Goal: Task Accomplishment & Management: Complete application form

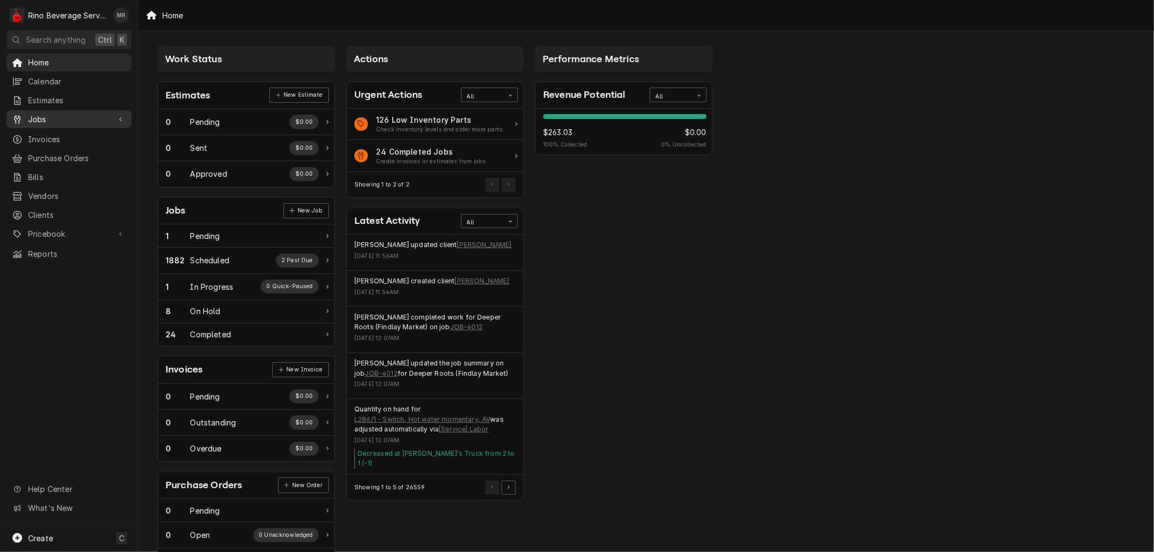
click at [51, 118] on span "Jobs" at bounding box center [69, 119] width 82 height 11
click at [53, 133] on span "Jobs" at bounding box center [77, 138] width 98 height 11
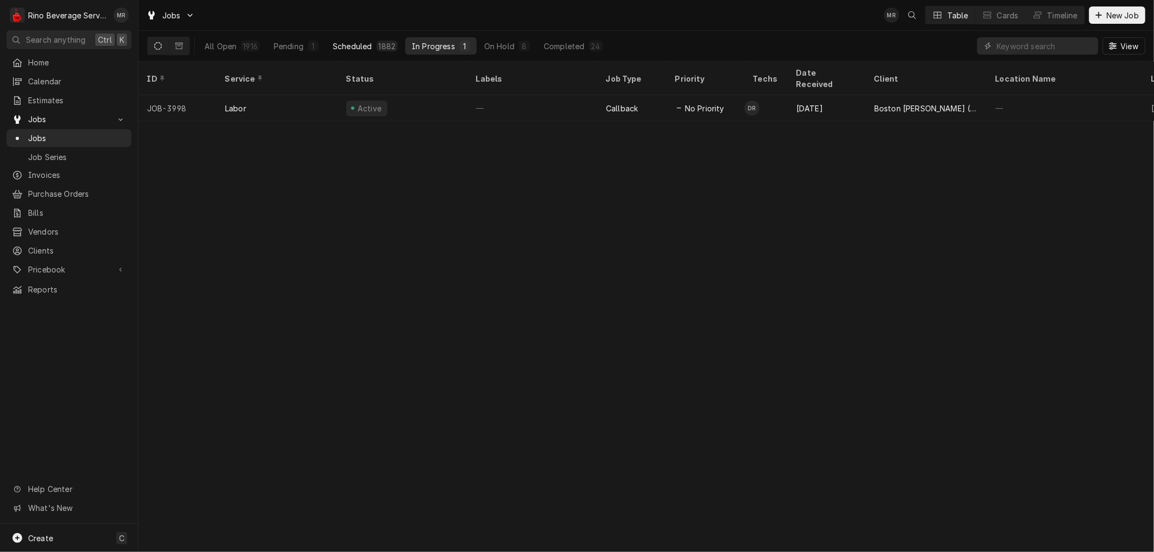
click at [357, 44] on div "Scheduled" at bounding box center [352, 46] width 39 height 11
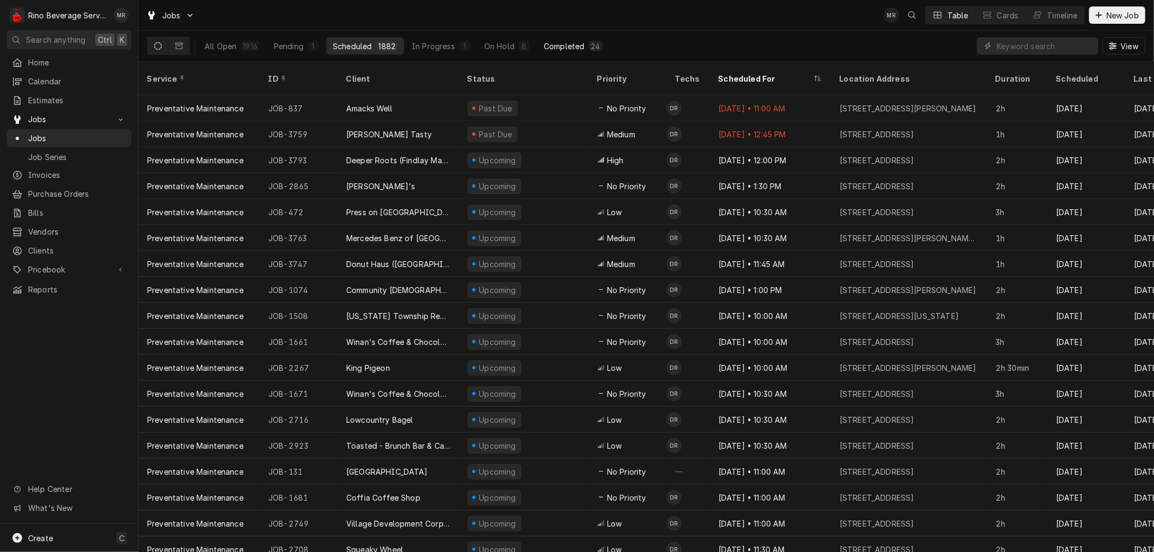
click at [555, 43] on div "Completed" at bounding box center [564, 46] width 41 height 11
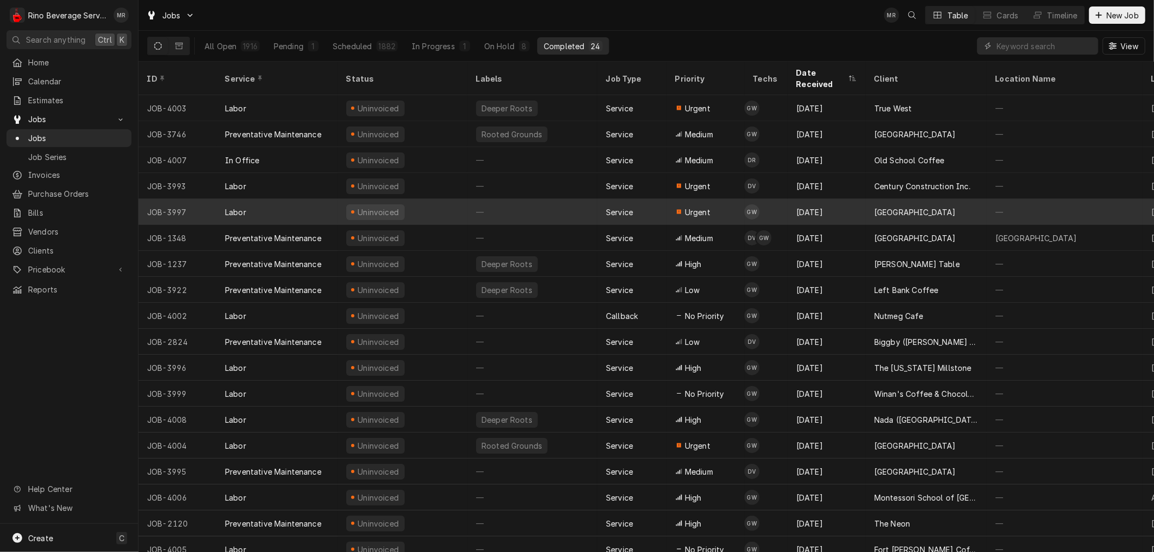
click at [571, 204] on div "—" at bounding box center [533, 212] width 130 height 26
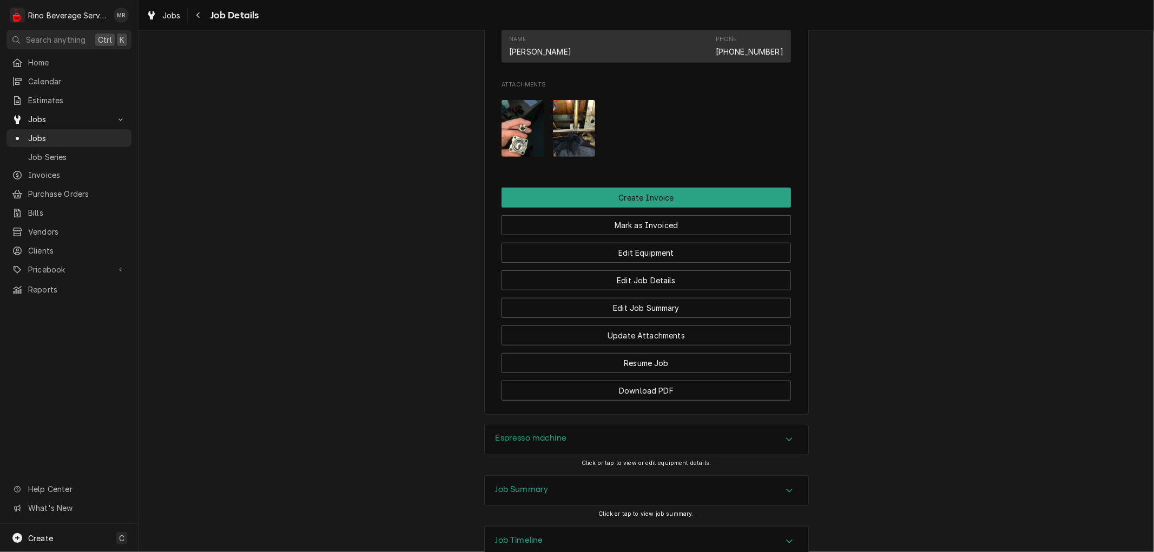
scroll to position [571, 0]
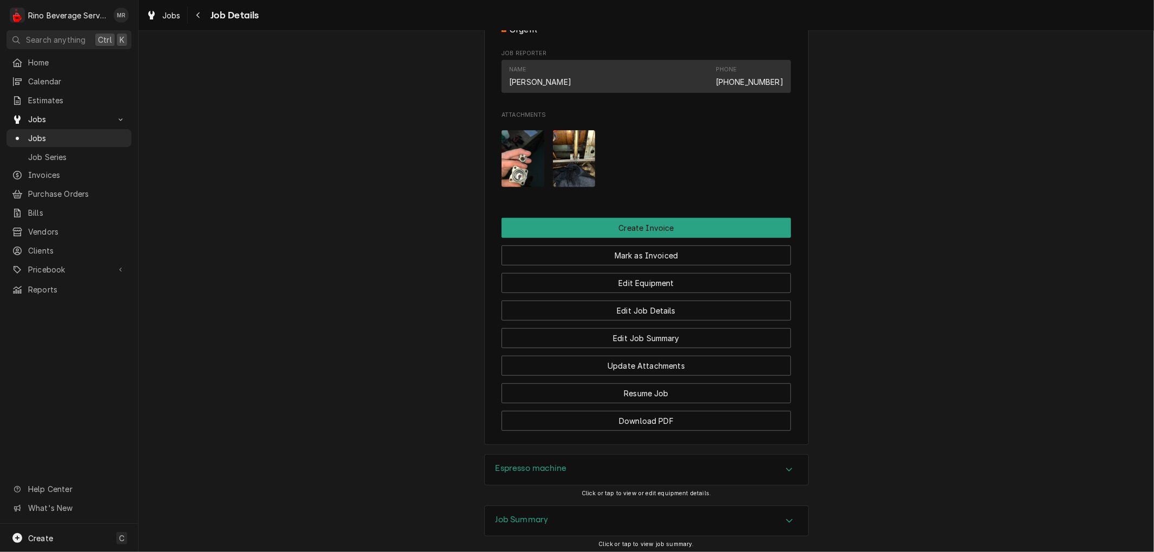
click at [511, 177] on img "Attachments" at bounding box center [523, 158] width 43 height 57
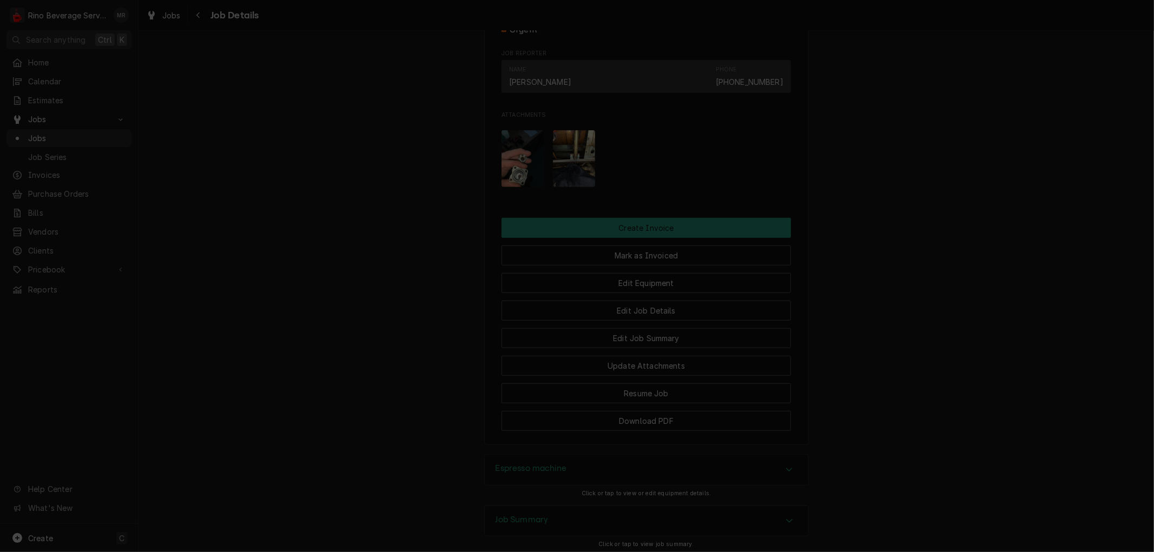
click at [663, 114] on div "button" at bounding box center [668, 111] width 11 height 11
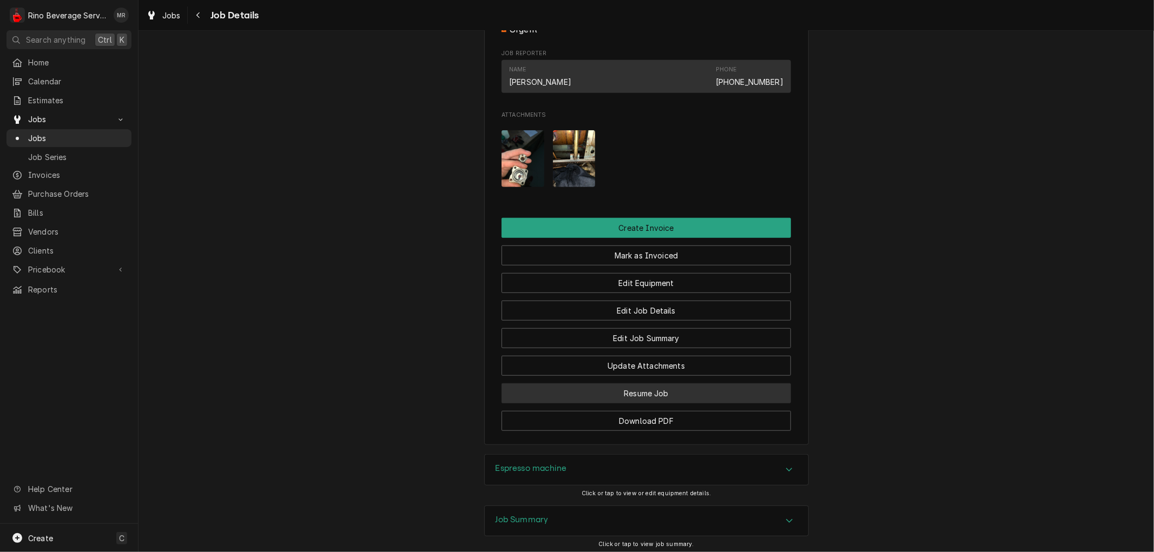
click at [600, 397] on button "Resume Job" at bounding box center [646, 394] width 289 height 20
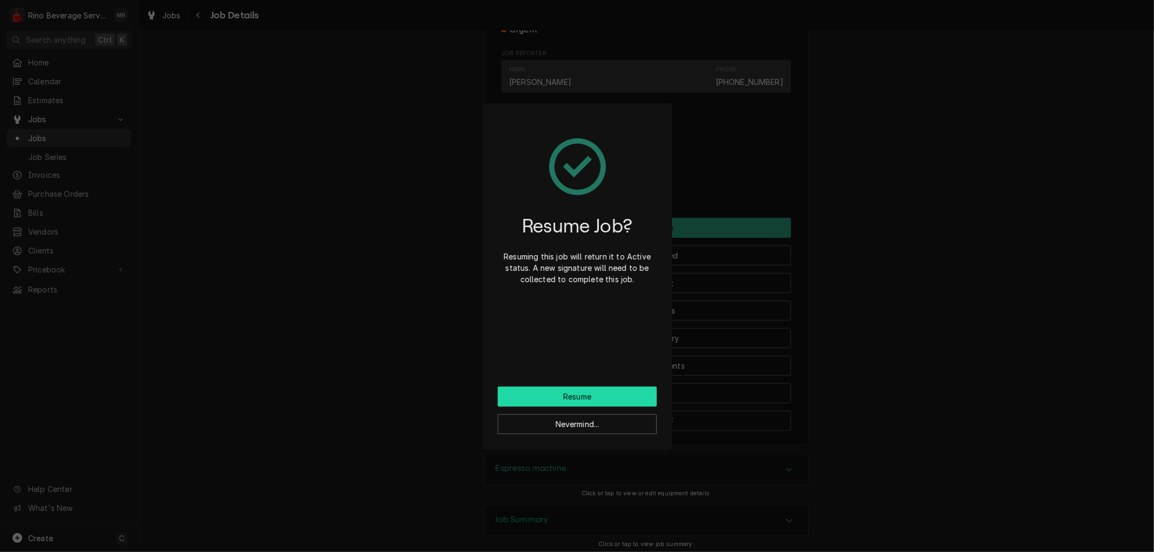
click at [599, 397] on button "Resume" at bounding box center [577, 397] width 159 height 20
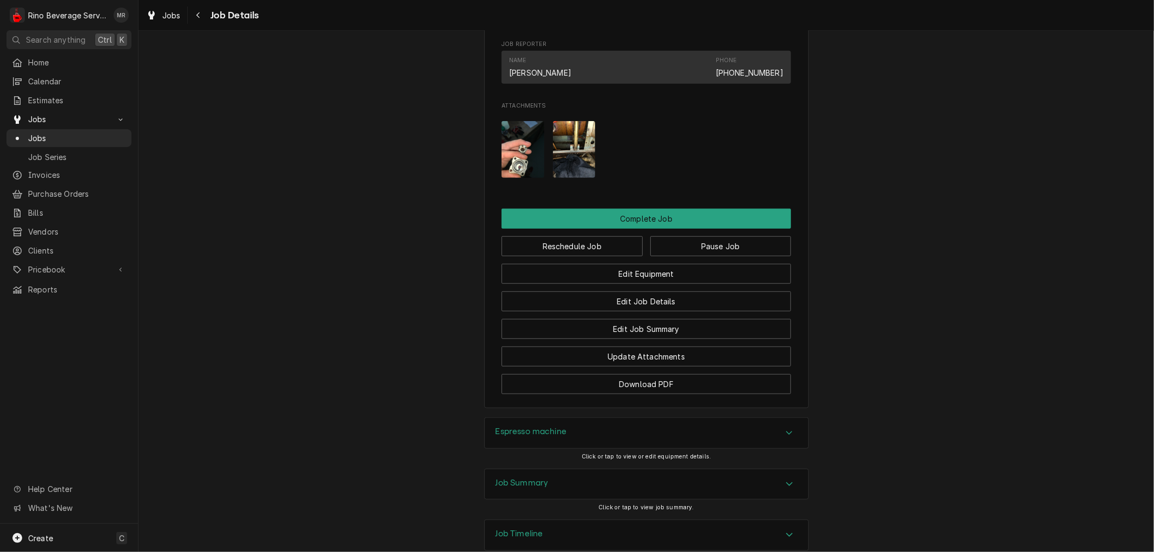
scroll to position [674, 0]
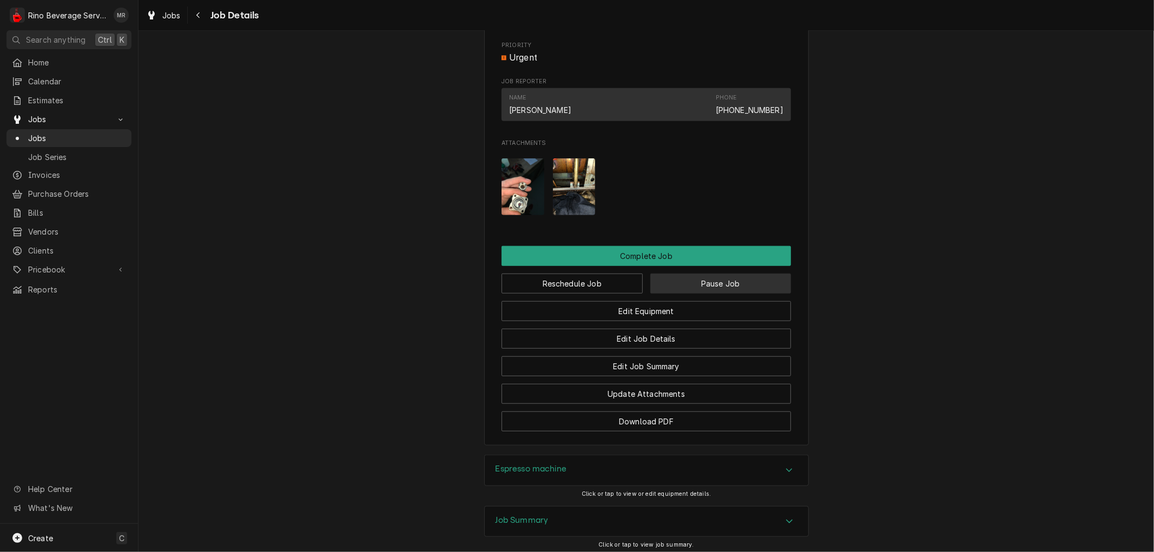
click at [685, 294] on button "Pause Job" at bounding box center [720, 284] width 141 height 20
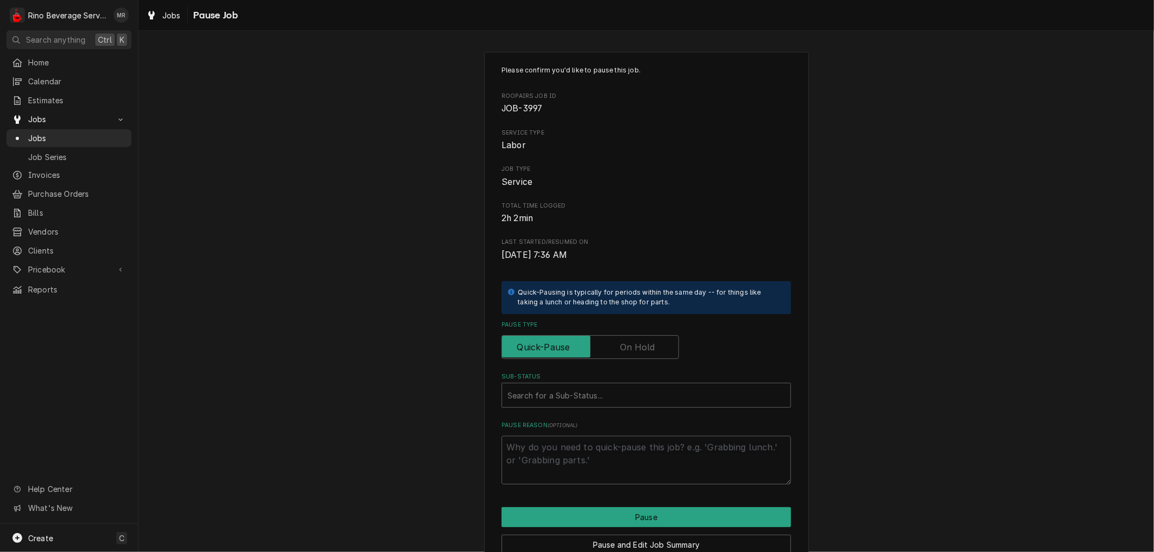
click at [623, 345] on label "Pause Type" at bounding box center [590, 347] width 177 height 24
click at [623, 345] on input "Pause Type" at bounding box center [590, 347] width 168 height 24
checkbox input "true"
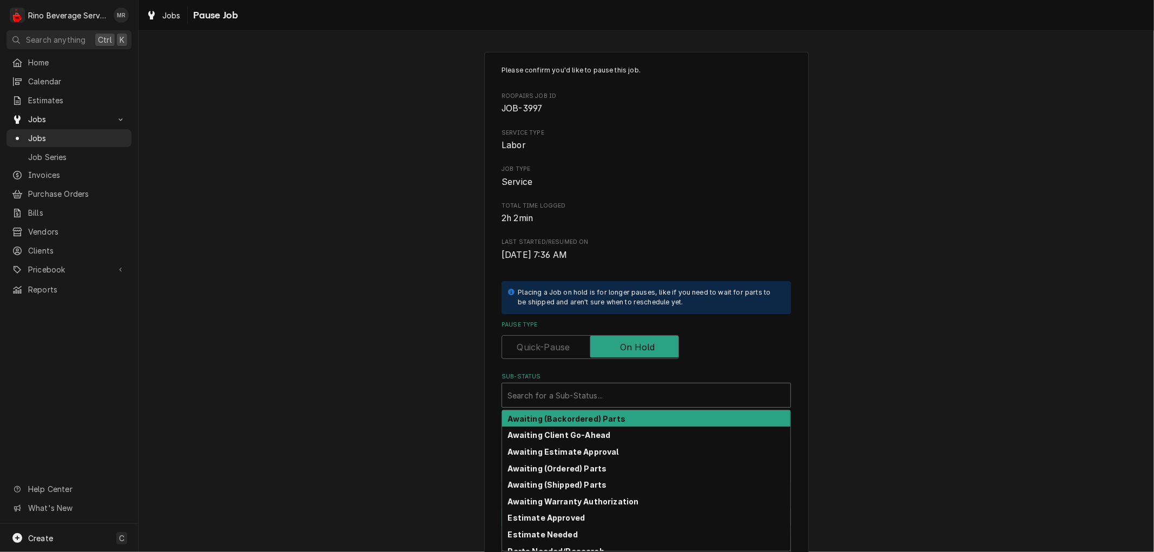
click at [579, 396] on div "Sub-Status" at bounding box center [647, 395] width 278 height 19
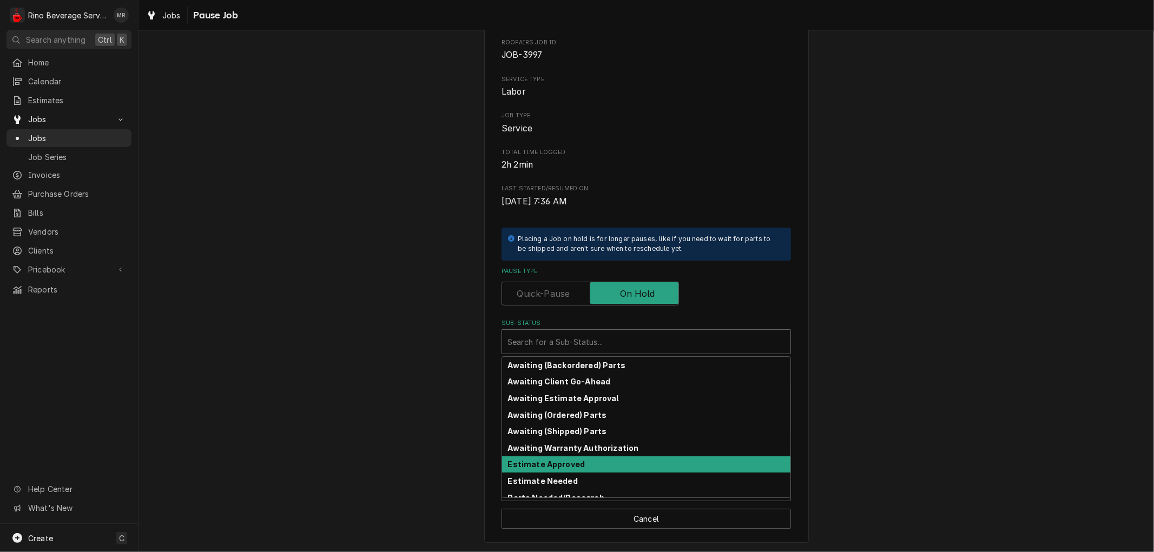
scroll to position [74, 0]
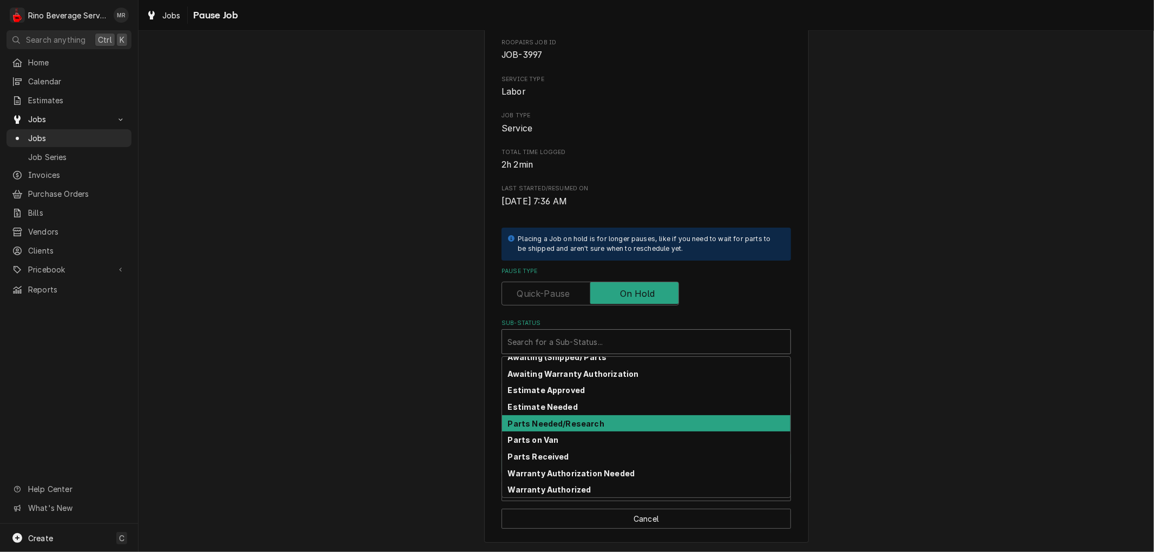
click at [579, 420] on strong "Parts Needed/Research" at bounding box center [556, 423] width 96 height 9
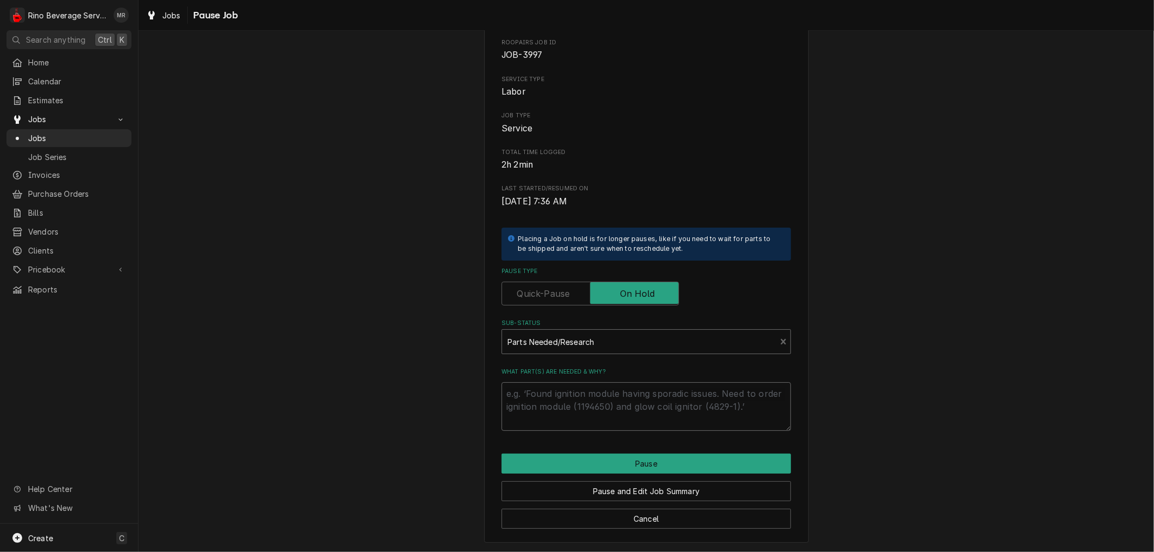
click at [528, 387] on textarea "What part(s) are needed & why?" at bounding box center [646, 407] width 289 height 49
type textarea "x"
type textarea "b"
type textarea "x"
type textarea "br"
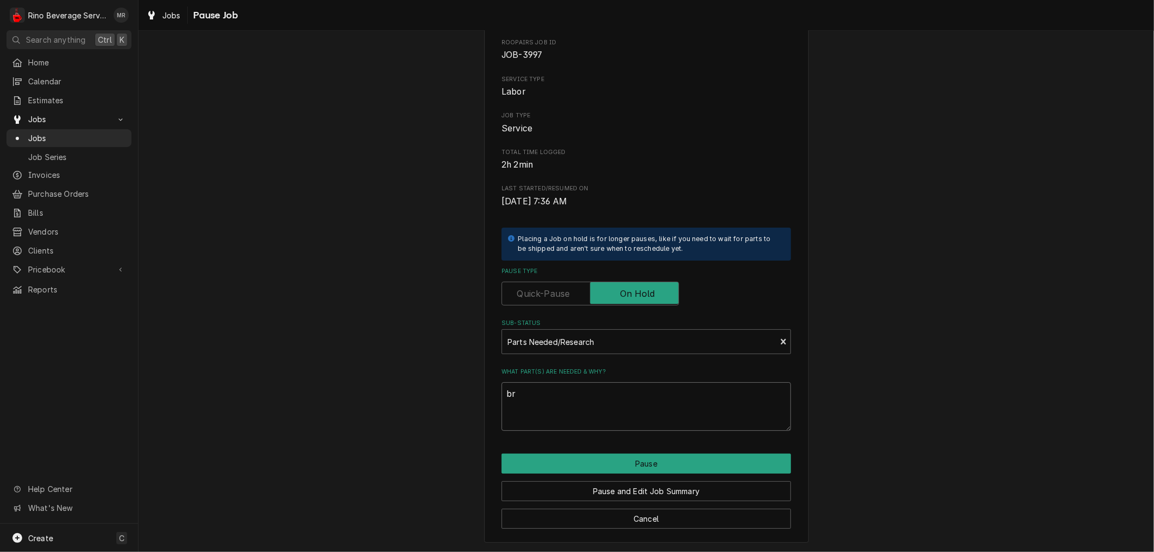
type textarea "x"
type textarea "bre"
type textarea "x"
type textarea "brew"
type textarea "x"
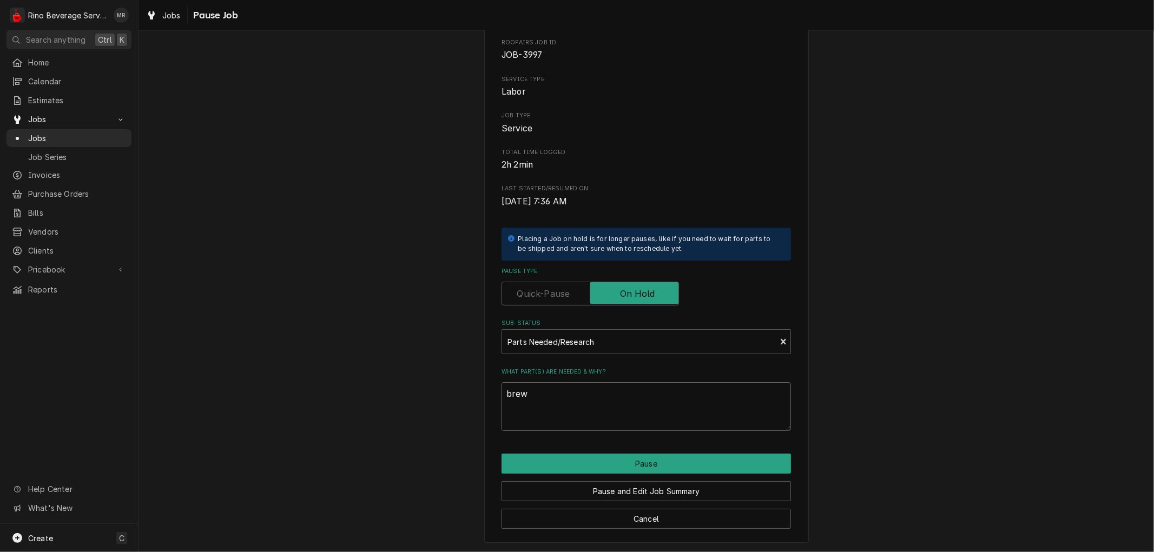
type textarea "brew"
type textarea "x"
type textarea "brew v"
type textarea "x"
type textarea "brew va"
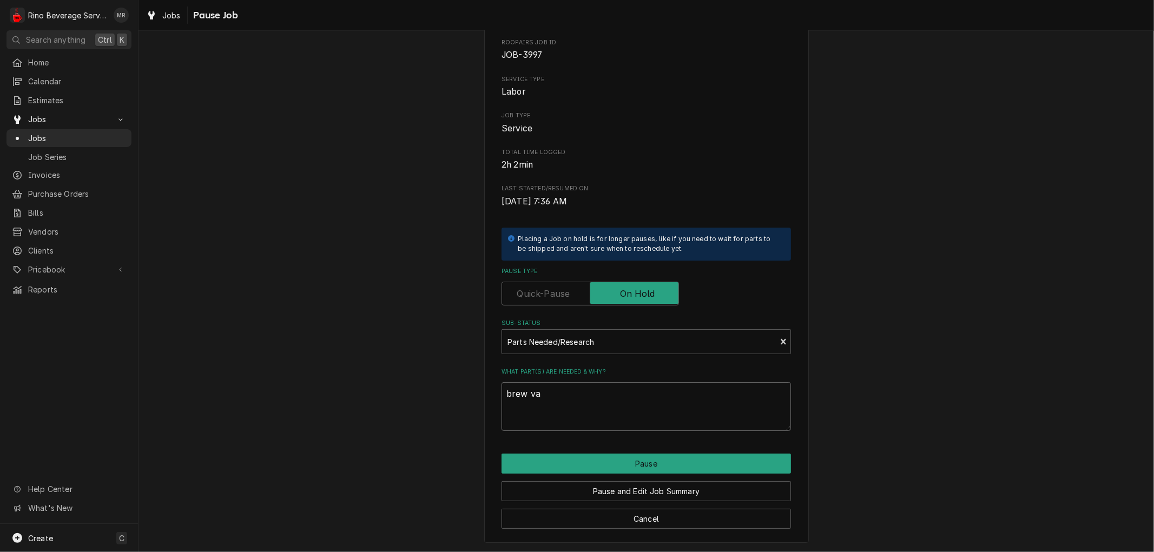
type textarea "x"
type textarea "brew val"
type textarea "x"
type textarea "brew valv"
type textarea "x"
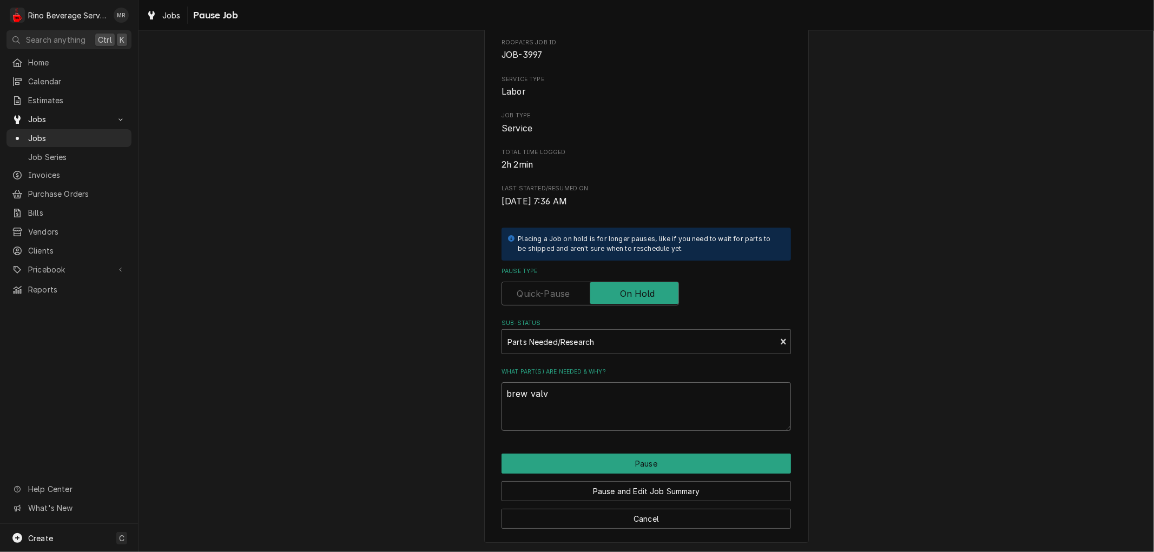
type textarea "brew valve"
type textarea "x"
type textarea "brew valve"
type textarea "x"
type textarea "brew valve n"
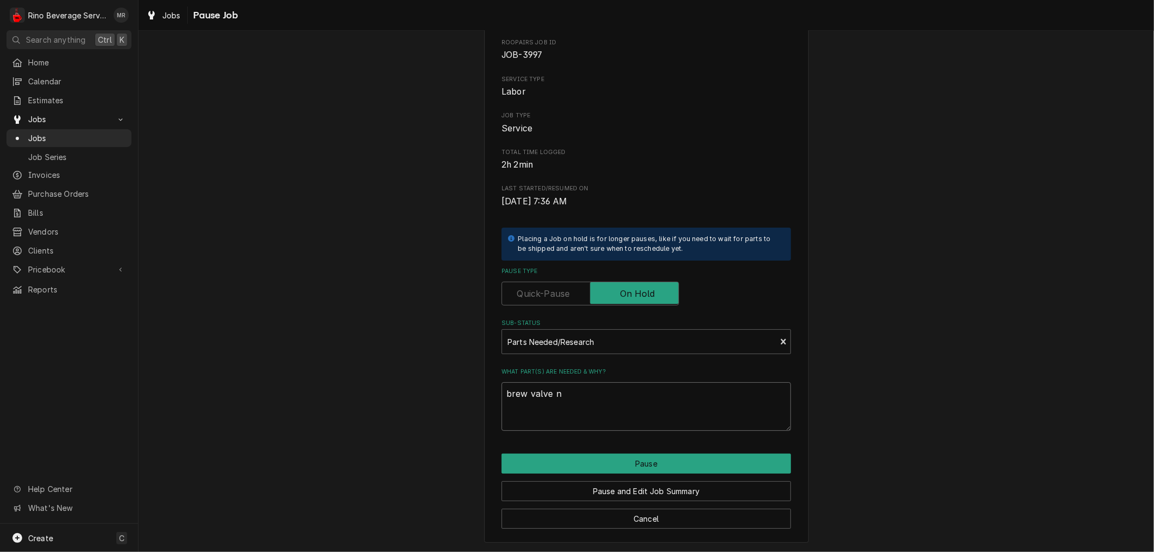
type textarea "x"
type textarea "brew valve ne"
type textarea "x"
type textarea "brew valve nee"
type textarea "x"
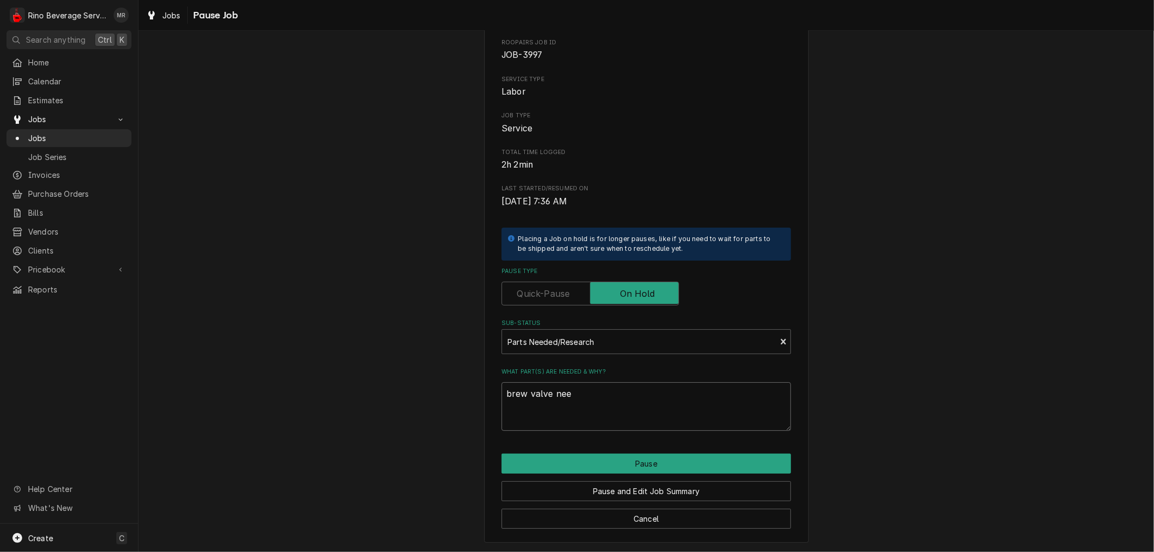
type textarea "brew valve need"
type textarea "x"
type textarea "brew valve needs"
type textarea "x"
type textarea "brew valve needs"
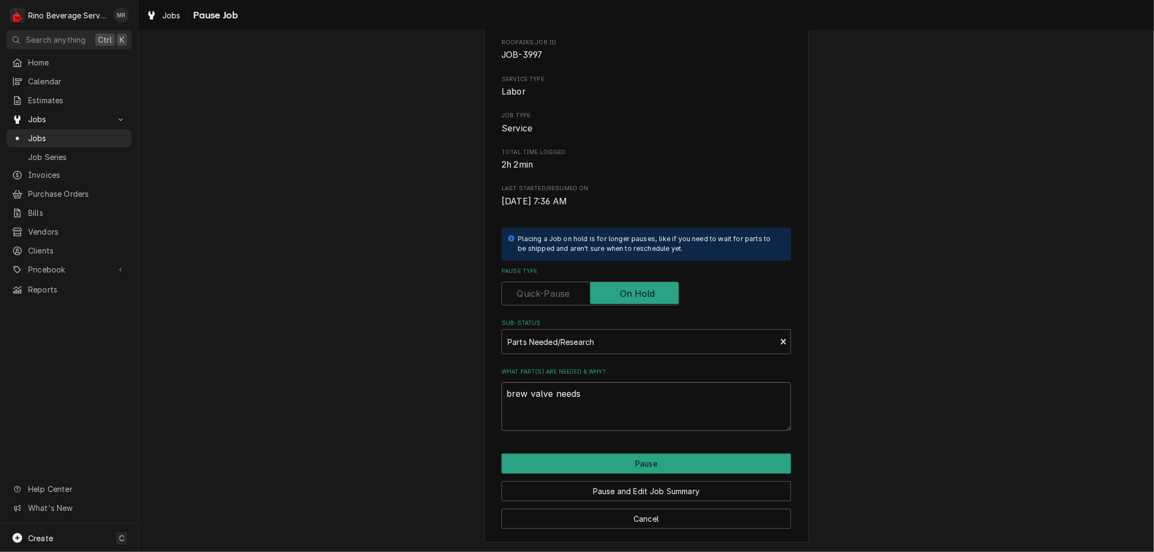
type textarea "x"
type textarea "brew valve needs r"
type textarea "x"
type textarea "brew valve needs re"
type textarea "x"
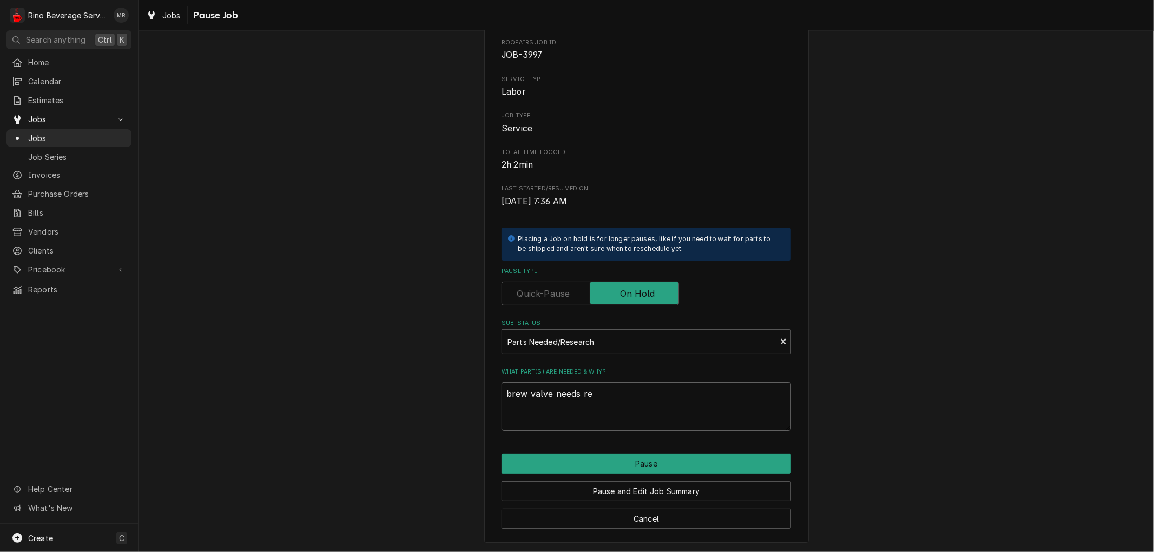
type textarea "brew valve needs rep"
type textarea "x"
type textarea "brew valve needs repl"
type textarea "x"
type textarea "brew valve needs repla"
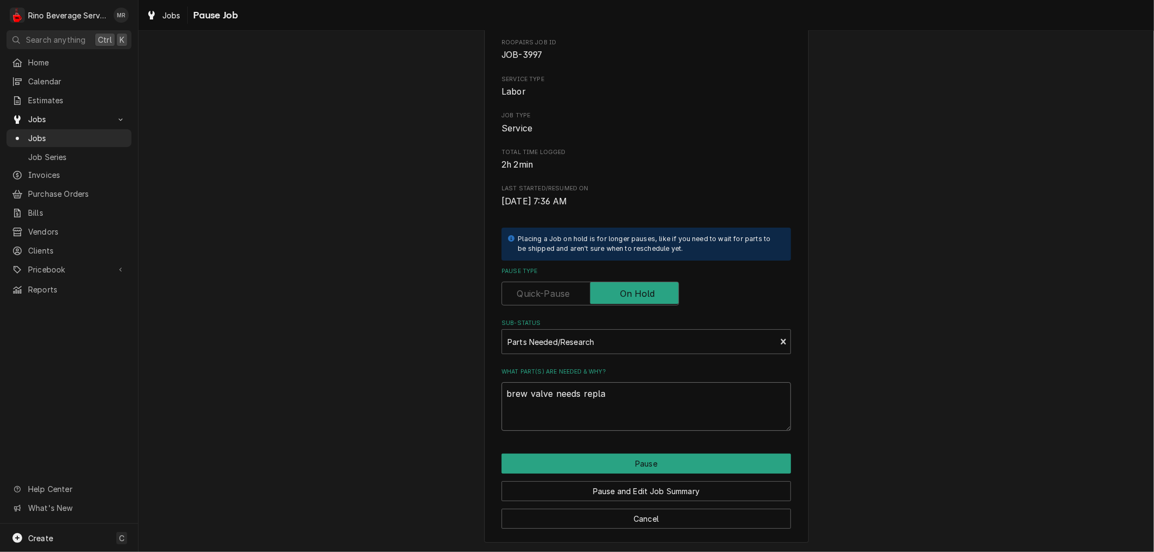
type textarea "x"
type textarea "brew valve needs replac"
type textarea "x"
type textarea "brew valve needs replace"
type textarea "x"
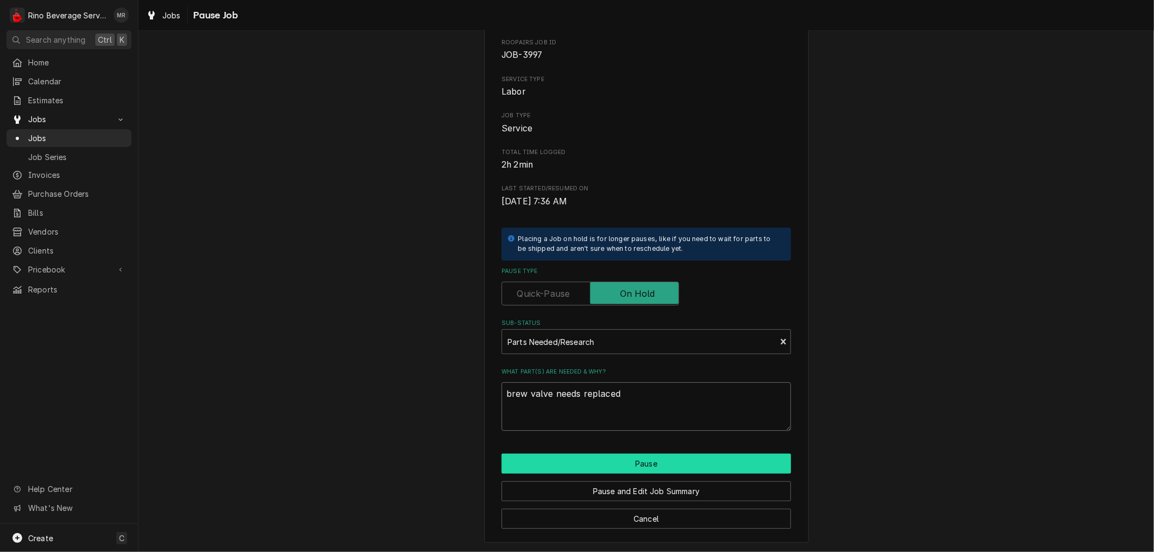
type textarea "brew valve needs replaced"
click at [590, 468] on button "Pause" at bounding box center [646, 464] width 289 height 20
type textarea "x"
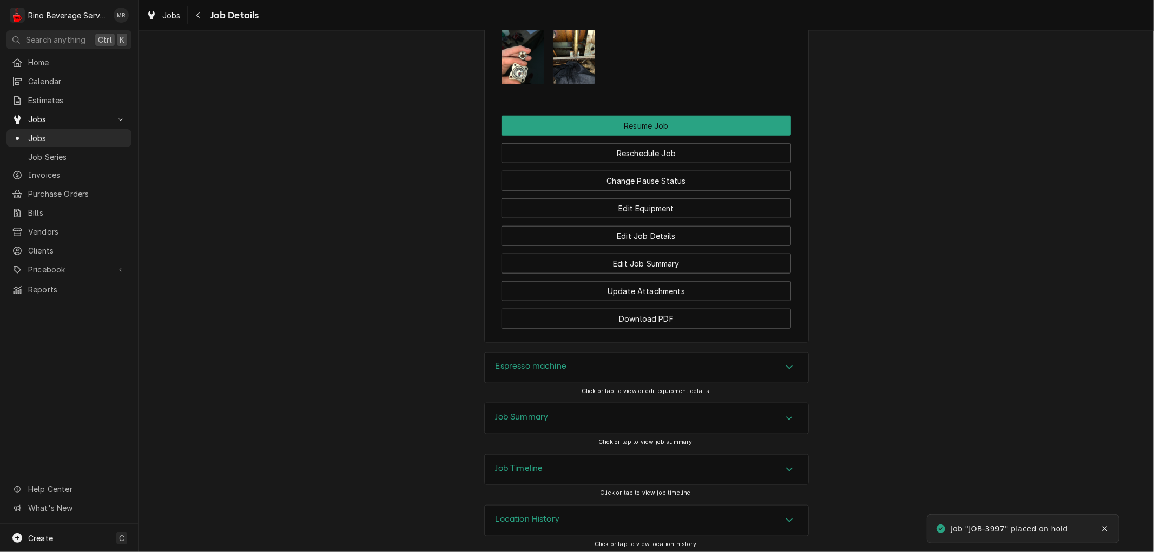
scroll to position [908, 0]
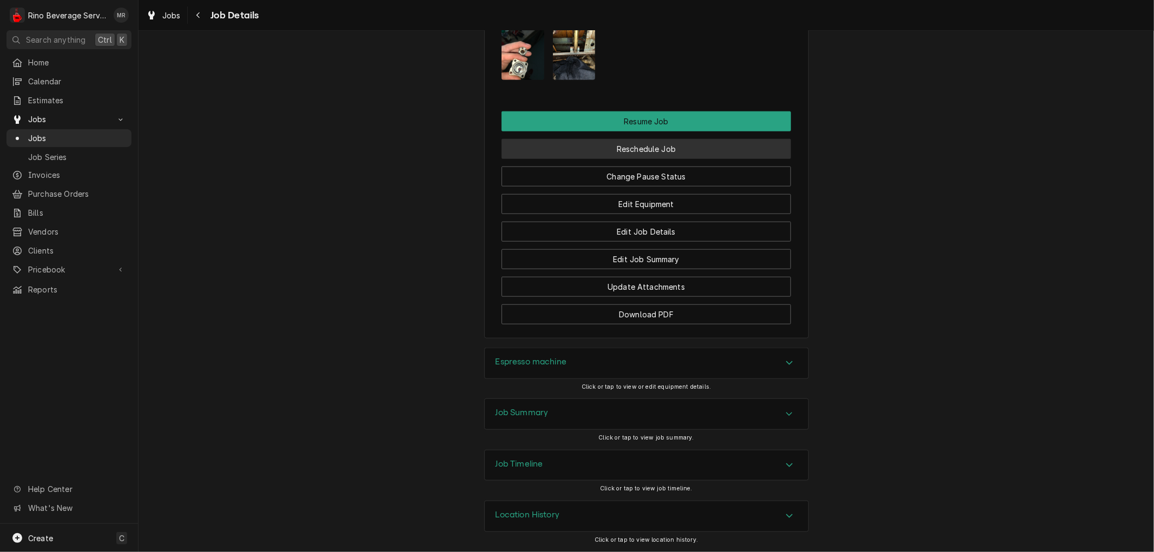
click at [601, 147] on button "Reschedule Job" at bounding box center [646, 149] width 289 height 20
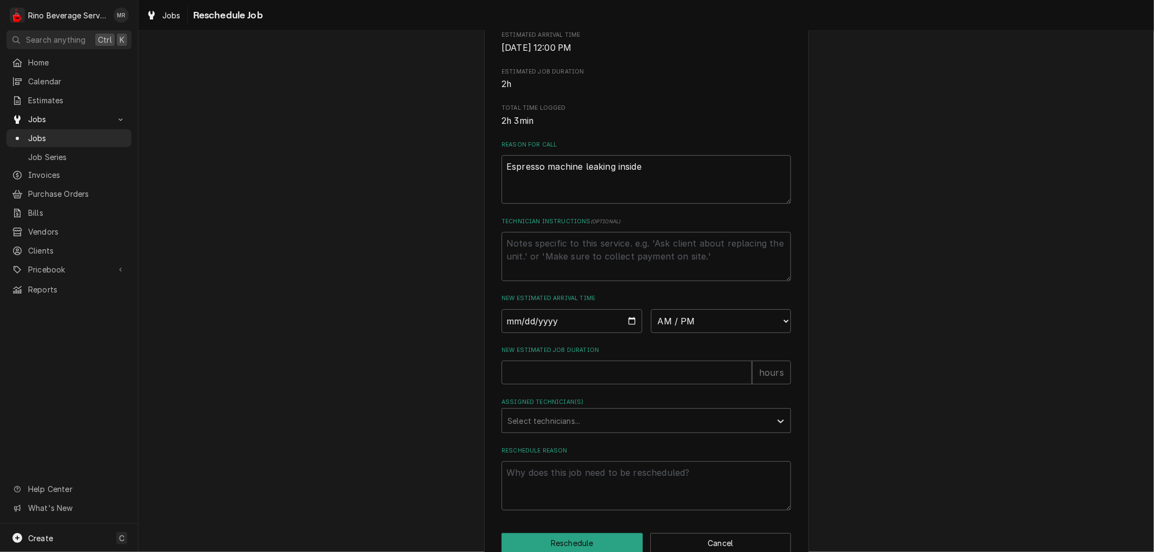
scroll to position [244, 0]
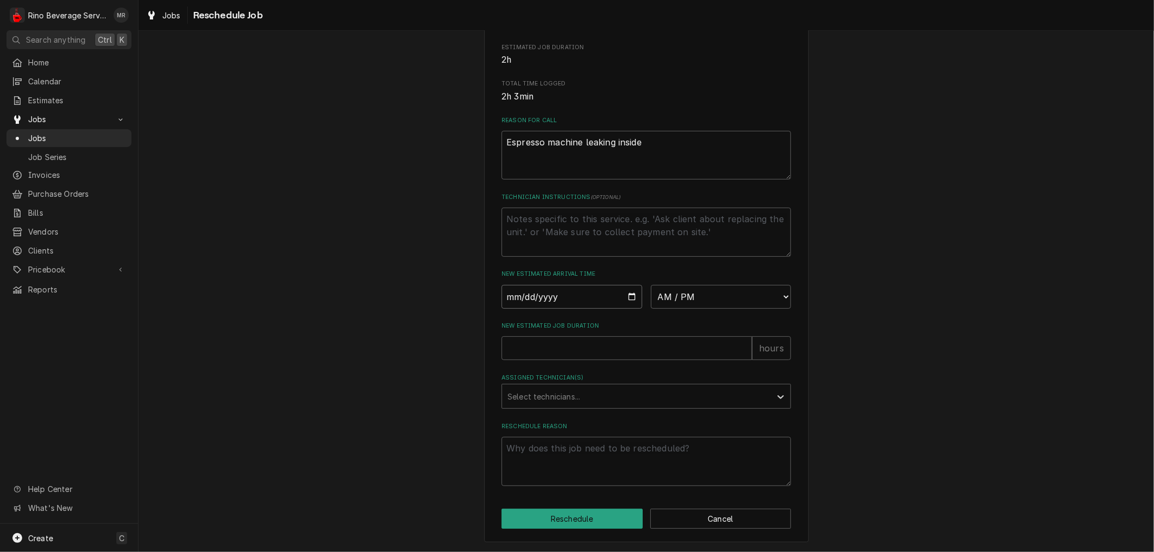
click at [628, 298] on input "Date" at bounding box center [572, 297] width 141 height 24
type input "2025-08-25"
type textarea "x"
click at [776, 298] on select "AM / PM 6:00 AM 6:15 AM 6:30 AM 6:45 AM 7:00 AM 7:15 AM 7:30 AM 7:45 AM 8:00 AM…" at bounding box center [721, 297] width 141 height 24
select select "09:30:00"
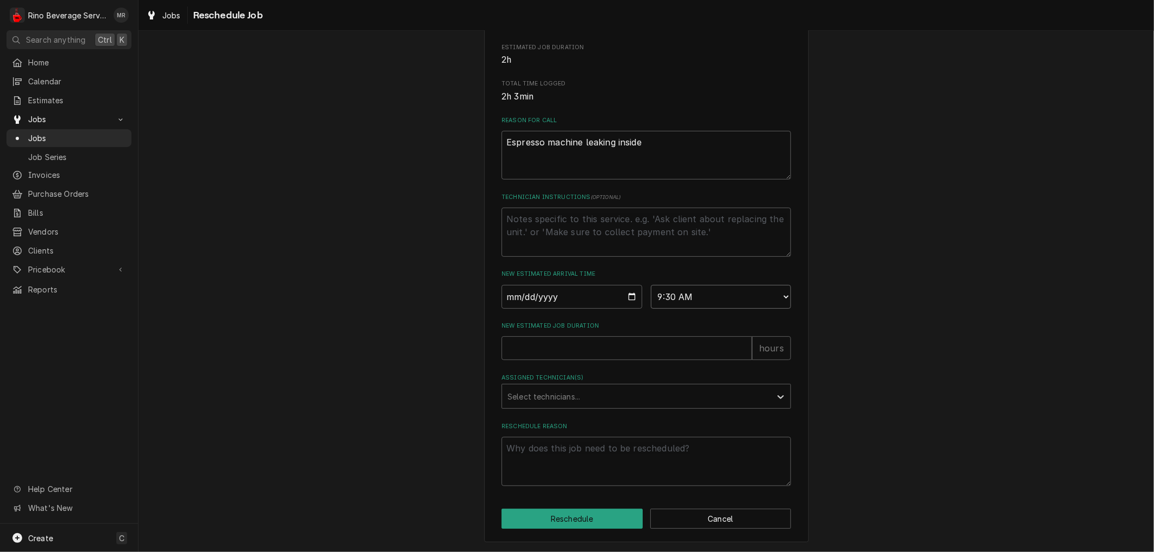
click at [651, 285] on select "AM / PM 6:00 AM 6:15 AM 6:30 AM 6:45 AM 7:00 AM 7:15 AM 7:30 AM 7:45 AM 8:00 AM…" at bounding box center [721, 297] width 141 height 24
type textarea "x"
type input "1"
click at [739, 345] on input "1" at bounding box center [627, 349] width 251 height 24
click at [591, 397] on div "Assigned Technician(s)" at bounding box center [637, 396] width 258 height 19
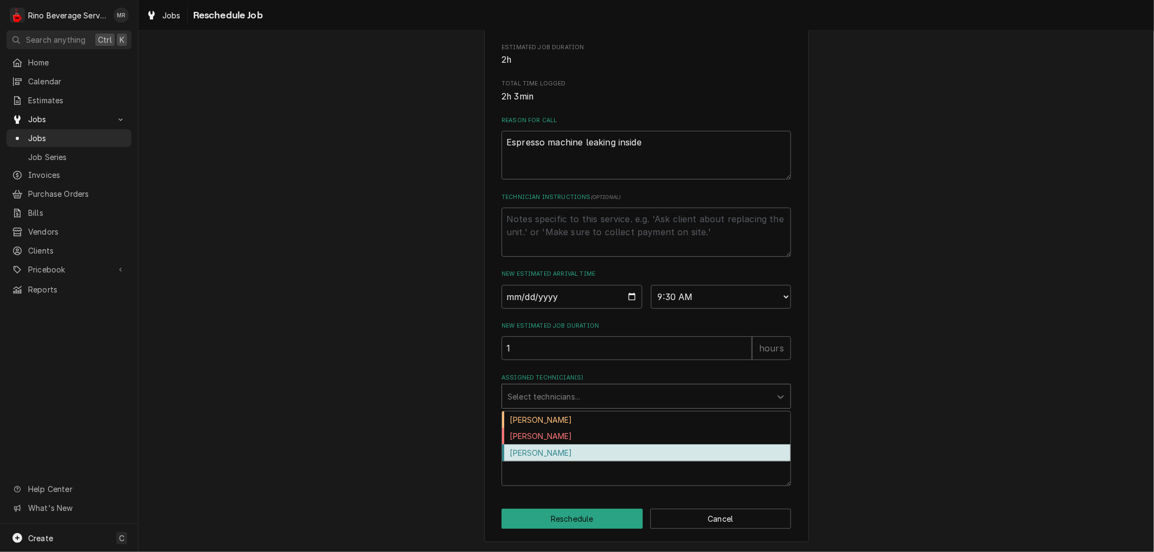
click at [575, 450] on div "Graham Wick" at bounding box center [646, 453] width 288 height 17
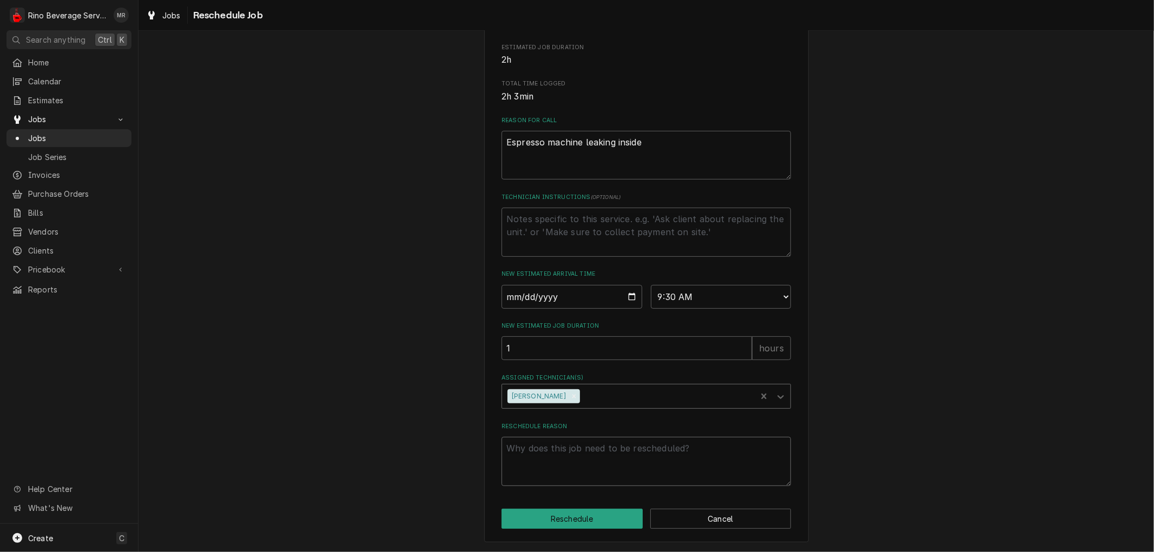
click at [550, 450] on textarea "Reschedule Reason" at bounding box center [646, 461] width 289 height 49
type textarea "x"
type textarea "c"
type textarea "x"
type textarea "ca"
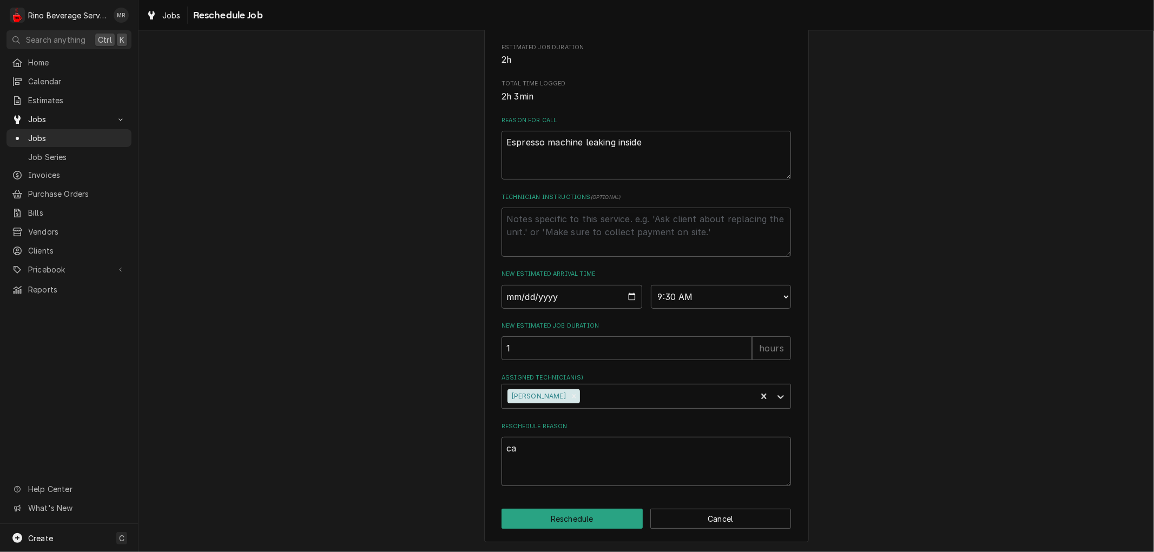
type textarea "x"
type textarea "cal"
type textarea "x"
type textarea "call"
type textarea "x"
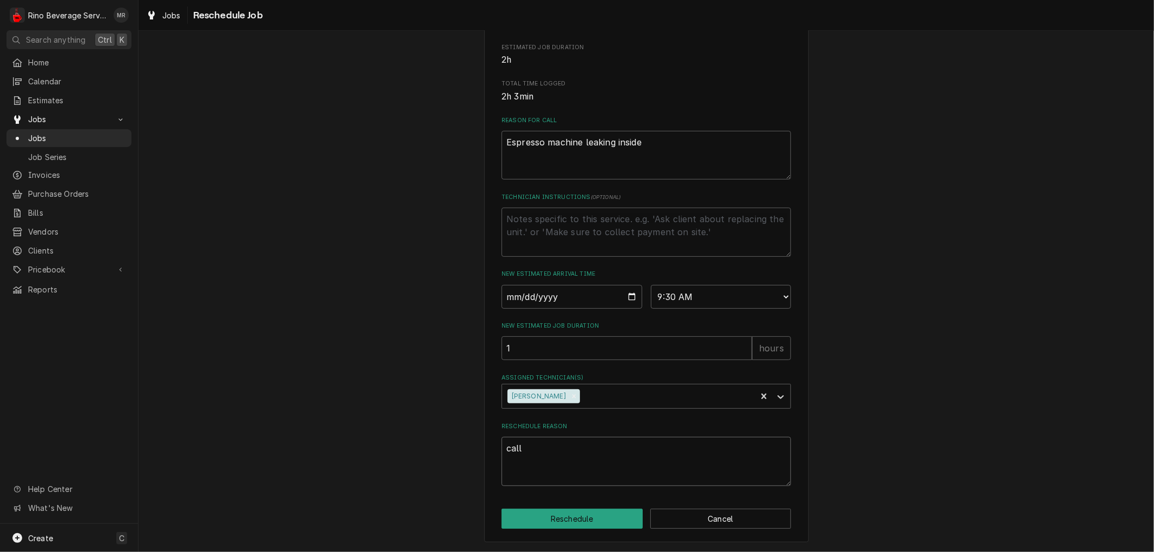
type textarea "calle"
type textarea "x"
type textarea "called"
type textarea "x"
type textarea "called"
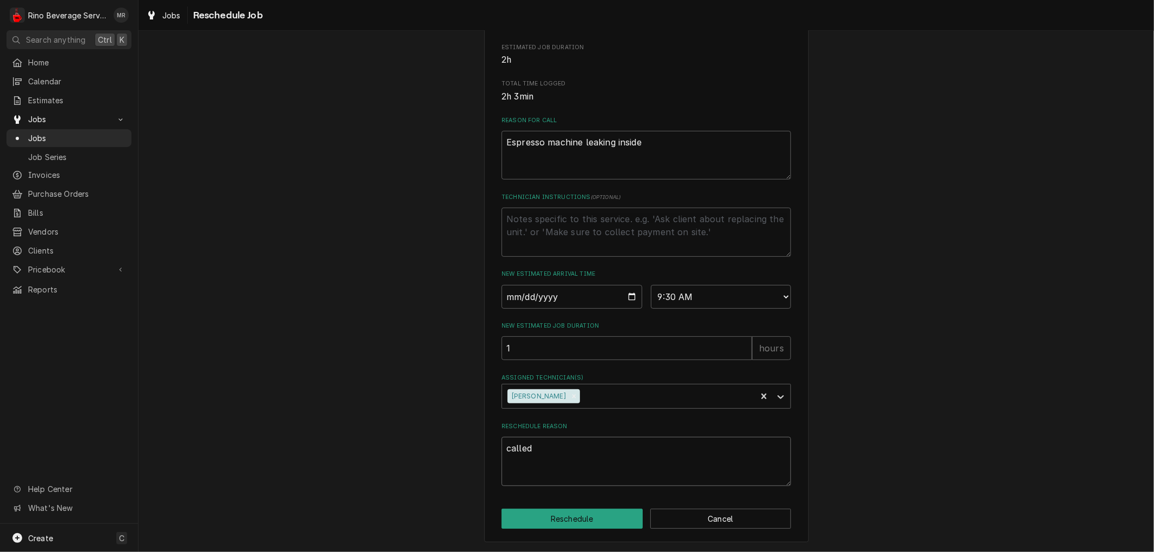
type textarea "x"
type textarea "called b"
type textarea "x"
type textarea "called ba"
type textarea "x"
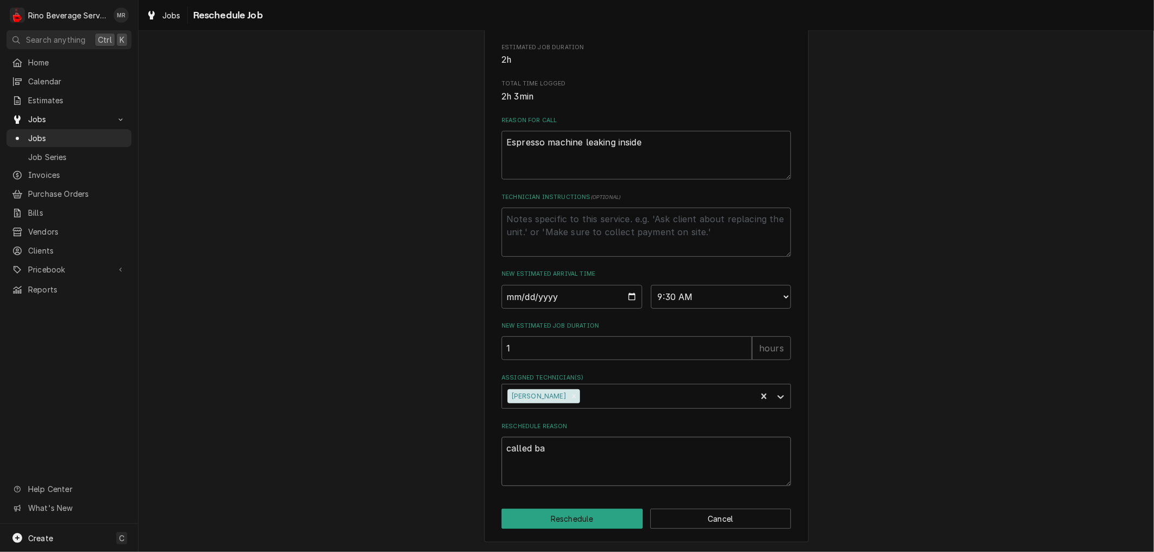
type textarea "called bac"
type textarea "x"
type textarea "called back"
type textarea "x"
type textarea "called back"
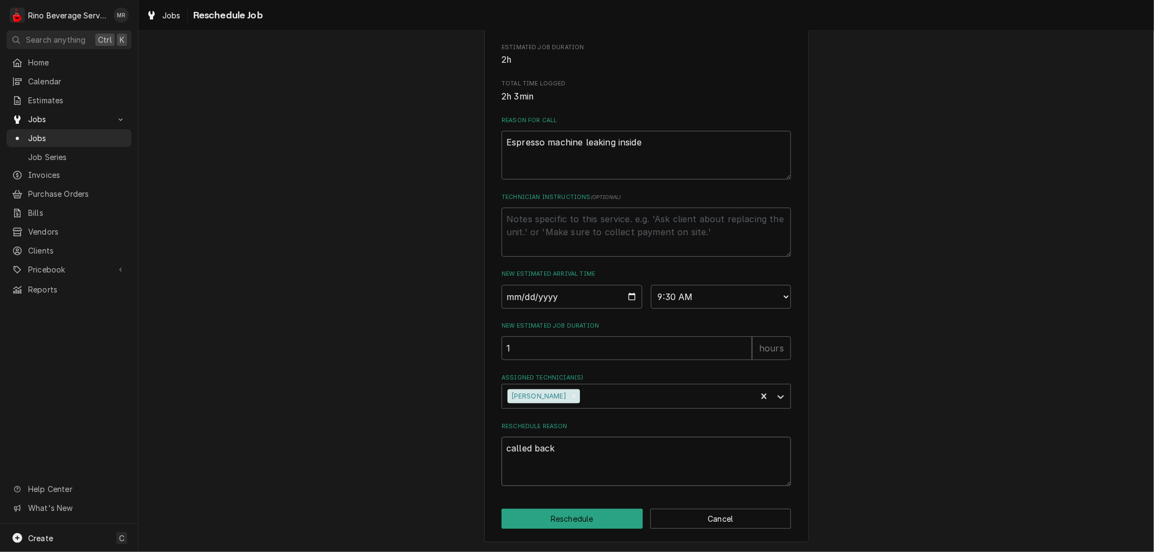
type textarea "x"
type textarea "called back"
type textarea "x"
type textarea "called back."
type textarea "x"
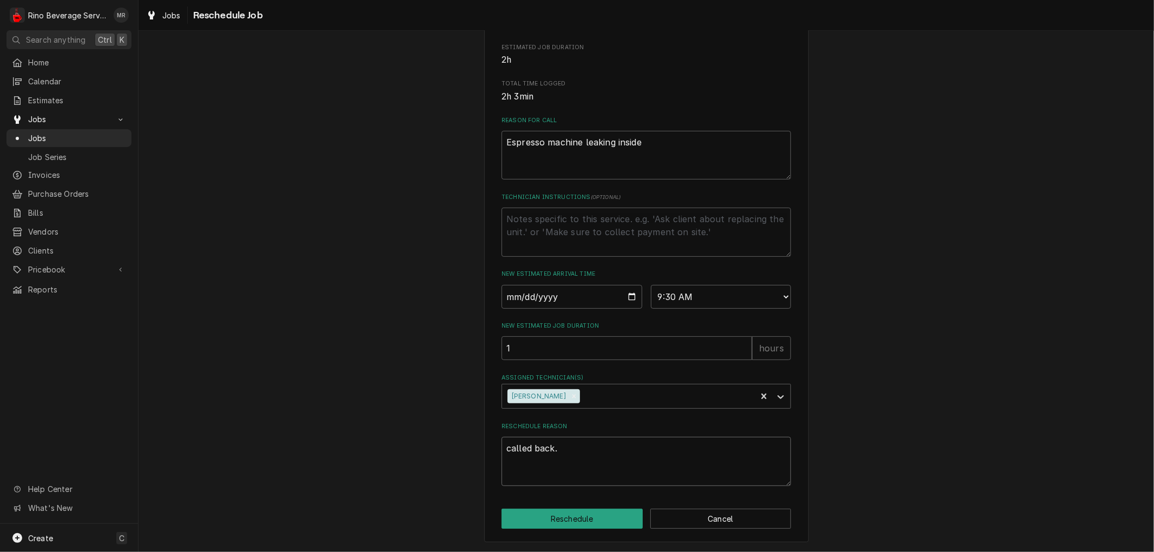
type textarea "called back."
type textarea "x"
type textarea "called back. v"
type textarea "x"
type textarea "called back. va"
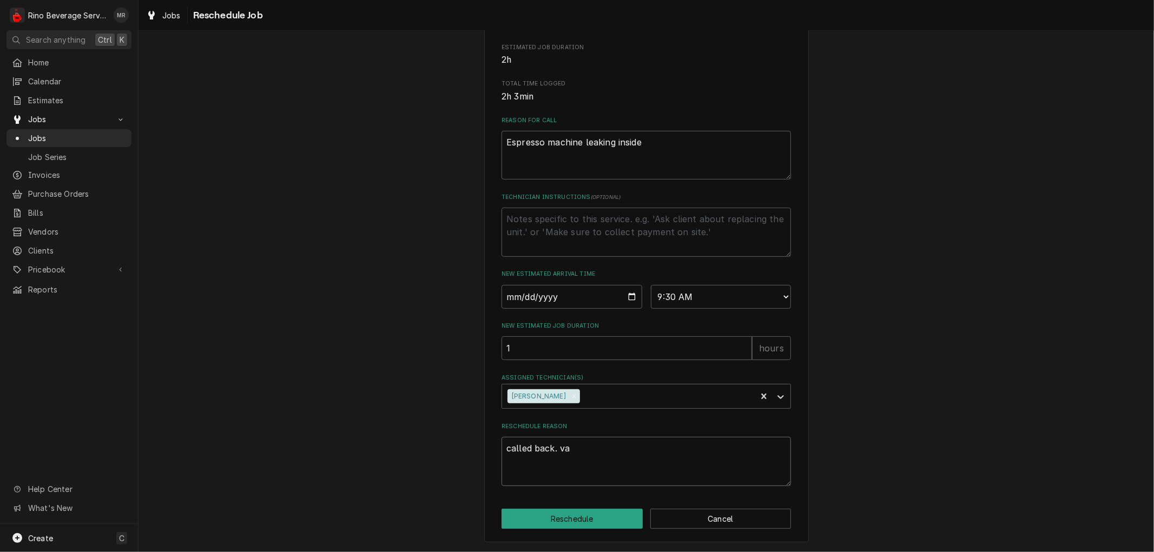
type textarea "x"
type textarea "called back. val"
type textarea "x"
type textarea "called back. valv"
type textarea "x"
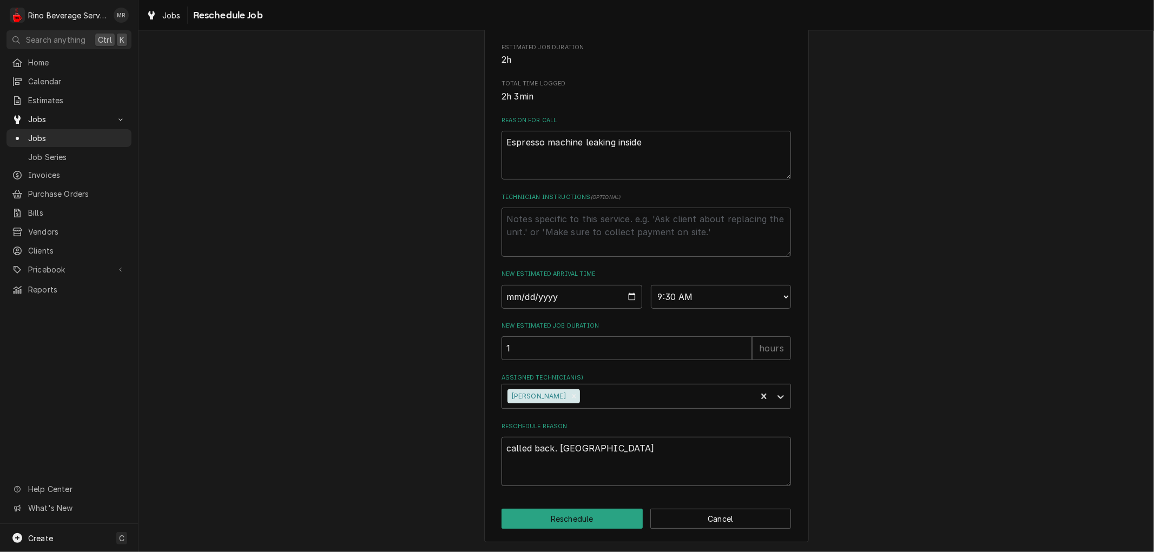
type textarea "called back. valve"
type textarea "x"
type textarea "called back. valve"
type textarea "x"
type textarea "called back. valve l"
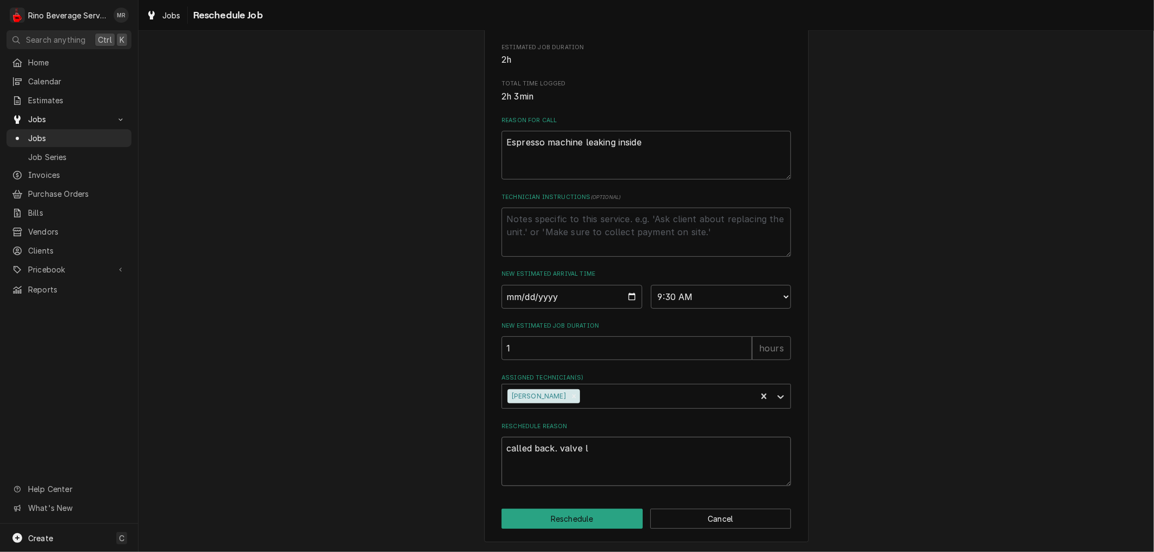
type textarea "x"
type textarea "called back. valve le"
type textarea "x"
type textarea "called back. valve lea"
type textarea "x"
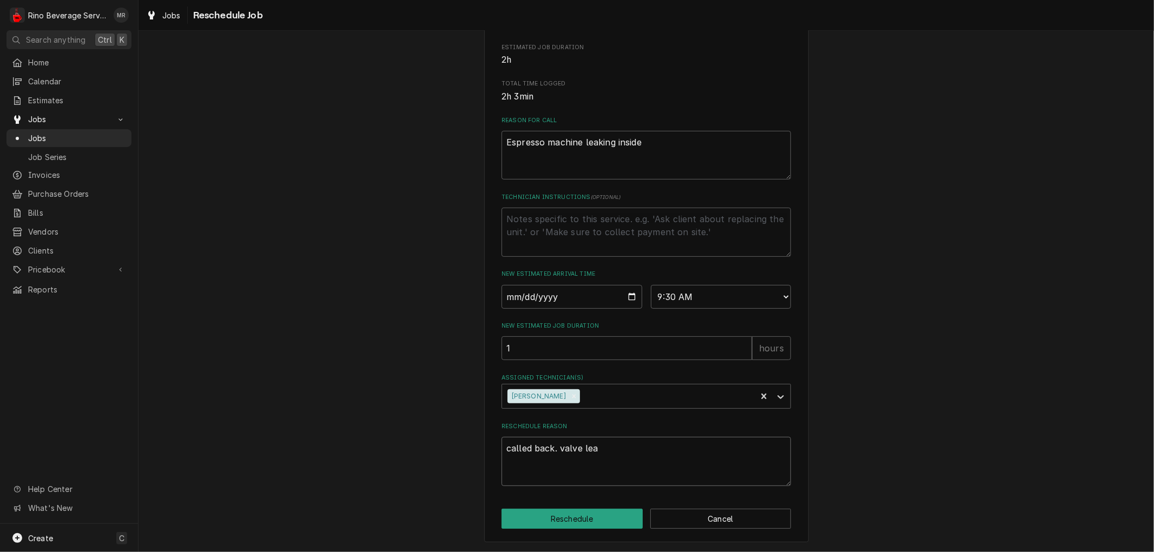
type textarea "called back. valve leak"
type textarea "x"
type textarea "called back. valve leaki"
type textarea "x"
type textarea "called back. valve leakin"
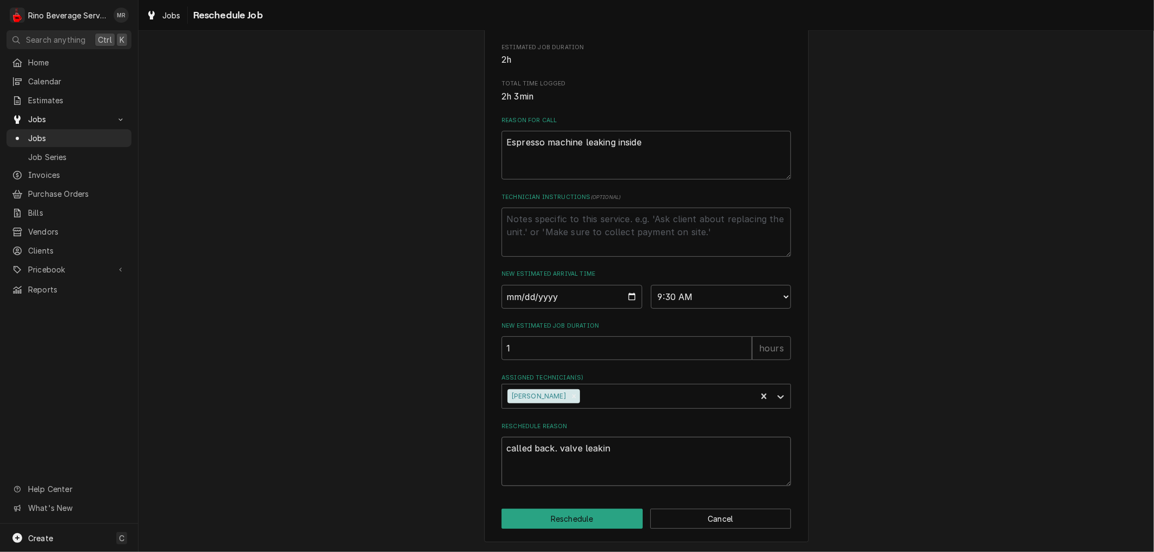
type textarea "x"
type textarea "called back. valve leaking"
type textarea "x"
type textarea "called back. valve leaking"
type textarea "x"
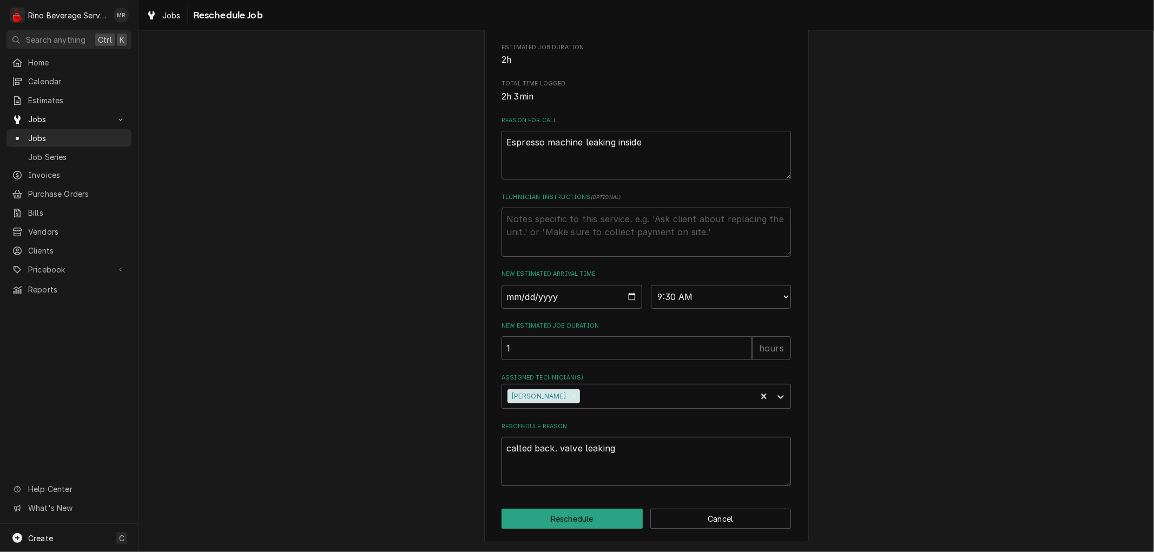
type textarea "called back. valve leaking a"
type textarea "x"
type textarea "called back. valve leaking ag"
type textarea "x"
type textarea "called back. valve leaking aga"
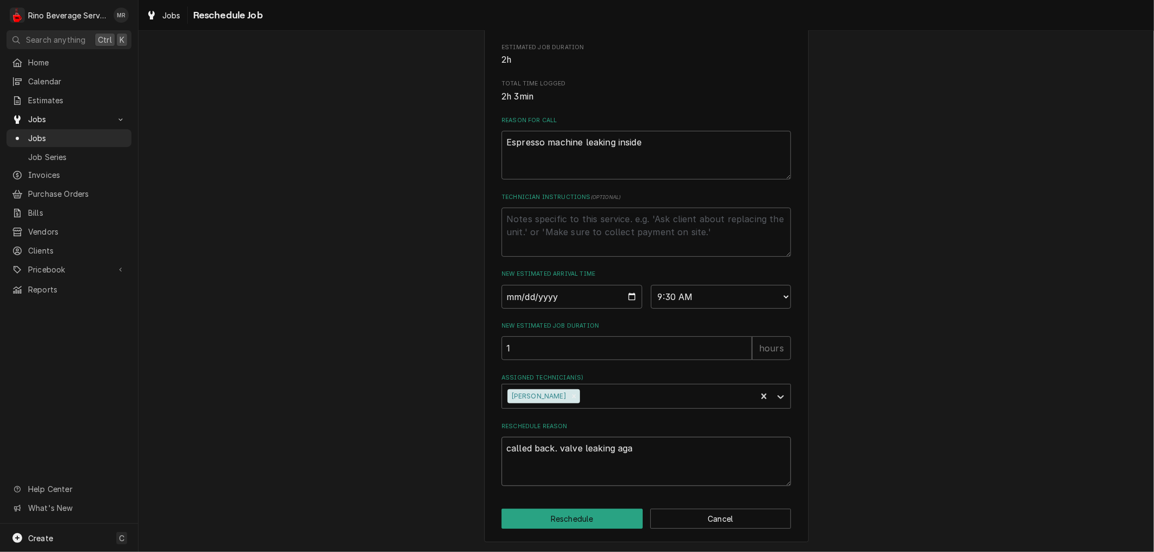
type textarea "x"
type textarea "called back. valve leaking agai"
type textarea "x"
type textarea "called back. valve leaking again"
click at [562, 522] on button "Reschedule" at bounding box center [572, 519] width 141 height 20
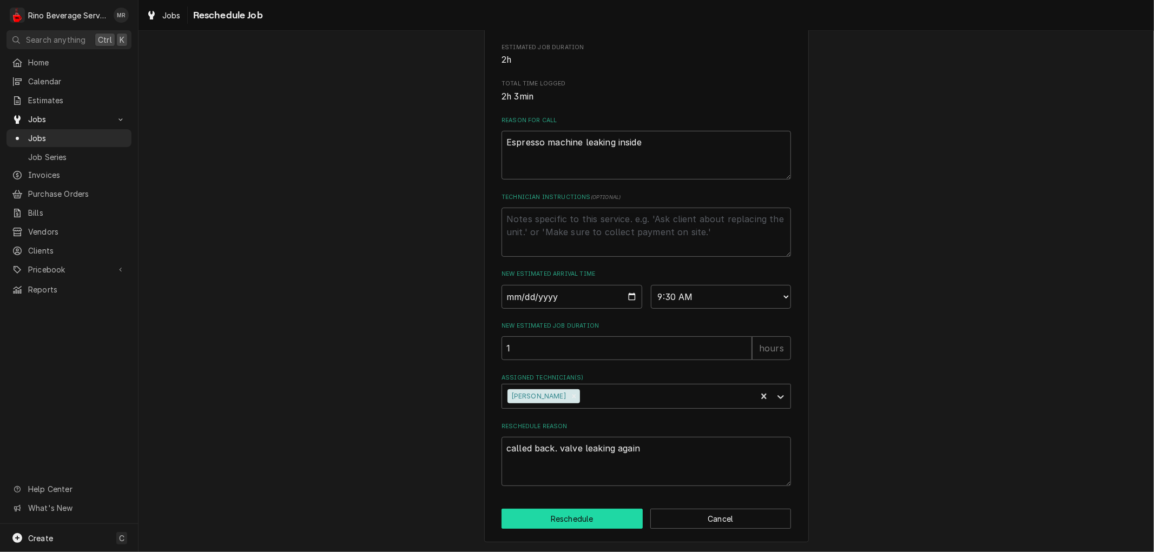
type textarea "x"
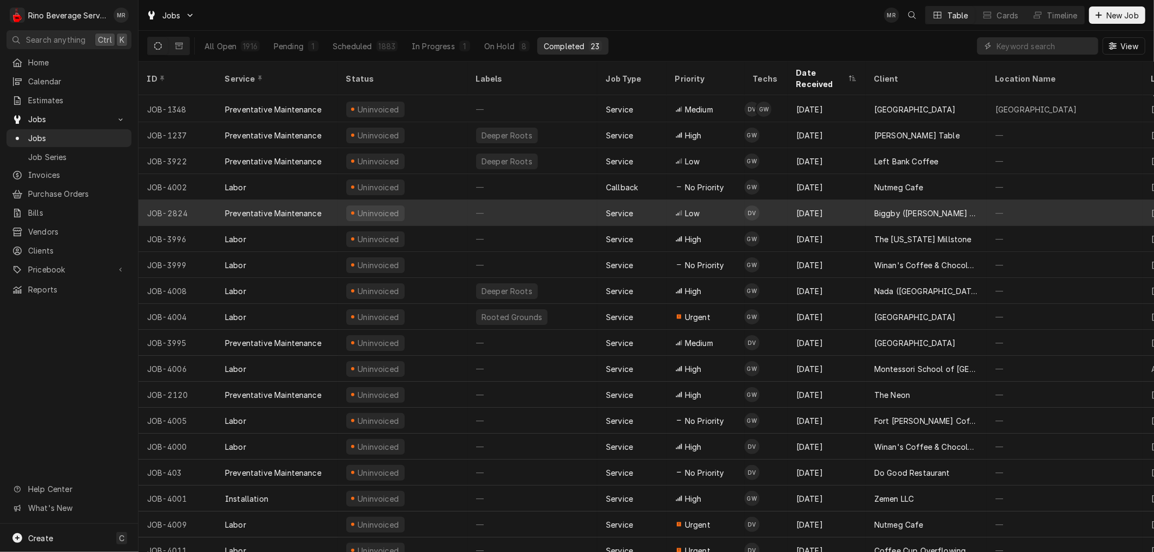
scroll to position [136, 0]
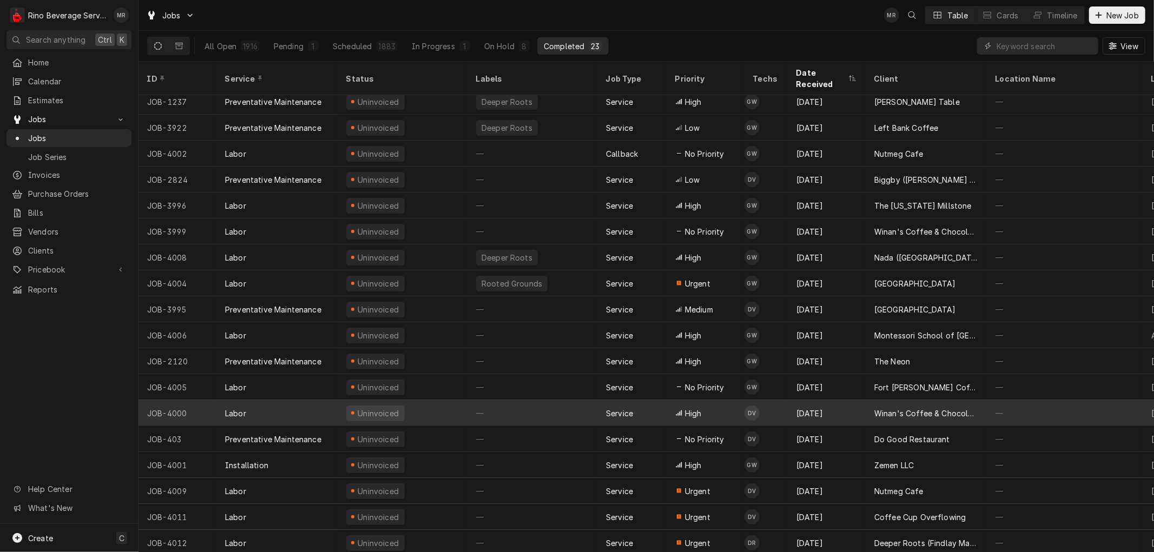
click at [560, 400] on div "—" at bounding box center [533, 413] width 130 height 26
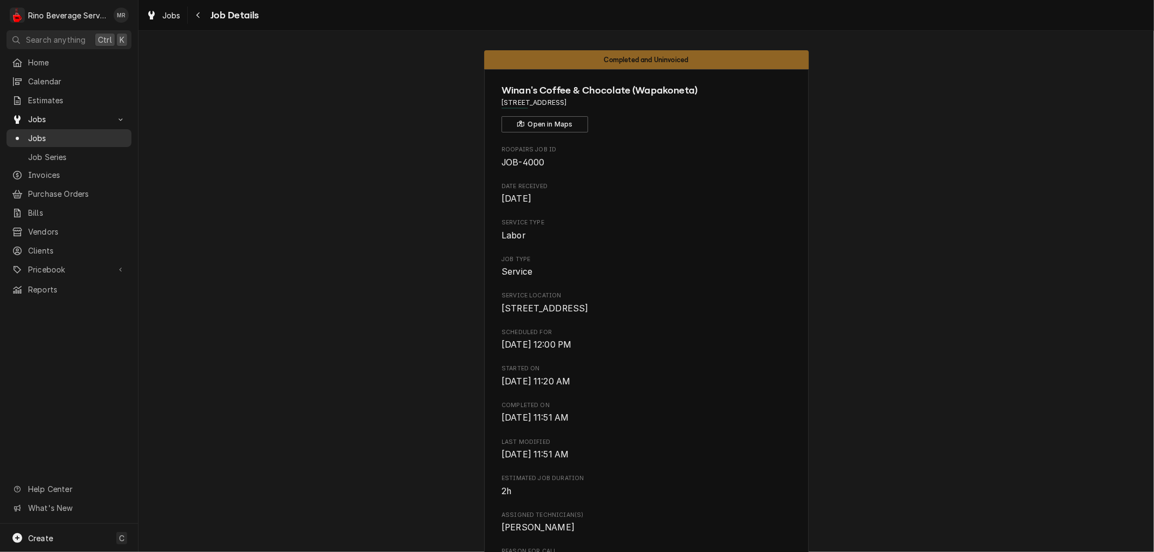
click at [88, 133] on span "Jobs" at bounding box center [77, 138] width 98 height 11
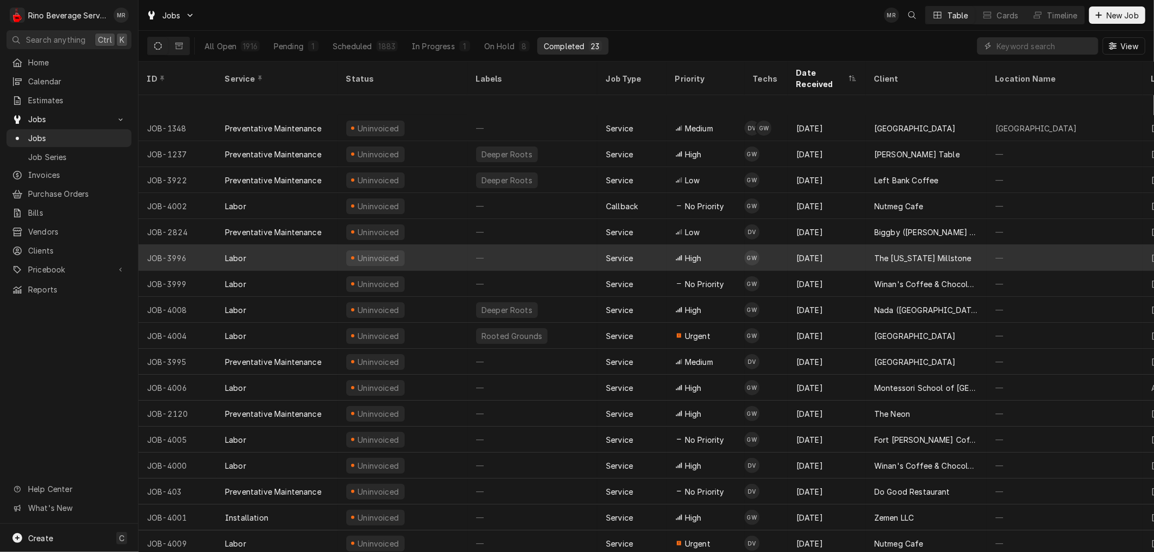
scroll to position [136, 0]
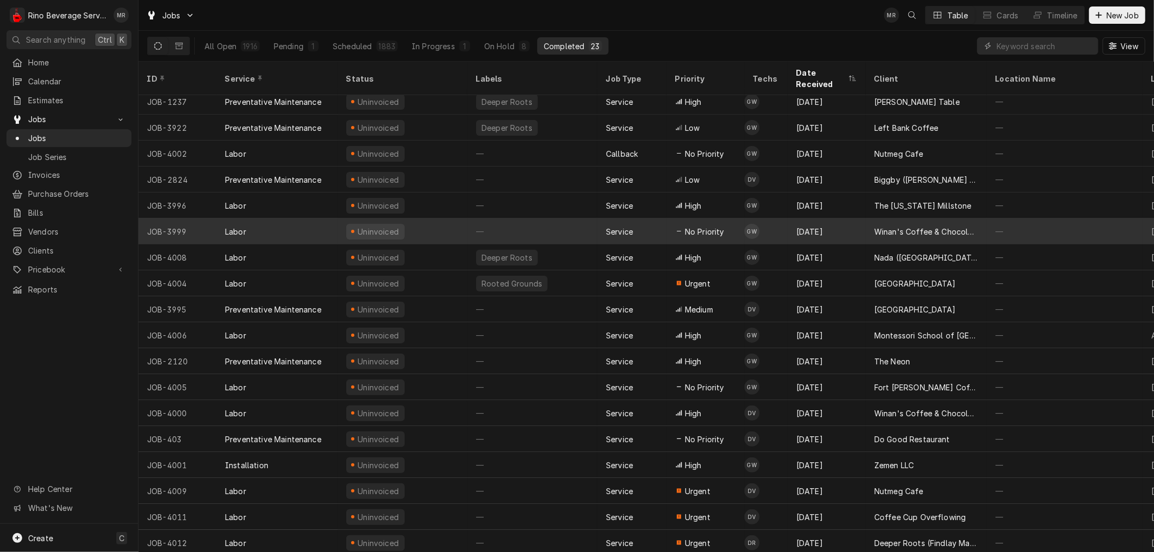
click at [570, 219] on div "—" at bounding box center [533, 232] width 130 height 26
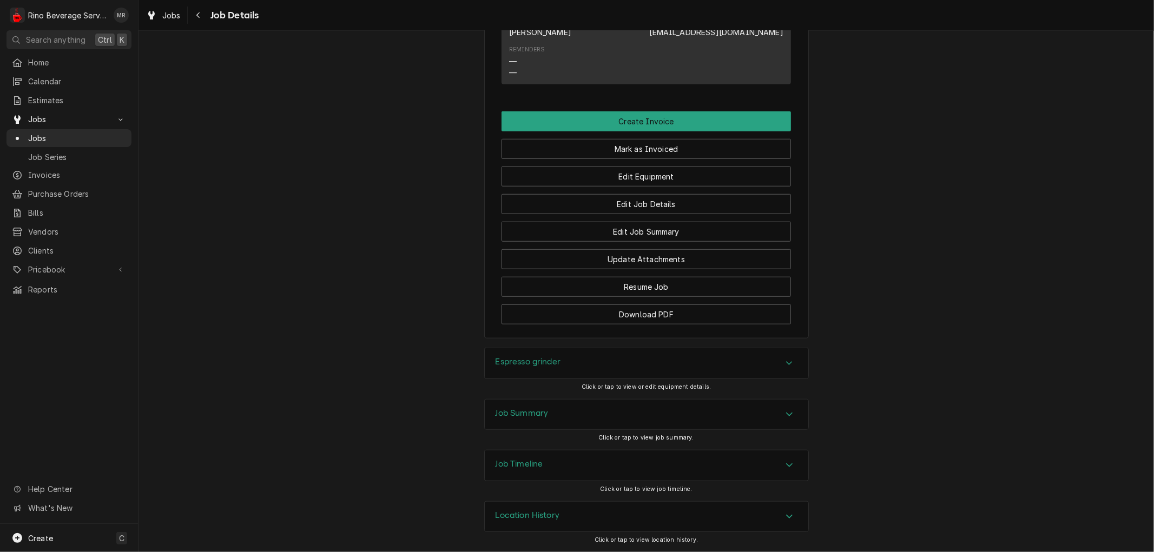
scroll to position [758, 0]
click at [585, 286] on button "Resume Job" at bounding box center [646, 287] width 289 height 20
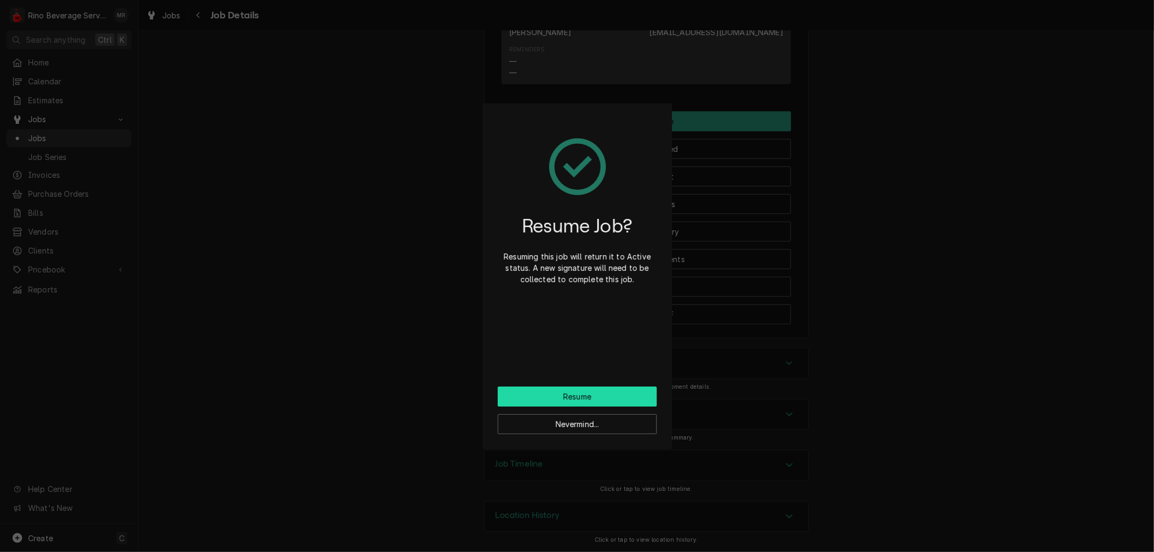
click at [584, 399] on button "Resume" at bounding box center [577, 397] width 159 height 20
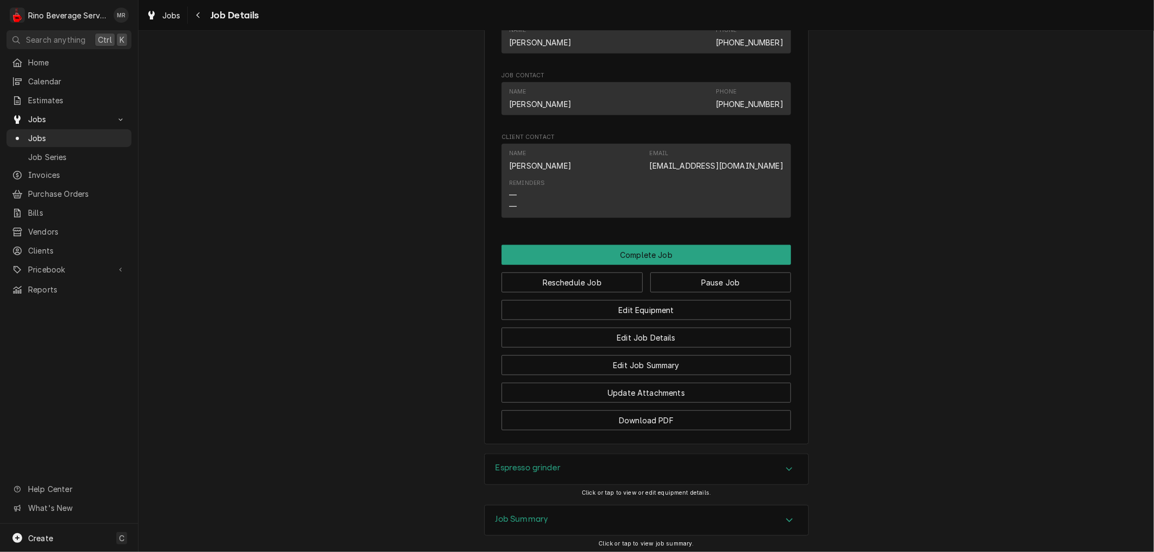
scroll to position [781, 0]
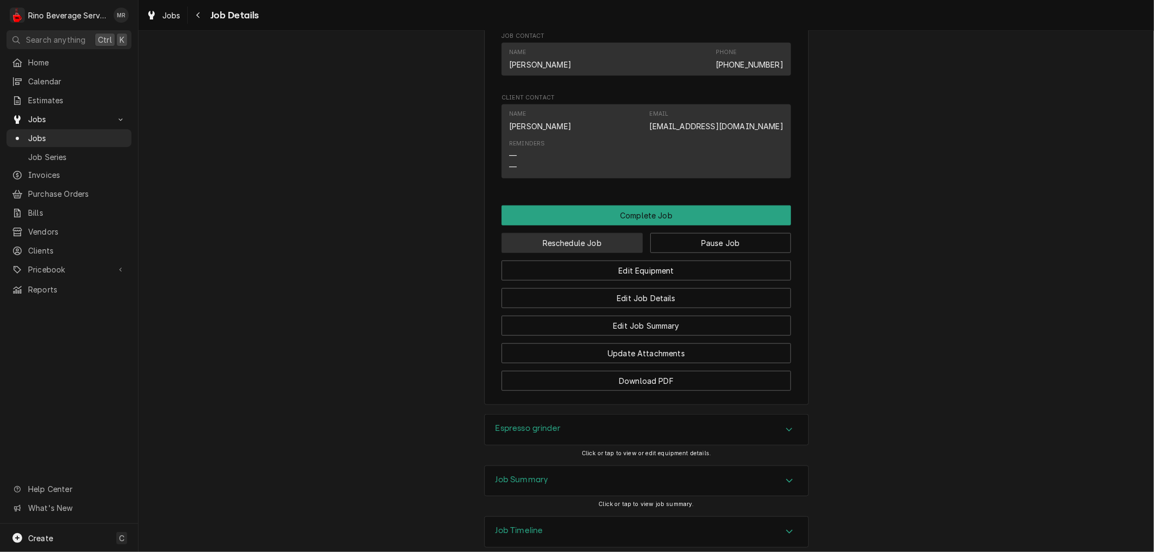
click at [593, 253] on button "Reschedule Job" at bounding box center [572, 243] width 141 height 20
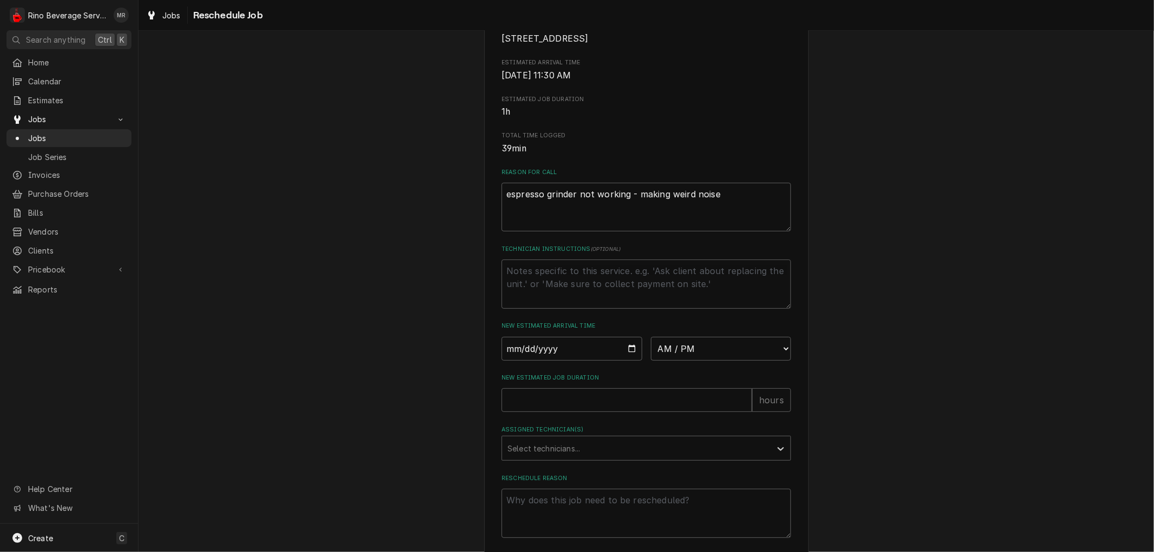
scroll to position [180, 0]
click at [545, 283] on textarea "Technician Instructions ( optional )" at bounding box center [646, 283] width 289 height 49
type textarea "x"
type textarea "c"
type textarea "x"
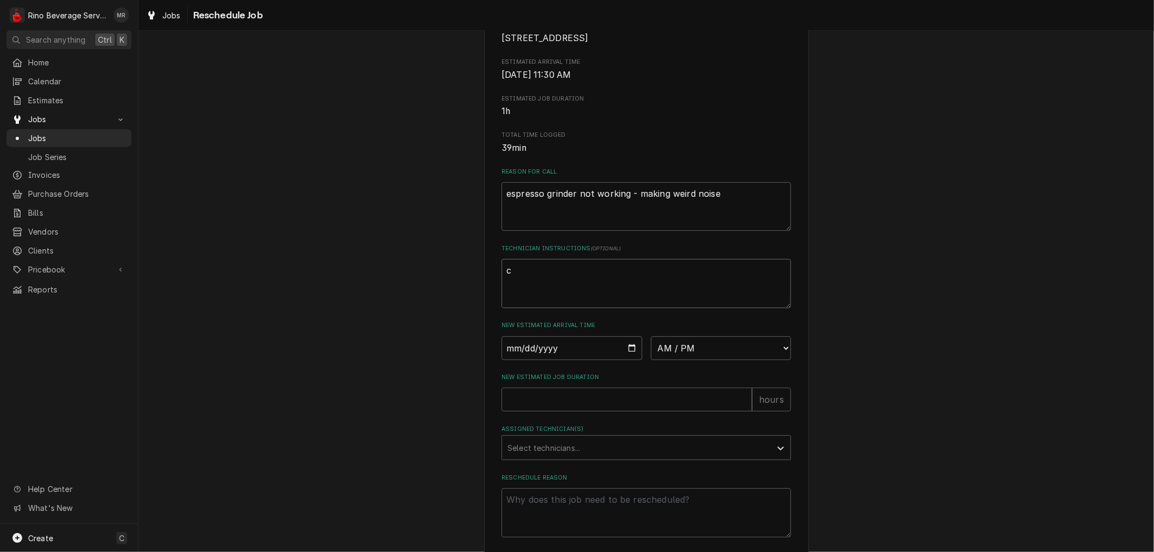
type textarea "cu"
type textarea "x"
type textarea "cus"
type textarea "x"
type textarea "cust"
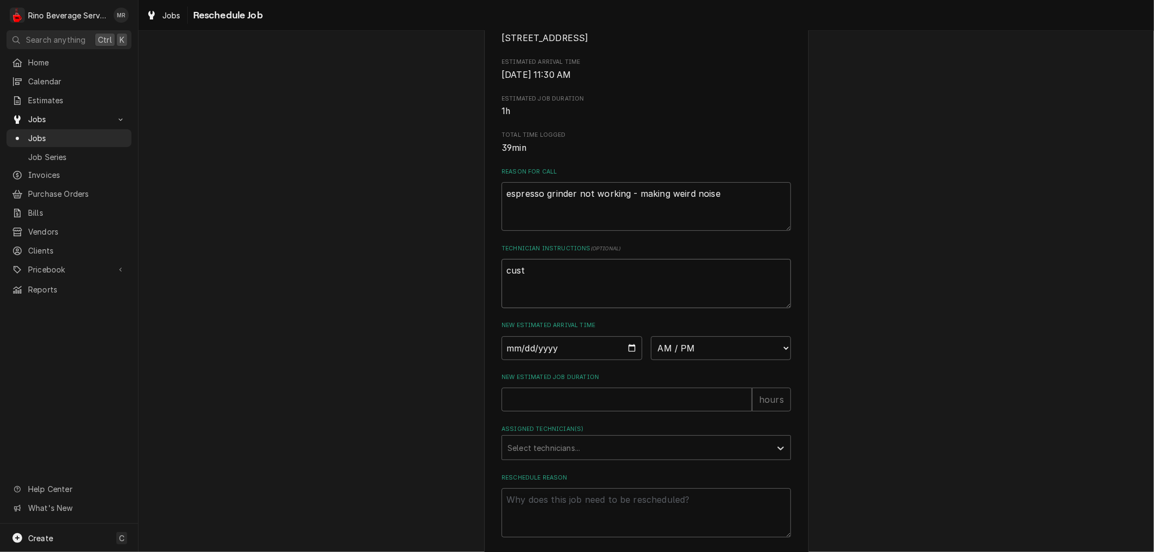
type textarea "x"
type textarea "custo"
type textarea "x"
type textarea "custom"
type textarea "x"
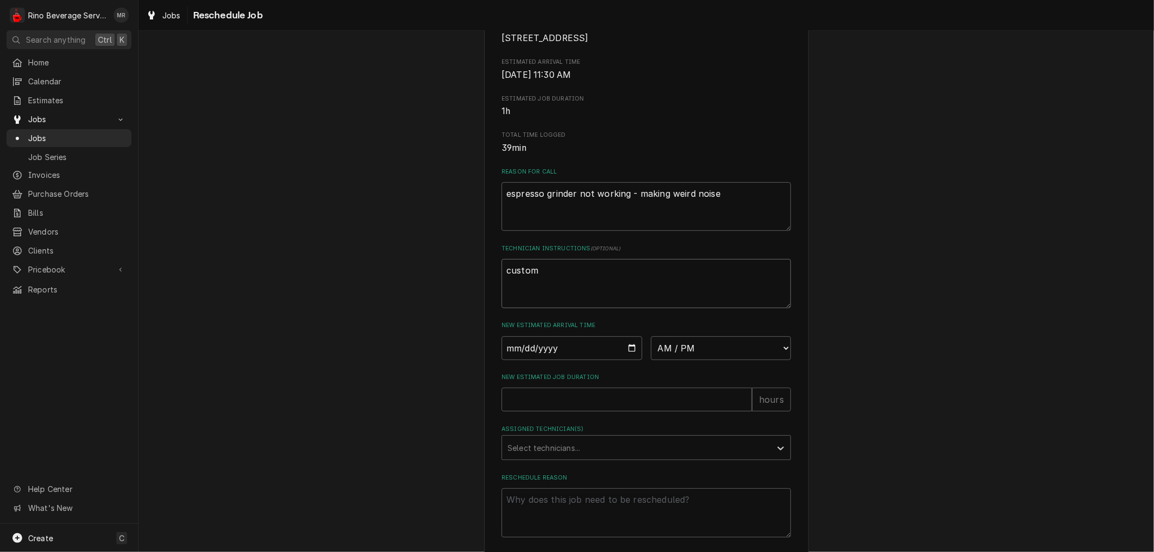
type textarea "custome"
type textarea "x"
type textarea "customer"
type textarea "x"
type textarea "customer"
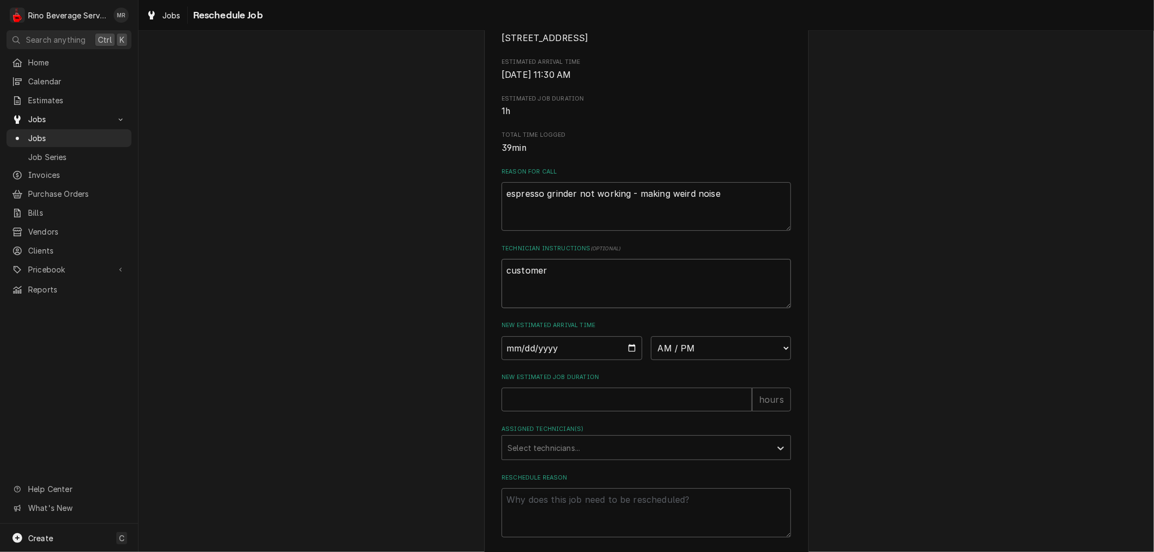
type textarea "x"
type textarea "customer c"
type textarea "x"
type textarea "customer ca"
type textarea "x"
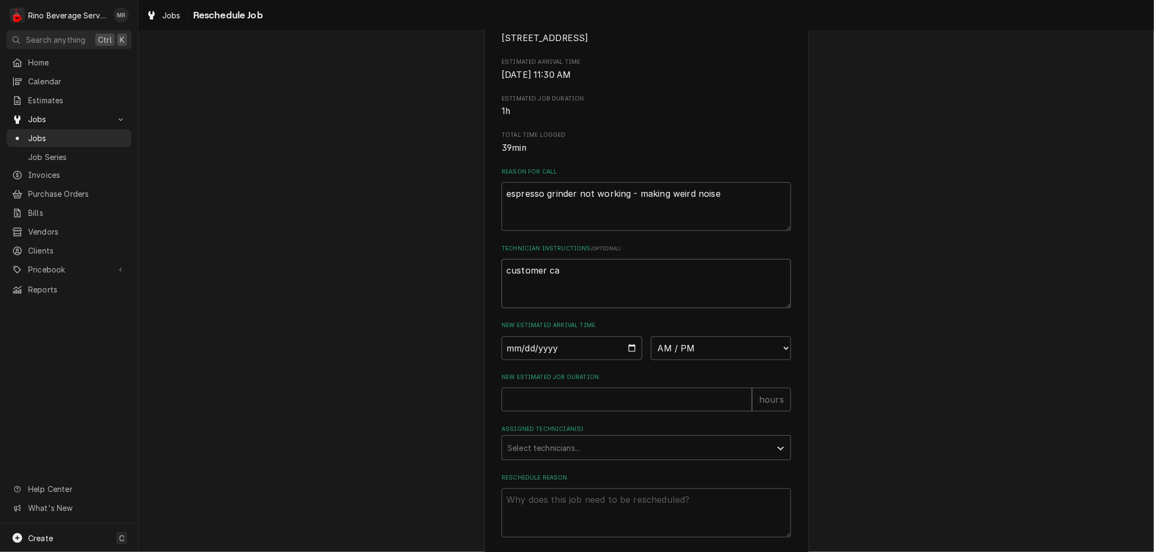
type textarea "customer cal"
type textarea "x"
type textarea "customer call"
type textarea "x"
type textarea "customer calle"
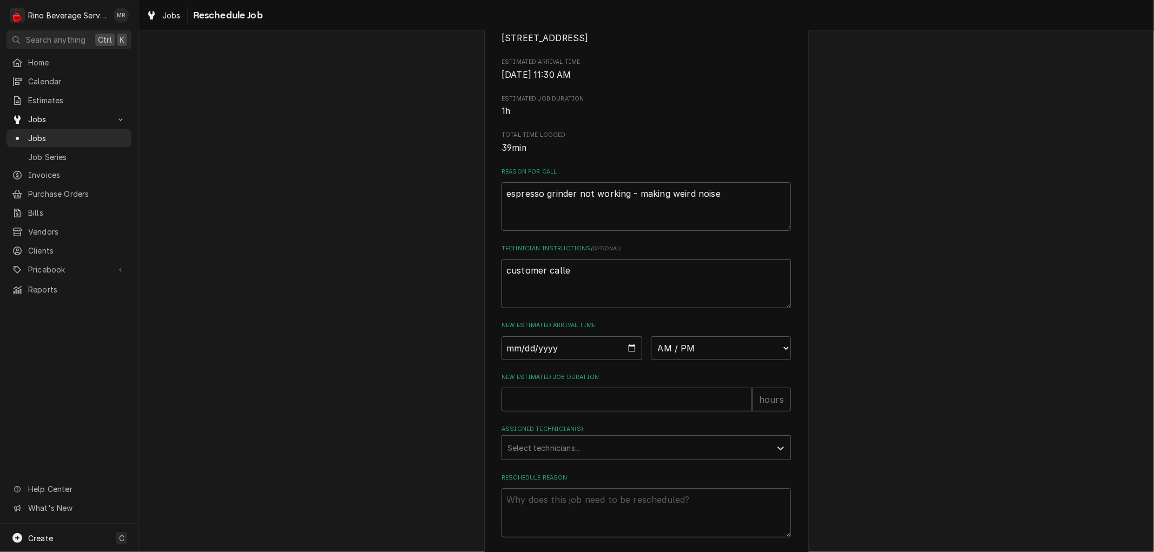
type textarea "x"
type textarea "customer called"
type textarea "x"
type textarea "customer called"
type textarea "x"
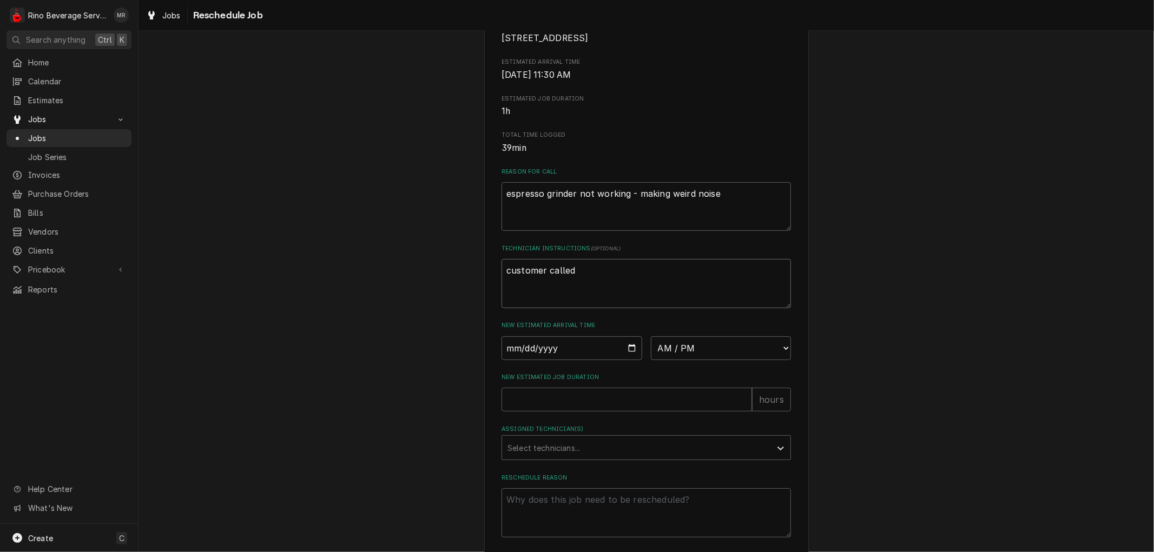
type textarea "customer called b"
type textarea "x"
type textarea "customer called ba"
type textarea "x"
type textarea "customer called bac"
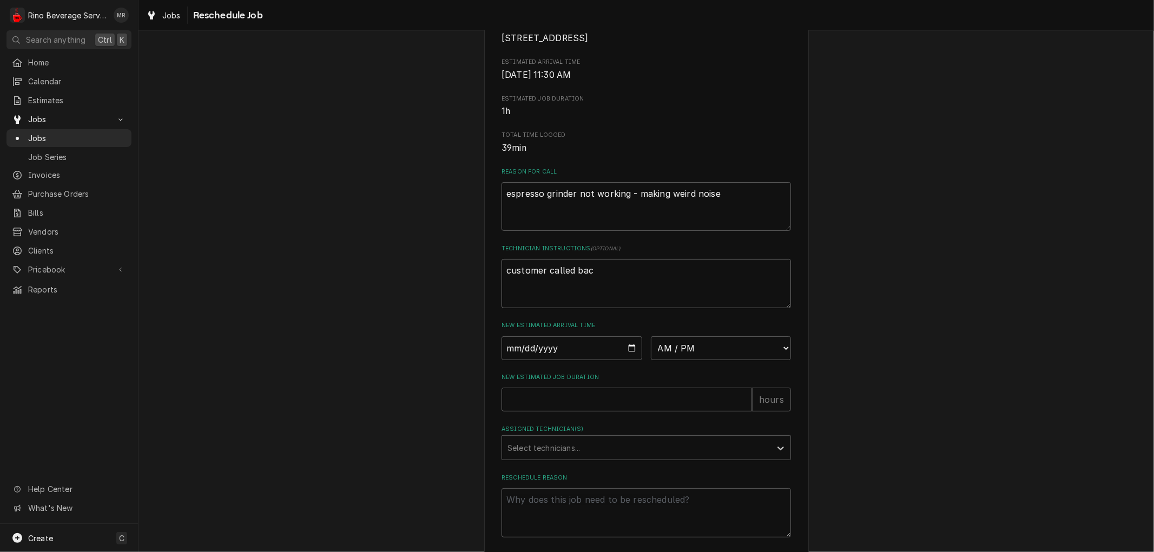
type textarea "x"
type textarea "customer called back"
type textarea "x"
type textarea "customer called back."
type textarea "x"
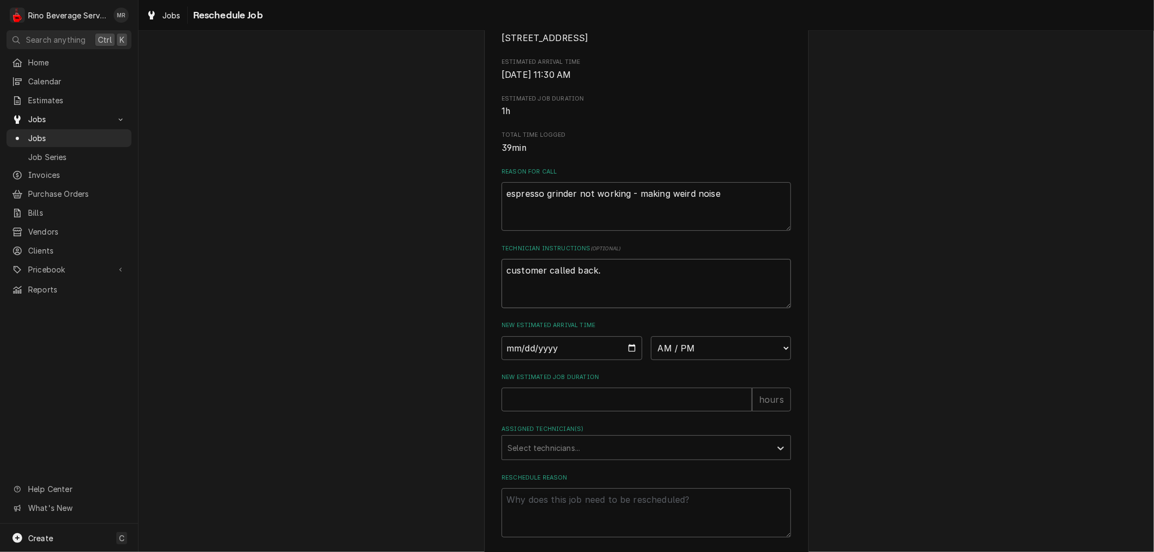
type textarea "customer called back."
type textarea "x"
type textarea "customer called back. G"
type textarea "x"
type textarea "customer called back. Gr"
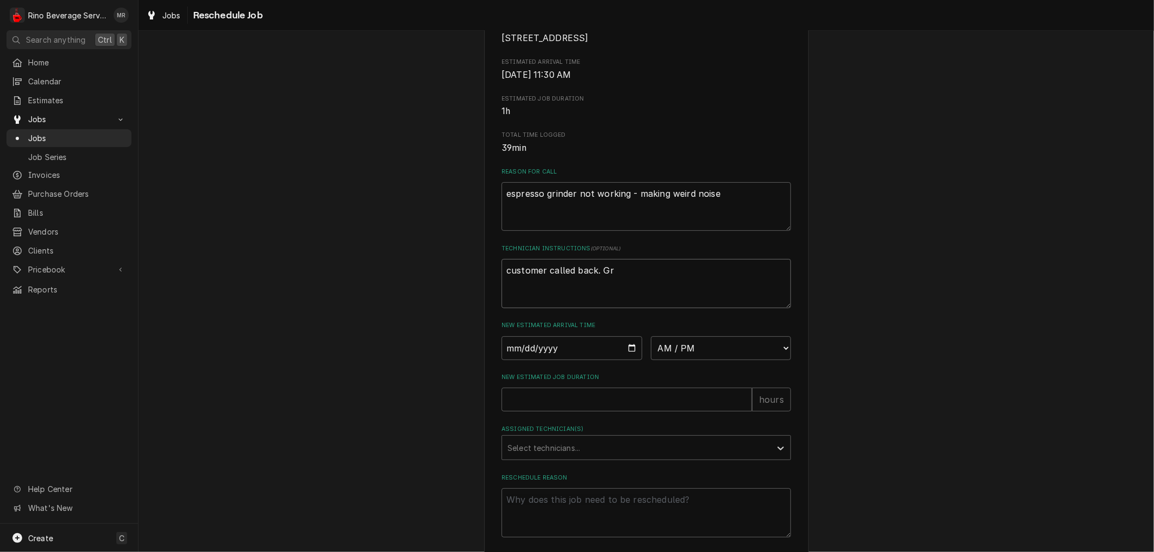
type textarea "x"
type textarea "customer called back. Gri"
type textarea "x"
type textarea "customer called back. Grin"
type textarea "x"
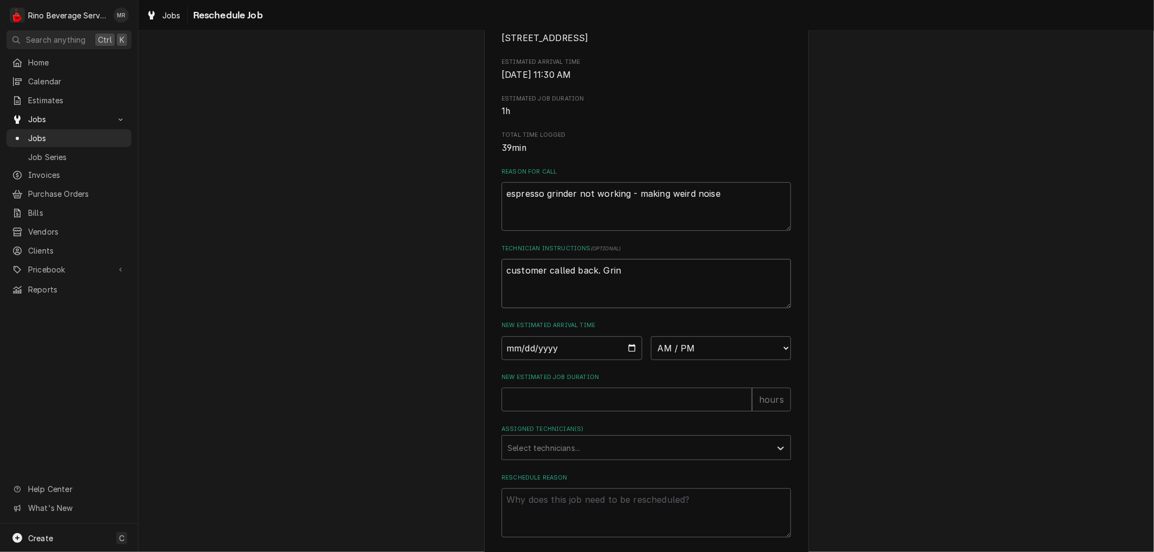
type textarea "customer called back. Grind"
type textarea "x"
type textarea "customer called back. Grinde"
type textarea "x"
type textarea "customer called back. Grinder"
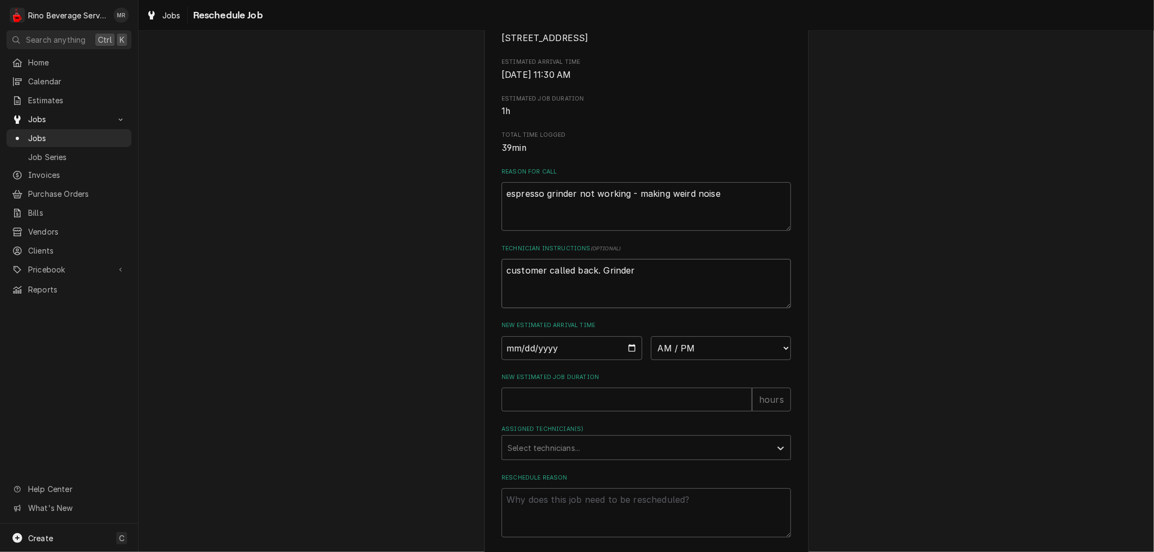
type textarea "x"
type textarea "customer called back. Grinder"
type textarea "x"
type textarea "customer called back. Grinder n"
type textarea "x"
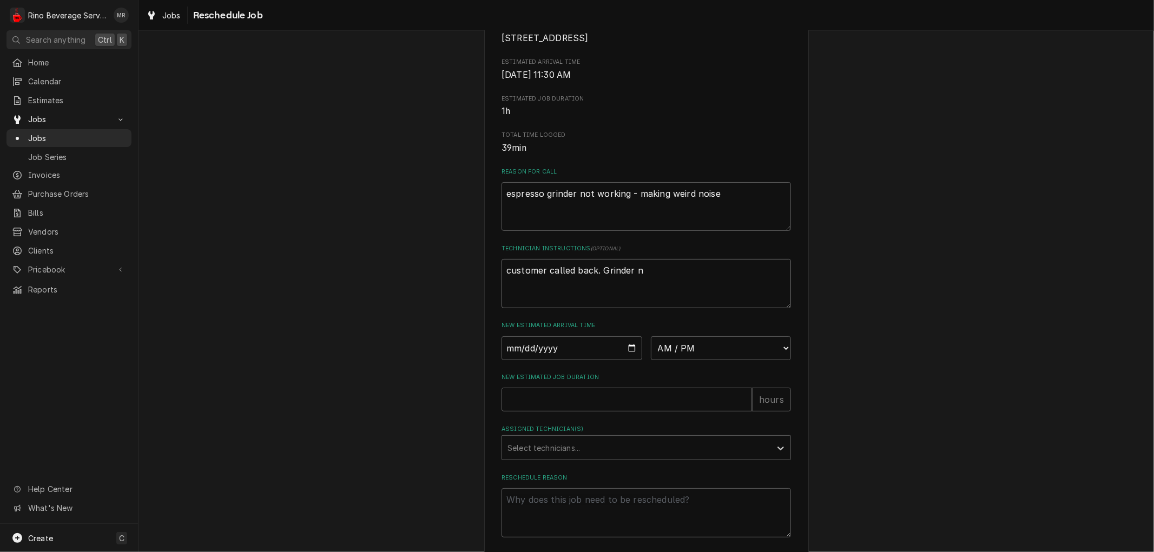
type textarea "customer called back. Grinder no"
type textarea "x"
type textarea "customer called back. Grinder not"
type textarea "x"
type textarea "customer called back. Grinder not"
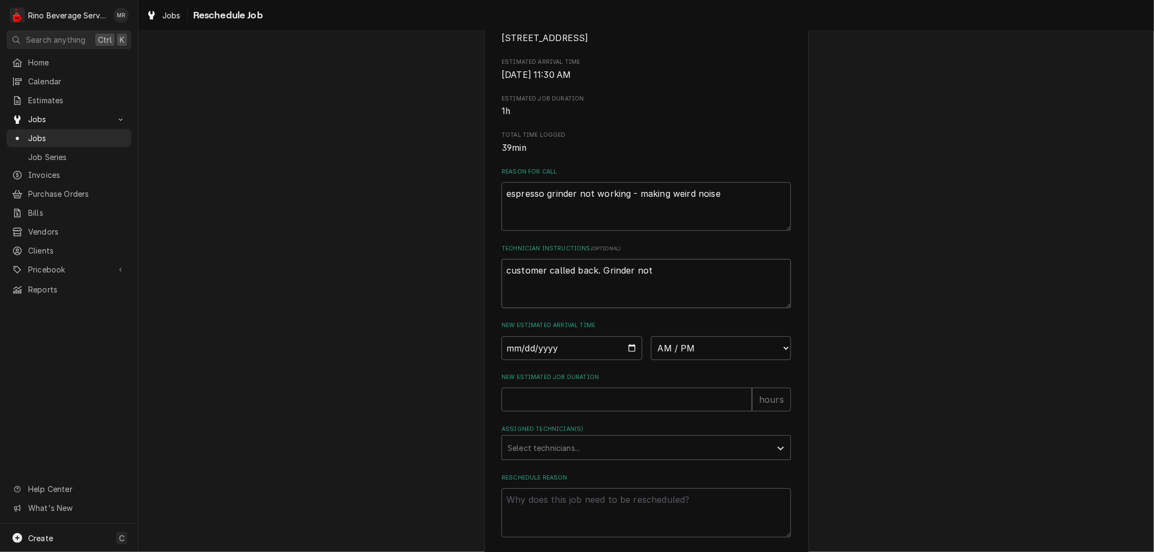
type textarea "x"
type textarea "customer called back. Grinder not w"
type textarea "x"
type textarea "customer called back. Grinder not wo"
type textarea "x"
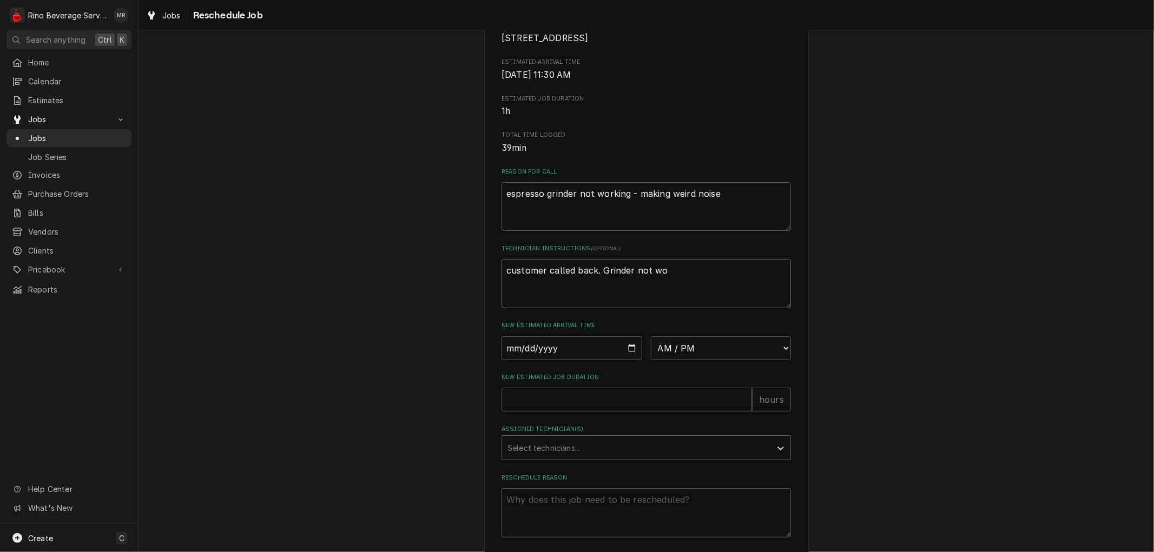
type textarea "customer called back. Grinder not wor"
type textarea "x"
type textarea "customer called back. Grinder not work"
type textarea "x"
type textarea "customer called back. Grinder not worki"
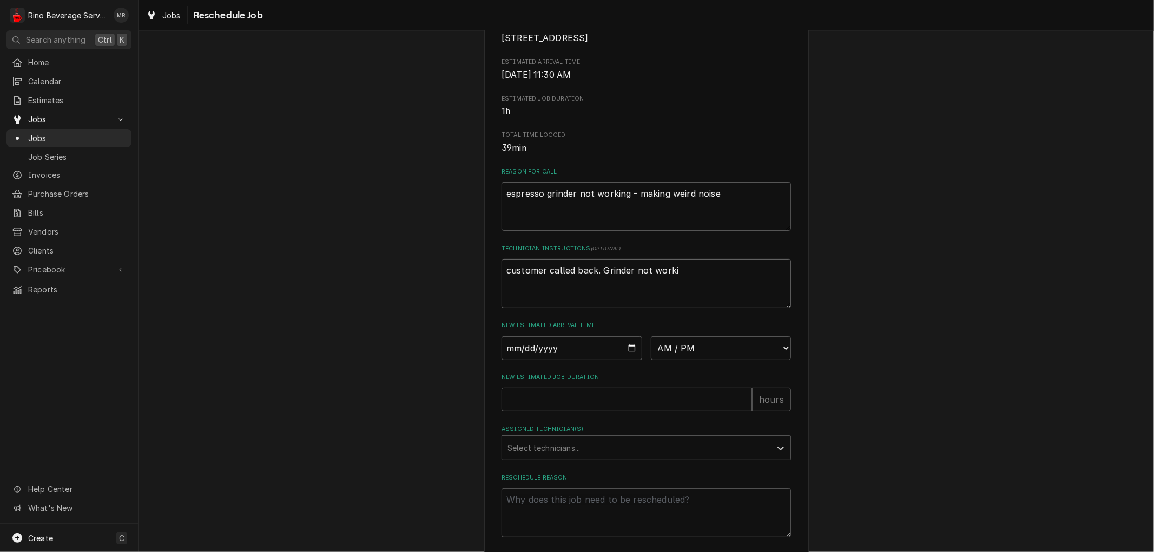
type textarea "x"
type textarea "customer called back. Grinder not workin"
type textarea "x"
type textarea "customer called back. Grinder not working"
type textarea "x"
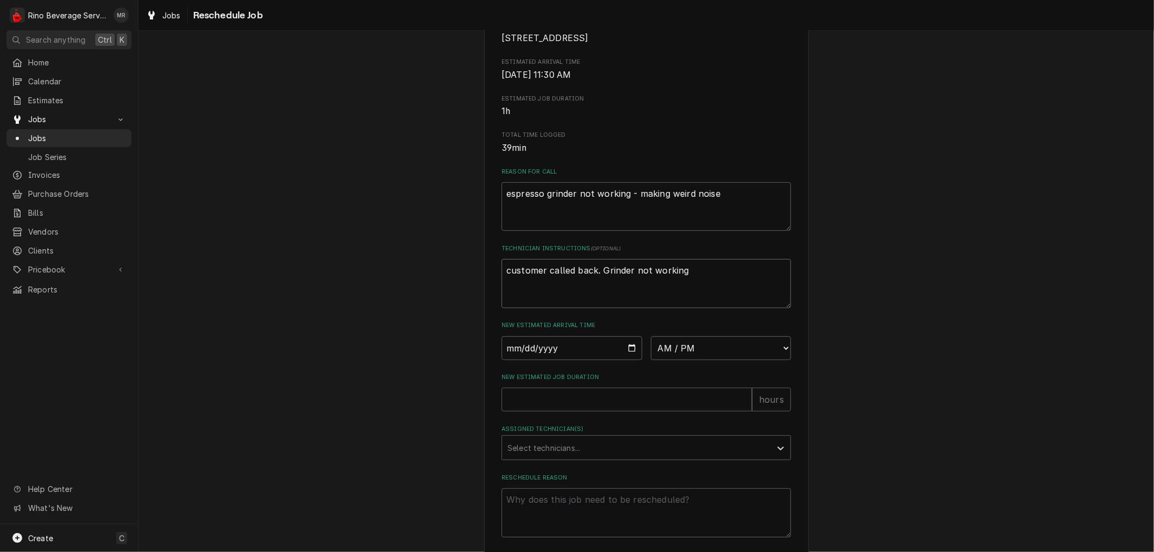
type textarea "customer called back. Grinder not working"
type textarea "x"
type textarea "customer called back. Grinder not working a"
type textarea "x"
type textarea "customer called back. Grinder not working ag"
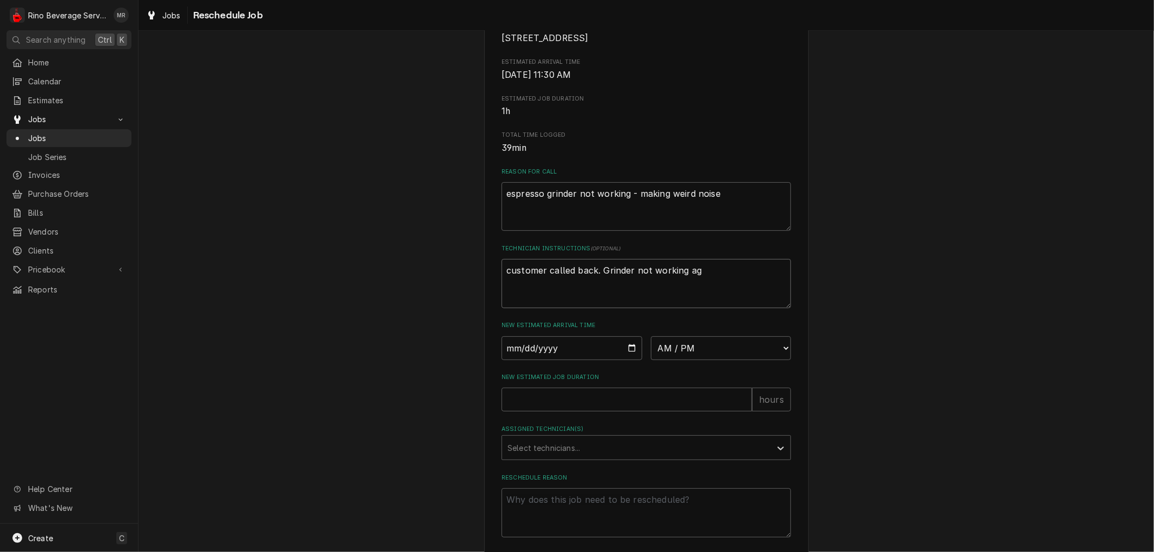
type textarea "x"
type textarea "customer called back. Grinder not working aga"
type textarea "x"
type textarea "customer called back. Grinder not working agai"
type textarea "x"
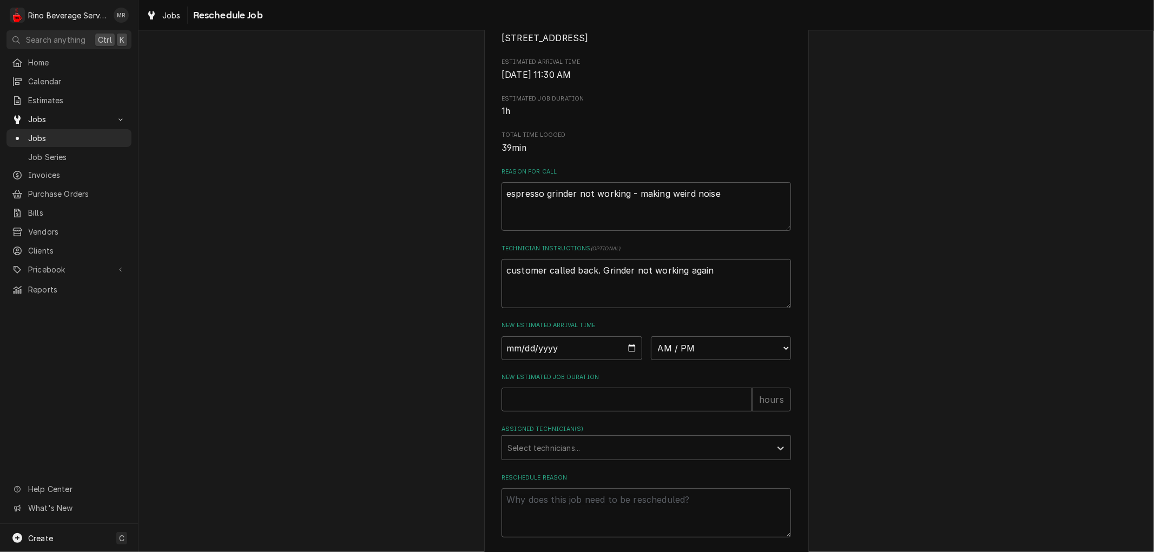
type textarea "customer called back. Grinder not working again"
click at [626, 360] on input "Date" at bounding box center [572, 349] width 141 height 24
type textarea "x"
type input "2025-08-25"
click at [774, 360] on select "AM / PM 6:00 AM 6:15 AM 6:30 AM 6:45 AM 7:00 AM 7:15 AM 7:30 AM 7:45 AM 8:00 AM…" at bounding box center [721, 349] width 141 height 24
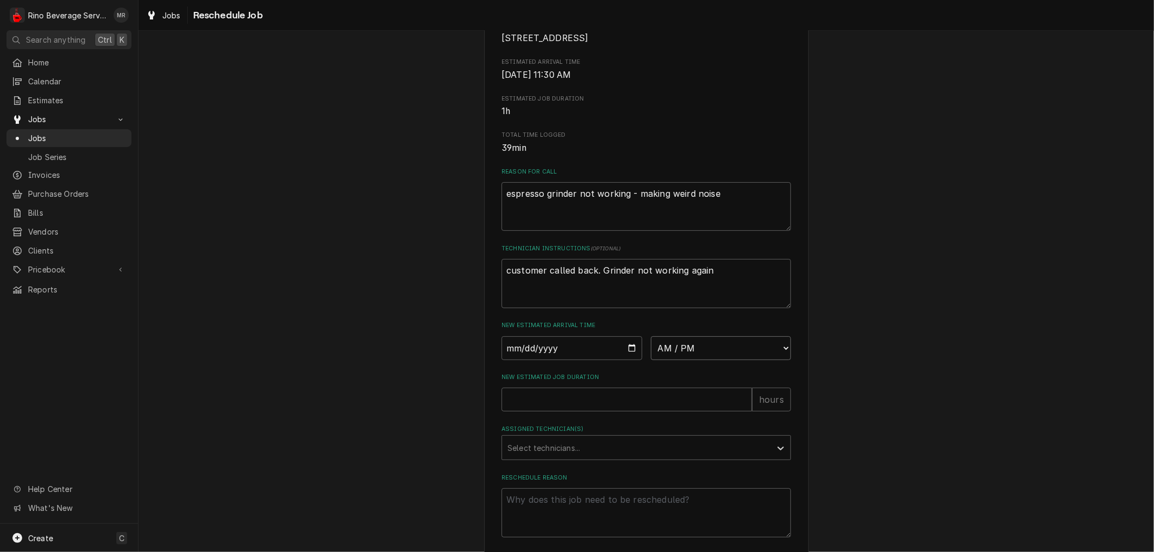
select select "10:00:00"
click at [651, 348] on select "AM / PM 6:00 AM 6:15 AM 6:30 AM 6:45 AM 7:00 AM 7:15 AM 7:30 AM 7:45 AM 8:00 AM…" at bounding box center [721, 349] width 141 height 24
type textarea "x"
type input "1"
click at [737, 409] on input "1" at bounding box center [627, 400] width 251 height 24
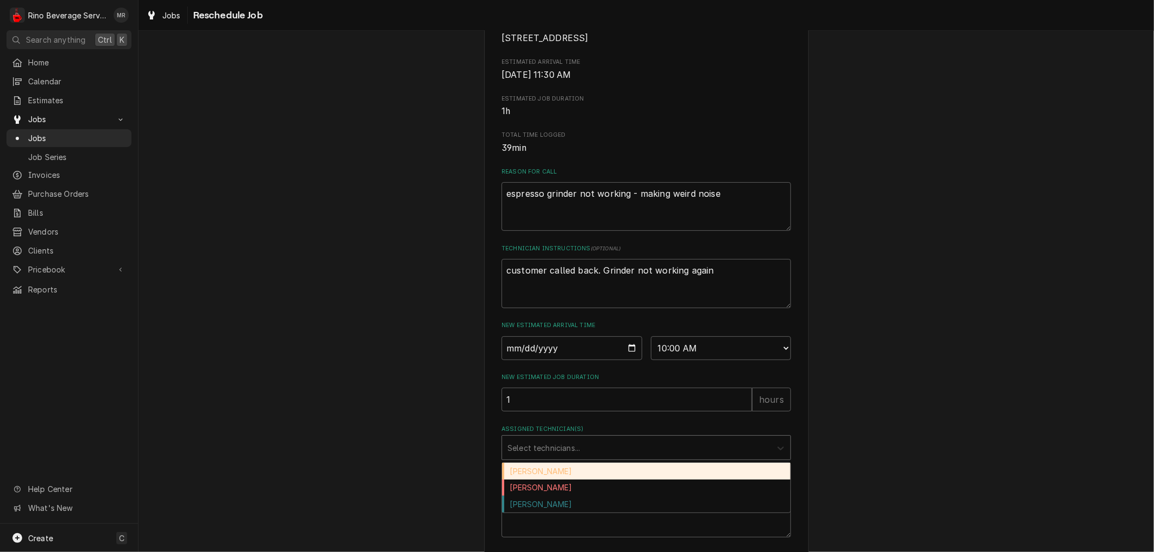
click at [775, 454] on icon "Assigned Technician(s)" at bounding box center [780, 448] width 11 height 11
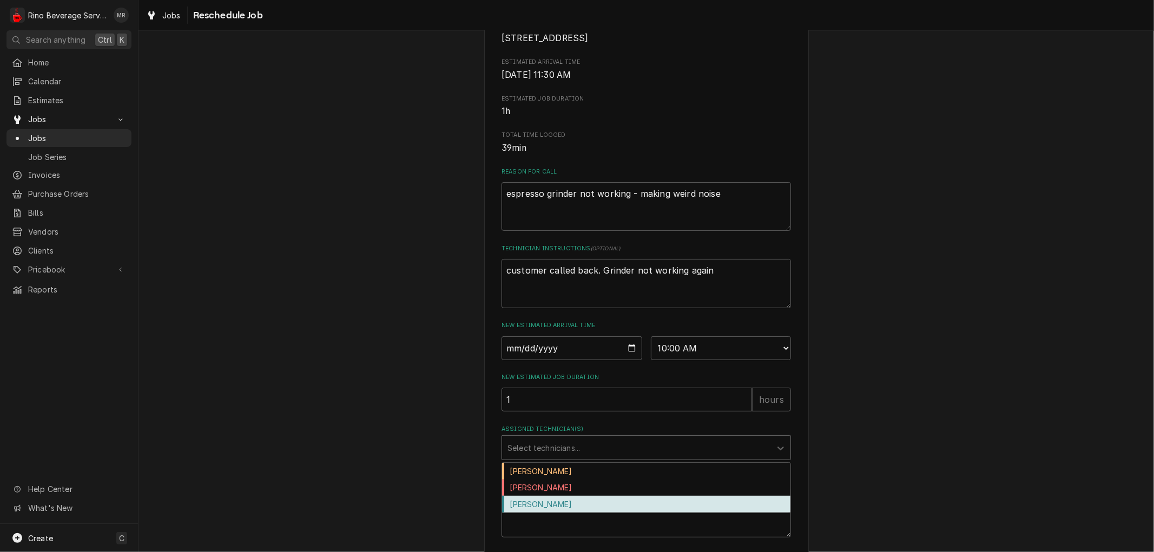
click at [636, 512] on div "Graham Wick" at bounding box center [646, 504] width 288 height 17
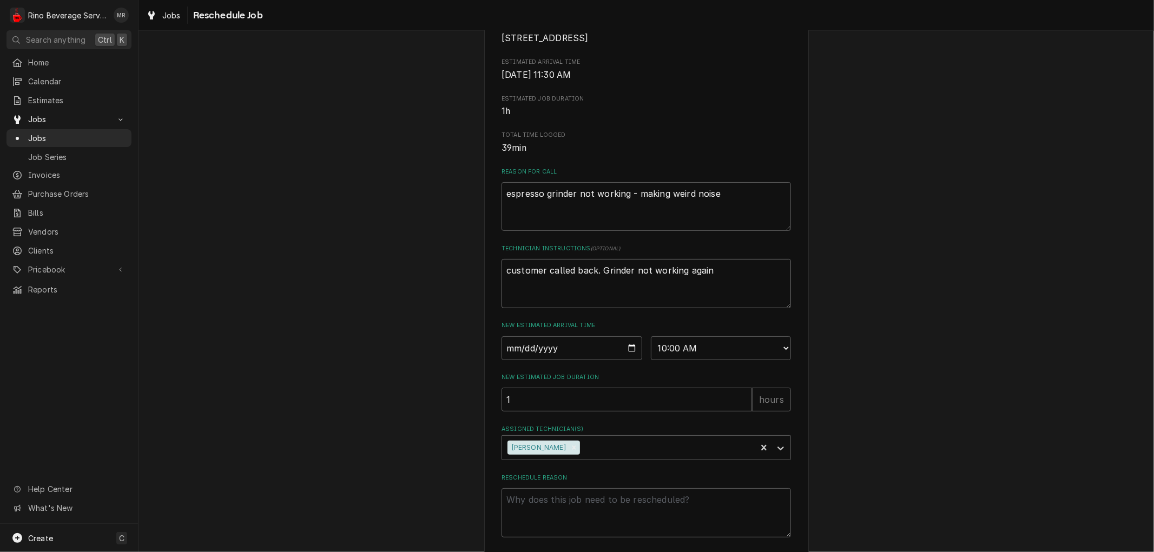
drag, startPoint x: 707, startPoint y: 285, endPoint x: 495, endPoint y: 292, distance: 212.8
click at [495, 292] on div "Please provide some additional details to reschedule this job. Roopairs Job ID …" at bounding box center [646, 233] width 325 height 723
type textarea "x"
click at [554, 520] on textarea "Reschedule Reason" at bounding box center [646, 513] width 289 height 49
paste textarea "customer called back. Grinder not working again"
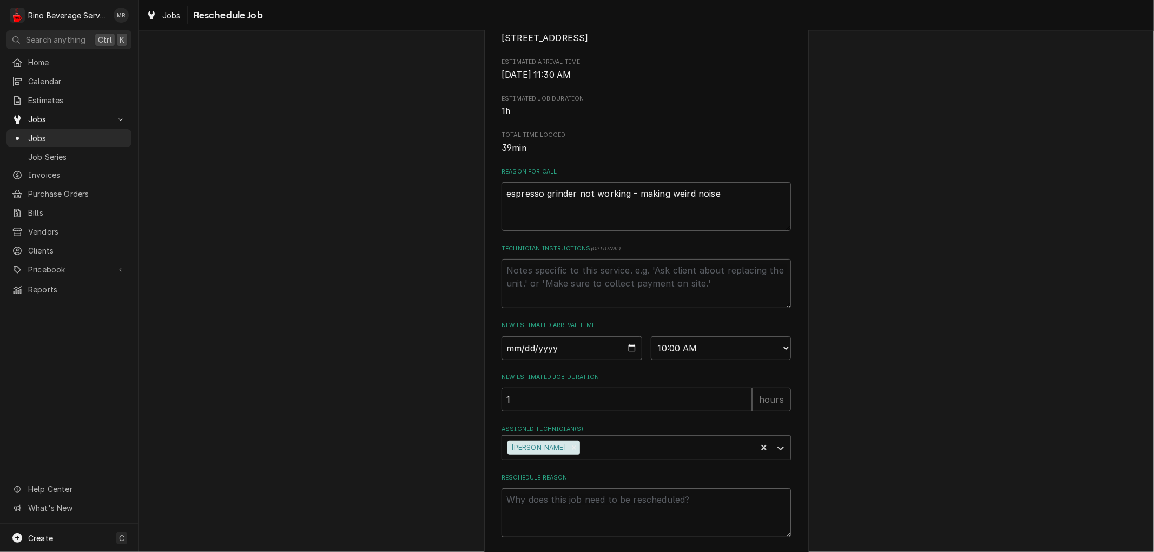
type textarea "x"
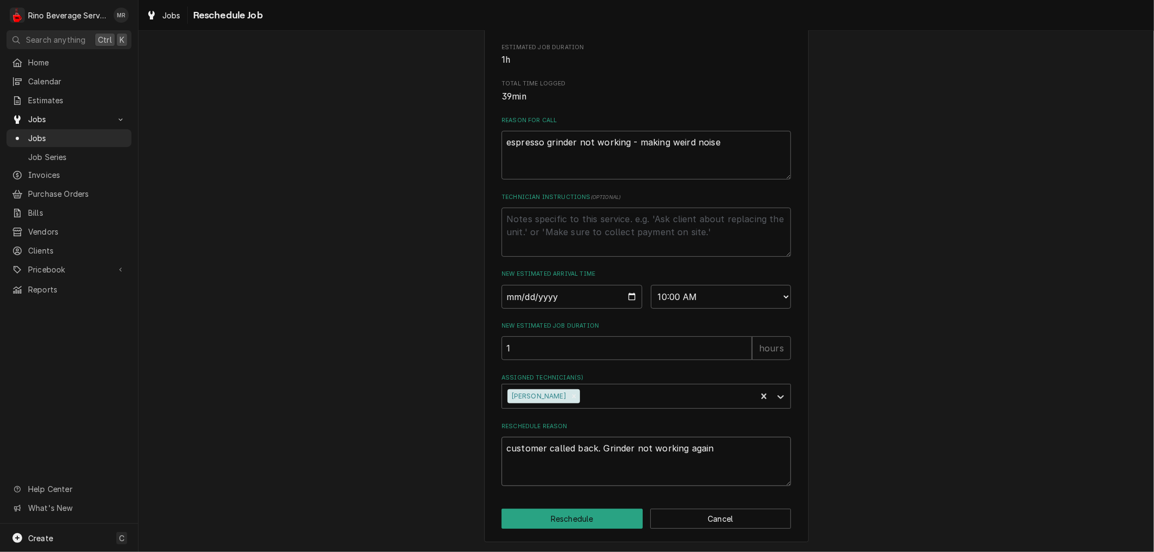
scroll to position [244, 0]
type textarea "customer called back. Grinder not working again"
click at [556, 521] on button "Reschedule" at bounding box center [572, 519] width 141 height 20
type textarea "x"
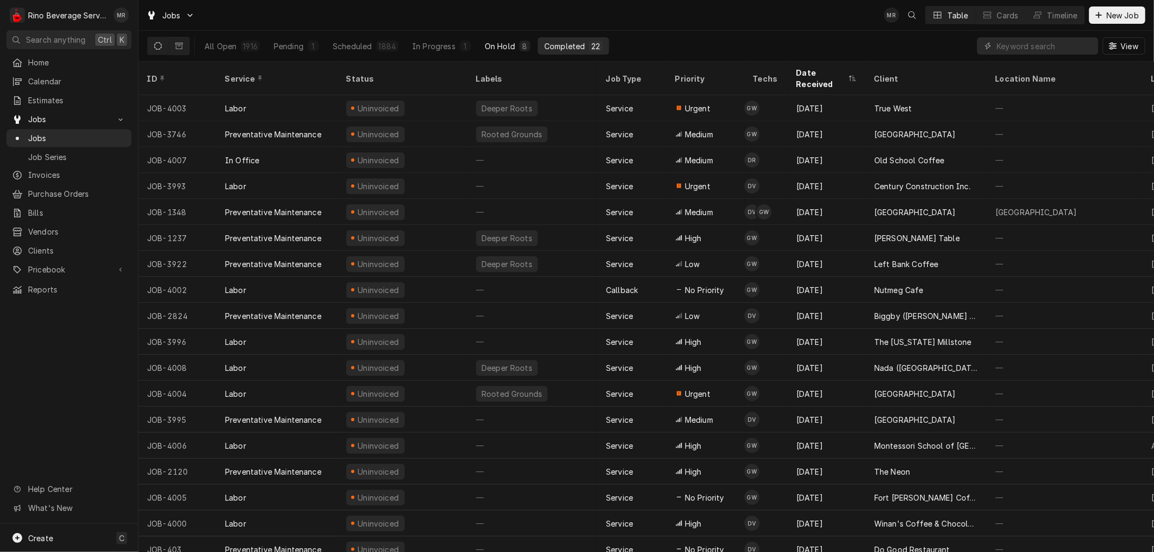
click at [501, 50] on div "On Hold" at bounding box center [500, 46] width 30 height 11
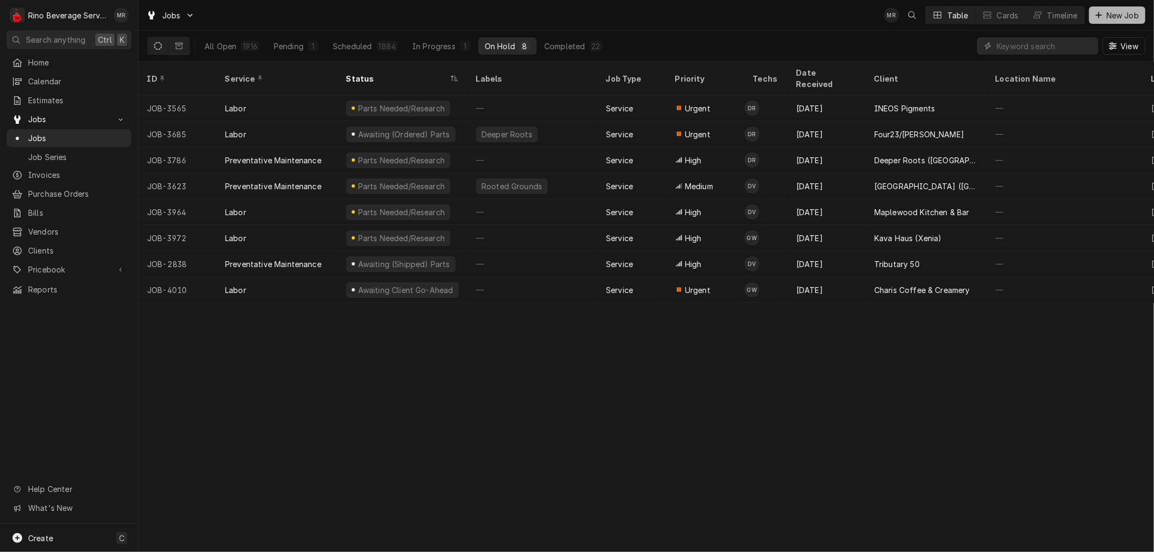
click at [1127, 14] on span "New Job" at bounding box center [1122, 15] width 37 height 11
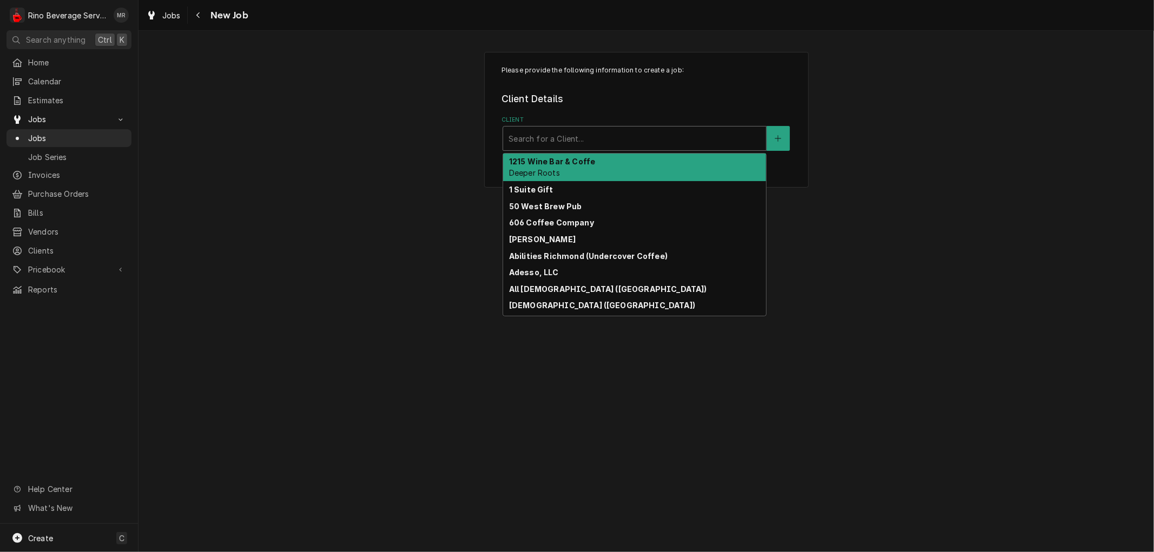
click at [580, 142] on div "Client" at bounding box center [635, 138] width 252 height 19
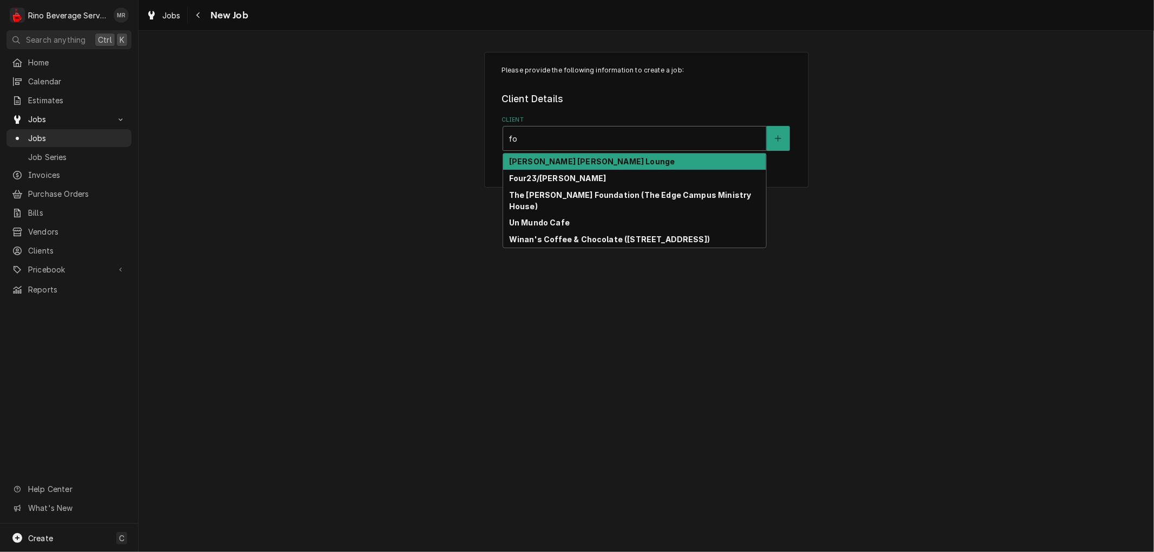
type input "f"
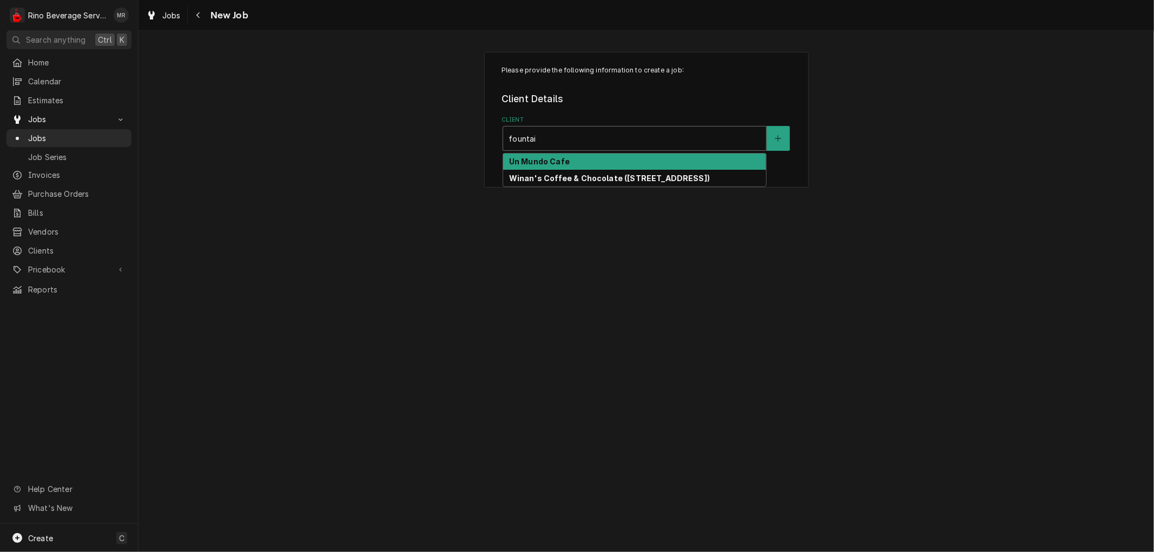
type input "fountain"
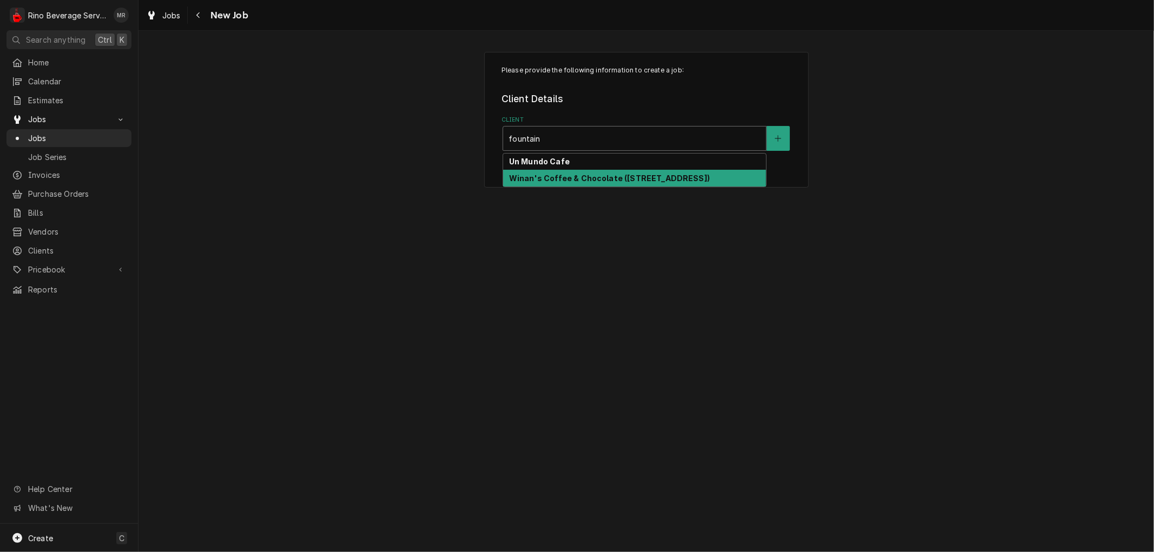
click at [576, 176] on strong "Winan's Coffee & Chocolate ([STREET_ADDRESS])" at bounding box center [609, 178] width 201 height 9
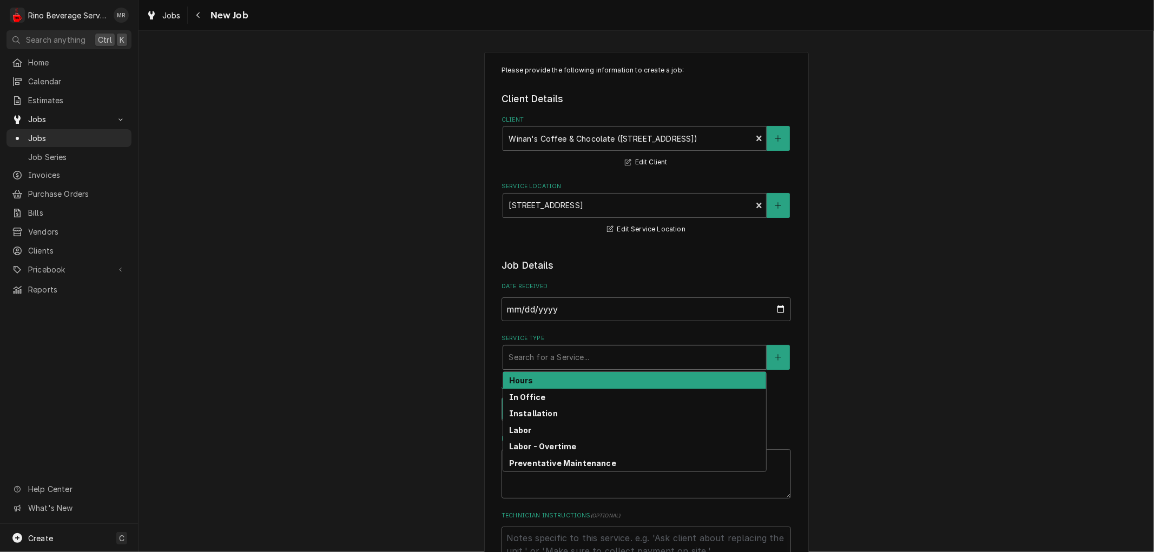
click at [524, 358] on div "Service Type" at bounding box center [635, 357] width 252 height 19
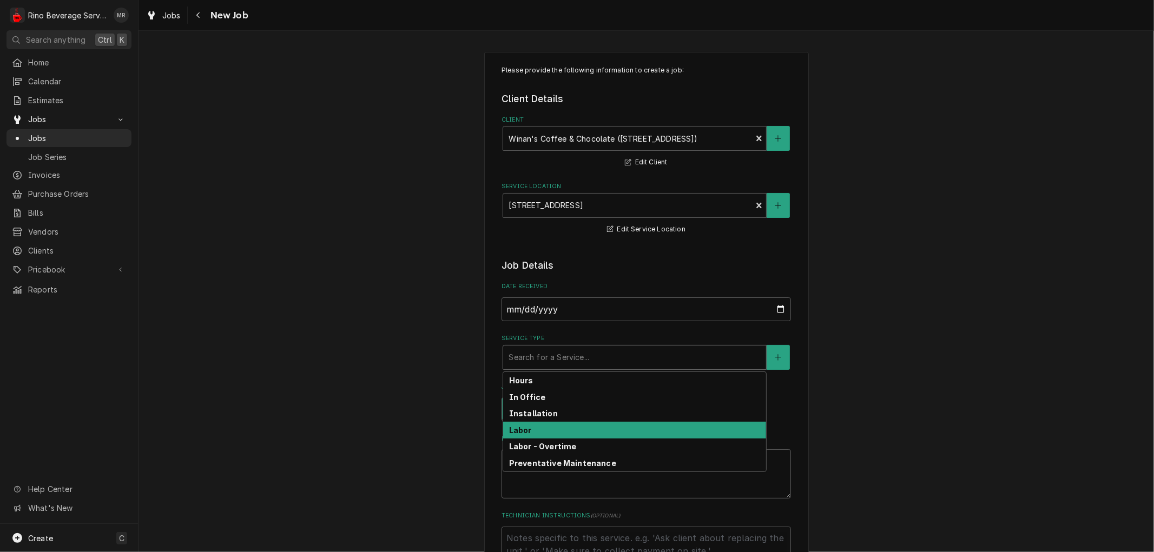
click at [516, 430] on strong "Labor" at bounding box center [520, 430] width 23 height 9
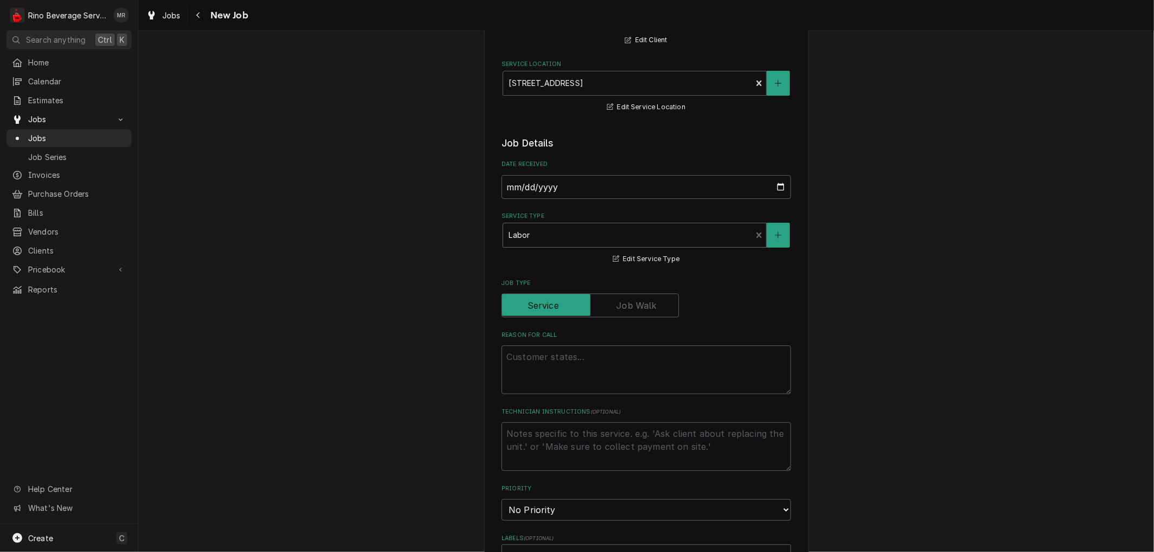
scroll to position [180, 0]
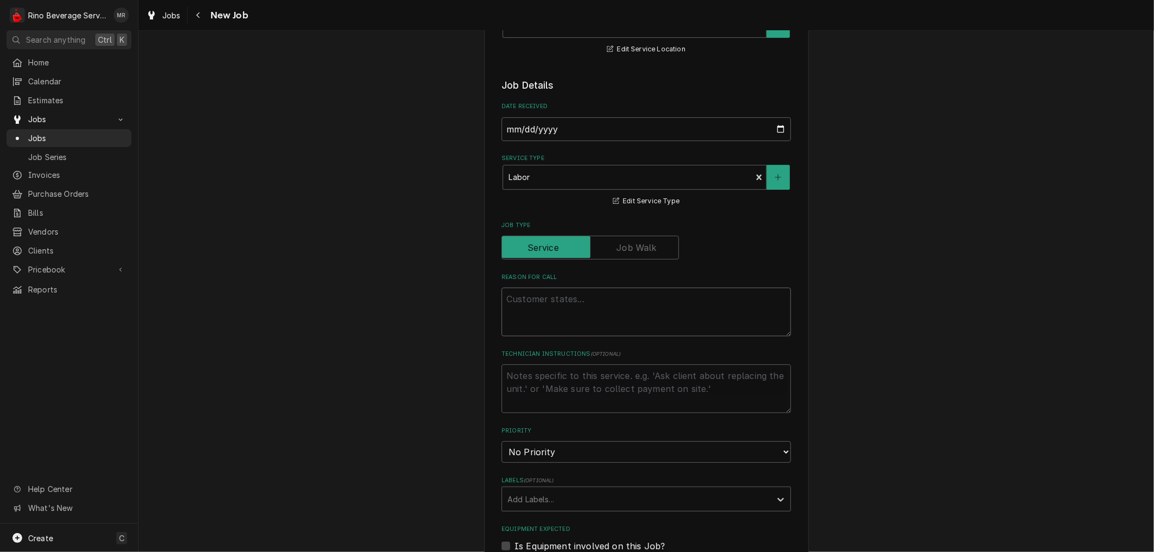
click at [525, 304] on textarea "Reason For Call" at bounding box center [646, 312] width 289 height 49
type textarea "x"
type textarea "r"
type textarea "x"
type textarea "ri"
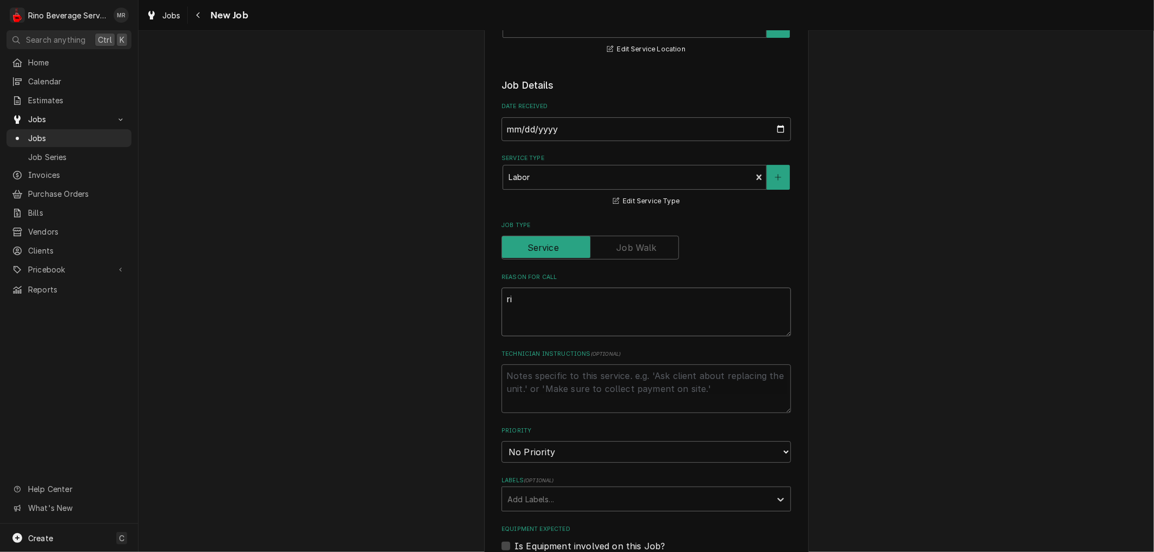
type textarea "x"
type textarea "rig"
type textarea "x"
type textarea "righ"
type textarea "x"
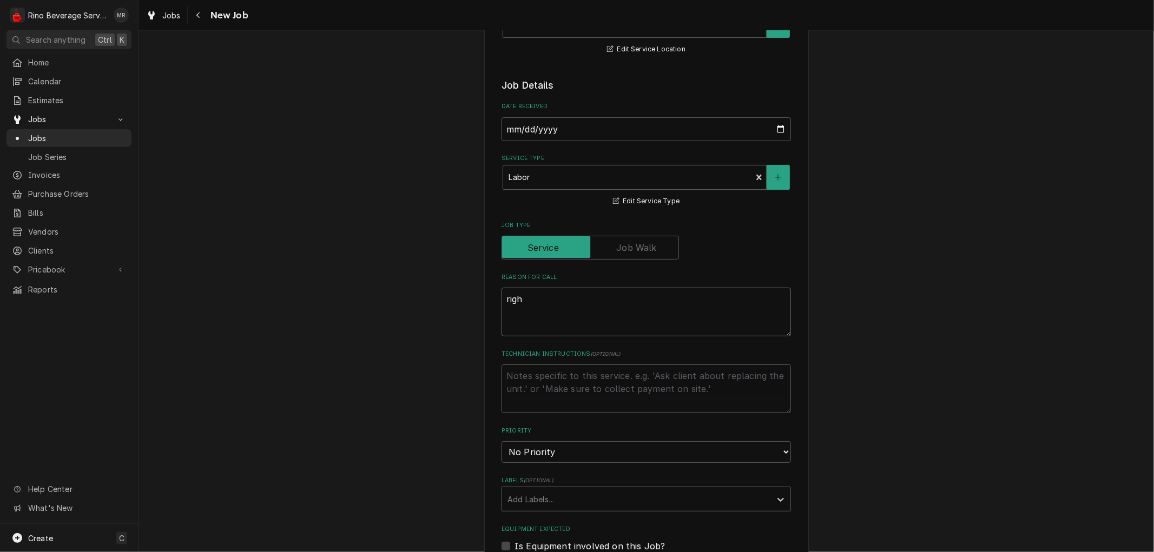
type textarea "right"
type textarea "x"
type textarea "right"
type textarea "x"
type textarea "right s"
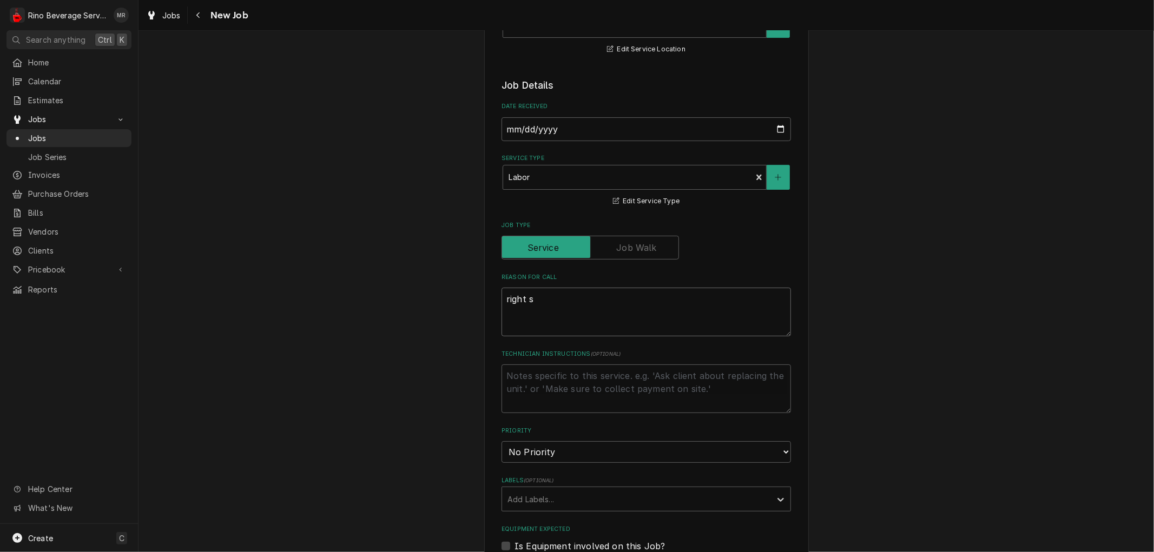
type textarea "x"
type textarea "right si"
type textarea "x"
type textarea "right sid"
type textarea "x"
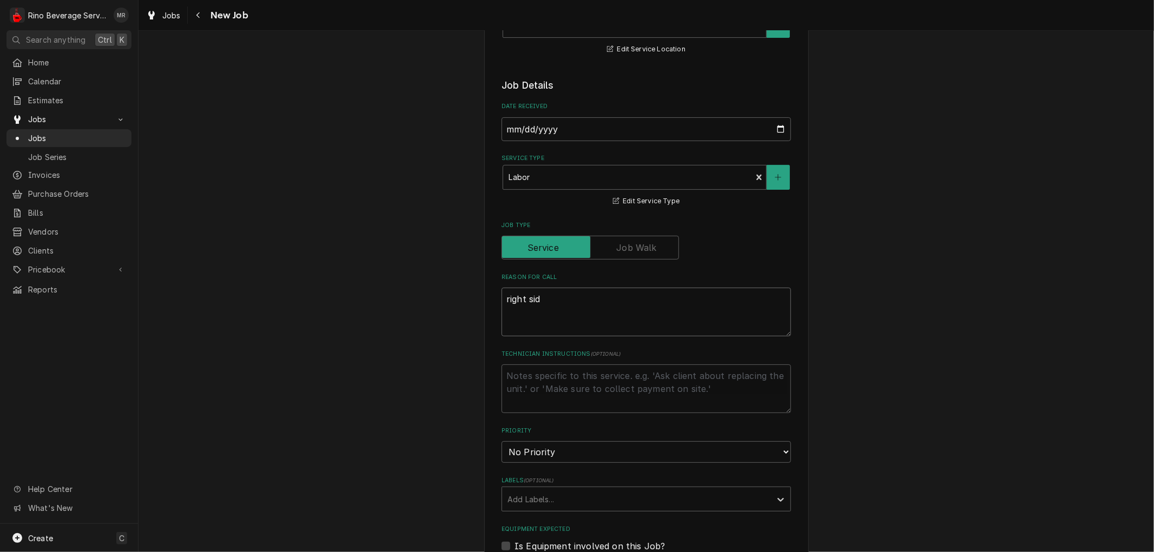
type textarea "right side"
type textarea "x"
type textarea "right side"
type textarea "x"
type textarea "right side o"
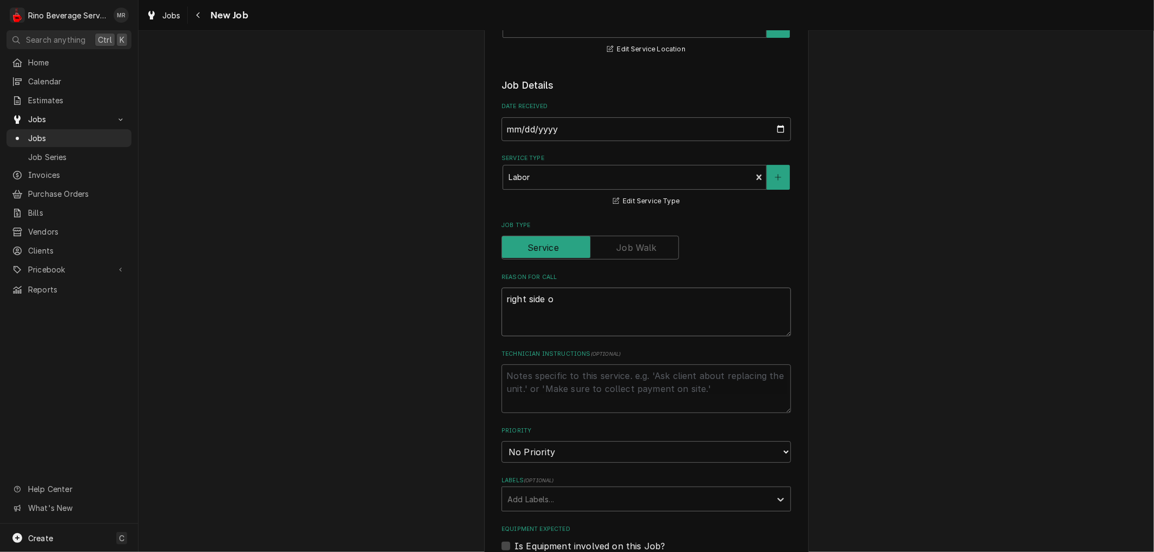
type textarea "x"
type textarea "right side og"
type textarea "x"
type textarea "right side og"
type textarea "x"
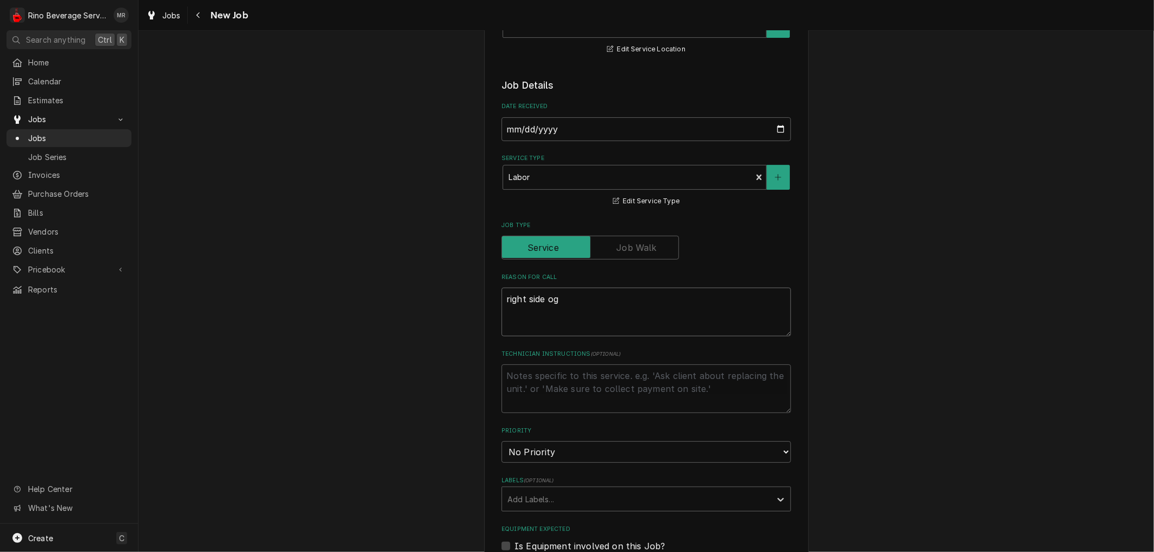
type textarea "right side og g"
type textarea "x"
type textarea "right side og gr"
type textarea "x"
type textarea "right side og gri"
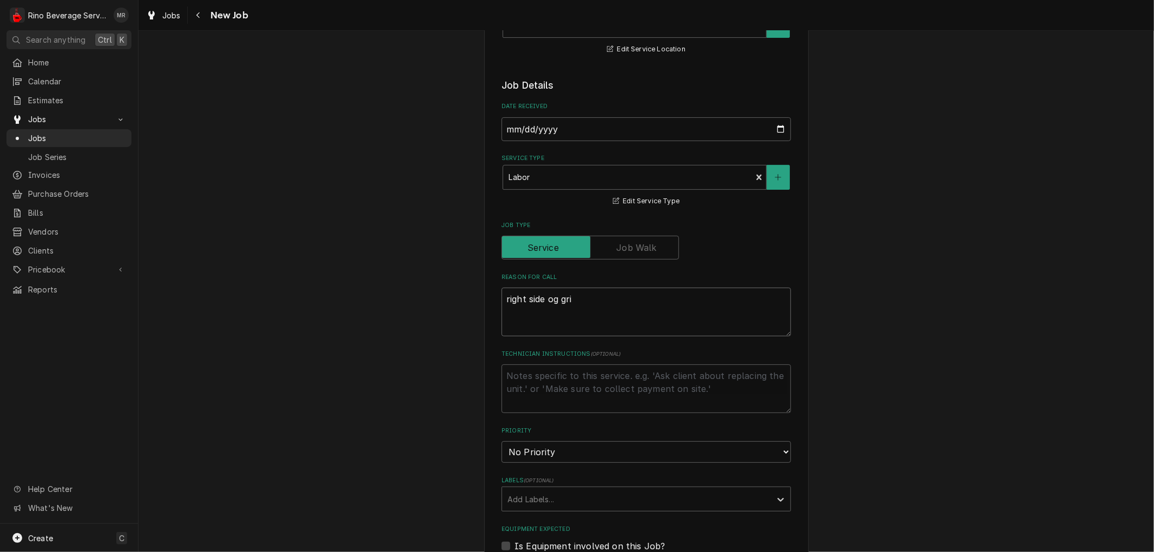
type textarea "x"
type textarea "right side og grin"
type textarea "x"
type textarea "right side og grind"
type textarea "x"
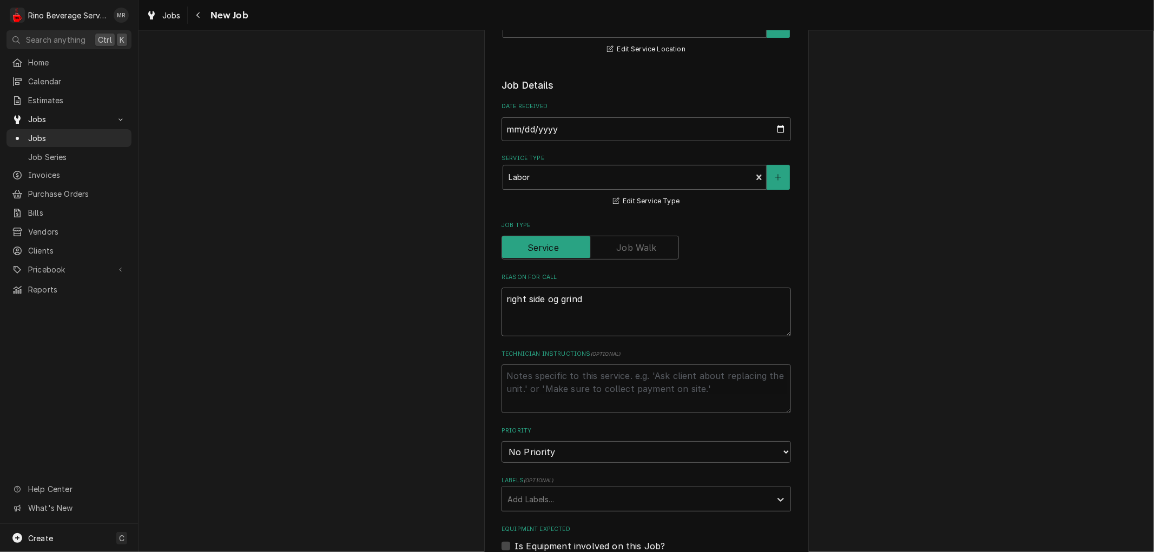
type textarea "right side og grinde"
type textarea "x"
type textarea "right side og grinder"
type textarea "x"
type textarea "right side og grinder"
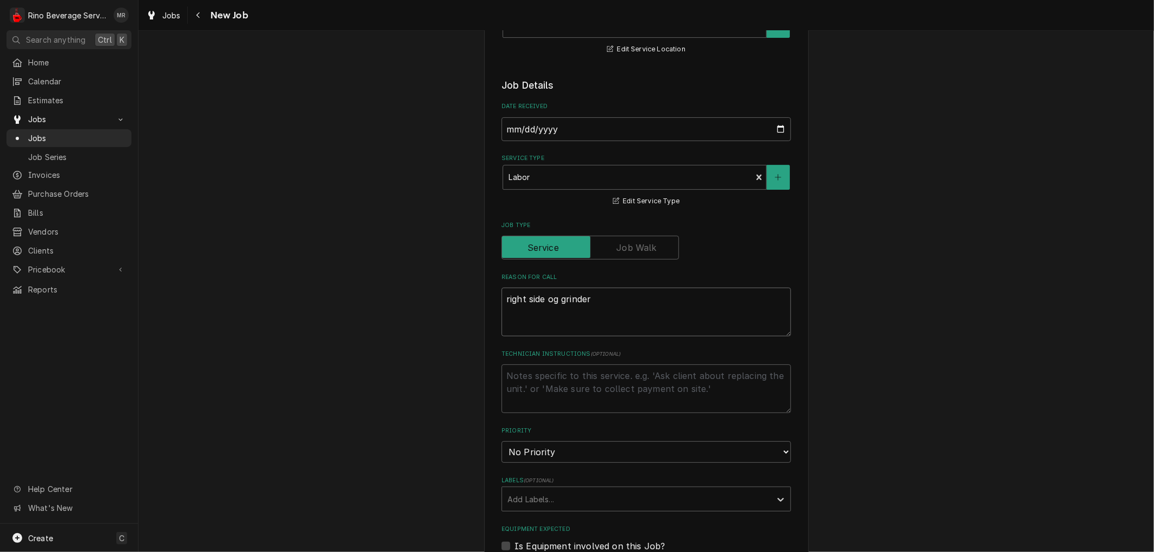
type textarea "x"
type textarea "right side og grinder n"
type textarea "x"
type textarea "right side og grinder no"
type textarea "x"
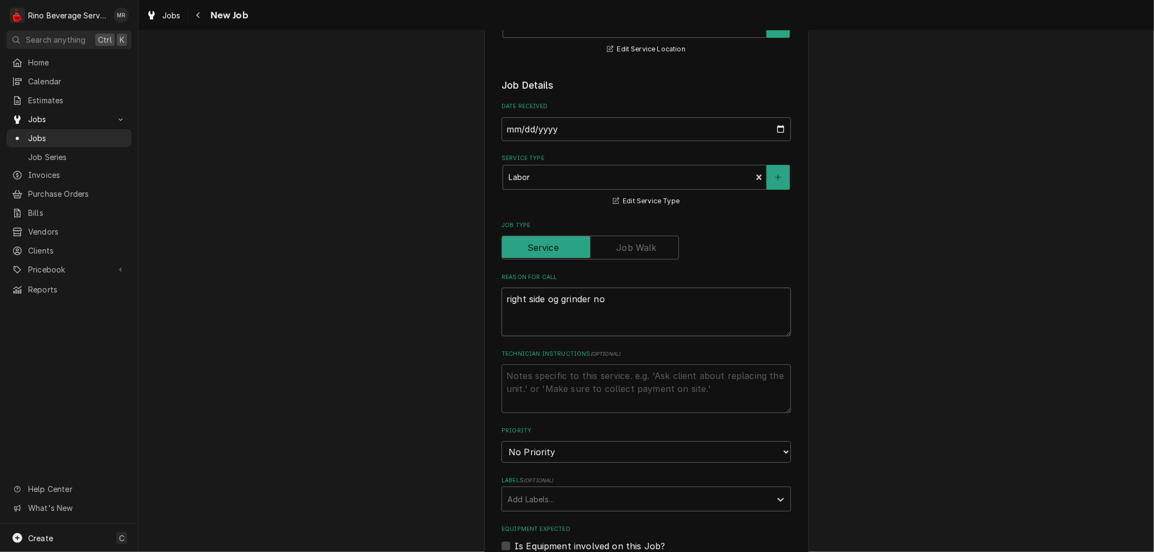
type textarea "right side og grinder not"
type textarea "x"
type textarea "right side og grinder not"
type textarea "x"
type textarea "right side og grinder not w"
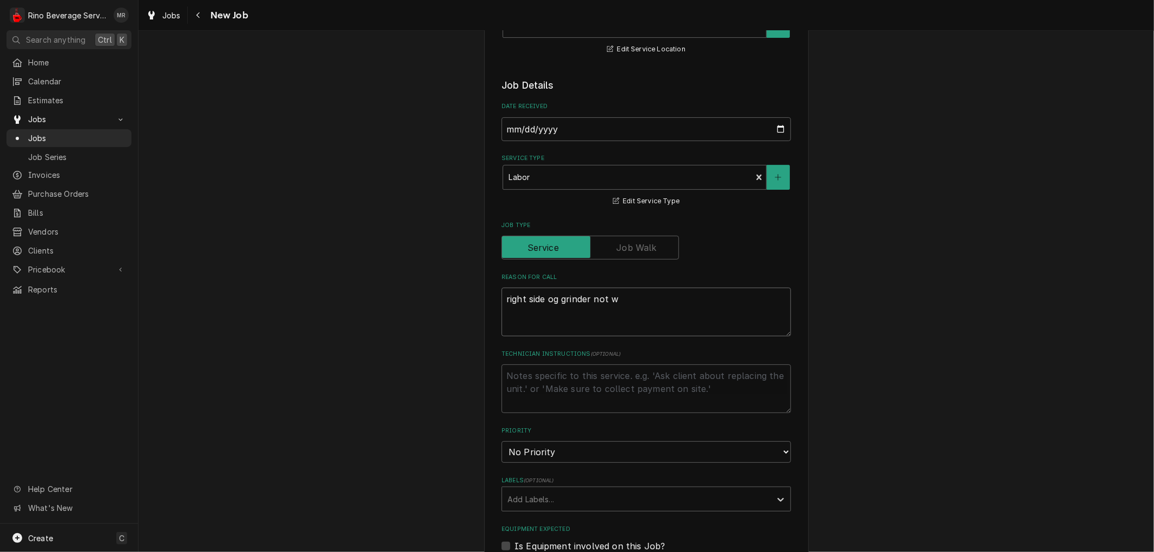
type textarea "x"
type textarea "right side og grinder not wo"
type textarea "x"
type textarea "right side og grinder not wor"
type textarea "x"
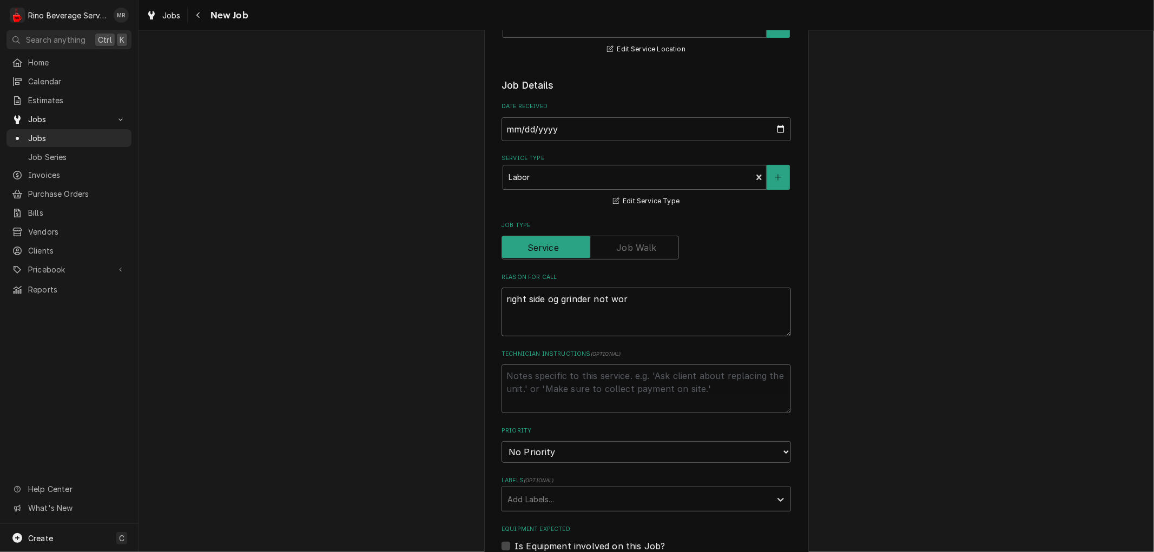
type textarea "right side og grinder not work"
type textarea "x"
type textarea "right side og grinder not worki"
type textarea "x"
type textarea "right side og grinder not workin"
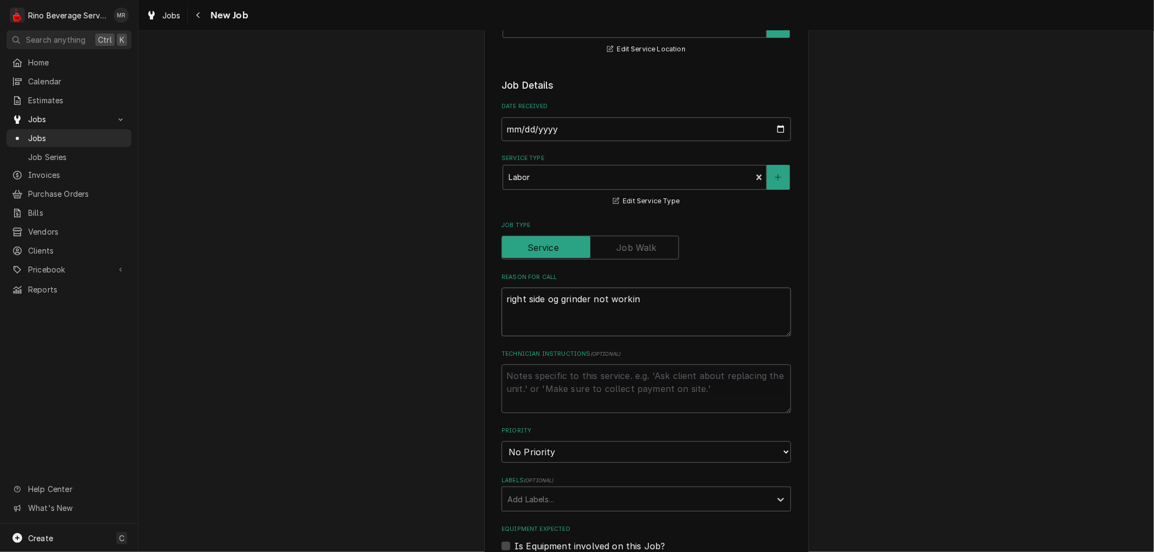
type textarea "x"
type textarea "right side og grinder not working"
type textarea "x"
type textarea "right side og grinder not working"
click at [511, 457] on select "No Priority Urgent High Medium Low" at bounding box center [646, 453] width 289 height 22
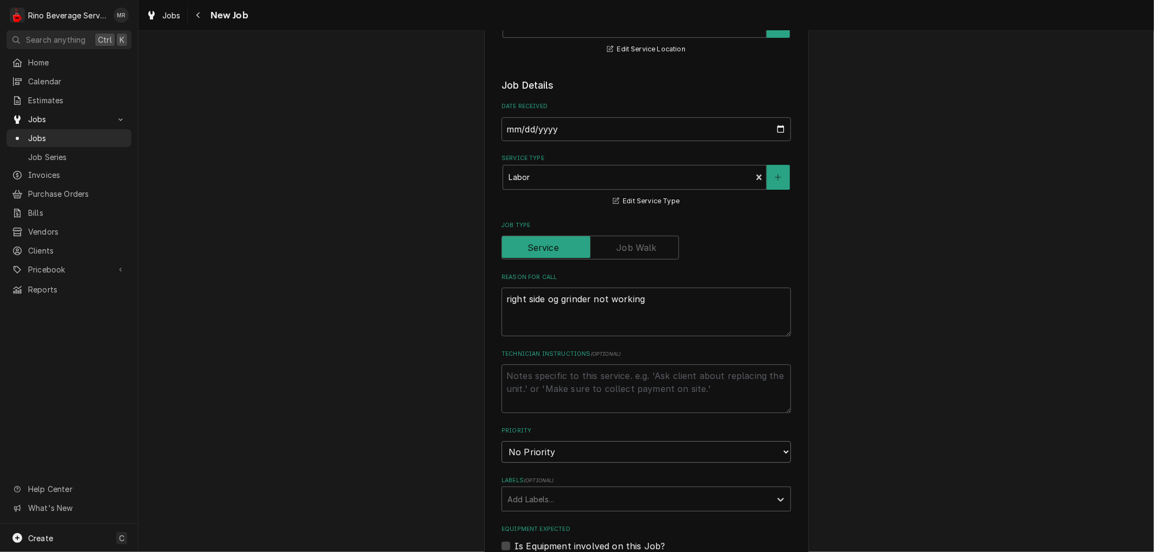
select select "1"
click at [502, 442] on select "No Priority Urgent High Medium Low" at bounding box center [646, 453] width 289 height 22
type textarea "x"
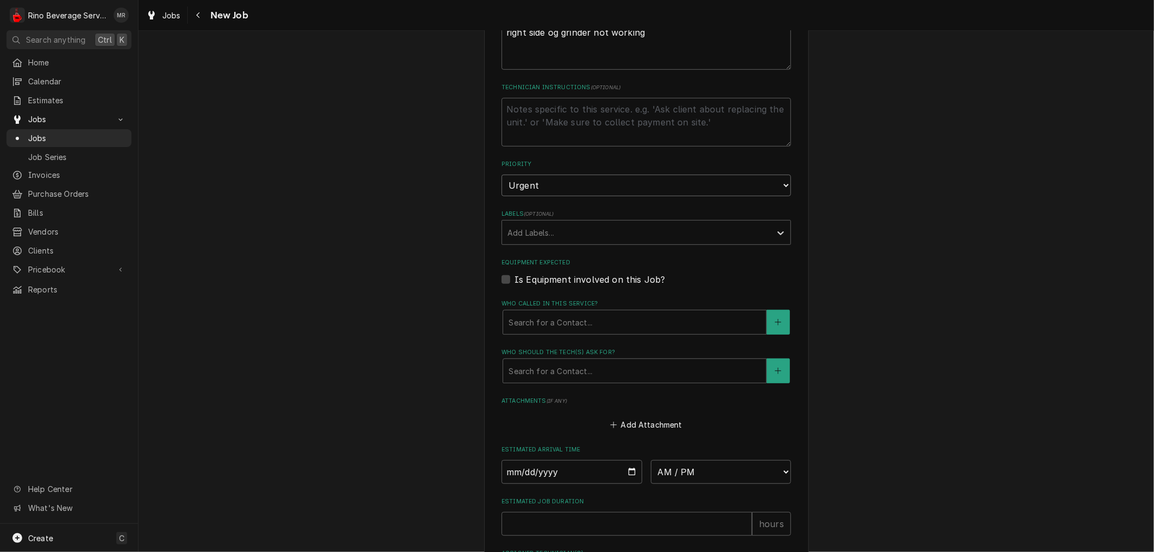
scroll to position [541, 0]
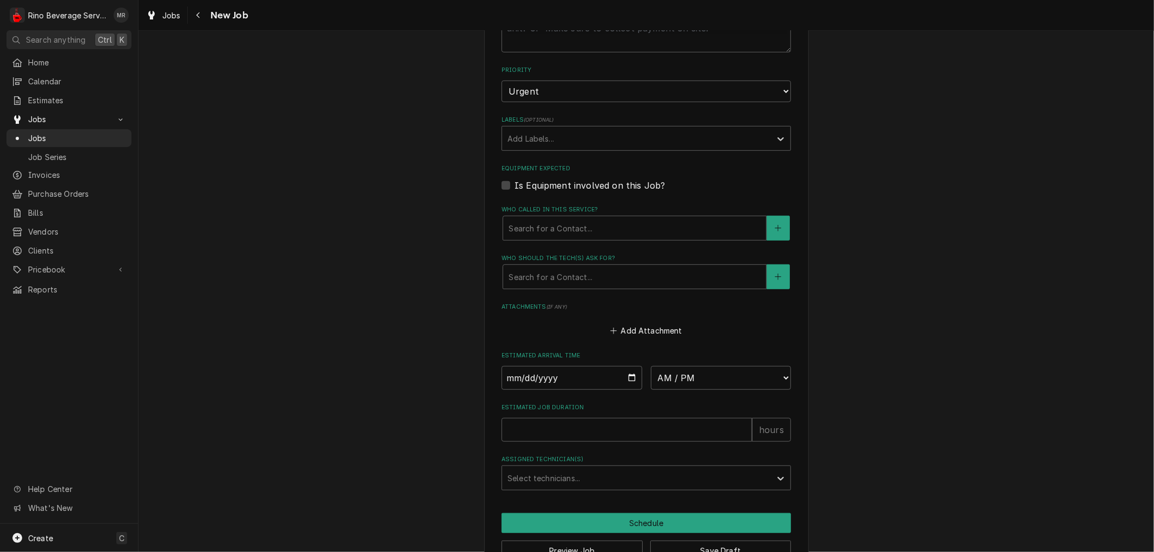
click at [515, 183] on label "Is Equipment involved on this Job?" at bounding box center [590, 185] width 150 height 13
click at [515, 183] on input "Equipment Expected" at bounding box center [659, 191] width 289 height 24
checkbox input "true"
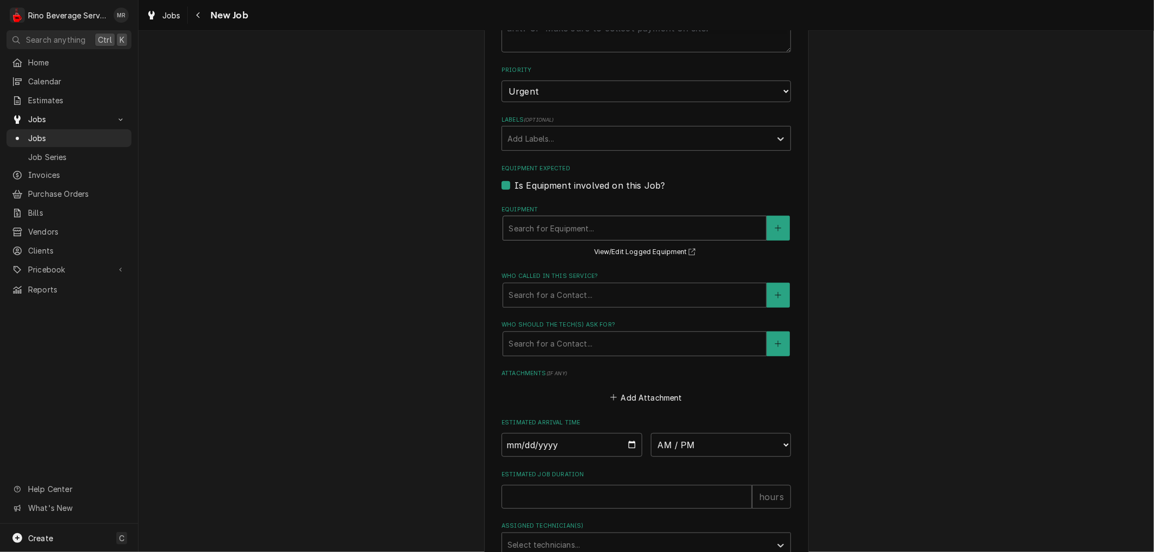
click at [529, 227] on div "Equipment" at bounding box center [635, 228] width 252 height 19
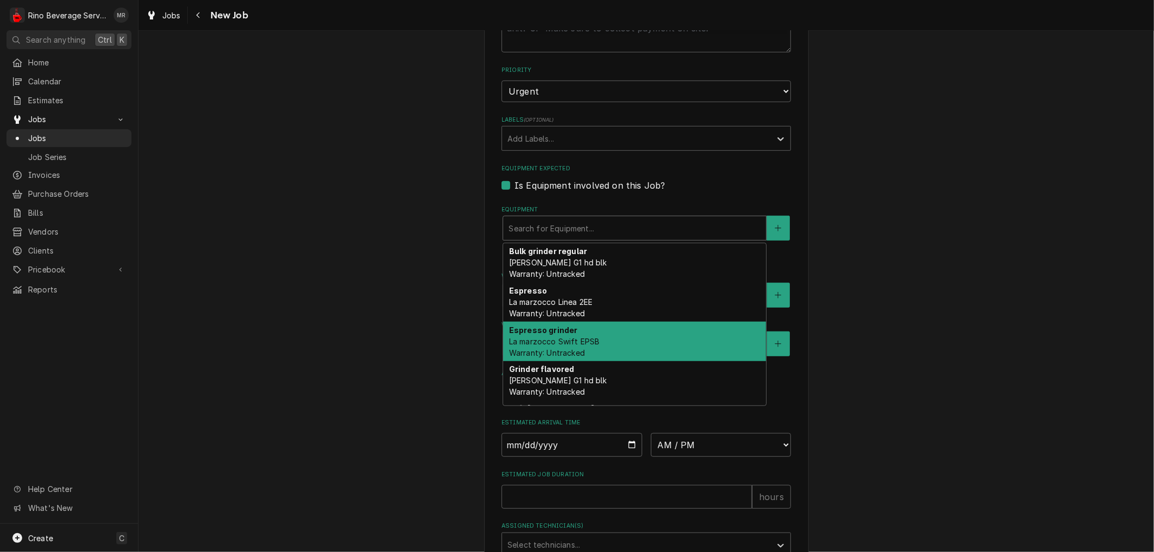
click at [637, 341] on div "Espresso grinder La marzocco Swift EPSB Warranty: Untracked" at bounding box center [634, 342] width 263 height 40
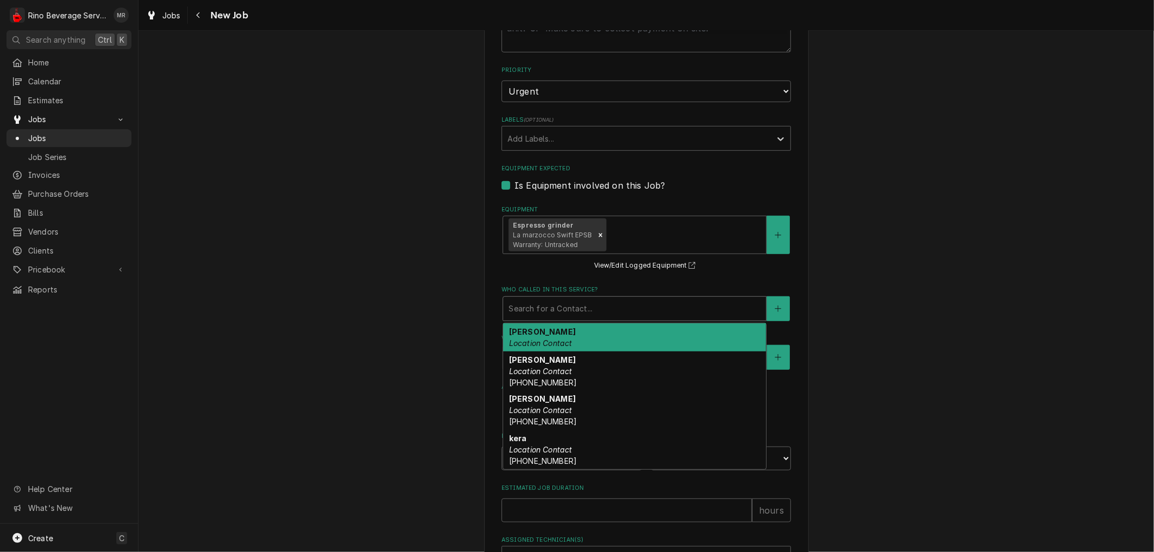
click at [558, 308] on div "Who called in this service?" at bounding box center [635, 308] width 252 height 19
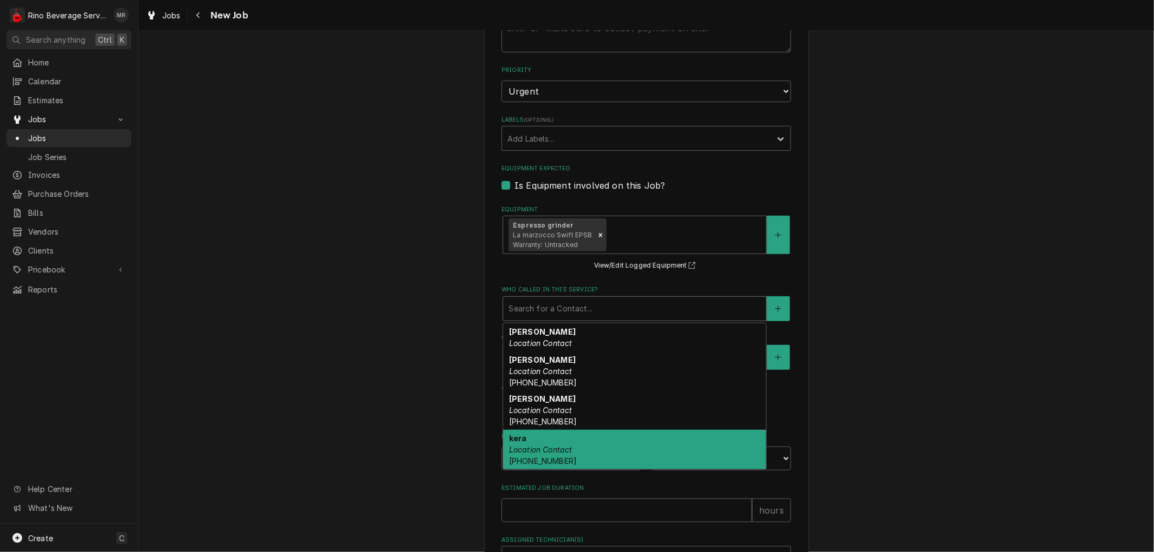
click at [556, 445] on em "Location Contact" at bounding box center [540, 449] width 63 height 9
type textarea "x"
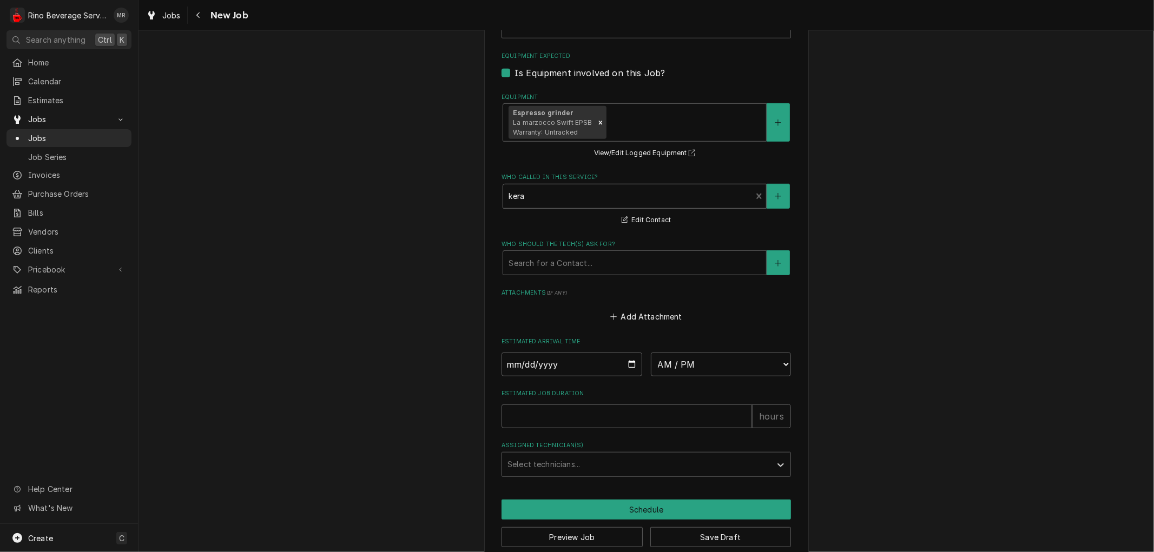
scroll to position [661, 0]
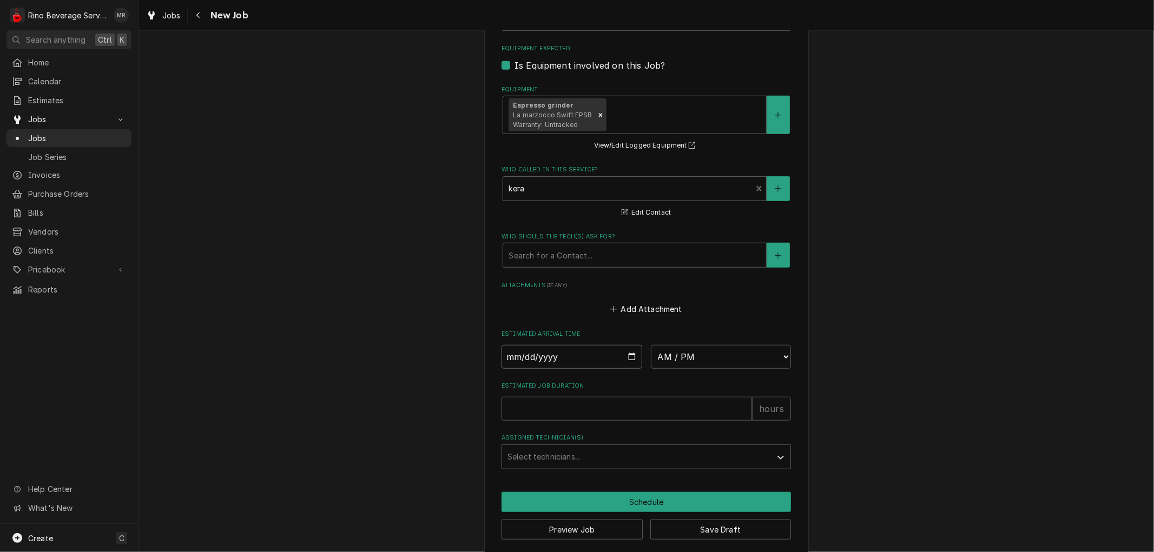
click at [629, 354] on input "Date" at bounding box center [572, 357] width 141 height 24
type input "[DATE]"
type textarea "x"
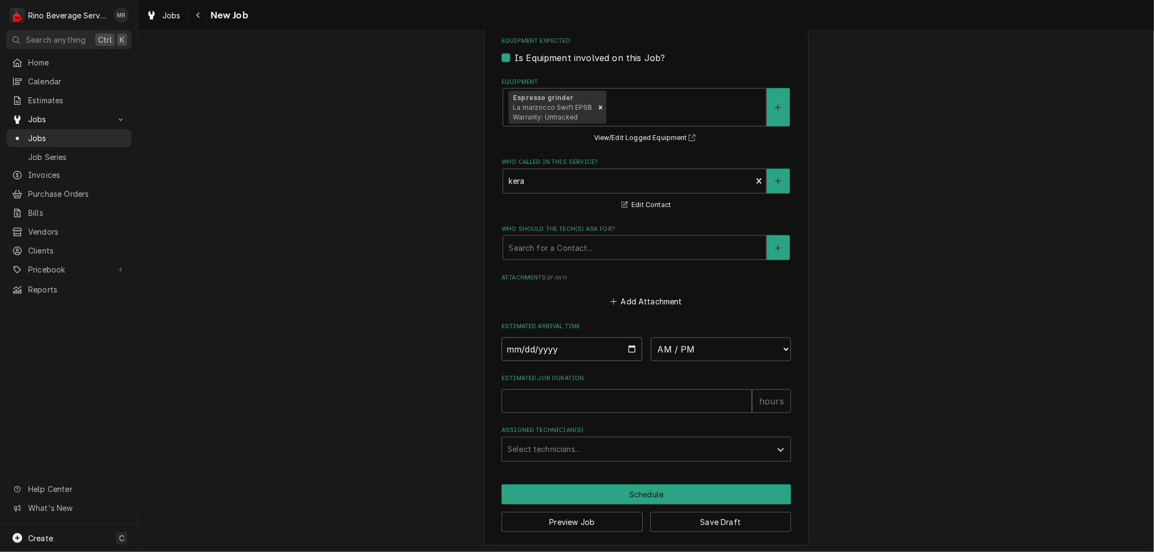
scroll to position [671, 0]
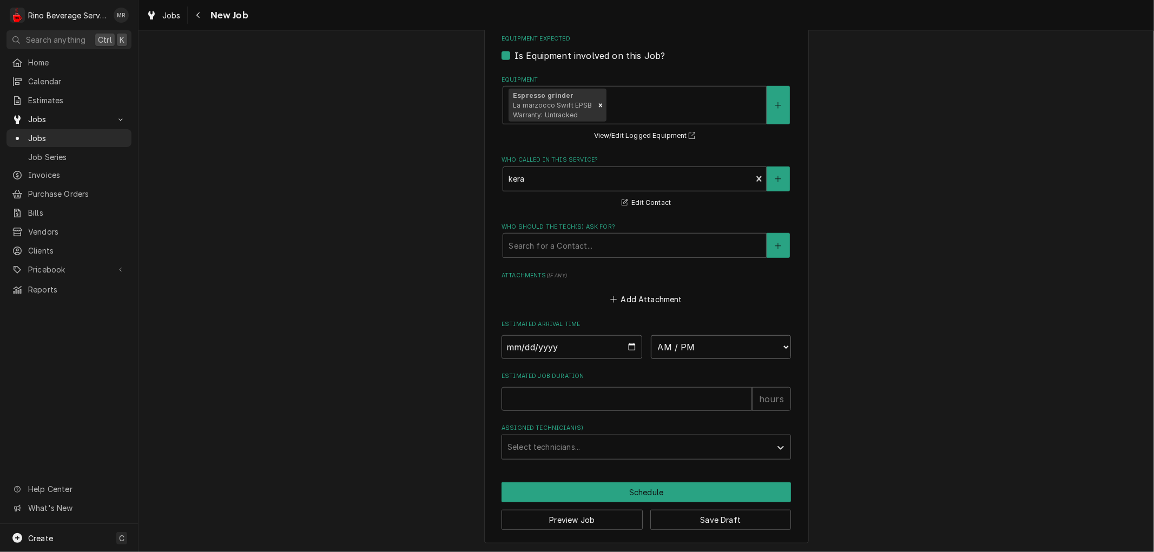
click at [689, 349] on select "AM / PM 6:00 AM 6:15 AM 6:30 AM 6:45 AM 7:00 AM 7:15 AM 7:30 AM 7:45 AM 8:00 AM…" at bounding box center [721, 347] width 141 height 24
select select "10:30:00"
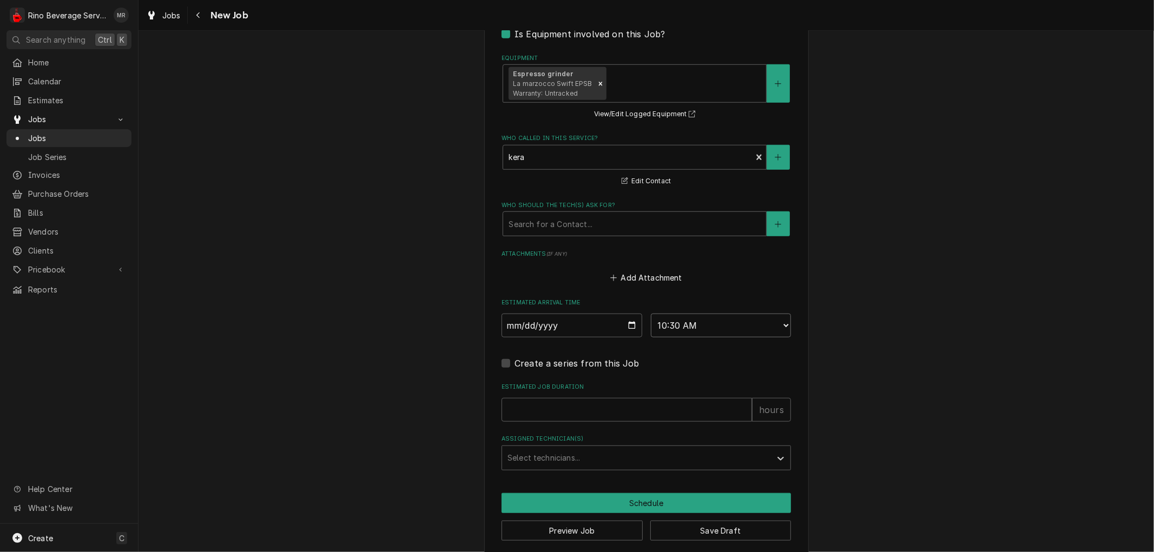
scroll to position [703, 0]
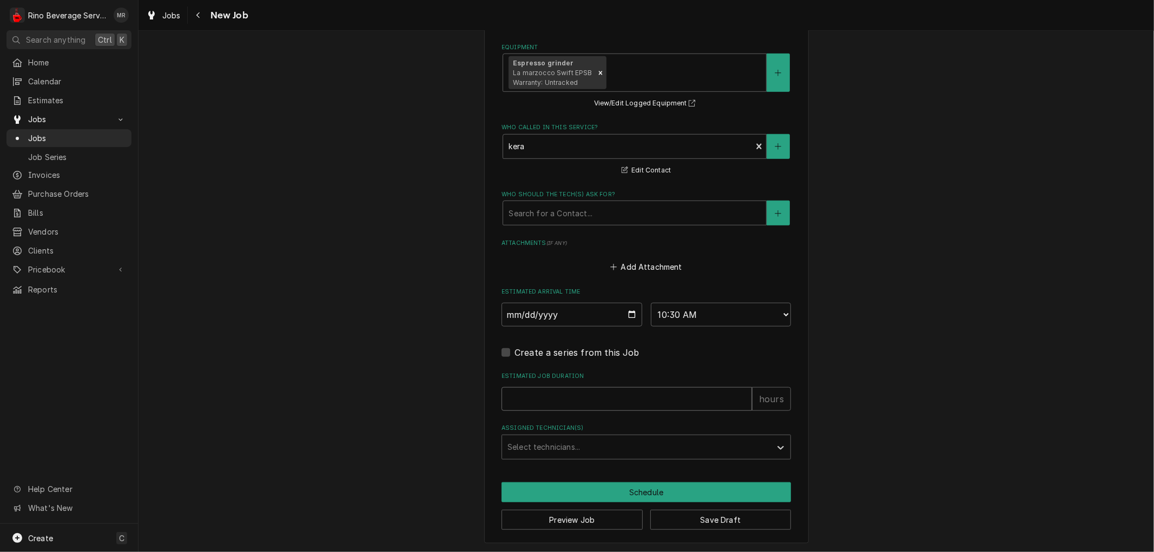
type textarea "x"
type input "1"
click at [737, 393] on input "1" at bounding box center [627, 399] width 251 height 24
type textarea "x"
type input "2"
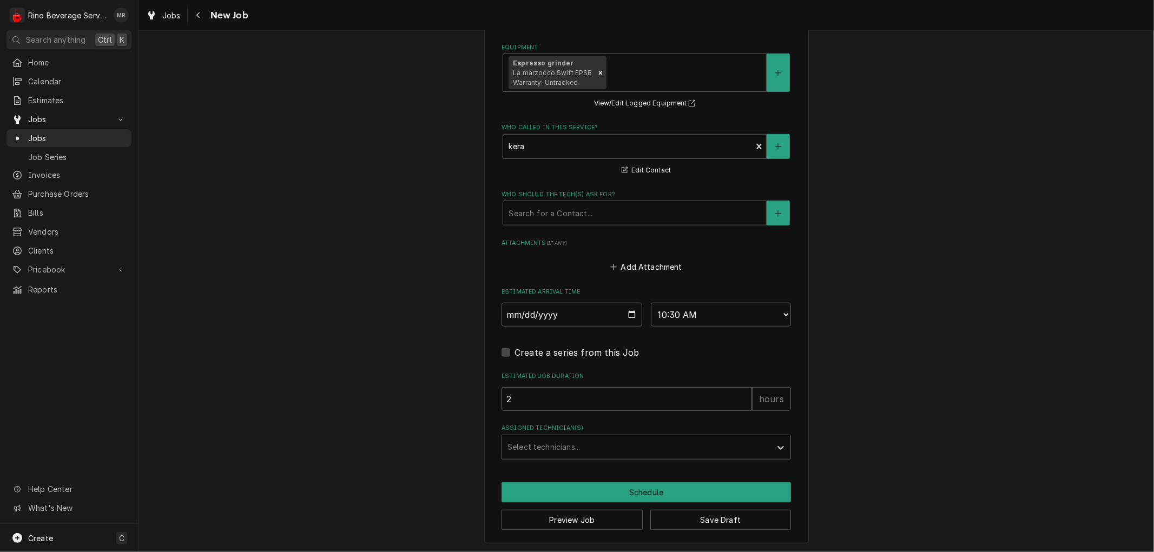
click at [737, 393] on input "2" at bounding box center [627, 399] width 251 height 24
click at [574, 446] on div "Assigned Technician(s)" at bounding box center [637, 447] width 258 height 19
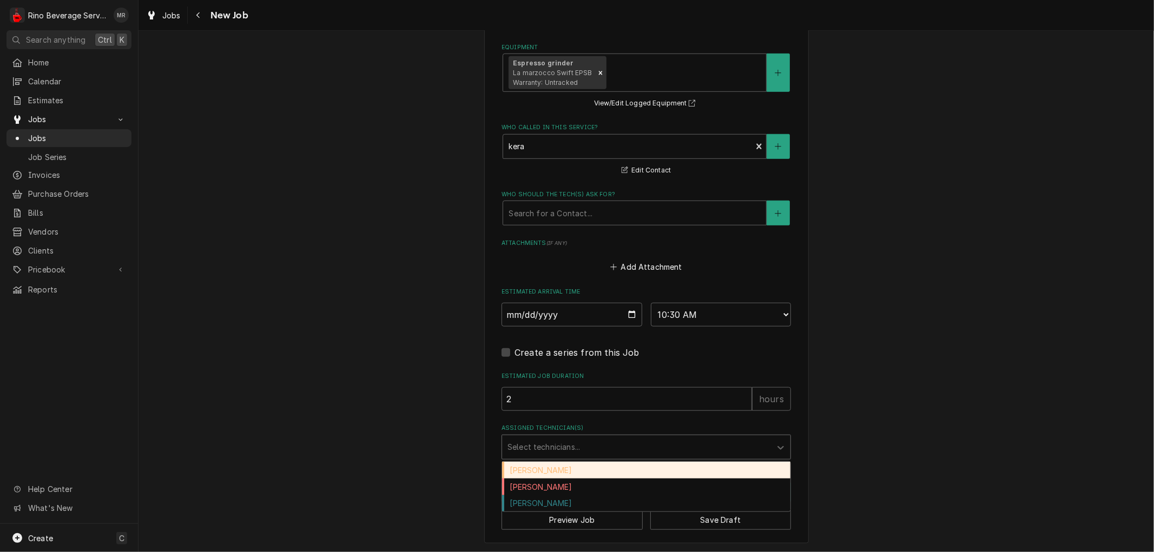
click at [549, 468] on div "[PERSON_NAME]" at bounding box center [646, 470] width 288 height 17
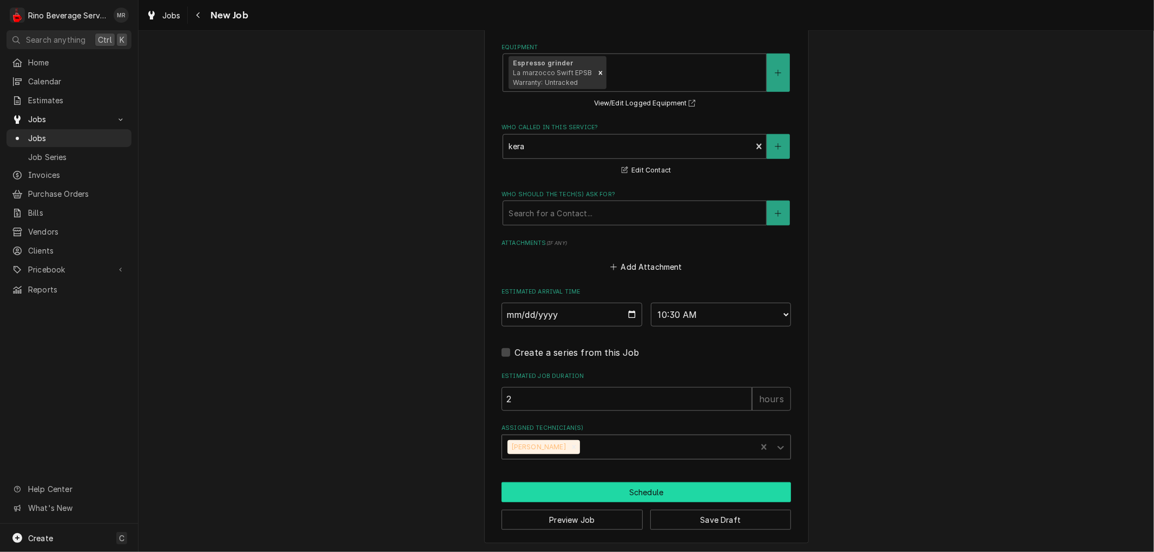
click at [634, 491] on button "Schedule" at bounding box center [646, 493] width 289 height 20
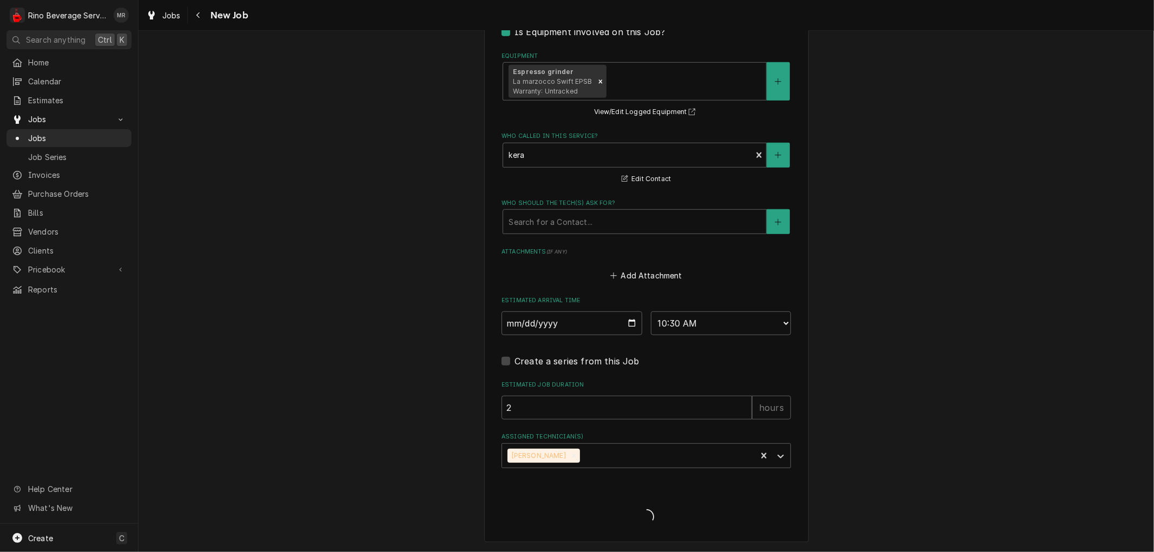
scroll to position [693, 0]
type textarea "x"
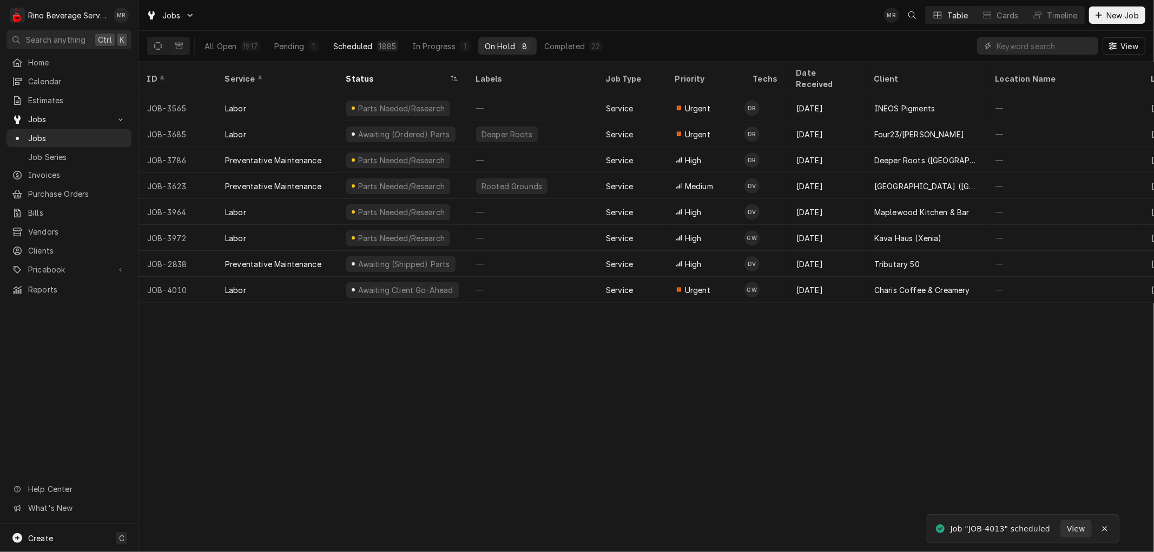
click at [363, 46] on div "Scheduled" at bounding box center [352, 46] width 39 height 11
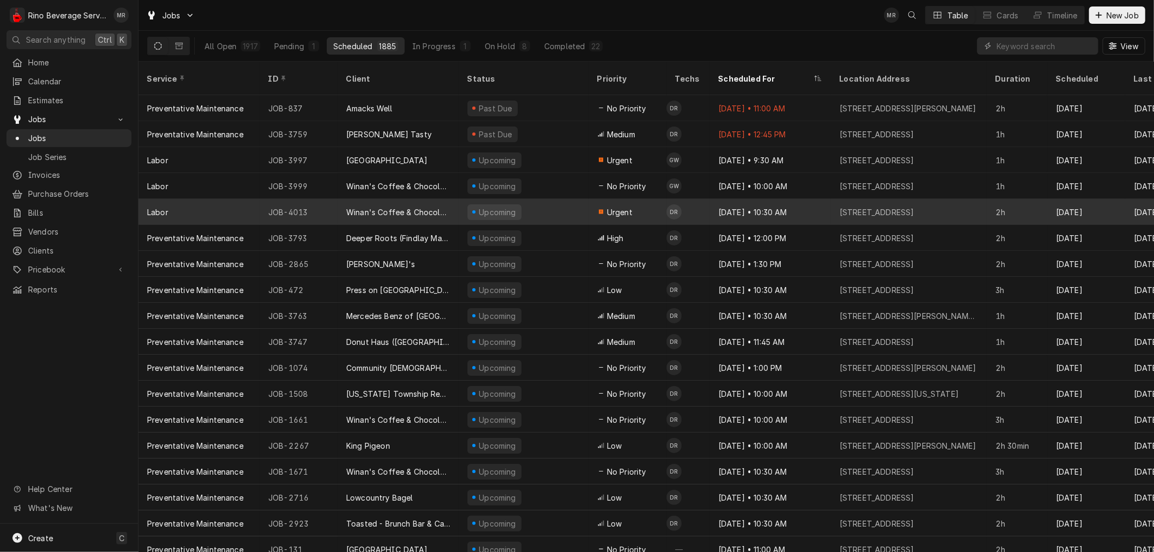
click at [442, 207] on div "Winan's Coffee & Chocolate ([STREET_ADDRESS])" at bounding box center [398, 212] width 104 height 11
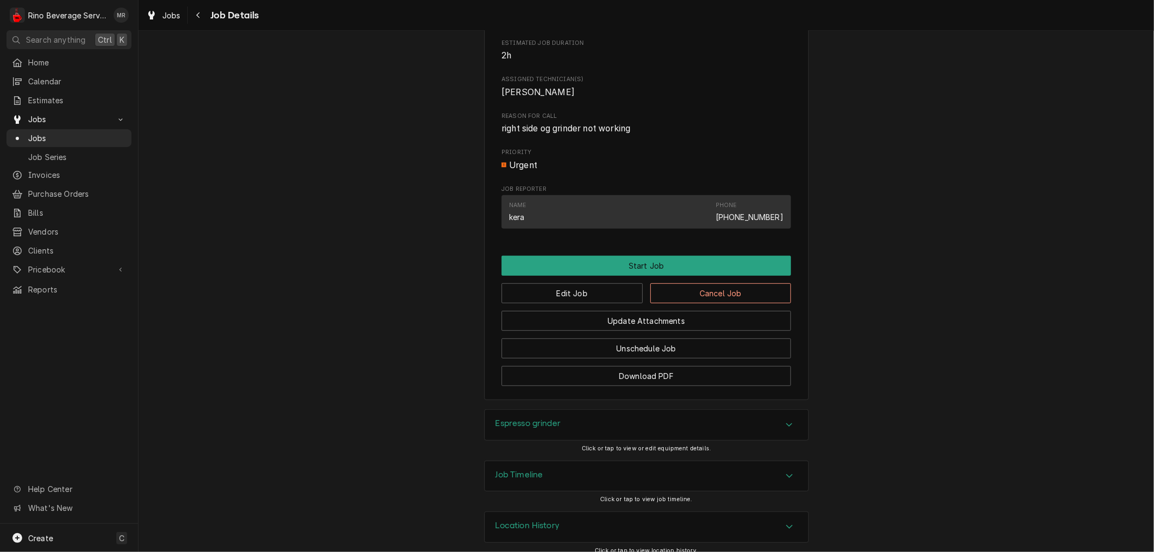
scroll to position [423, 0]
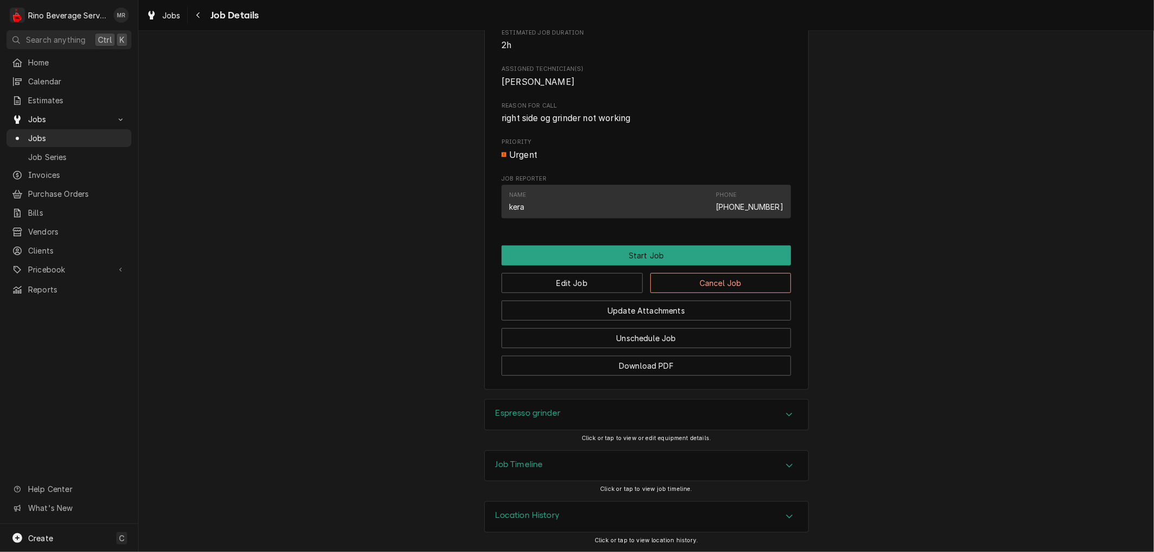
click at [617, 518] on div "Location History" at bounding box center [647, 517] width 324 height 30
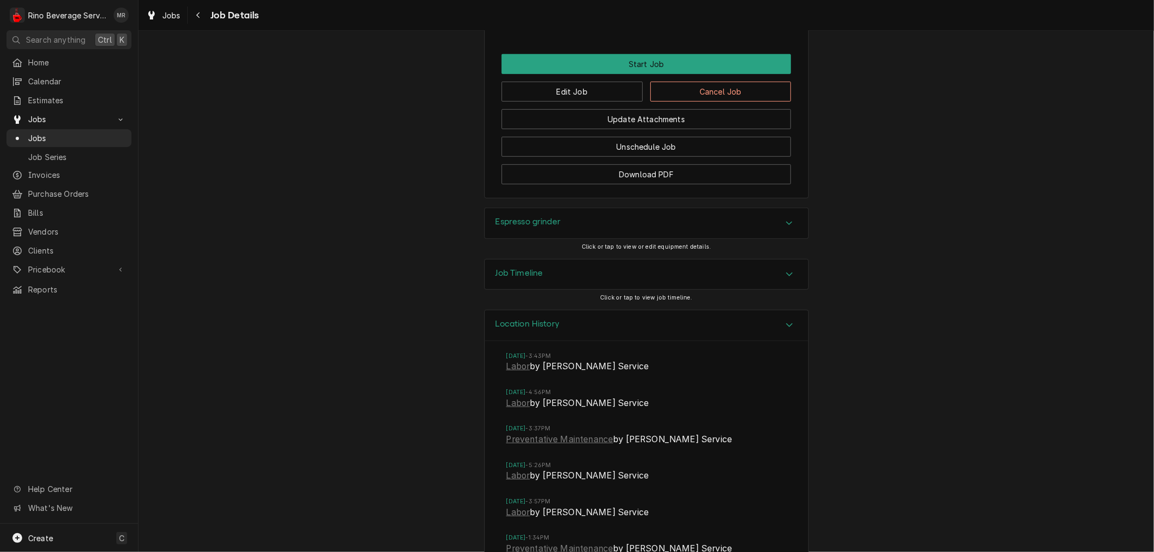
scroll to position [663, 0]
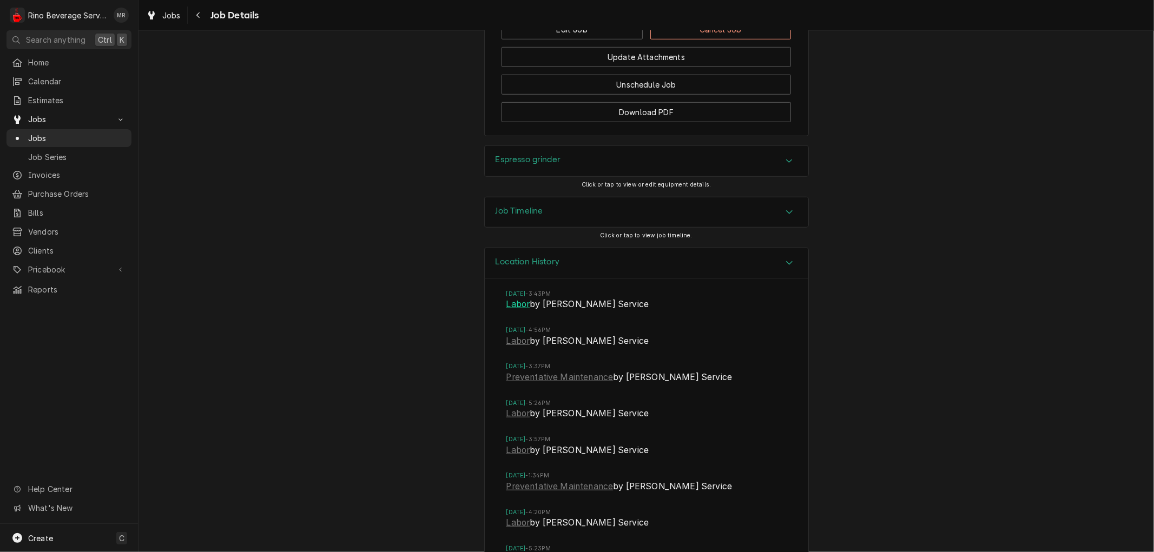
click at [514, 311] on link "Labor" at bounding box center [518, 304] width 24 height 13
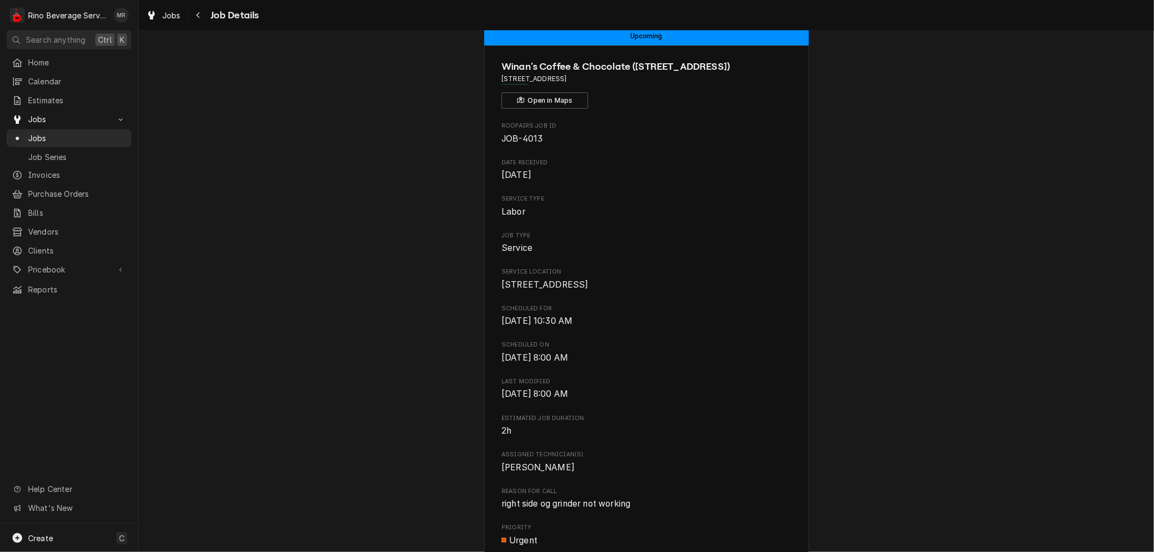
scroll to position [0, 0]
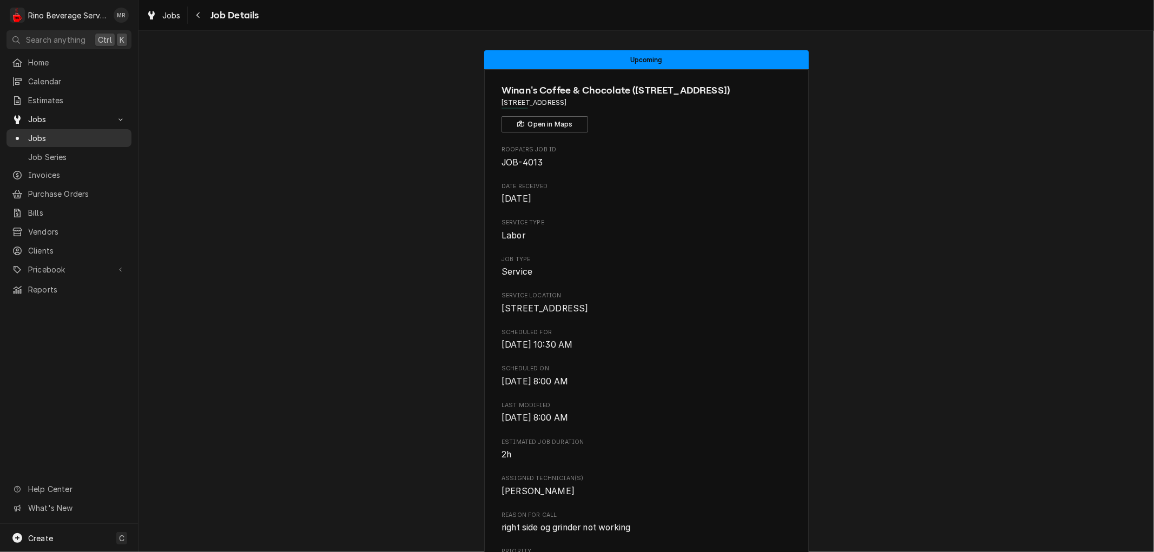
click at [79, 133] on span "Jobs" at bounding box center [77, 138] width 98 height 11
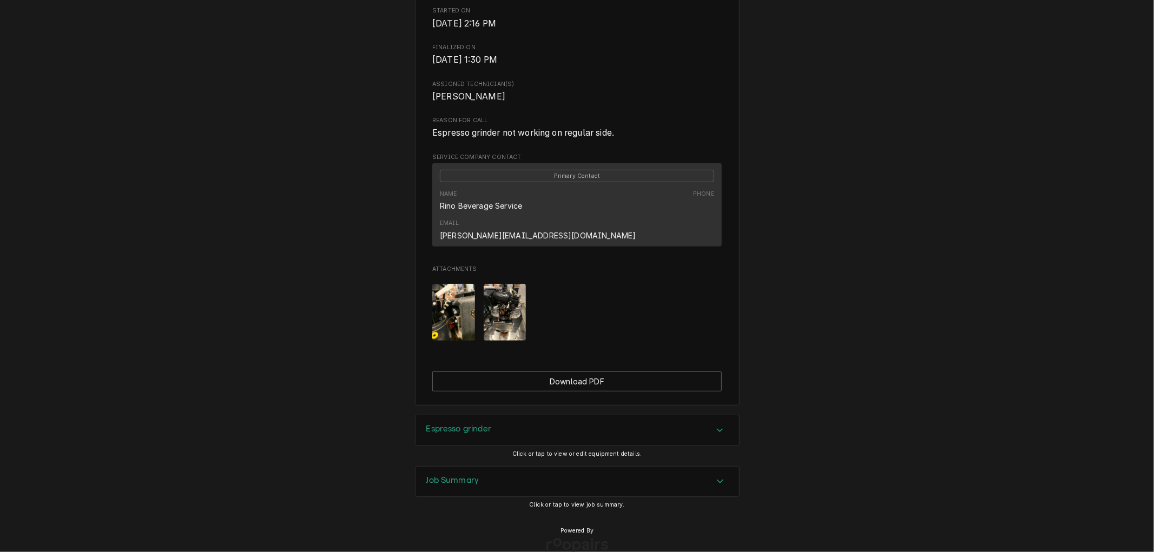
scroll to position [350, 0]
click at [577, 414] on div "Espresso grinder" at bounding box center [578, 429] width 324 height 30
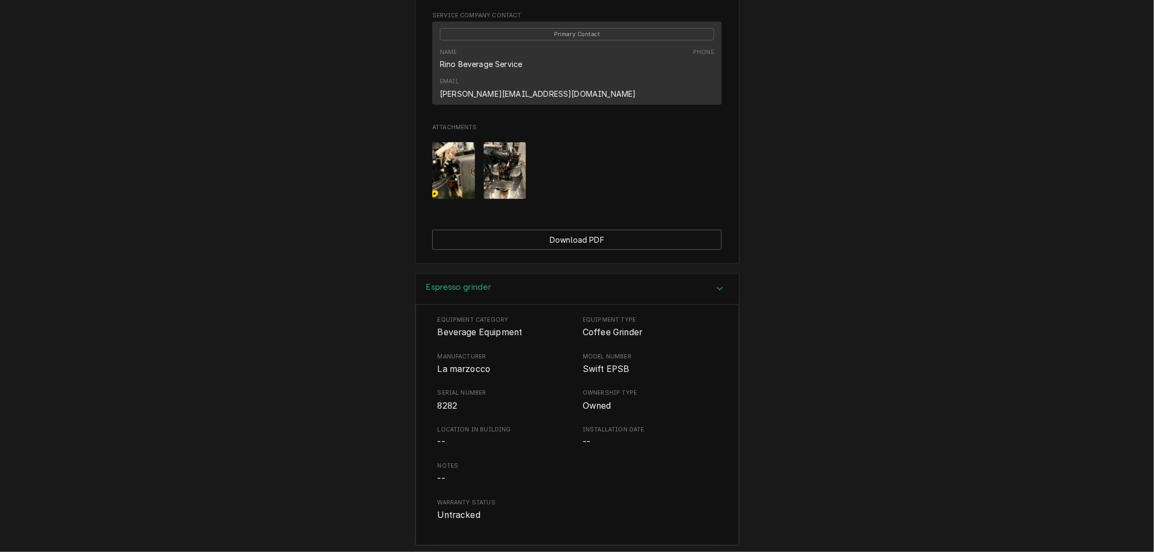
scroll to position [583, 0]
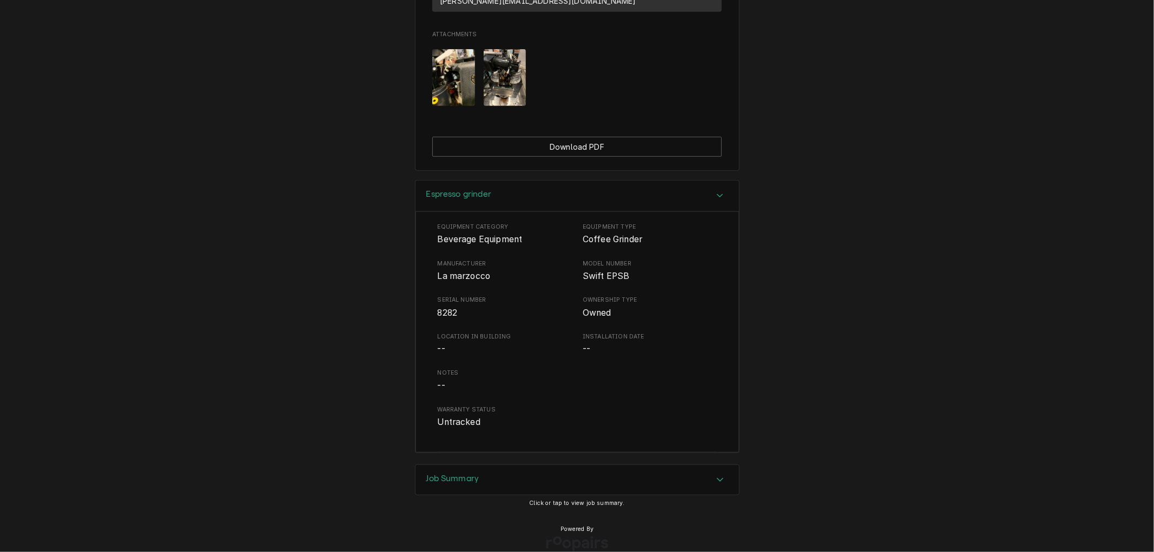
click at [492, 465] on div "Job Summary" at bounding box center [578, 480] width 324 height 30
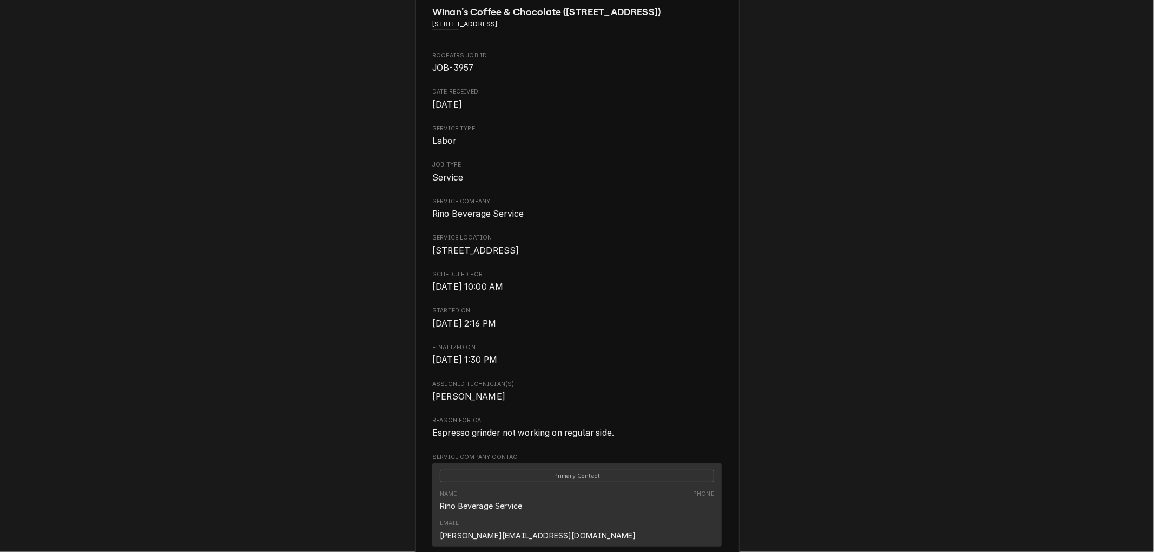
scroll to position [0, 0]
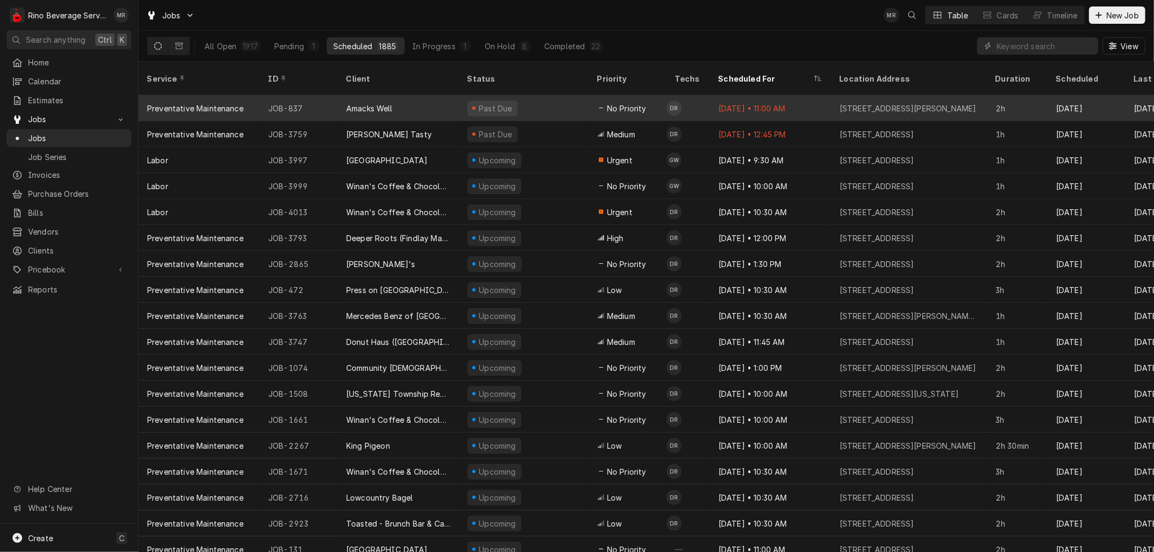
click at [443, 98] on div "Amacks Well" at bounding box center [398, 108] width 121 height 26
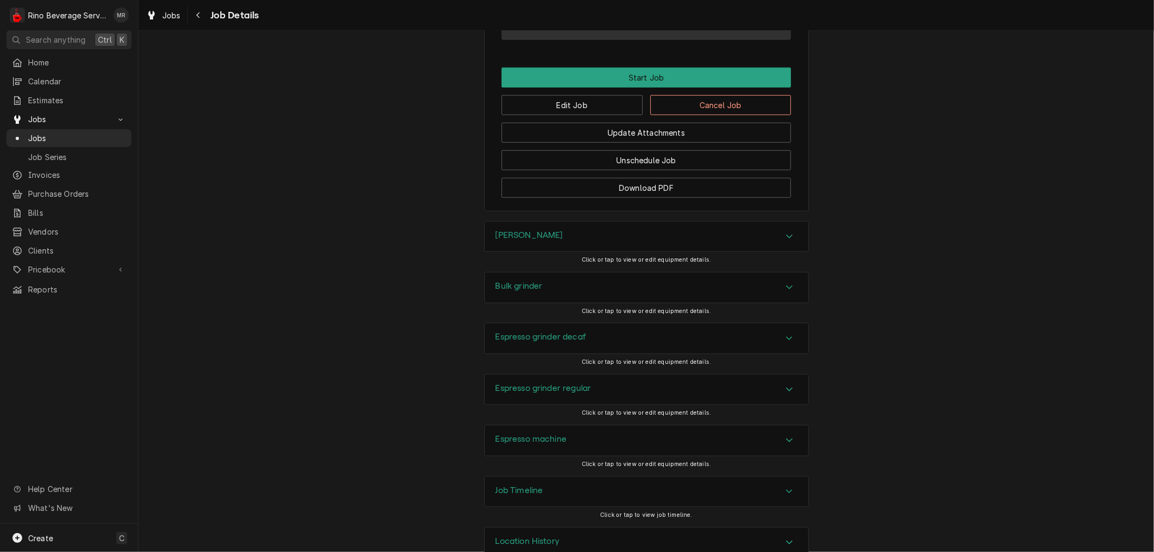
scroll to position [781, 0]
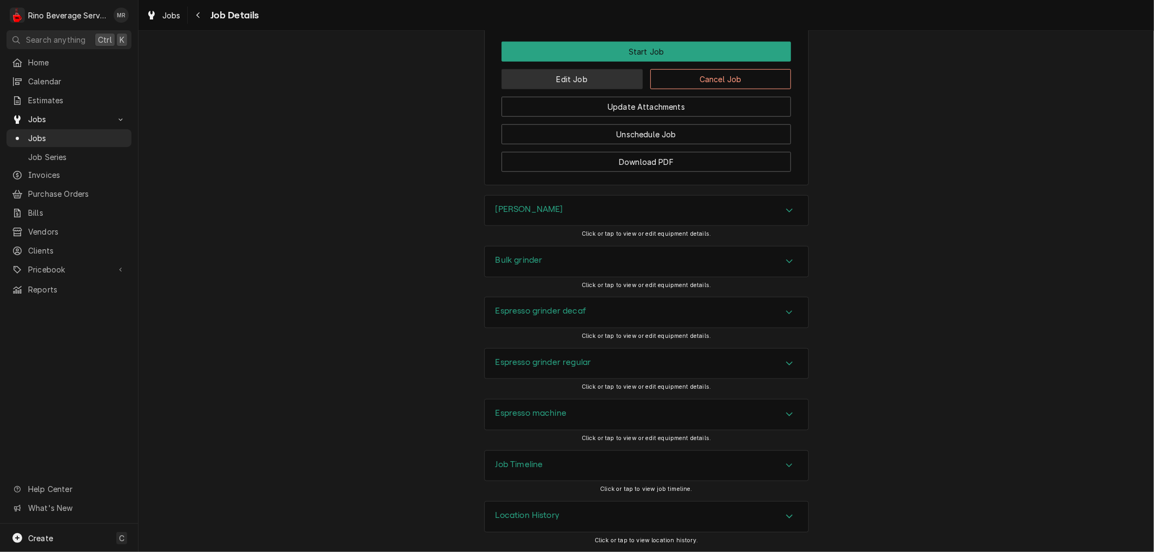
click at [568, 88] on button "Edit Job" at bounding box center [572, 79] width 141 height 20
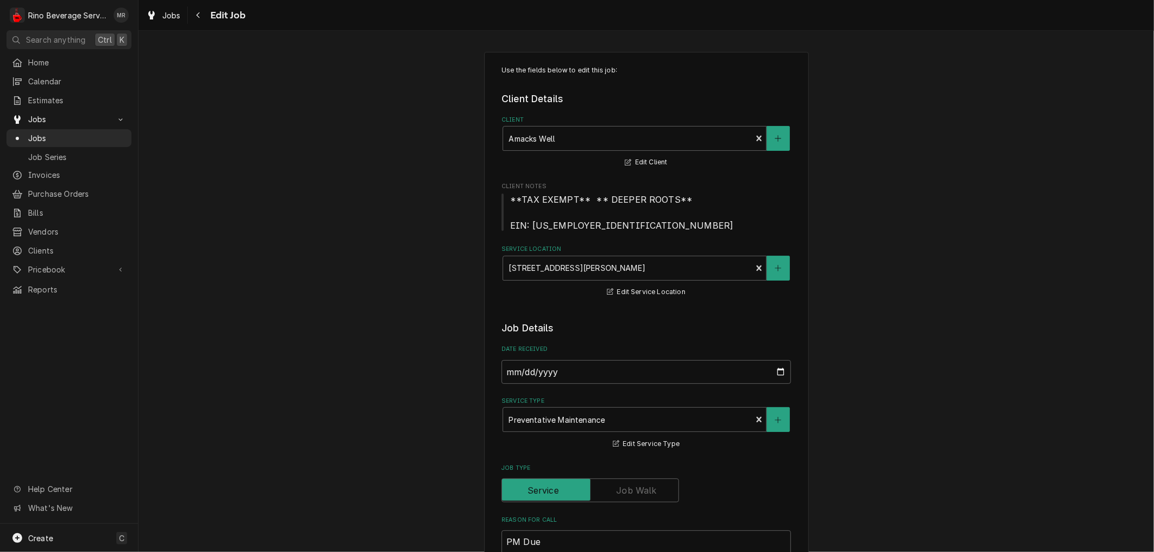
type textarea "x"
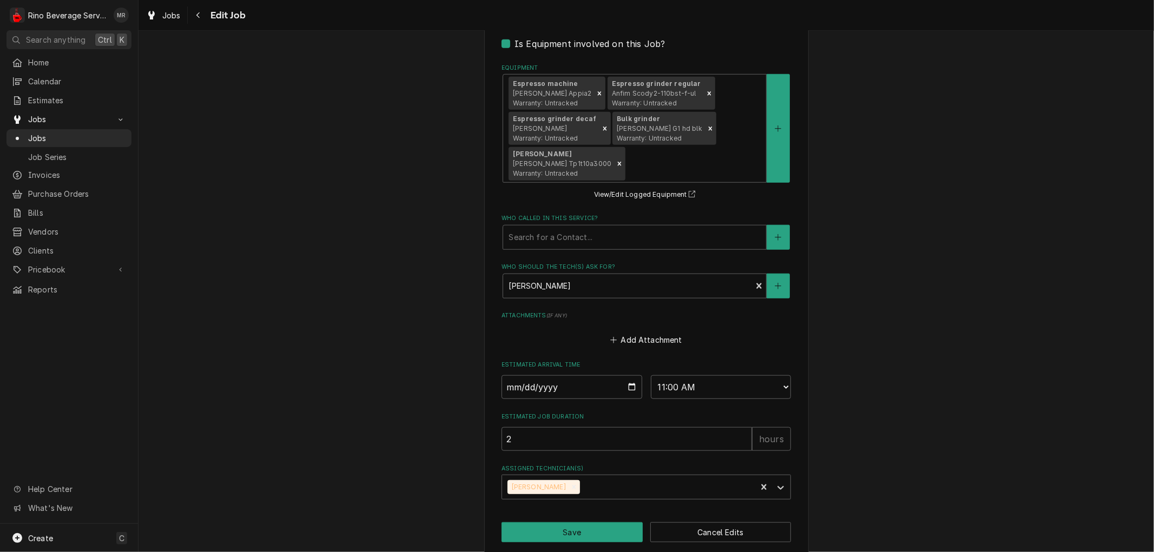
scroll to position [758, 0]
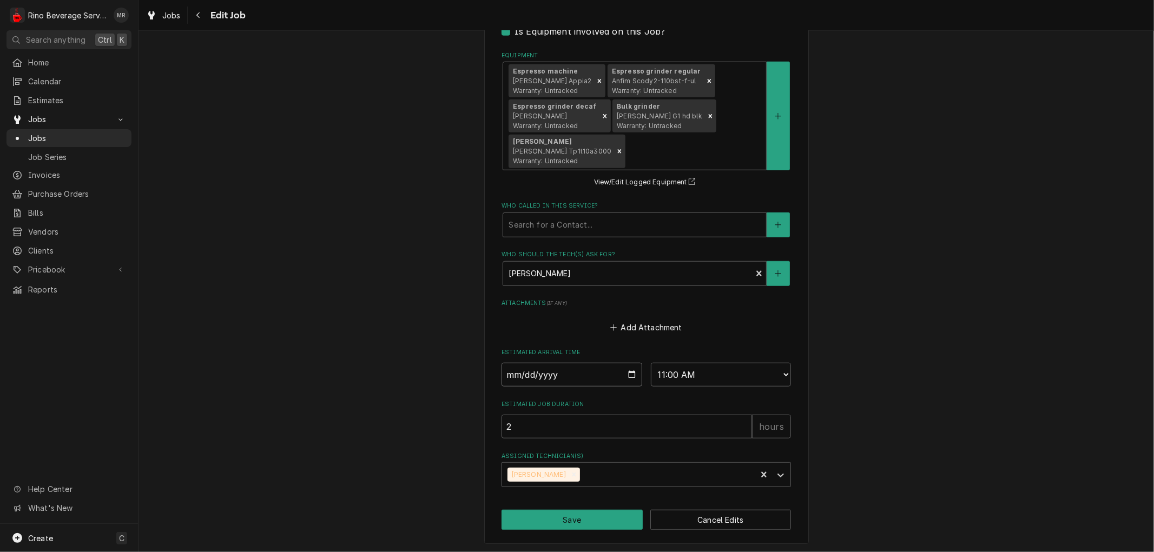
click at [628, 374] on input "2025-08-21" at bounding box center [572, 375] width 141 height 24
type input "2025-08-27"
click at [585, 518] on button "Save" at bounding box center [572, 520] width 141 height 20
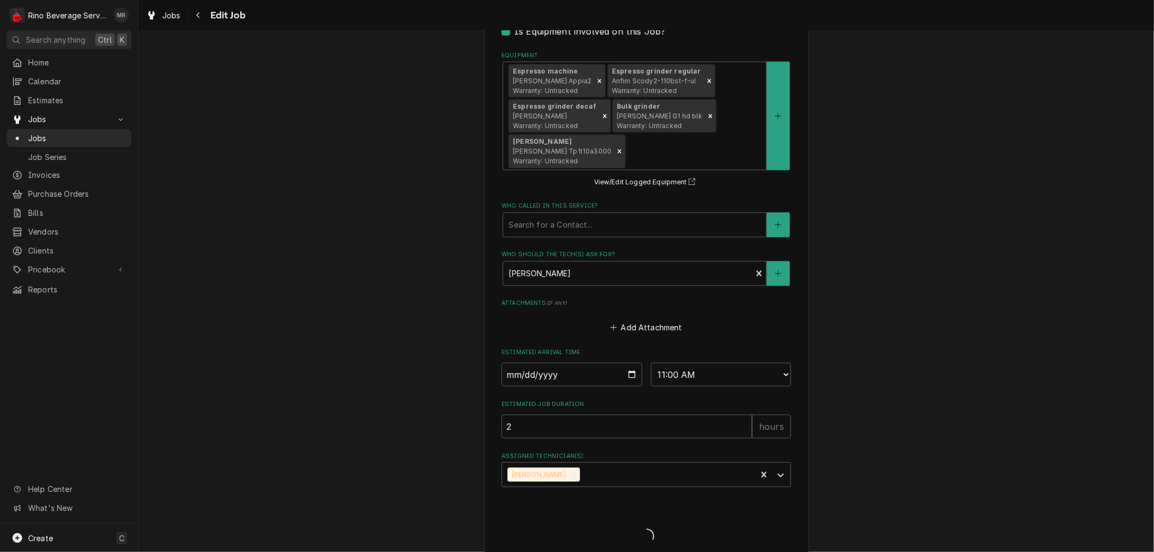
type textarea "x"
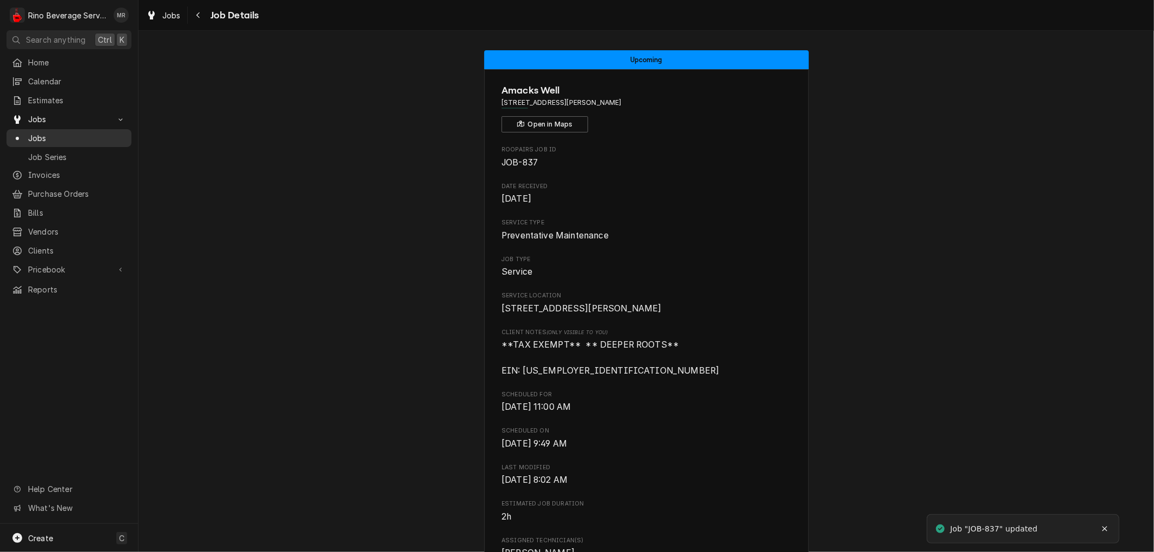
click at [77, 136] on span "Jobs" at bounding box center [77, 138] width 98 height 11
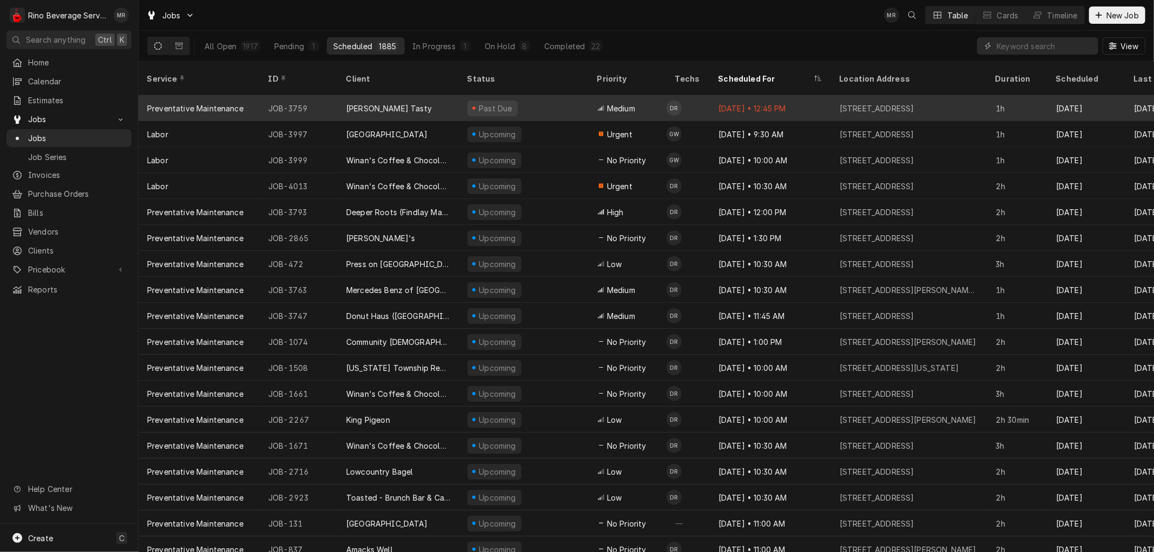
click at [423, 96] on div "Hasty Tasty" at bounding box center [398, 108] width 121 height 26
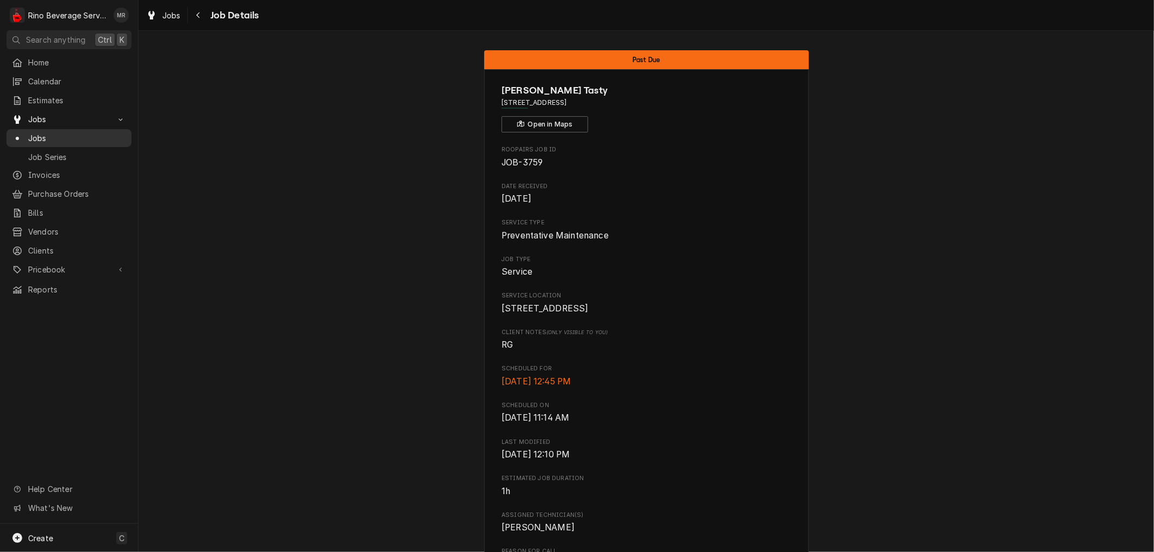
click at [81, 133] on span "Jobs" at bounding box center [77, 138] width 98 height 11
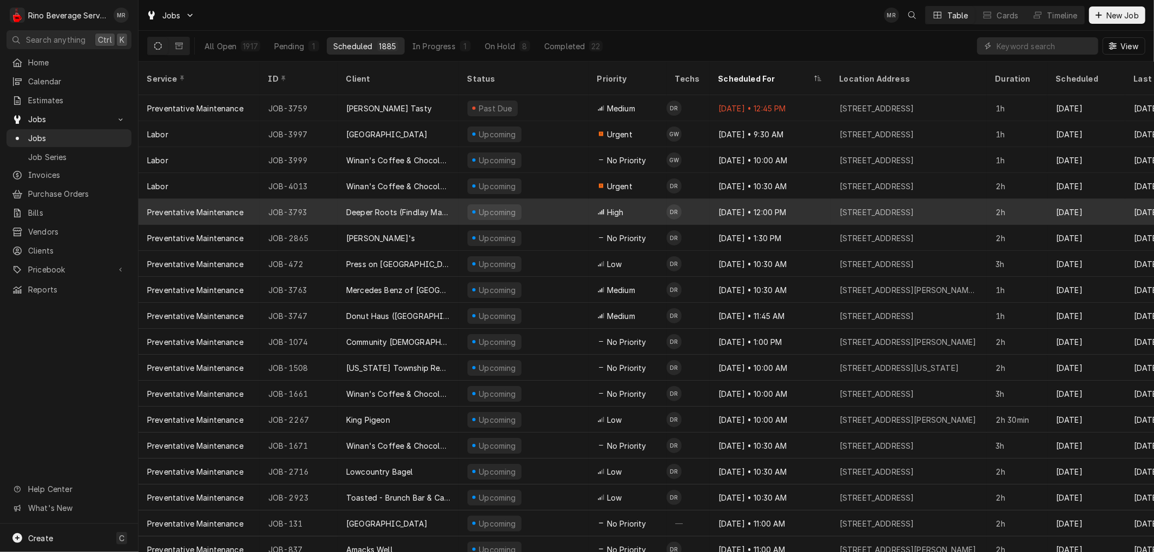
click at [449, 207] on div "Deeper Roots (Findlay Market)" at bounding box center [398, 212] width 104 height 11
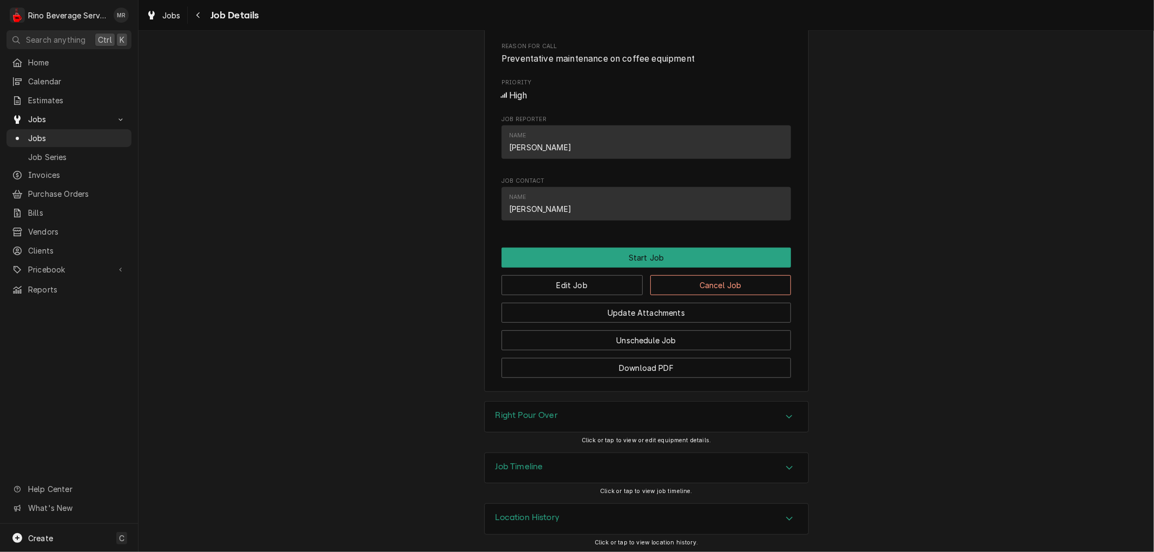
scroll to position [484, 0]
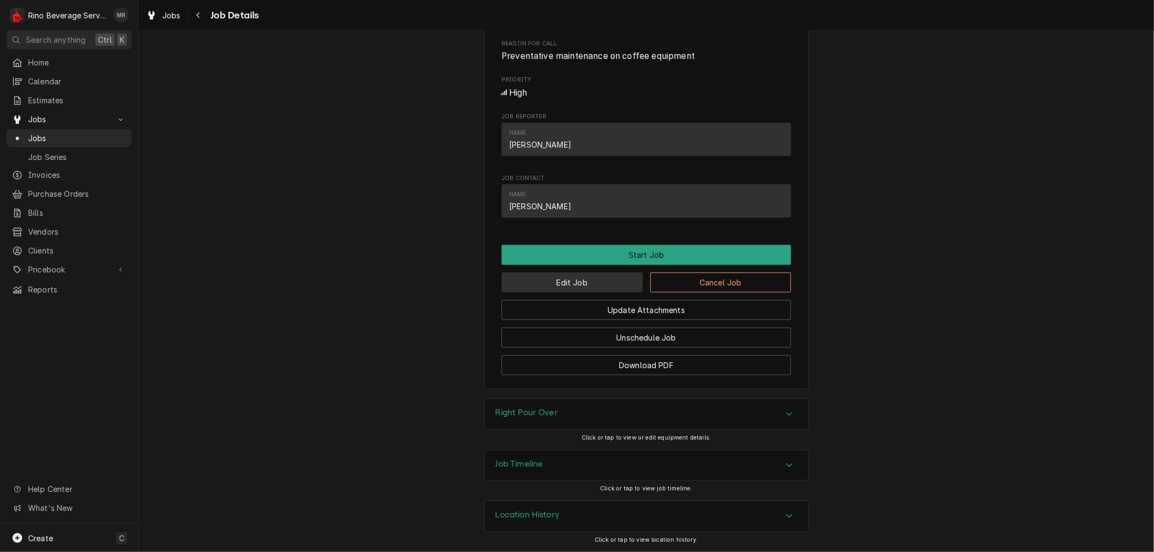
click at [586, 285] on button "Edit Job" at bounding box center [572, 283] width 141 height 20
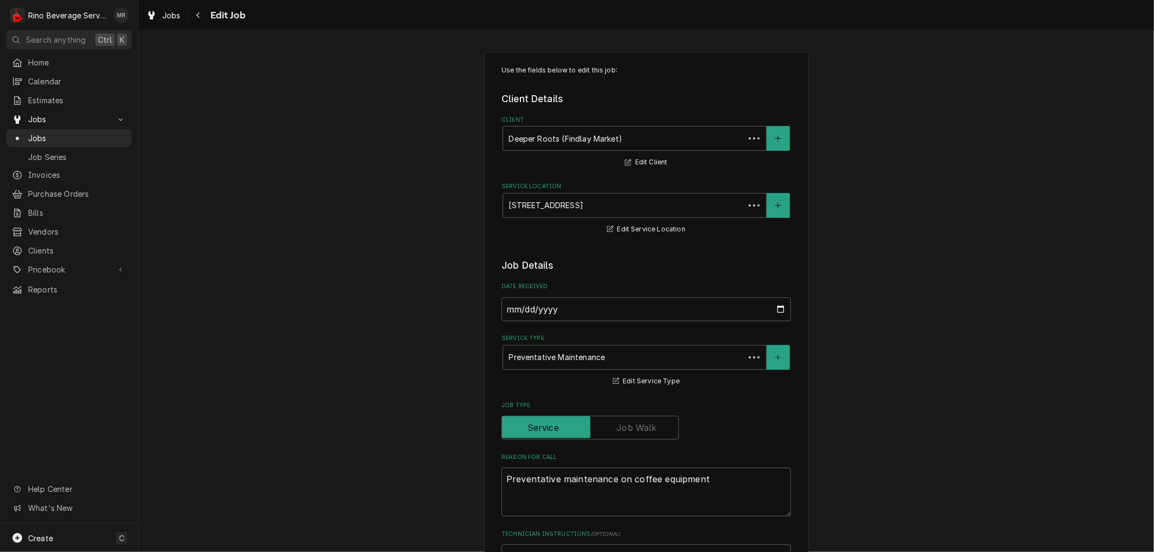
type textarea "x"
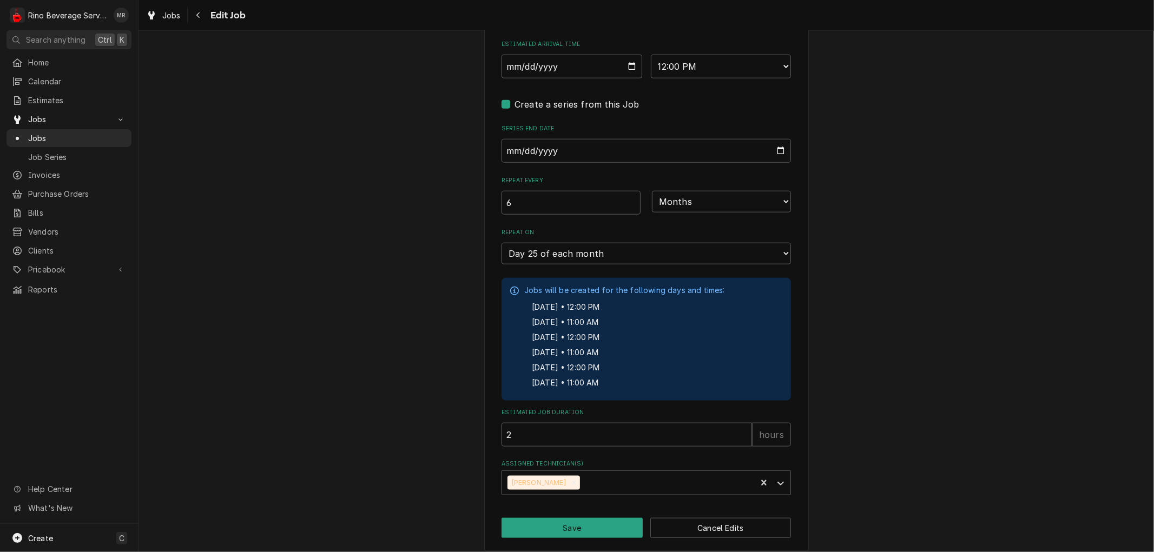
scroll to position [936, 0]
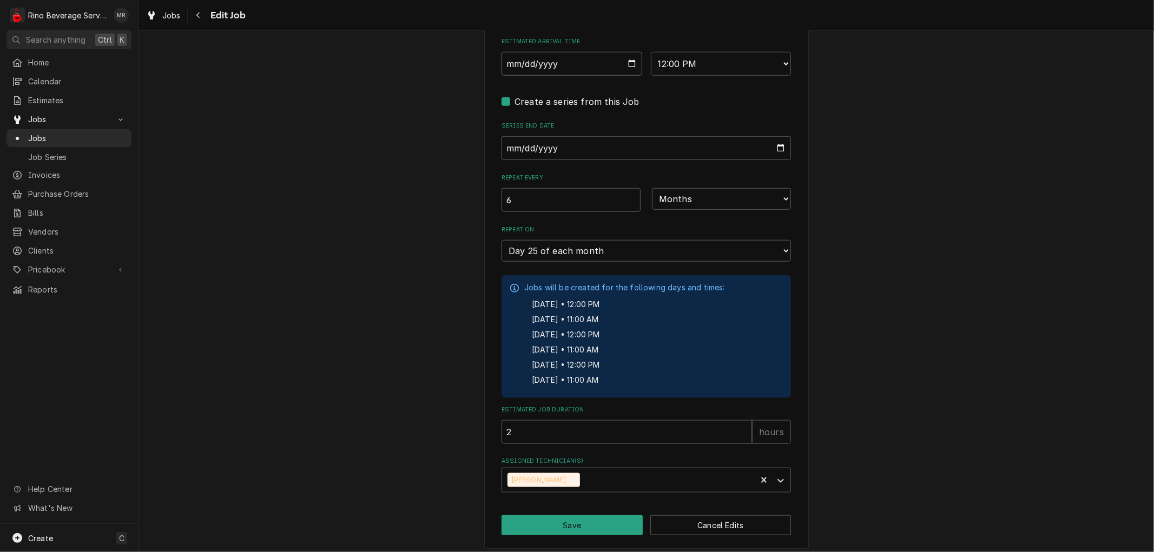
click at [626, 62] on input "[DATE]" at bounding box center [572, 64] width 141 height 24
type input "[DATE]"
click at [579, 517] on button "Save" at bounding box center [572, 526] width 141 height 20
type textarea "x"
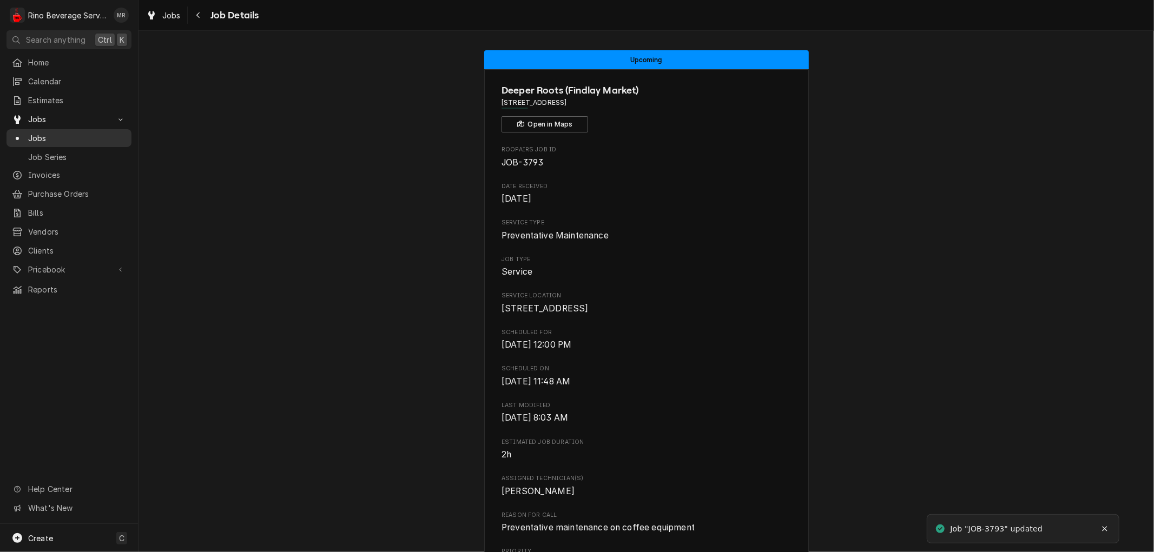
click at [88, 133] on span "Jobs" at bounding box center [77, 138] width 98 height 11
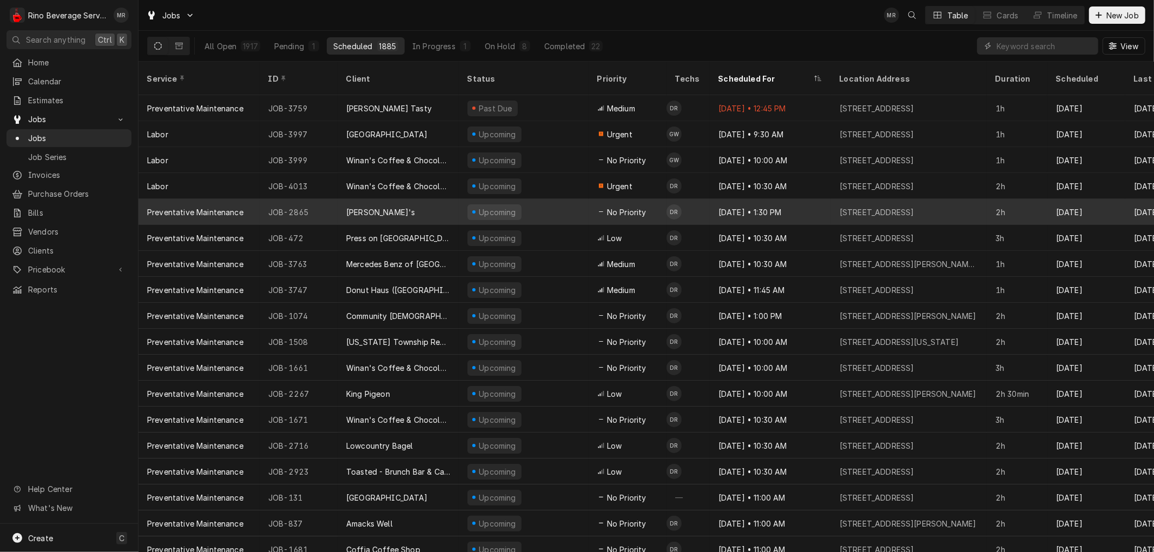
click at [428, 199] on div "[PERSON_NAME]'s" at bounding box center [398, 212] width 121 height 26
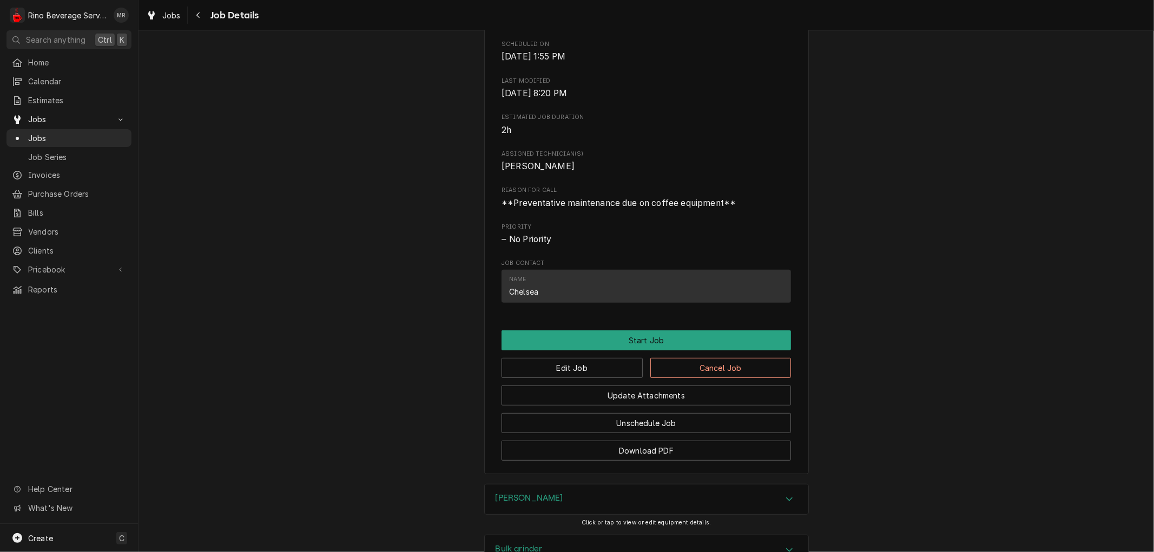
scroll to position [664, 0]
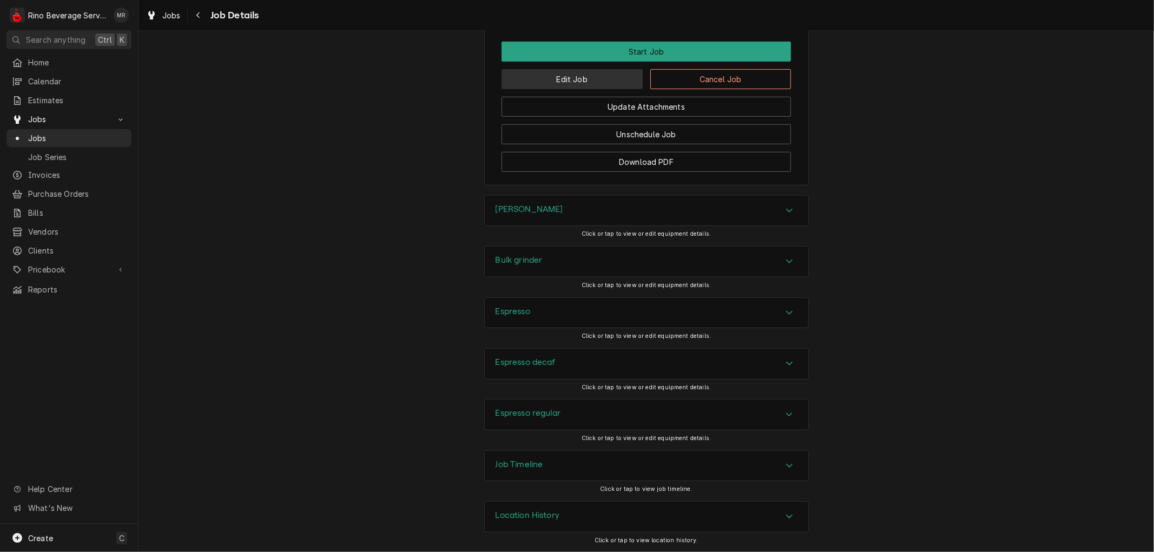
click at [567, 79] on button "Edit Job" at bounding box center [572, 79] width 141 height 20
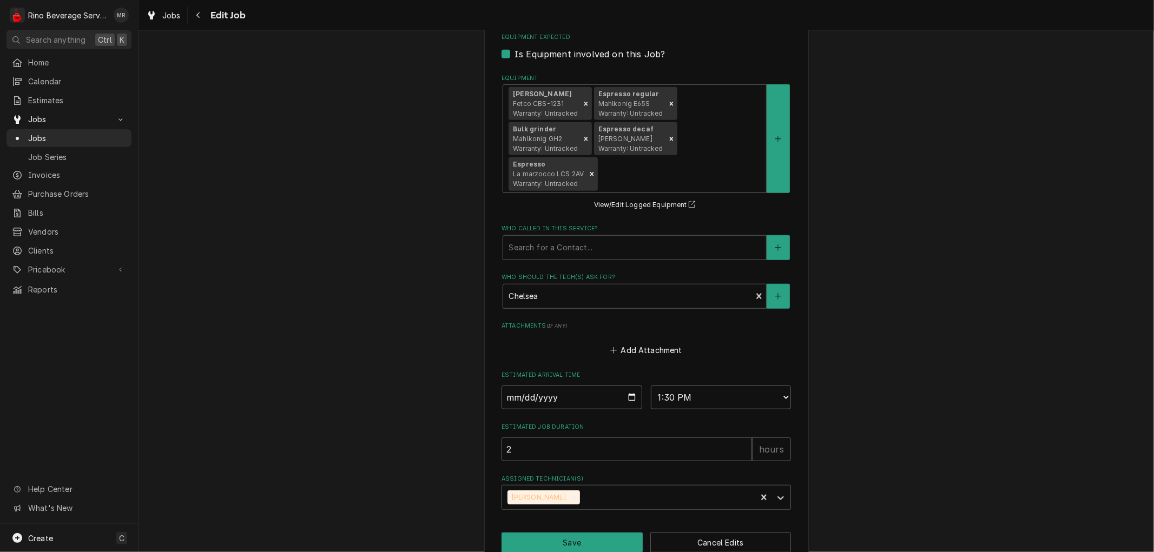
scroll to position [732, 0]
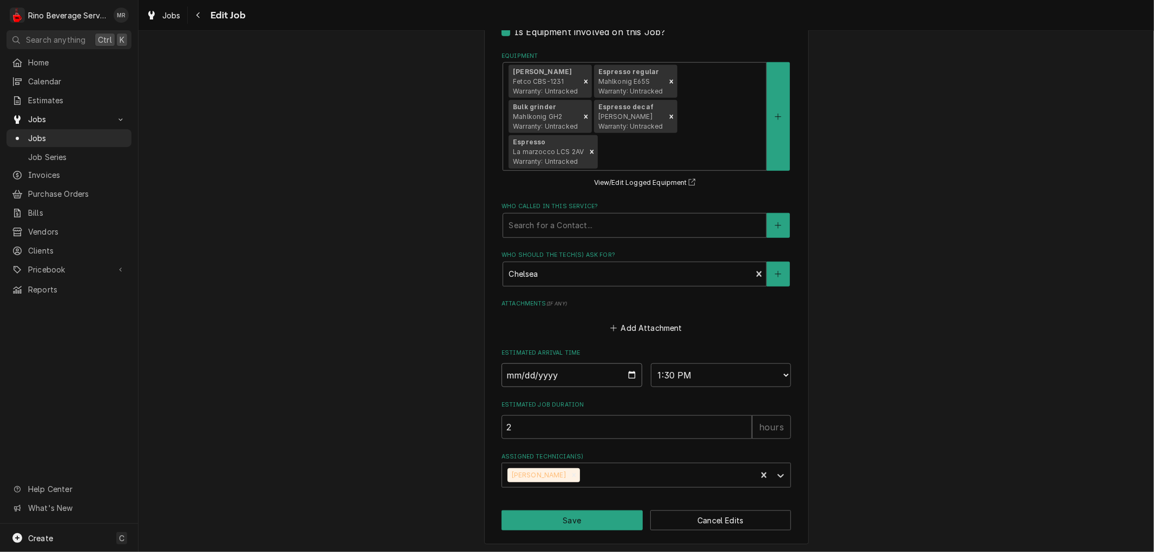
click at [624, 373] on input "2025-08-25" at bounding box center [572, 376] width 141 height 24
type textarea "x"
type input "2025-09-04"
click at [557, 517] on button "Save" at bounding box center [572, 521] width 141 height 20
type textarea "x"
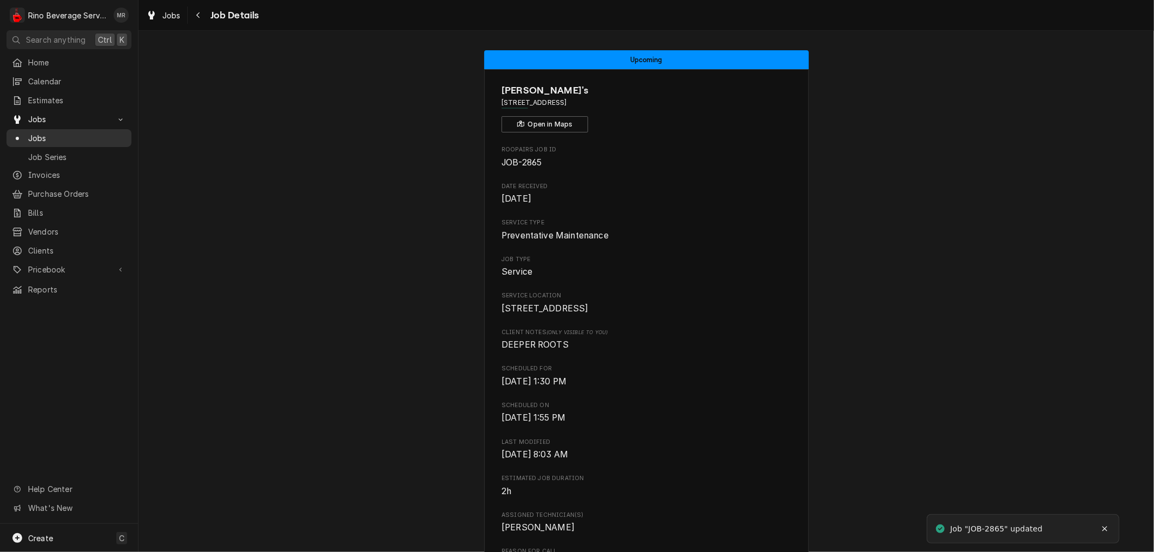
click at [63, 137] on span "Jobs" at bounding box center [77, 138] width 98 height 11
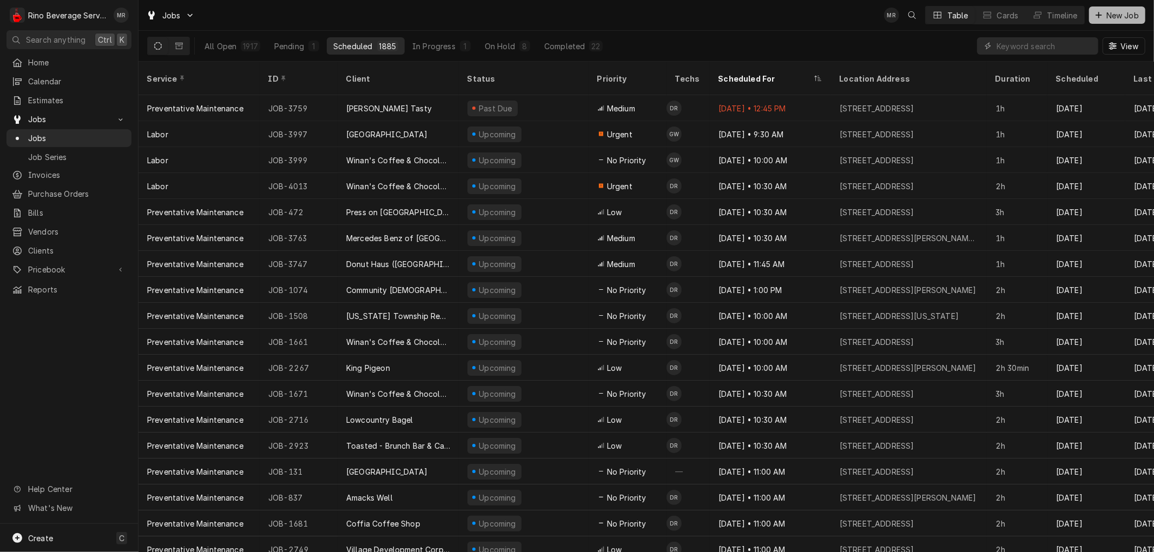
click at [1113, 14] on span "New Job" at bounding box center [1122, 15] width 37 height 11
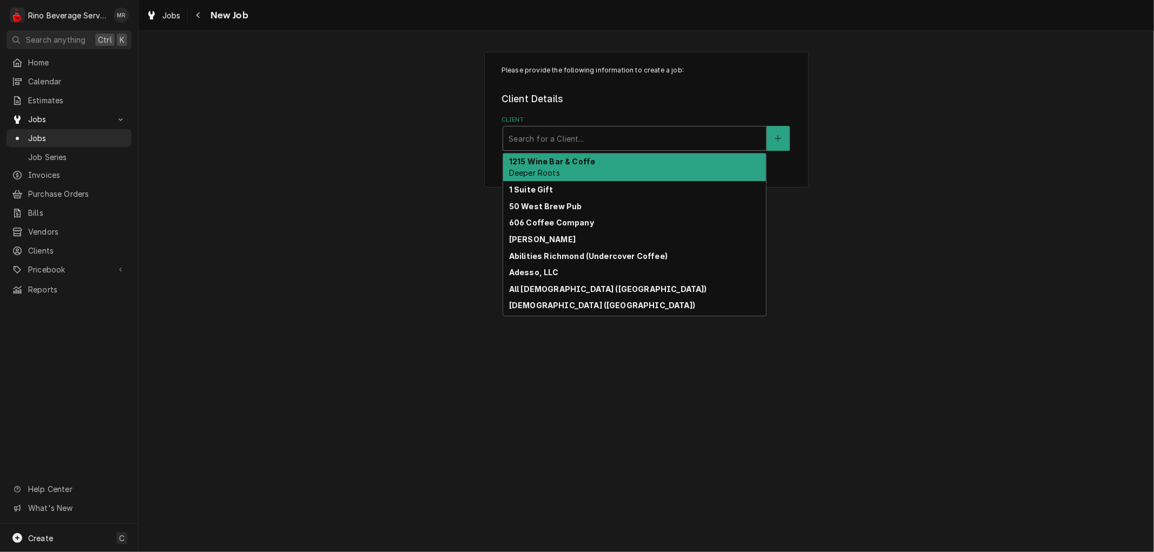
click at [628, 140] on div "Client" at bounding box center [635, 138] width 252 height 19
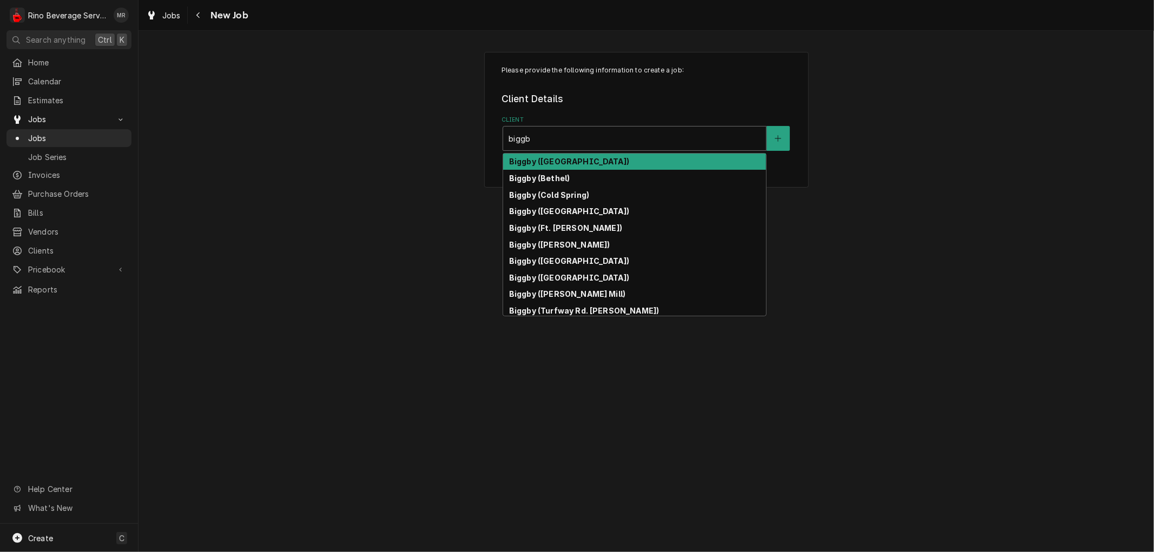
type input "biggby"
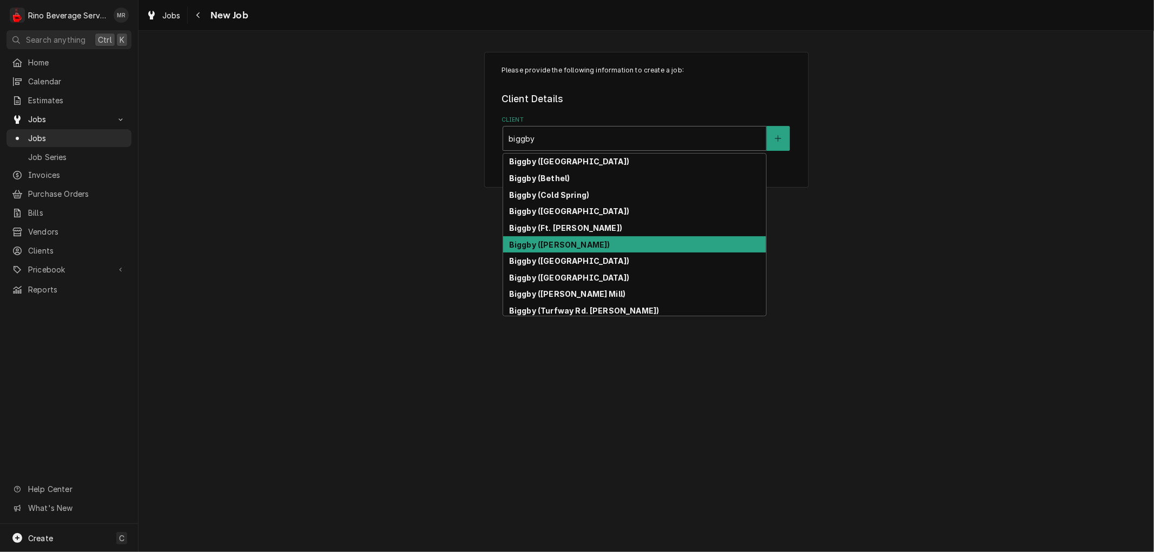
scroll to position [52, 0]
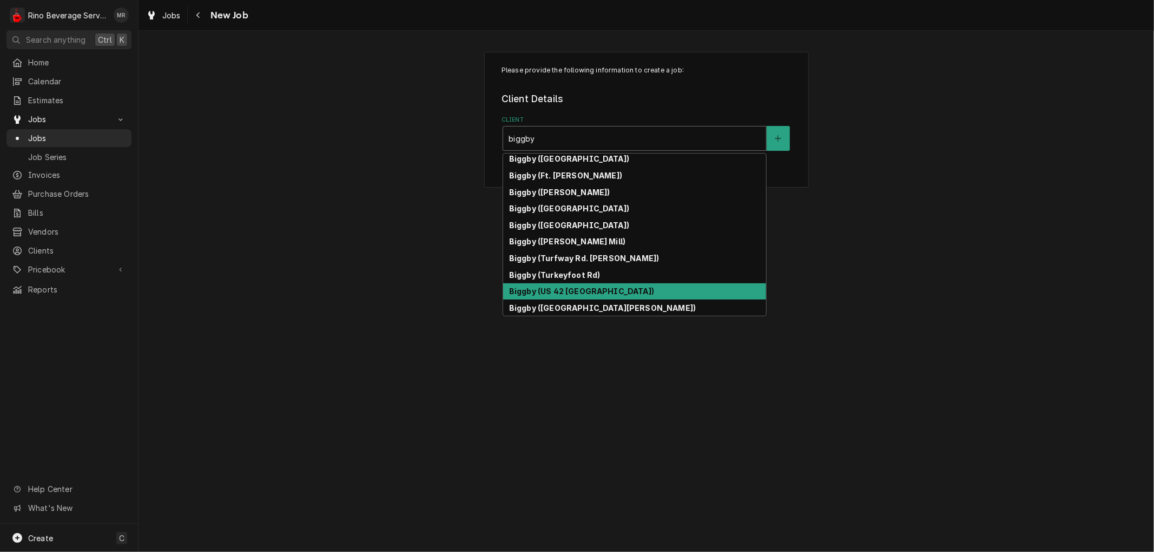
click at [651, 289] on div "Biggby (US 42 [GEOGRAPHIC_DATA])" at bounding box center [634, 292] width 263 height 17
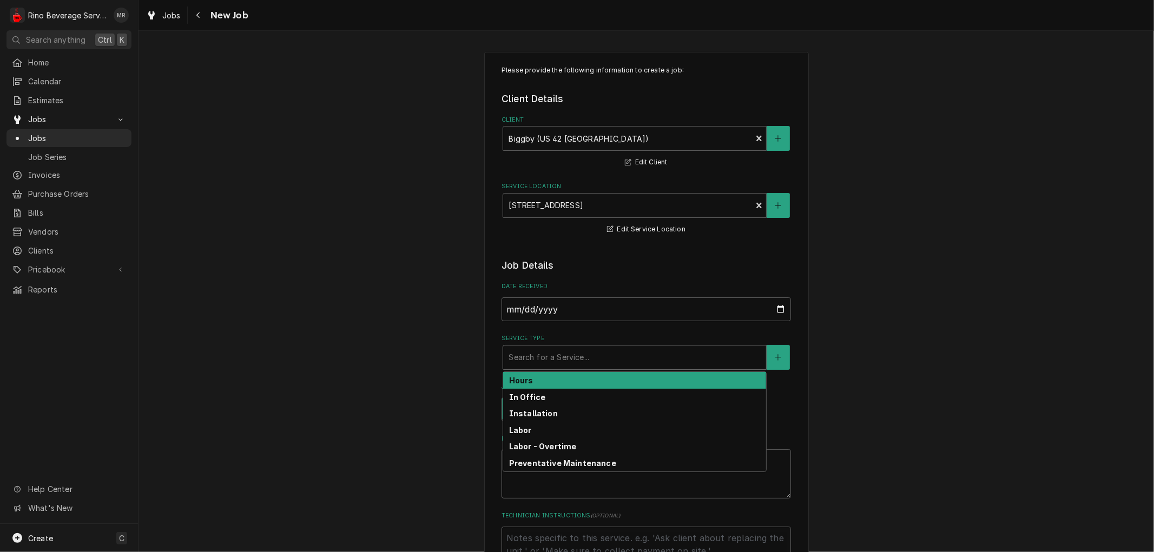
click at [576, 363] on div "Service Type" at bounding box center [635, 357] width 252 height 19
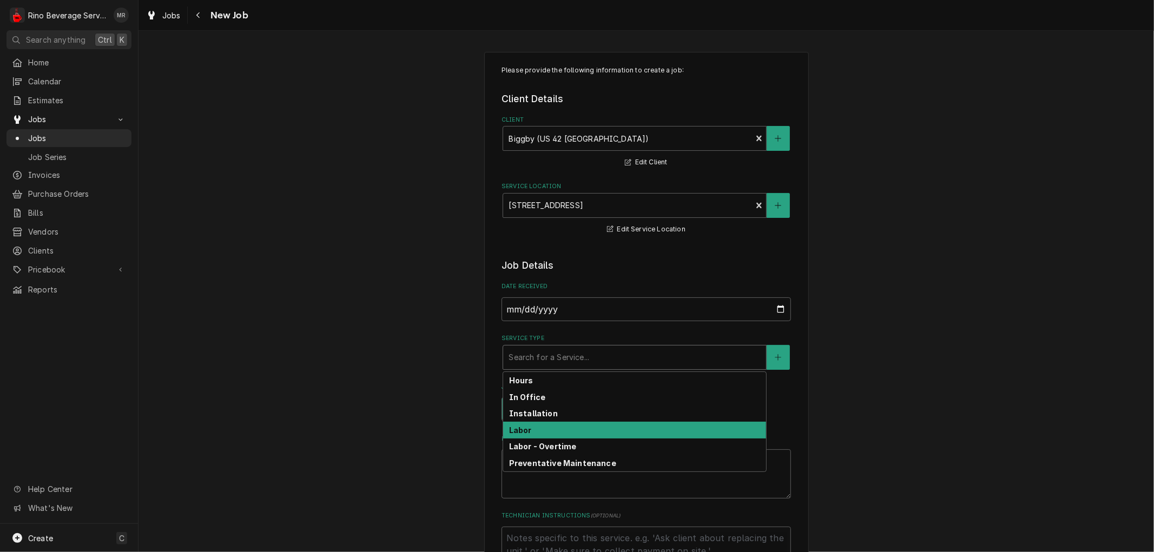
click at [570, 426] on div "Labor" at bounding box center [634, 430] width 263 height 17
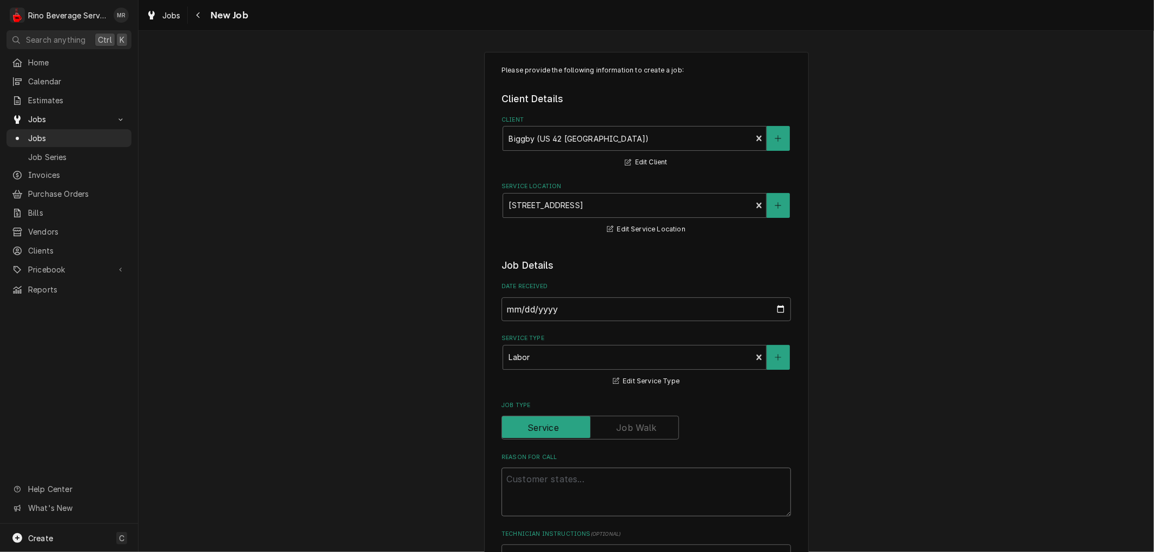
click at [525, 478] on textarea "Reason For Call" at bounding box center [646, 492] width 289 height 49
type textarea "x"
type textarea "d"
type textarea "x"
type textarea "de"
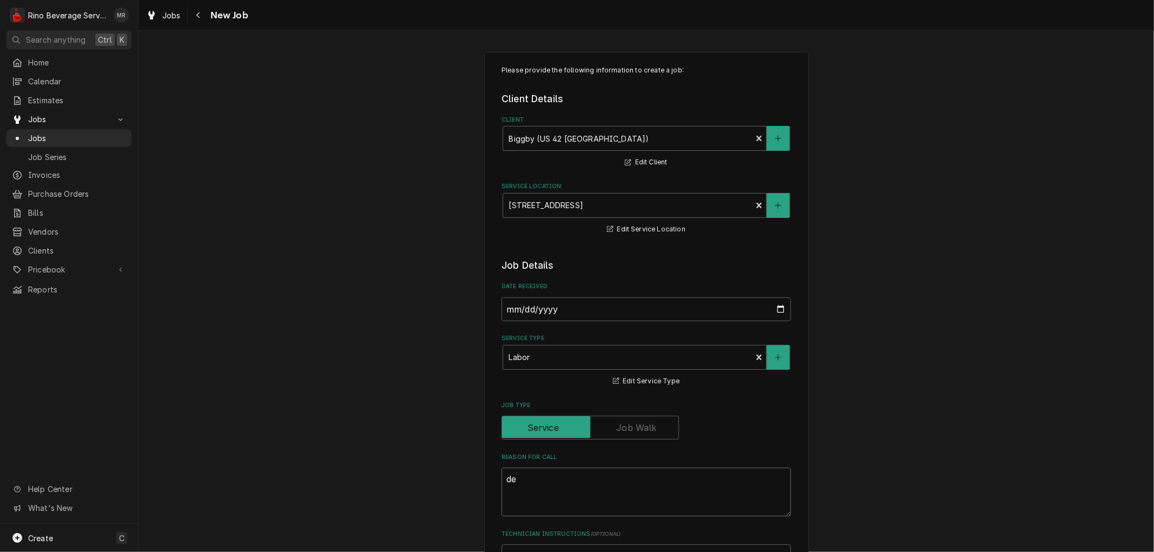
type textarea "x"
type textarea "dec"
type textarea "x"
type textarea "deca"
type textarea "x"
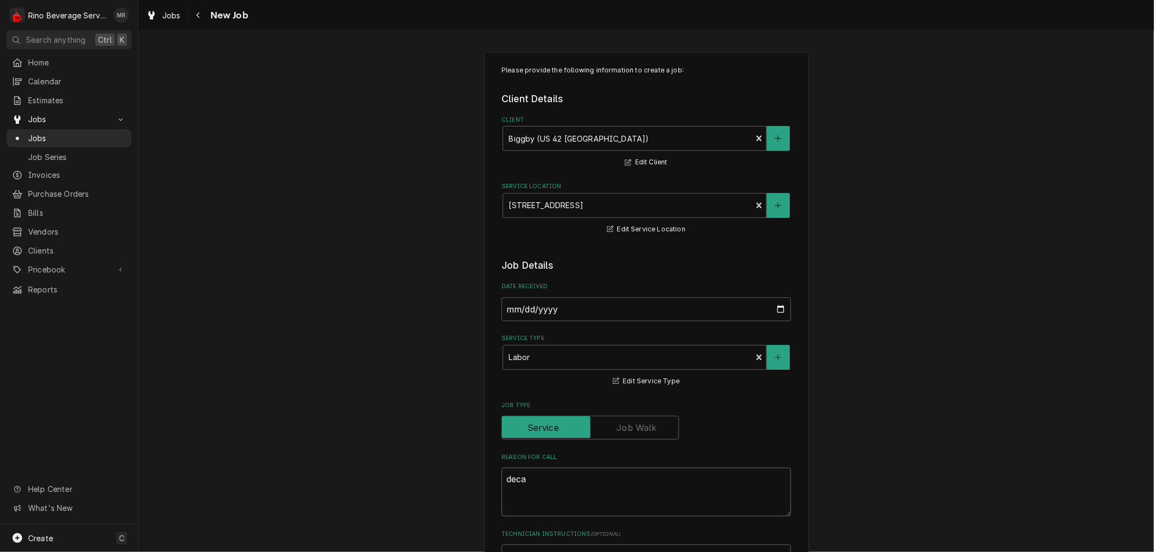
type textarea "decag"
type textarea "x"
type textarea "decag"
type textarea "x"
type textarea "decag g"
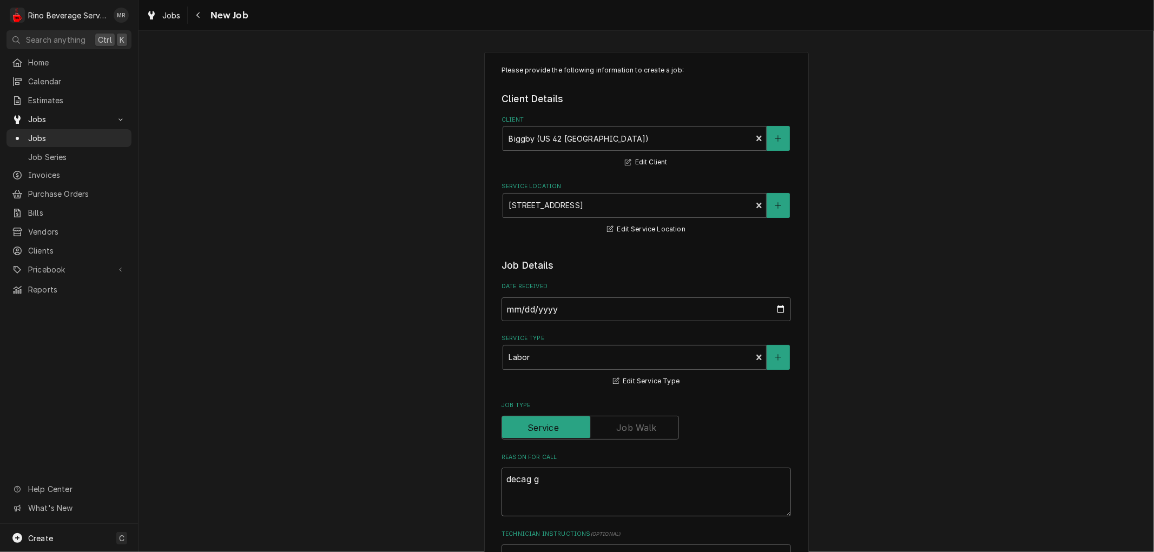
type textarea "x"
type textarea "decag gr"
type textarea "x"
type textarea "decag gri"
type textarea "x"
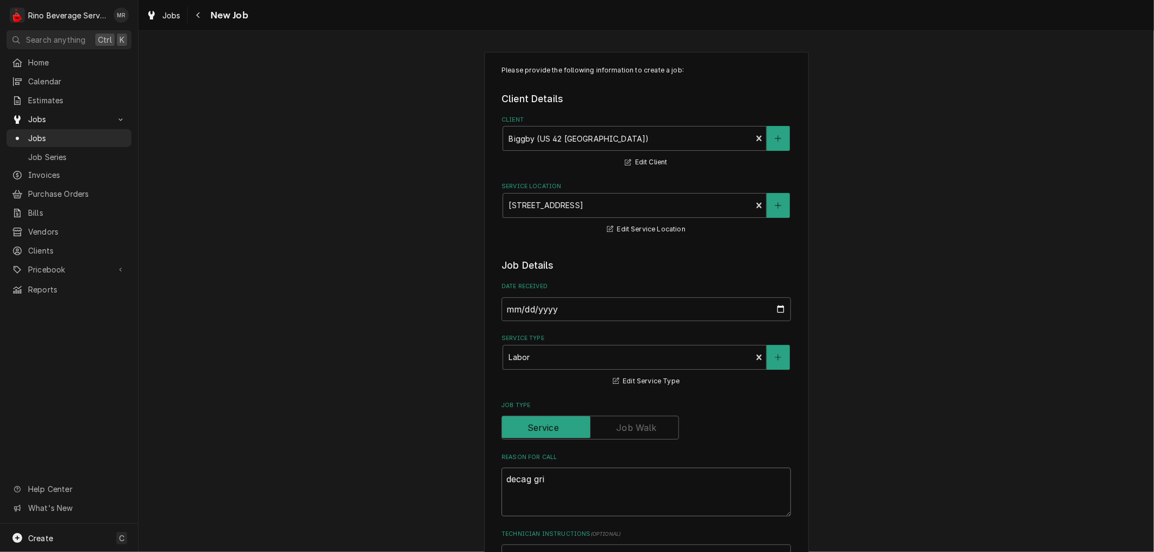
type textarea "decag grin"
type textarea "x"
type textarea "decag grind"
type textarea "x"
type textarea "decag grinde"
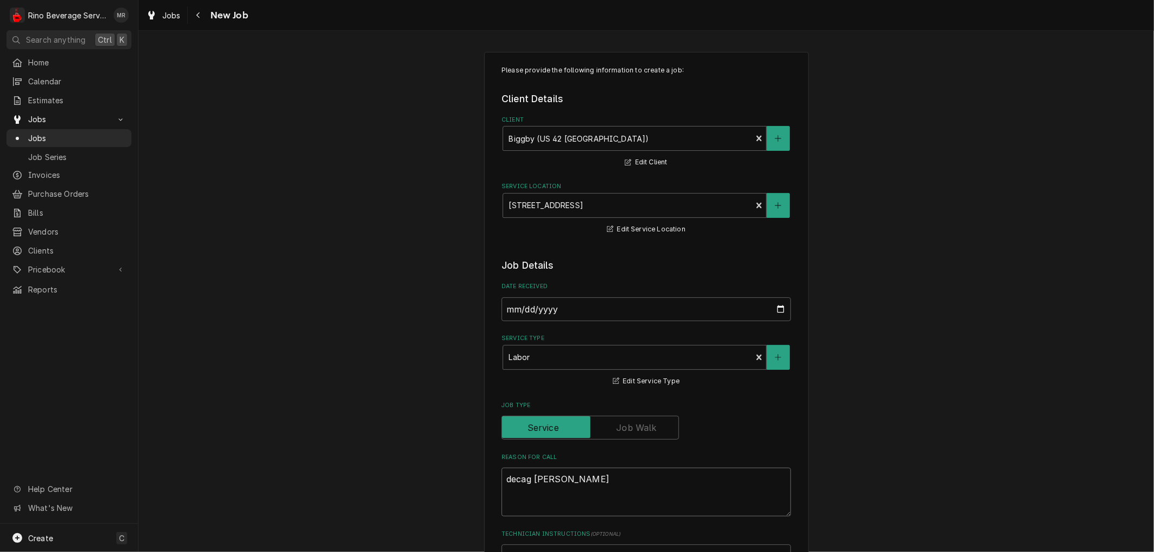
type textarea "x"
type textarea "decag grinder"
type textarea "x"
type textarea "decag grinder"
type textarea "x"
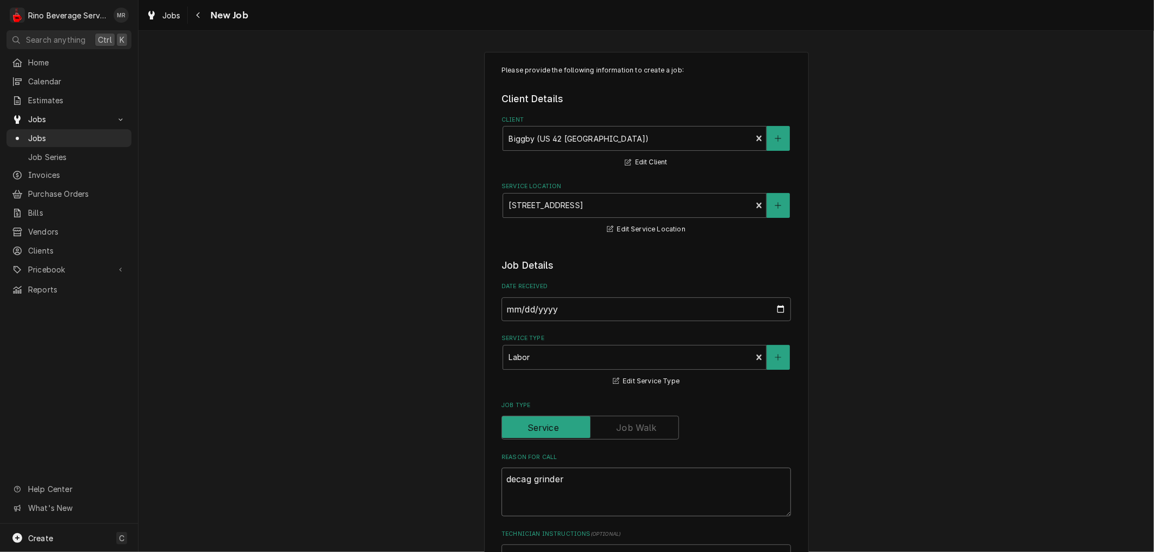
type textarea "decag grinder i"
type textarea "x"
type textarea "decag grinder in"
type textarea "x"
type textarea "decag grinder ino"
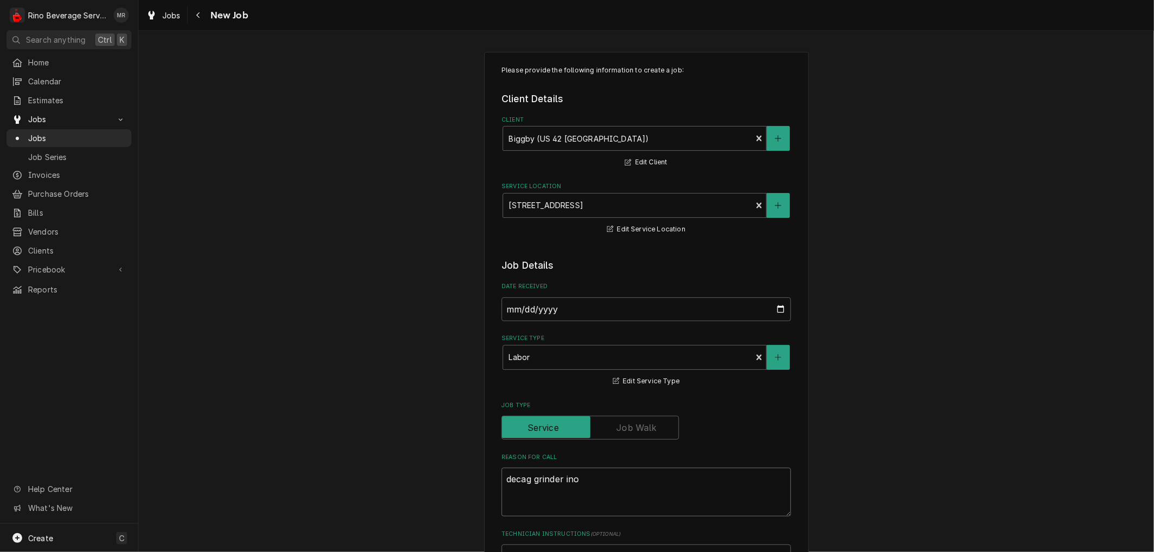
type textarea "x"
type textarea "decag grinder inop"
type textarea "x"
type textarea "decag grinder inop."
click at [527, 481] on textarea "decag grinder inop." at bounding box center [646, 492] width 289 height 49
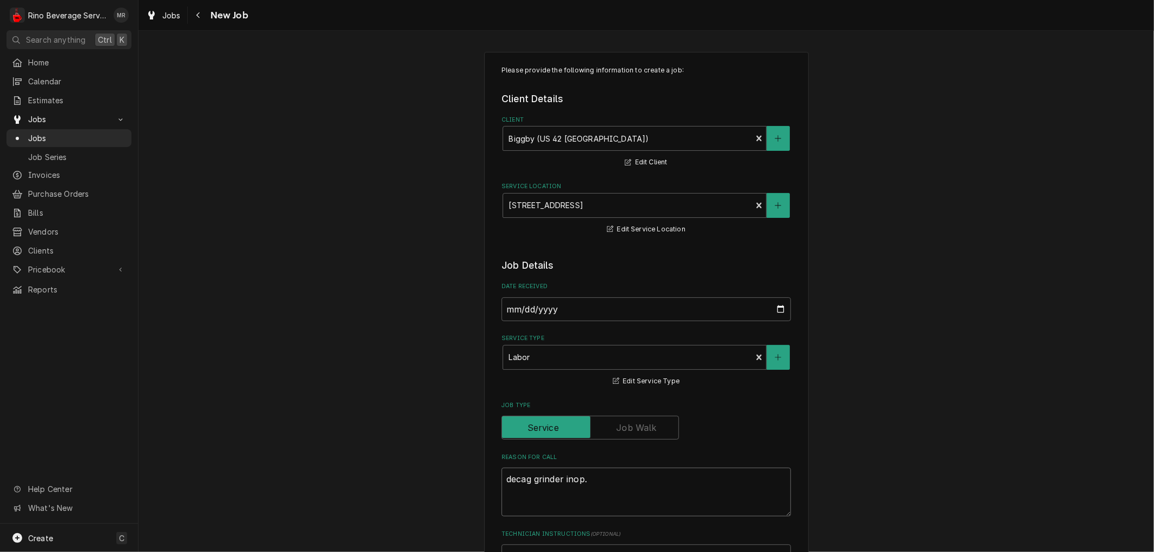
type textarea "x"
type textarea "deca grinder inop."
type textarea "x"
type textarea "decaf grinder inop."
type textarea "x"
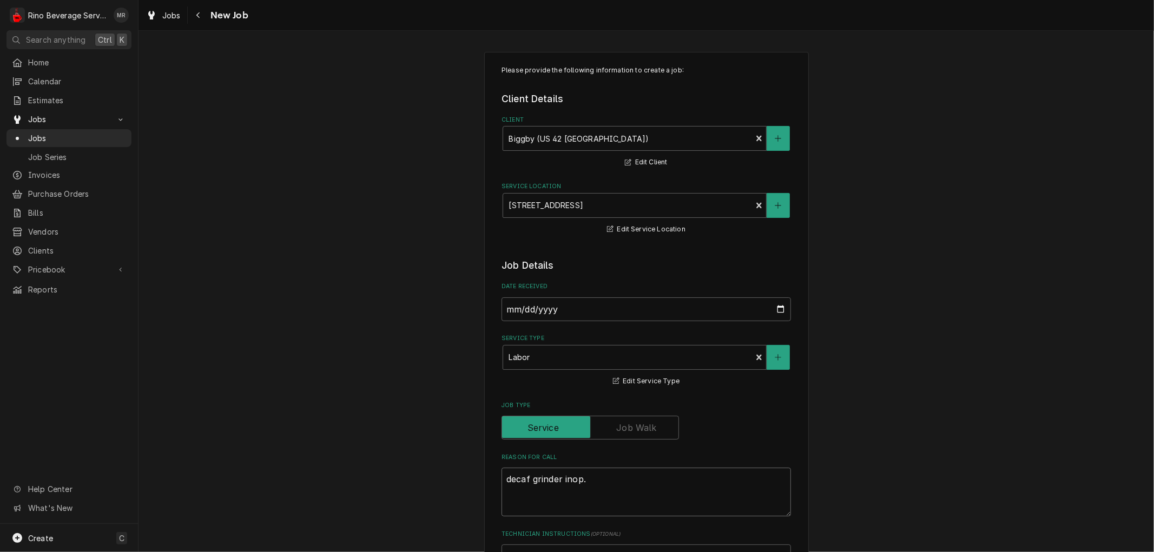
type textarea "decaf grinder inop."
type textarea "x"
type textarea "decaf e grinder inop."
type textarea "x"
type textarea "decaf es grinder inop."
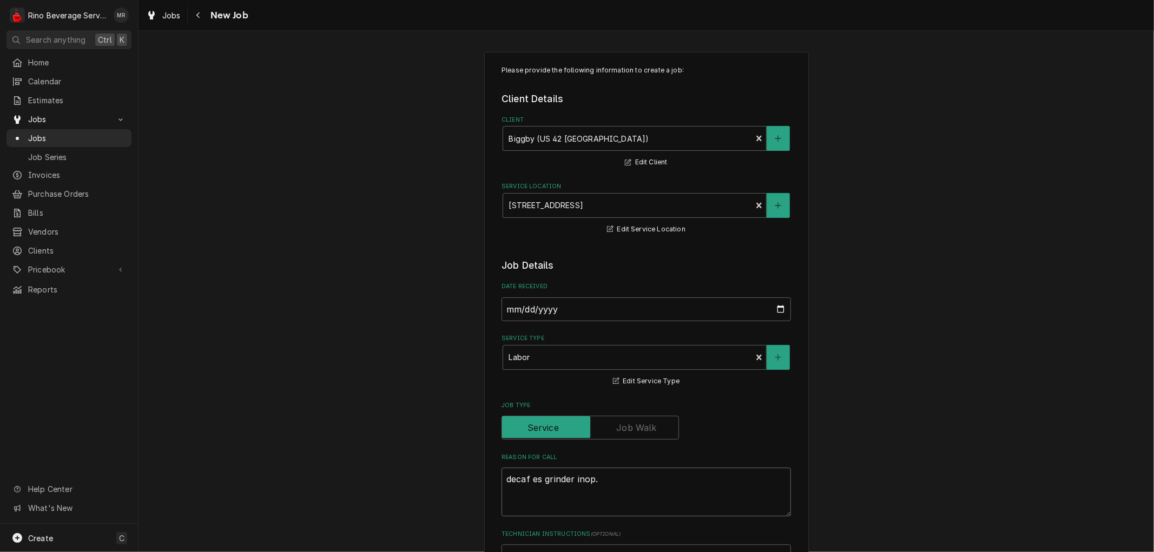
type textarea "x"
type textarea "decaf esp grinder inop."
type textarea "x"
type textarea "decaf espr grinder inop."
type textarea "x"
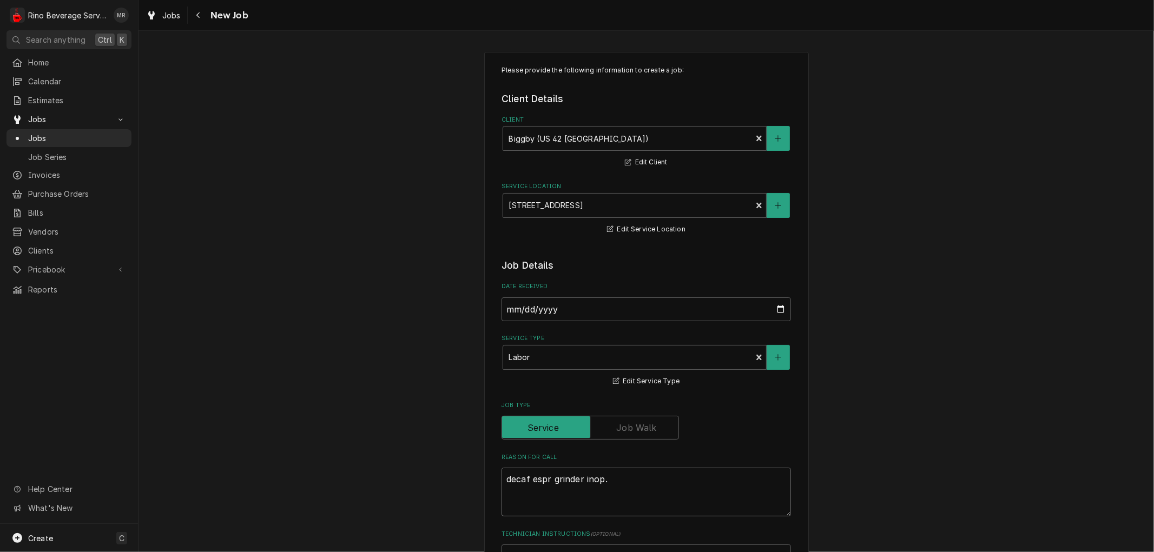
type textarea "decaf espre grinder inop."
type textarea "x"
type textarea "decaf espres grinder inop."
type textarea "x"
type textarea "decaf espress grinder inop."
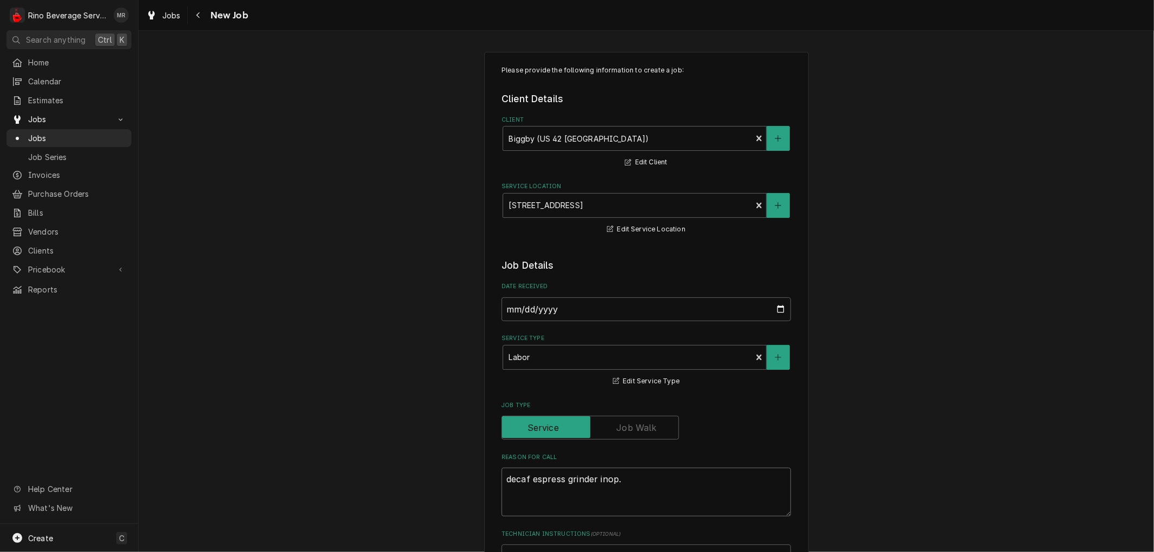
type textarea "x"
type textarea "decaf espresso grinder inop."
click at [640, 479] on textarea "decaf espresso grinder inop." at bounding box center [646, 492] width 289 height 49
type textarea "x"
type textarea "decaf espresso grinder inop."
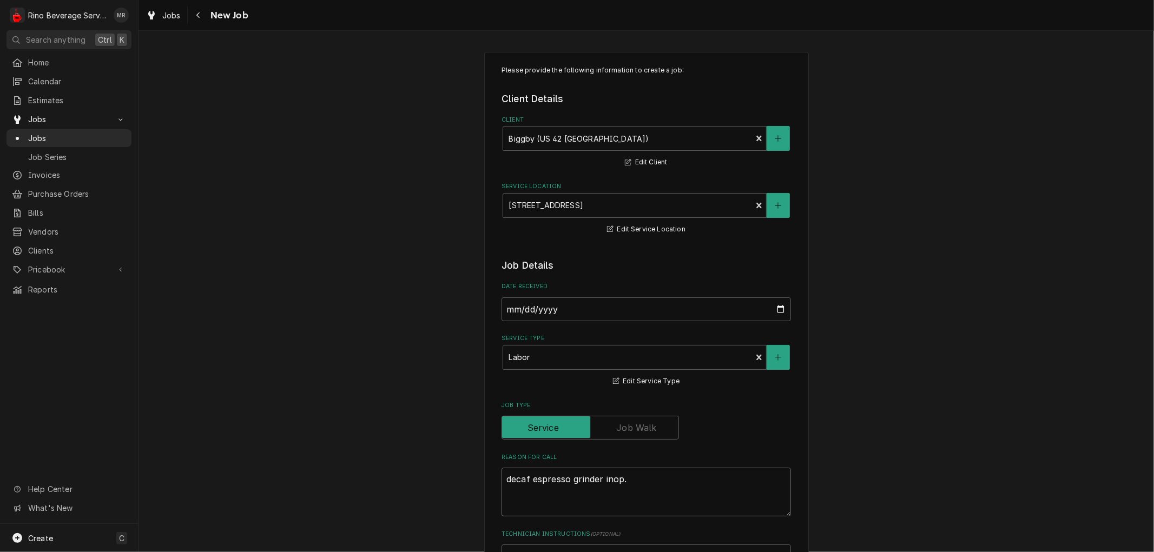
type textarea "x"
type textarea "decaf espresso grinder inop. S"
type textarea "x"
type textarea "decaf espresso grinder inop. St"
type textarea "x"
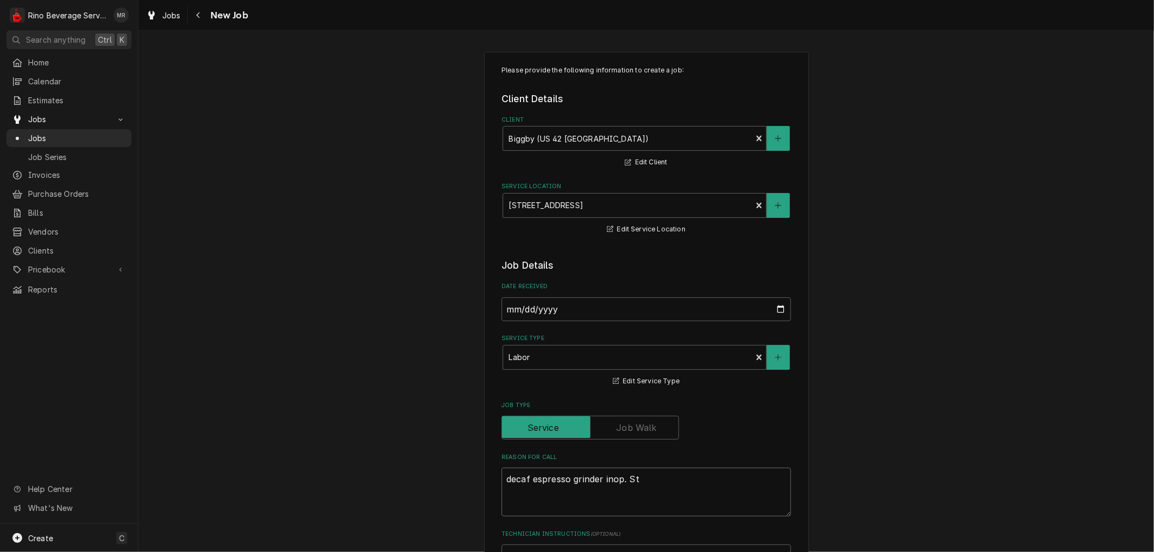
type textarea "decaf espresso grinder inop. Stw"
type textarea "x"
type textarea "decaf espresso grinder inop. St"
type textarea "x"
type textarea "decaf espresso grinder inop. Ste"
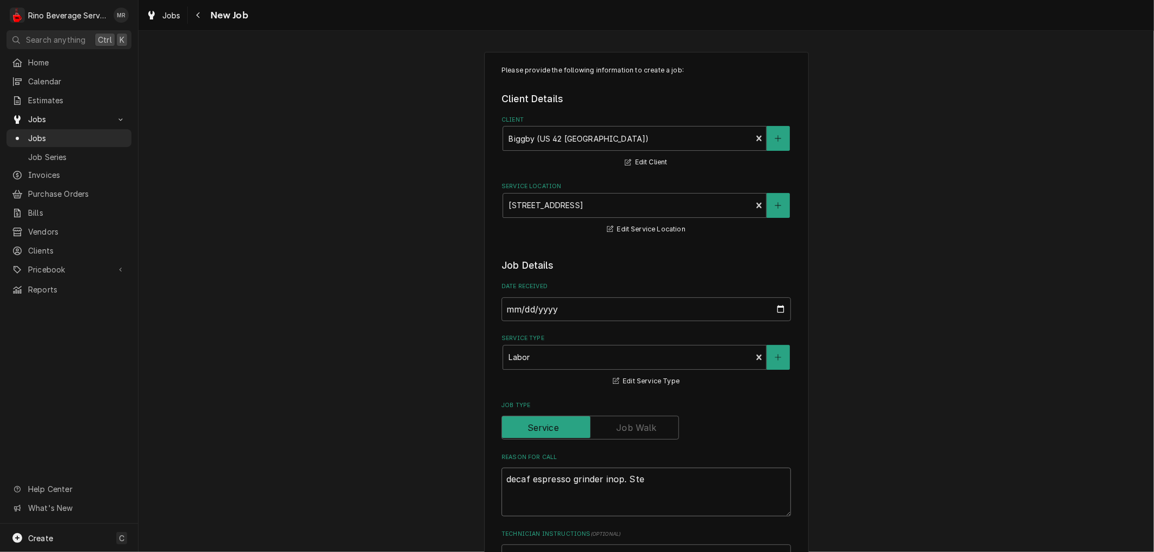
type textarea "x"
type textarea "decaf espresso grinder inop. Stea"
type textarea "x"
type textarea "decaf espresso grinder inop. Steam"
type textarea "x"
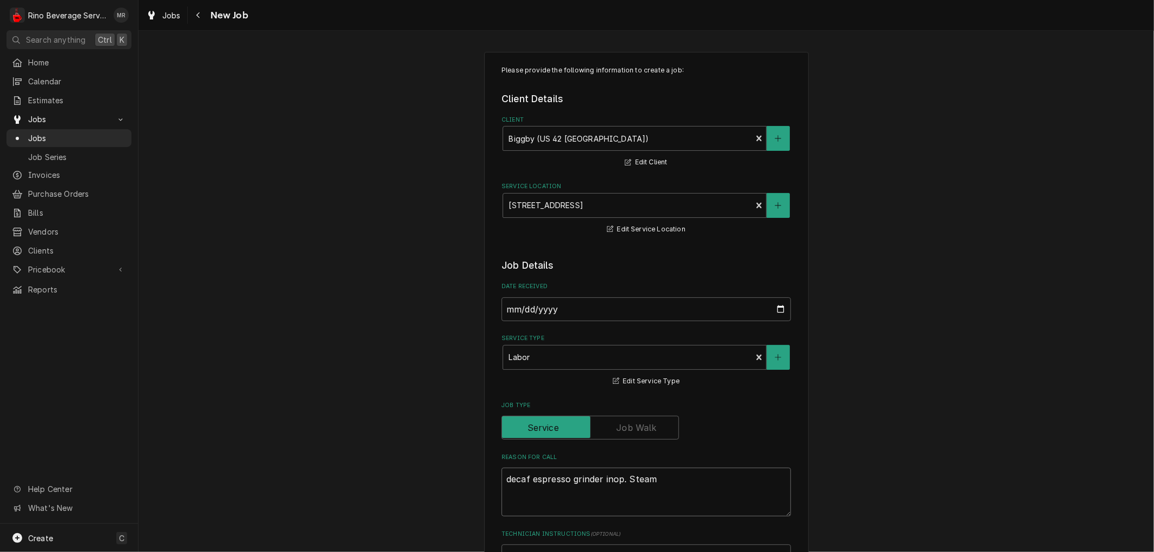
type textarea "decaf espresso grinder inop. Steam"
type textarea "x"
type textarea "decaf espresso grinder inop. Steam w"
type textarea "x"
type textarea "decaf espresso grinder inop. Steam wa"
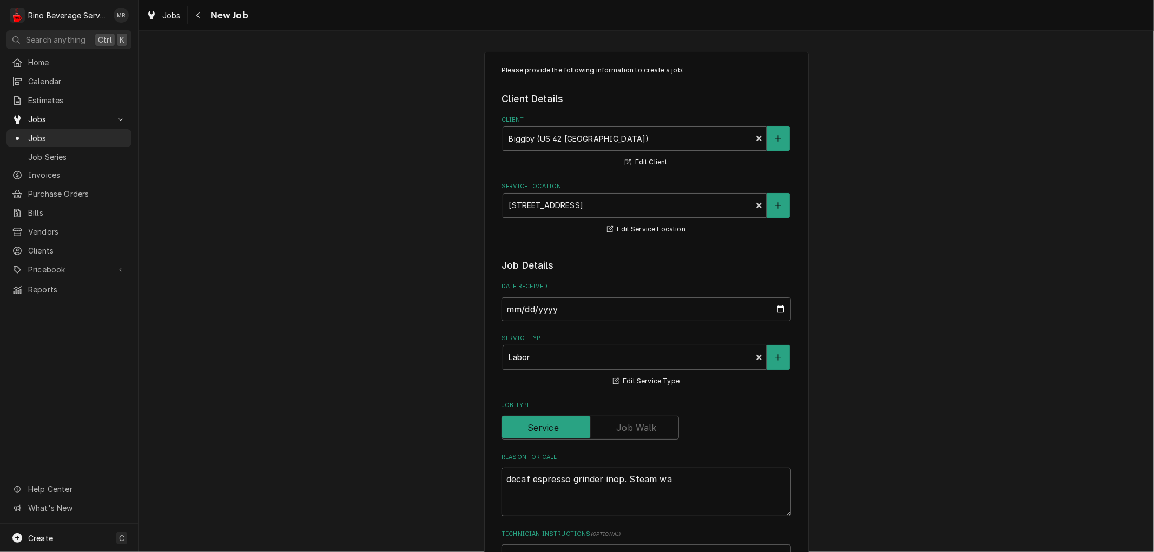
type textarea "x"
type textarea "decaf espresso grinder inop. Steam wan"
type textarea "x"
type textarea "decaf espresso grinder inop. Steam wand"
type textarea "x"
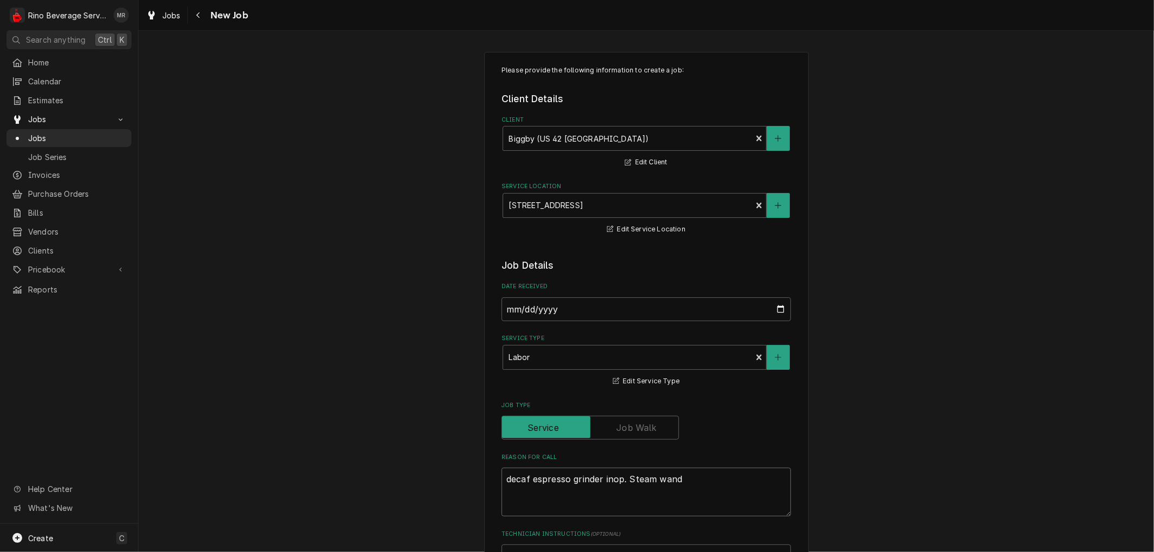
type textarea "decaf espresso grinder inop. Steam wand"
type textarea "x"
type textarea "decaf espresso grinder inop. Steam wand m"
type textarea "x"
type textarea "decaf espresso grinder inop. Steam wand mi"
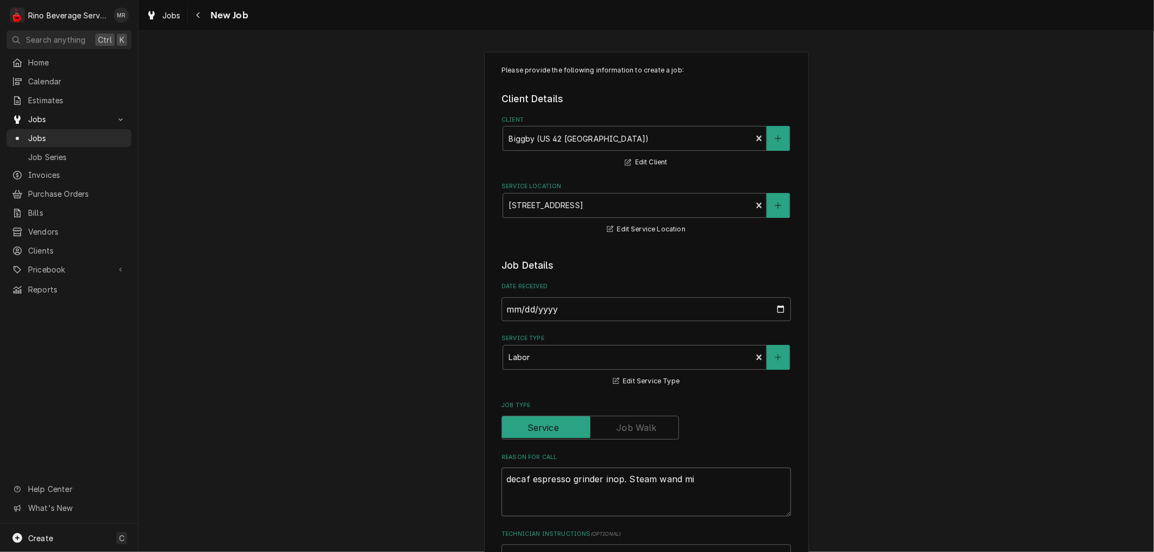
type textarea "x"
type textarea "decaf espresso grinder inop. Steam wand mis"
type textarea "x"
type textarea "decaf espresso grinder inop. Steam wand miss"
type textarea "x"
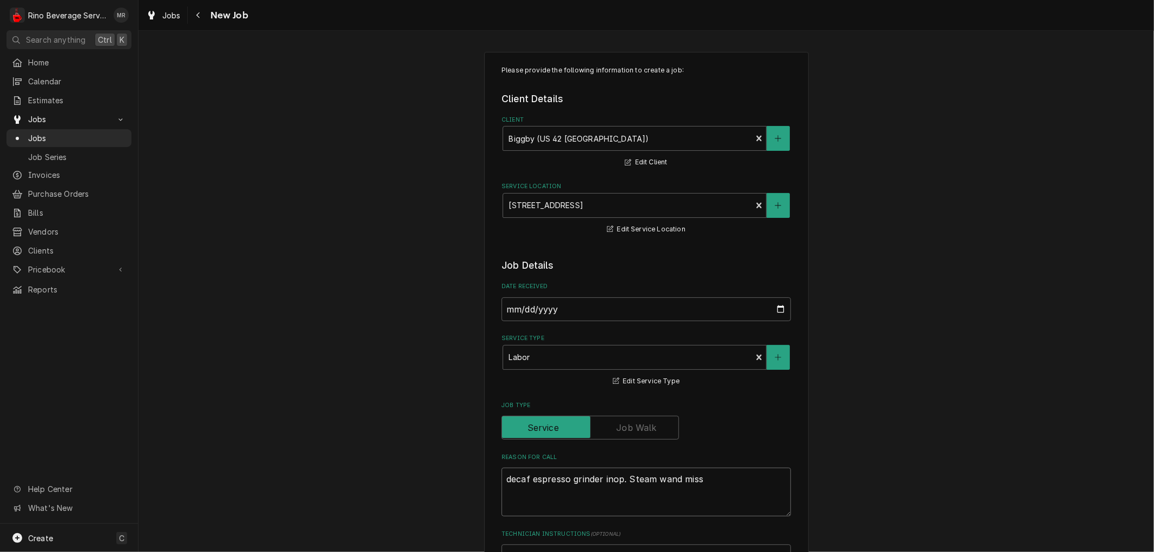
type textarea "decaf espresso grinder inop. Steam wand missi"
type textarea "x"
type textarea "decaf espresso grinder inop. Steam wand missin"
type textarea "x"
type textarea "decaf espresso grinder inop. Steam wand missing"
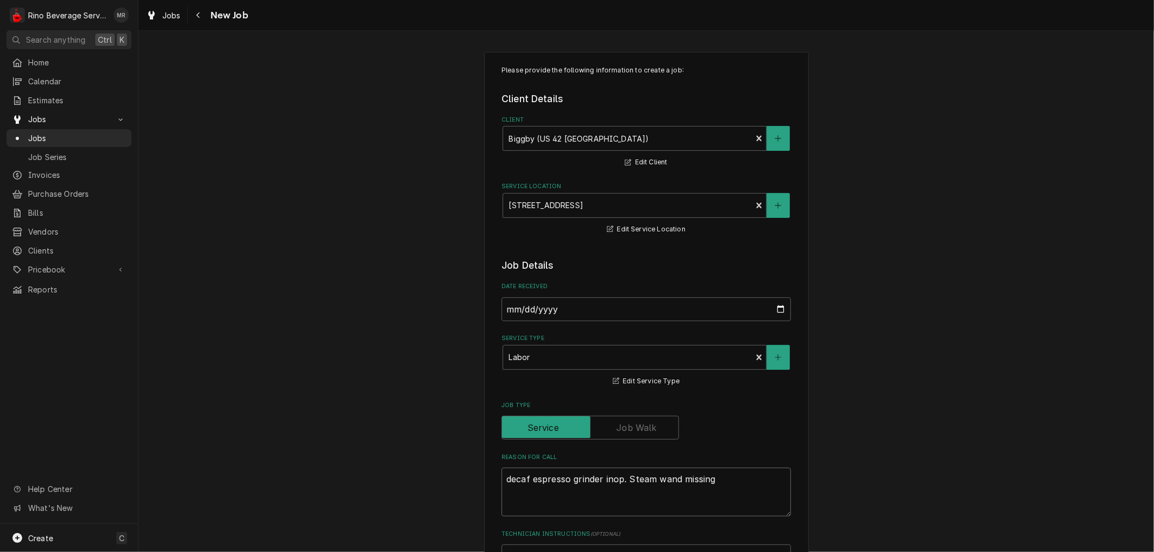
type textarea "x"
type textarea "decaf espresso grinder inop. Steam wand missing"
type textarea "x"
type textarea "decaf espresso grinder inop. Steam wand missing r"
type textarea "x"
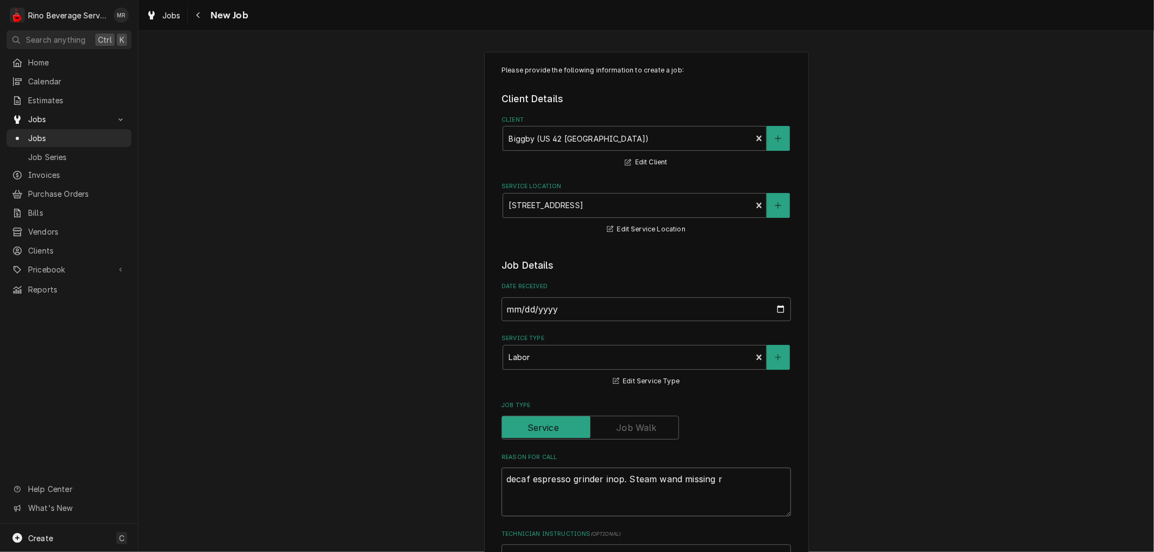
type textarea "decaf espresso grinder inop. Steam wand missing ru"
type textarea "x"
type textarea "decaf espresso grinder inop. Steam wand missing rub"
type textarea "x"
type textarea "decaf espresso grinder inop. Steam wand missing rubb"
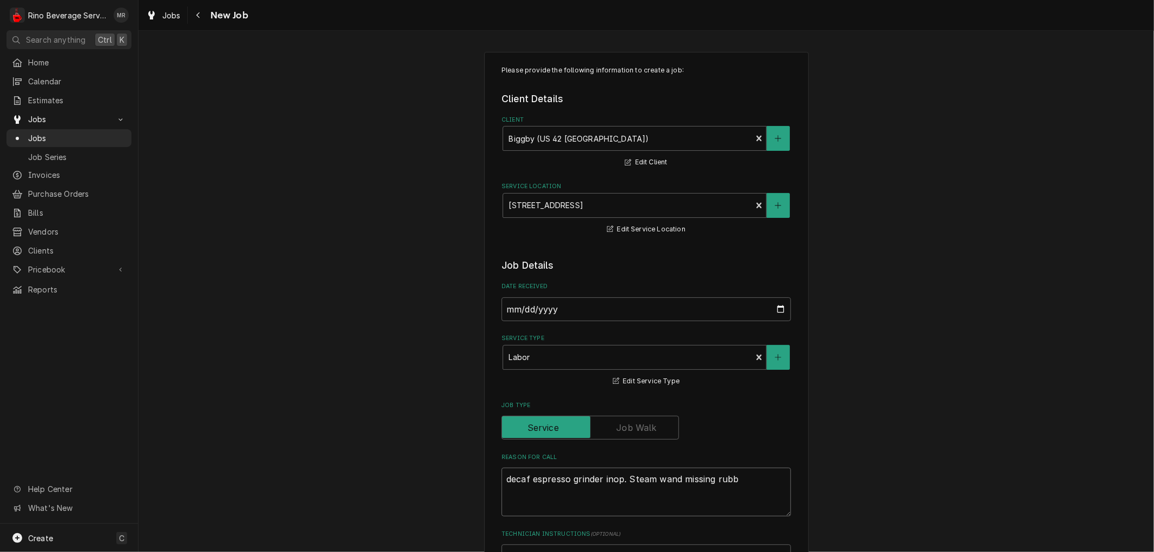
type textarea "x"
type textarea "decaf espresso grinder inop. Steam wand missing rubbe"
type textarea "x"
type textarea "decaf espresso grinder inop. Steam wand missing rubber"
type textarea "x"
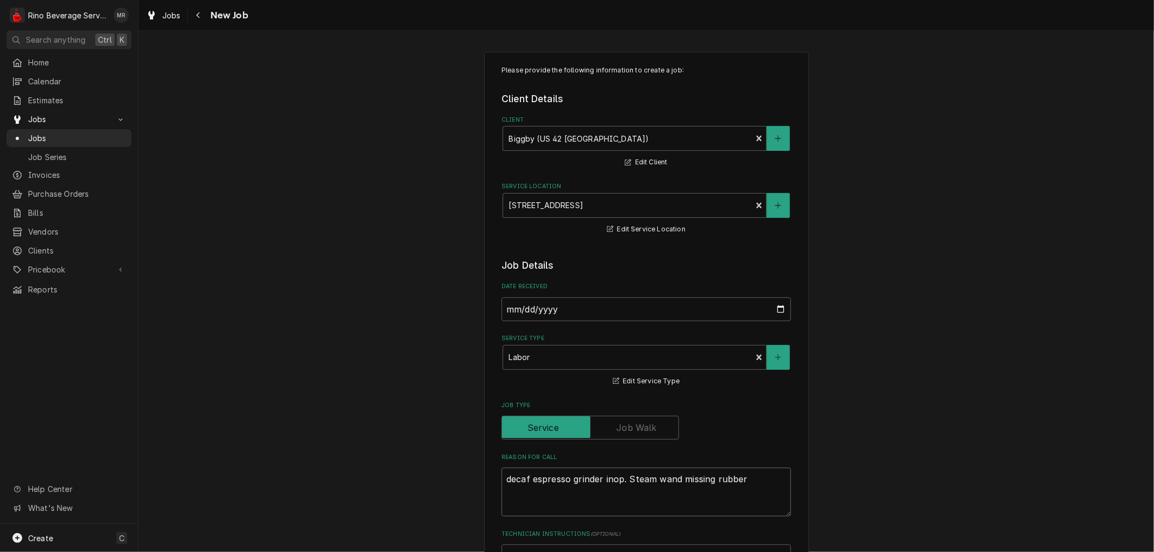
type textarea "decaf espresso grinder inop. Steam wand missing rubber"
type textarea "x"
type textarea "decaf espresso grinder inop. Steam wand missing rubber g"
type textarea "x"
type textarea "decaf espresso grinder inop. Steam wand missing rubber gr"
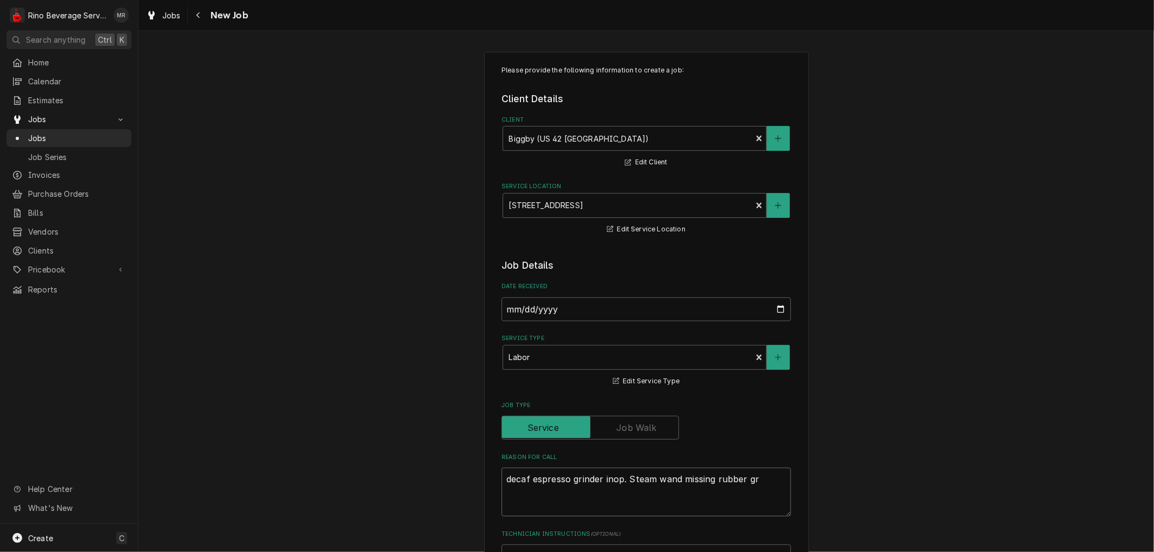
type textarea "x"
type textarea "decaf espresso grinder inop. Steam wand missing rubber gri"
type textarea "x"
type textarea "decaf espresso grinder inop. Steam wand missing rubber grip"
type textarea "x"
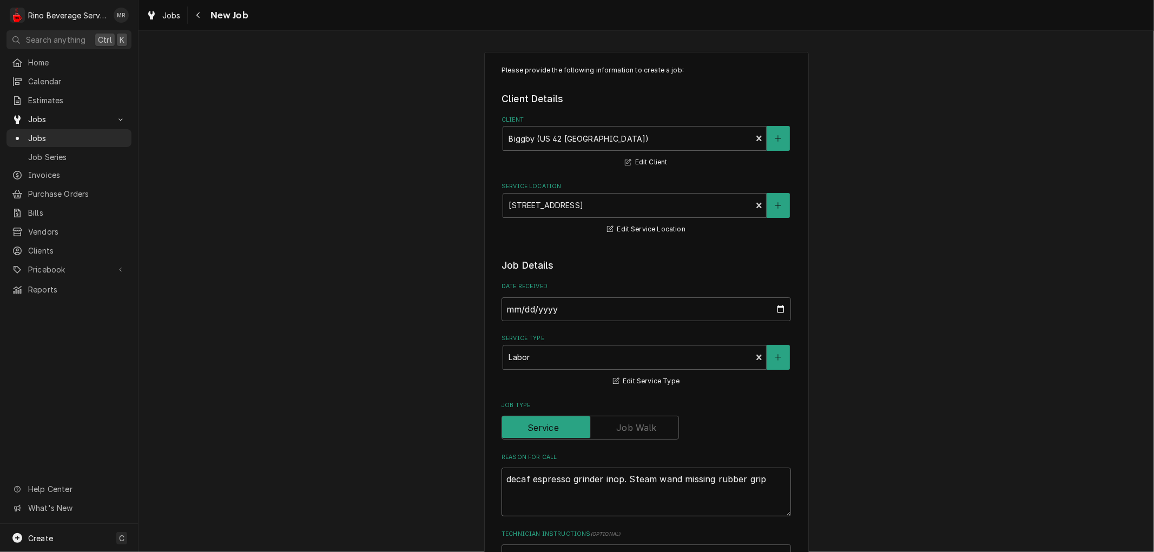
type textarea "decaf espresso grinder inop. Steam wand missing rubber grip."
type textarea "x"
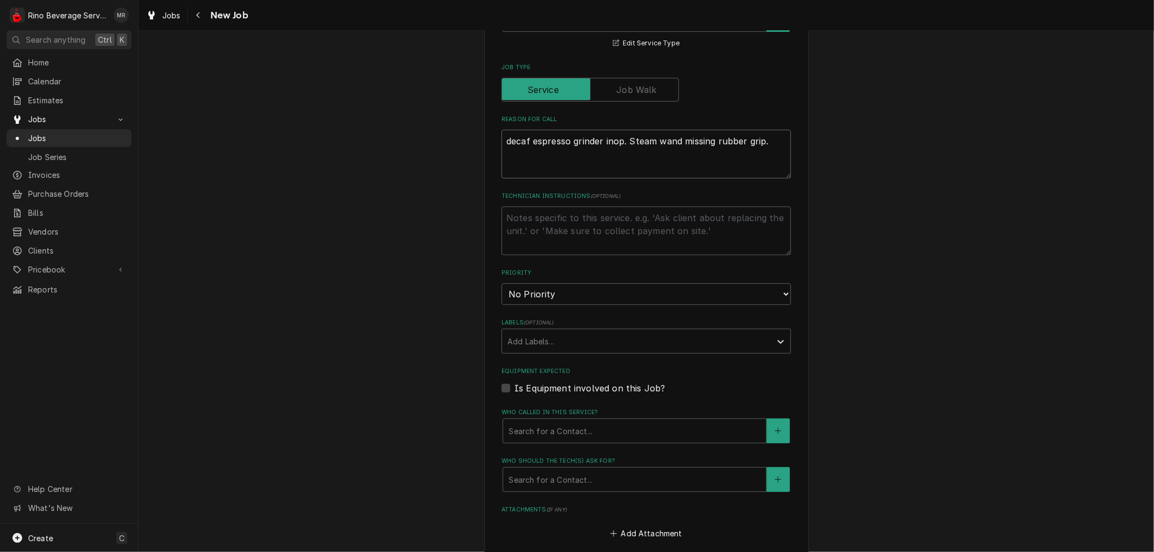
scroll to position [360, 0]
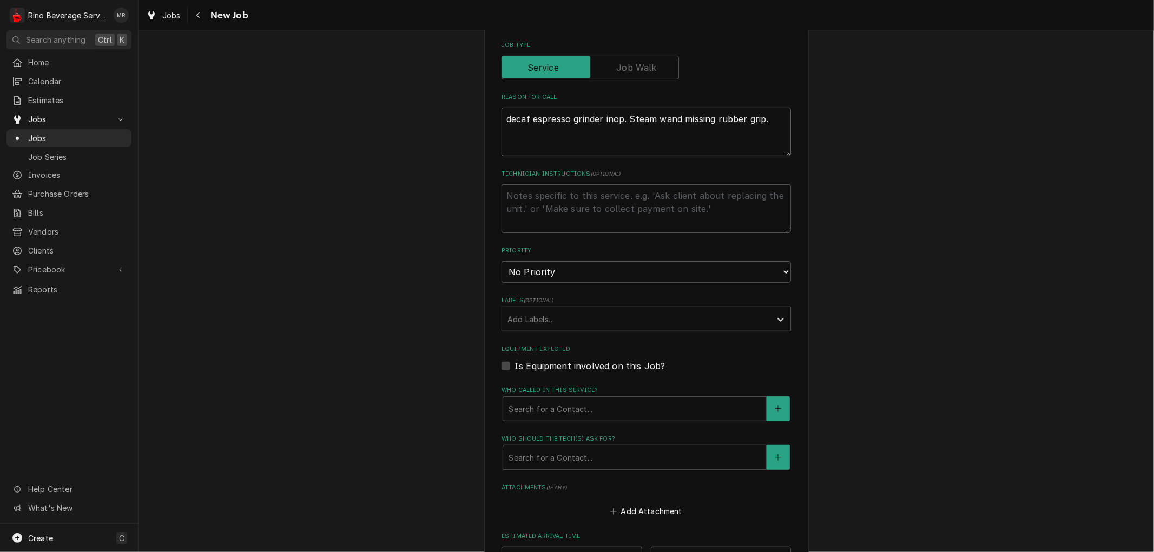
type textarea "decaf espresso grinder inop. Steam wand missing rubber grip."
click at [615, 271] on select "No Priority Urgent High Medium Low" at bounding box center [646, 272] width 289 height 22
select select "1"
click at [502, 261] on select "No Priority Urgent High Medium Low" at bounding box center [646, 272] width 289 height 22
type textarea "x"
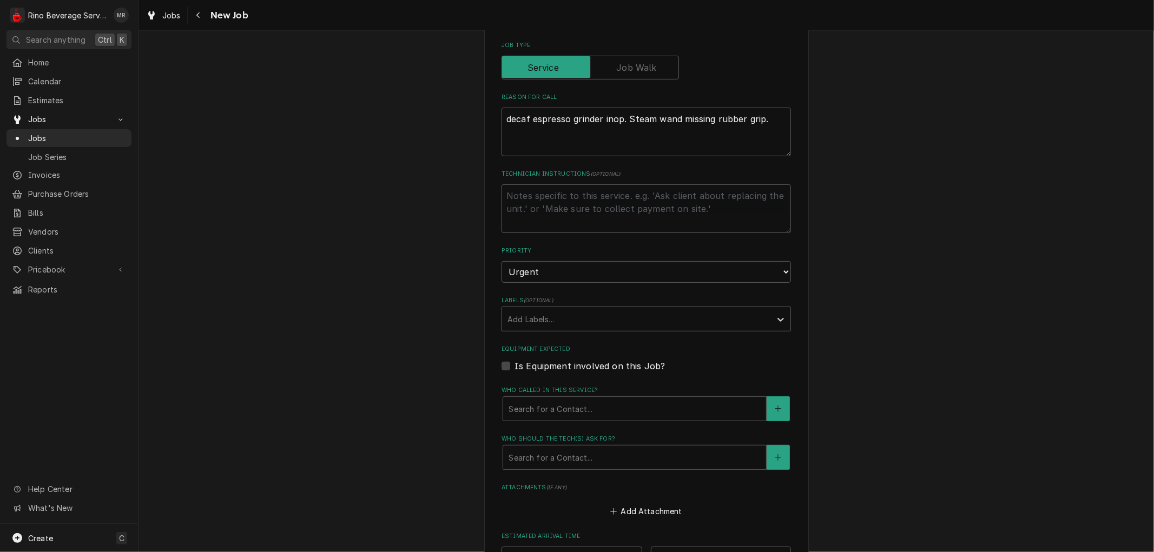
click at [515, 366] on label "Is Equipment involved on this Job?" at bounding box center [590, 366] width 150 height 13
click at [515, 366] on input "Equipment Expected" at bounding box center [659, 372] width 289 height 24
checkbox input "true"
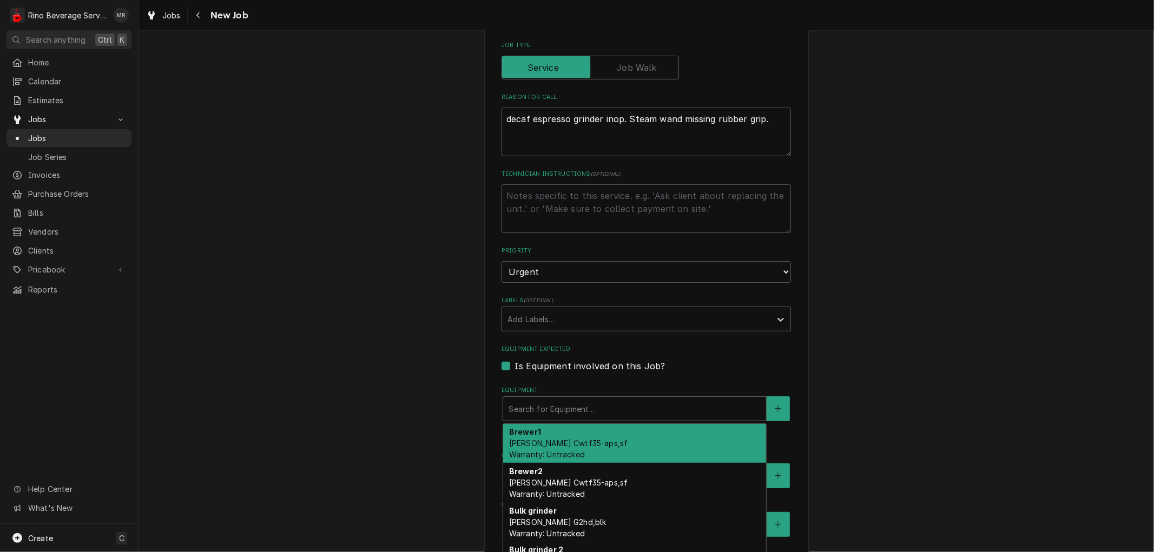
click at [535, 407] on div "Equipment" at bounding box center [635, 408] width 252 height 19
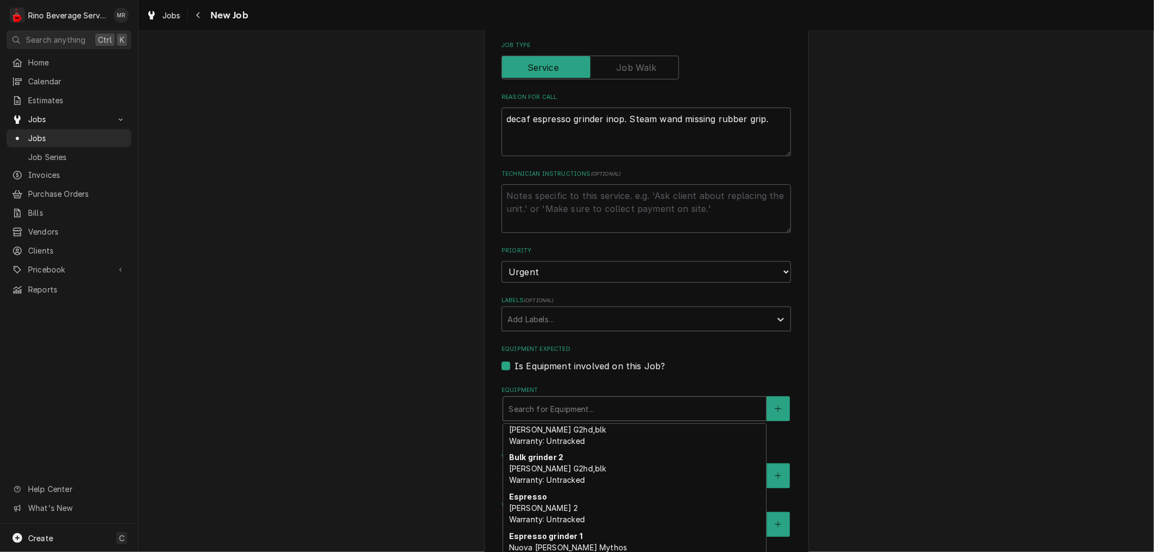
scroll to position [120, 0]
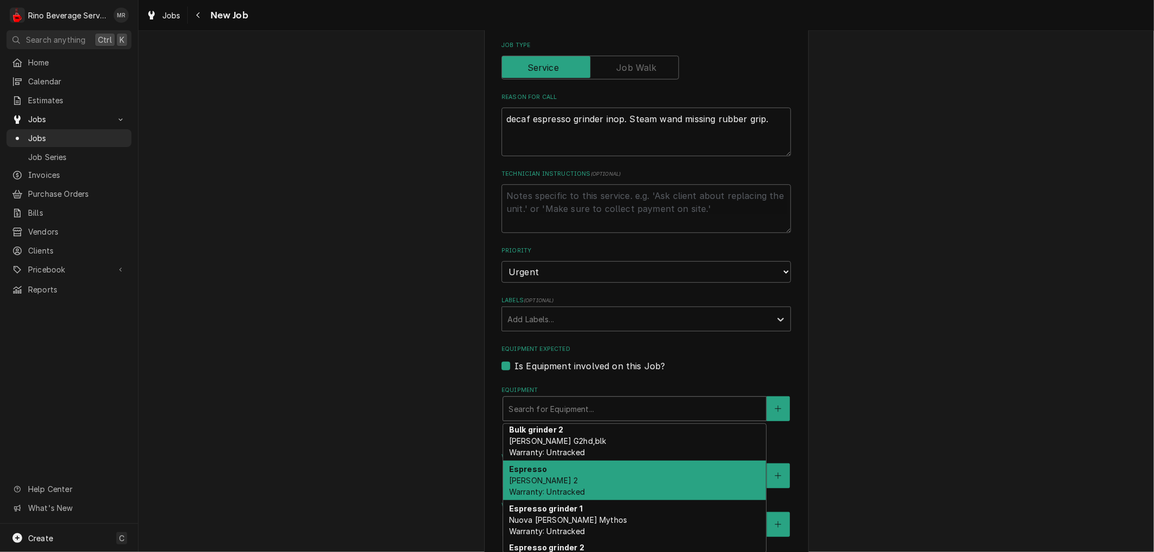
click at [637, 469] on div "Espresso Simonelli Aurelia 2 Warranty: Untracked" at bounding box center [634, 481] width 263 height 40
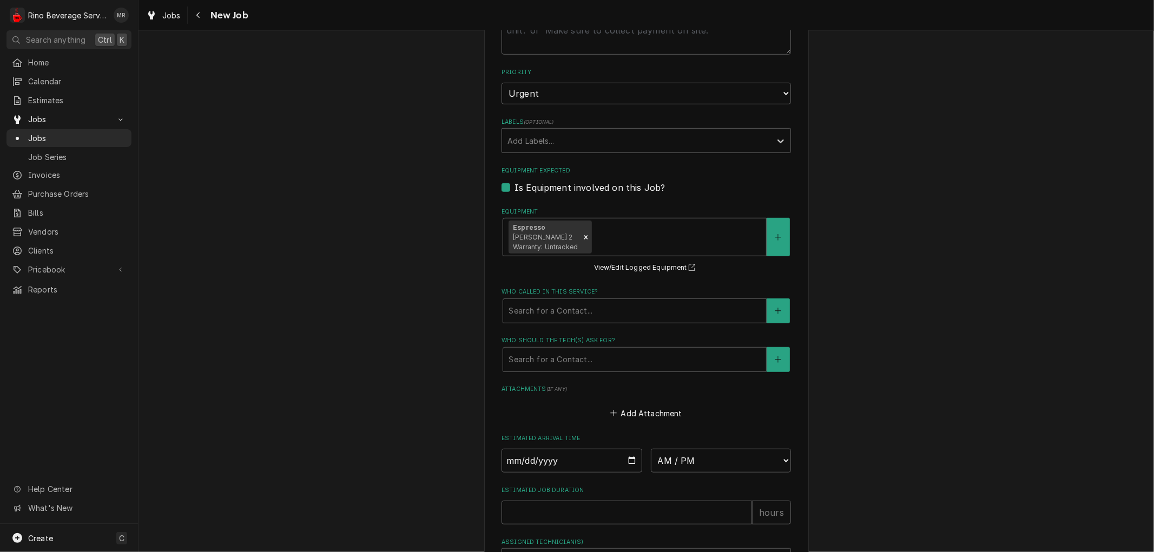
scroll to position [541, 0]
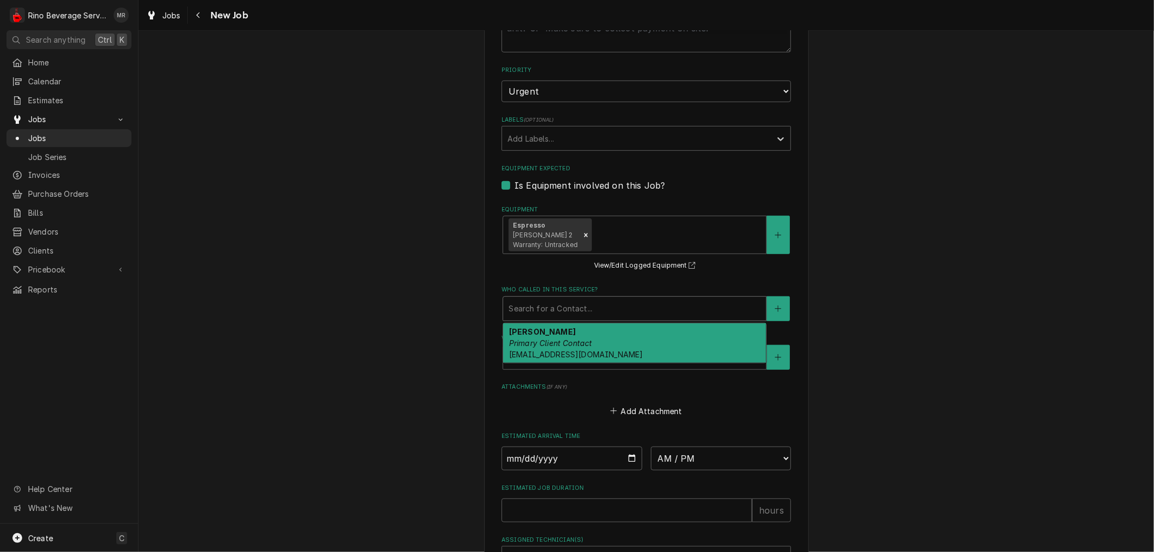
click at [583, 305] on div "Who called in this service?" at bounding box center [635, 308] width 252 height 19
click at [582, 337] on div "Lela Primary Client Contact Ljaynes@biggby.com" at bounding box center [634, 344] width 263 height 40
type textarea "x"
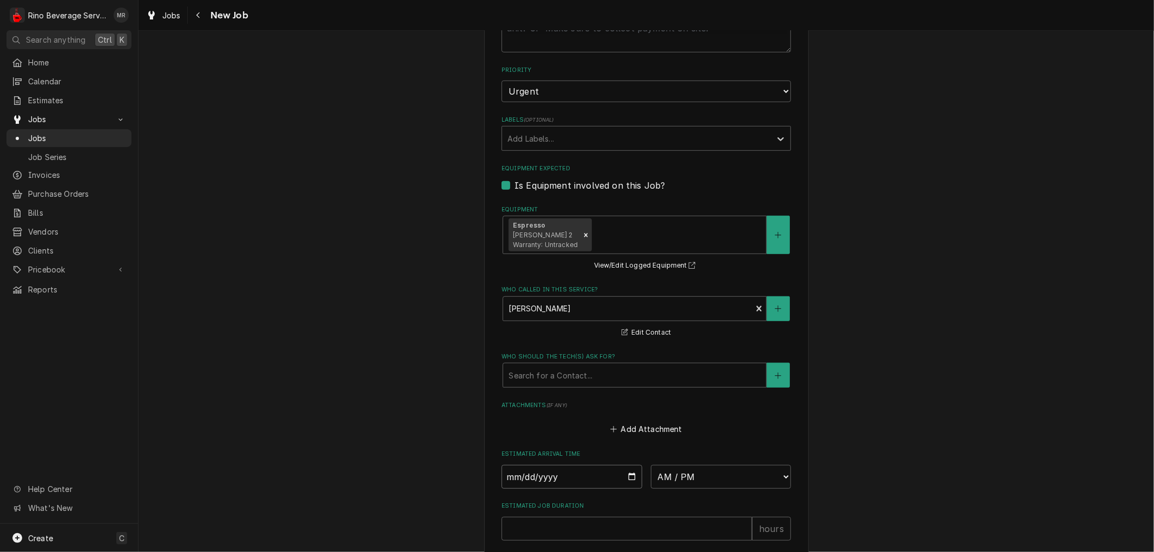
click at [628, 473] on input "Date" at bounding box center [572, 477] width 141 height 24
type input "2025-08-25"
type textarea "x"
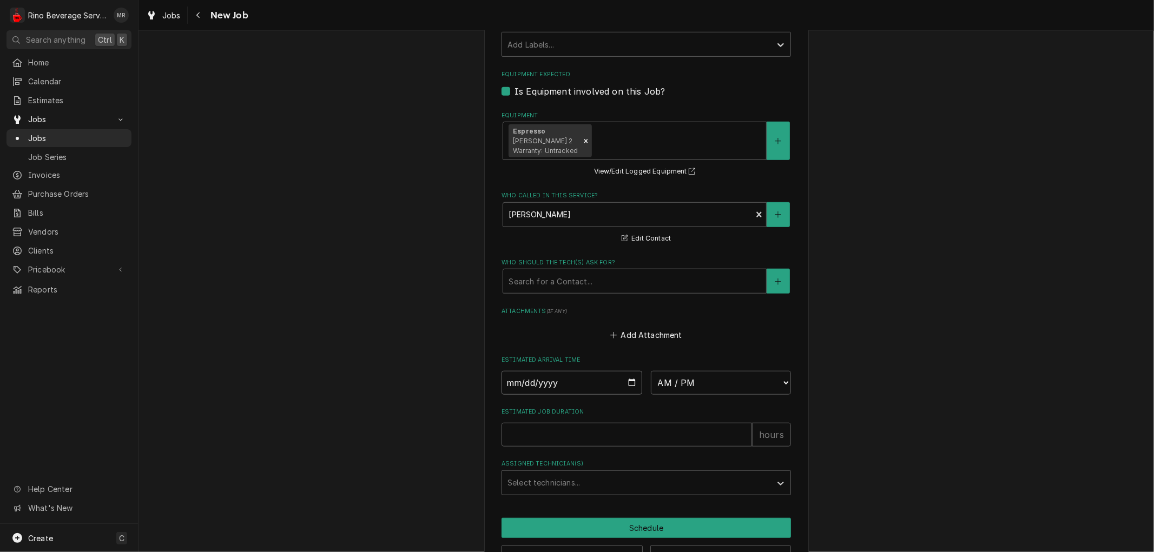
scroll to position [671, 0]
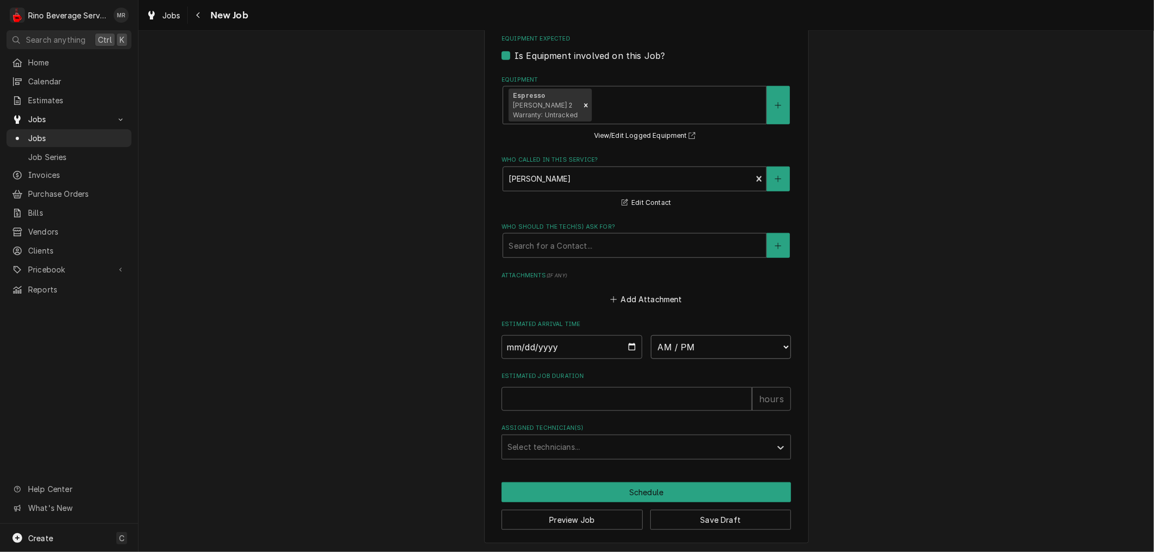
click at [770, 348] on select "AM / PM 6:00 AM 6:15 AM 6:30 AM 6:45 AM 7:00 AM 7:15 AM 7:30 AM 7:45 AM 8:00 AM…" at bounding box center [721, 347] width 141 height 24
select select "10:00:00"
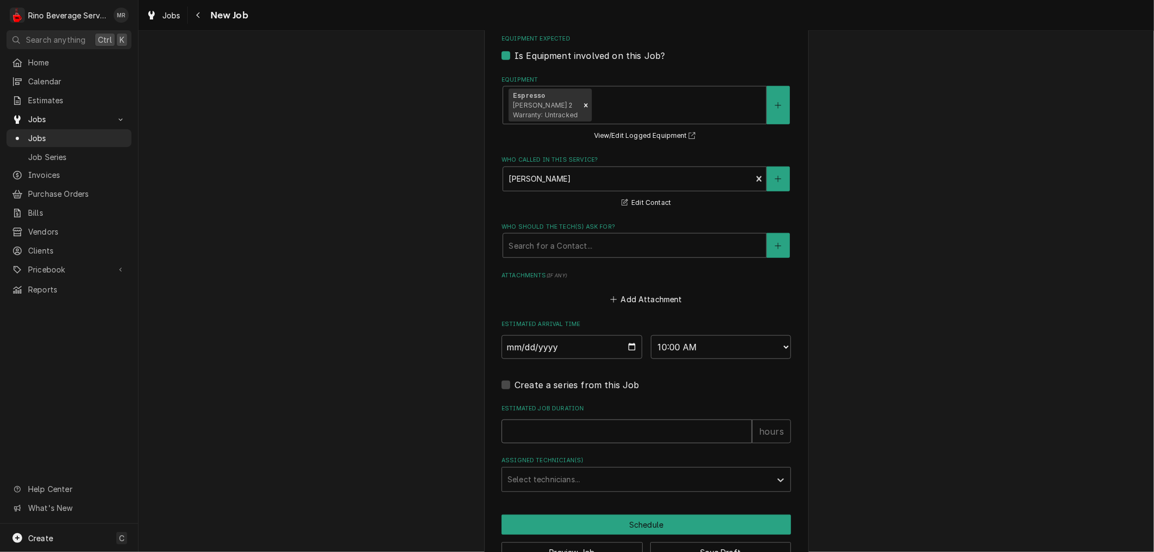
type textarea "x"
type input "1"
click at [738, 427] on input "1" at bounding box center [627, 432] width 251 height 24
type textarea "x"
type input "2"
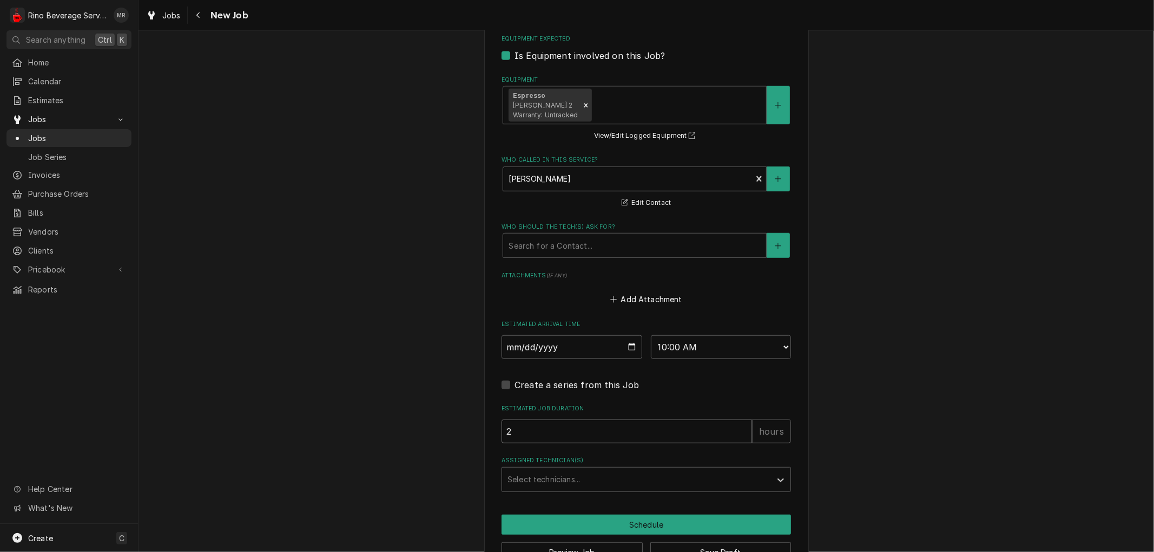
click at [738, 427] on input "2" at bounding box center [627, 432] width 251 height 24
type textarea "x"
type input "1"
click at [738, 433] on input "1" at bounding box center [627, 432] width 251 height 24
click at [653, 480] on div "Assigned Technician(s)" at bounding box center [637, 479] width 258 height 19
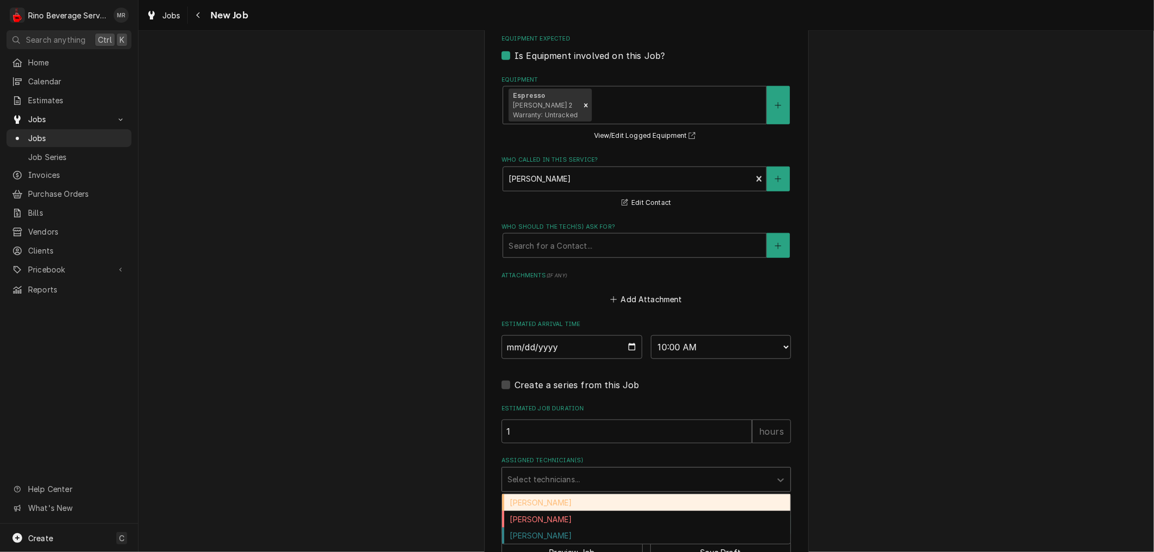
click at [613, 505] on div "Damon Rinehart" at bounding box center [646, 503] width 288 height 17
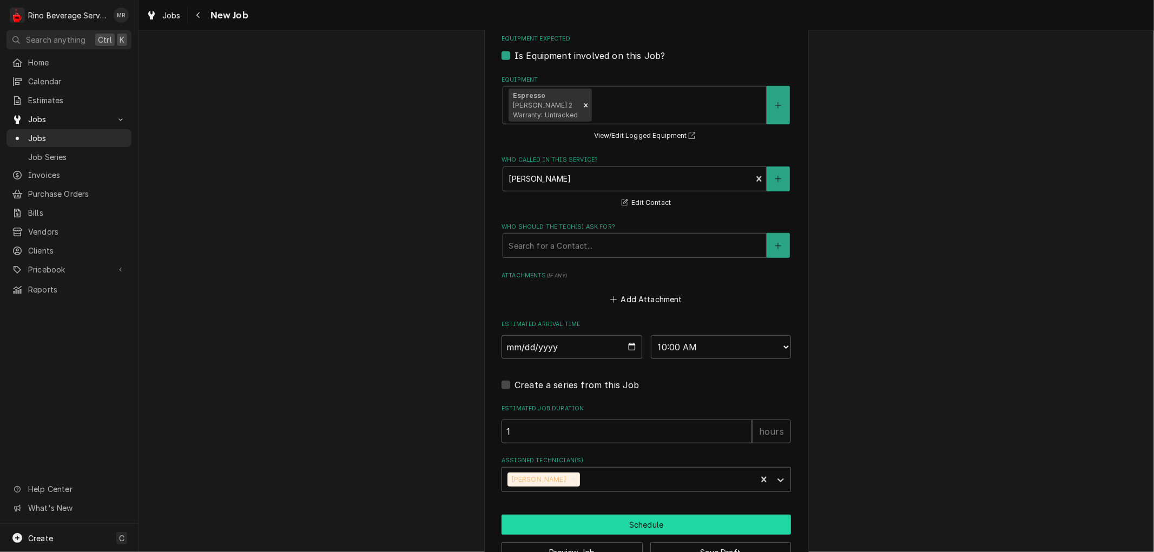
click at [617, 526] on button "Schedule" at bounding box center [646, 525] width 289 height 20
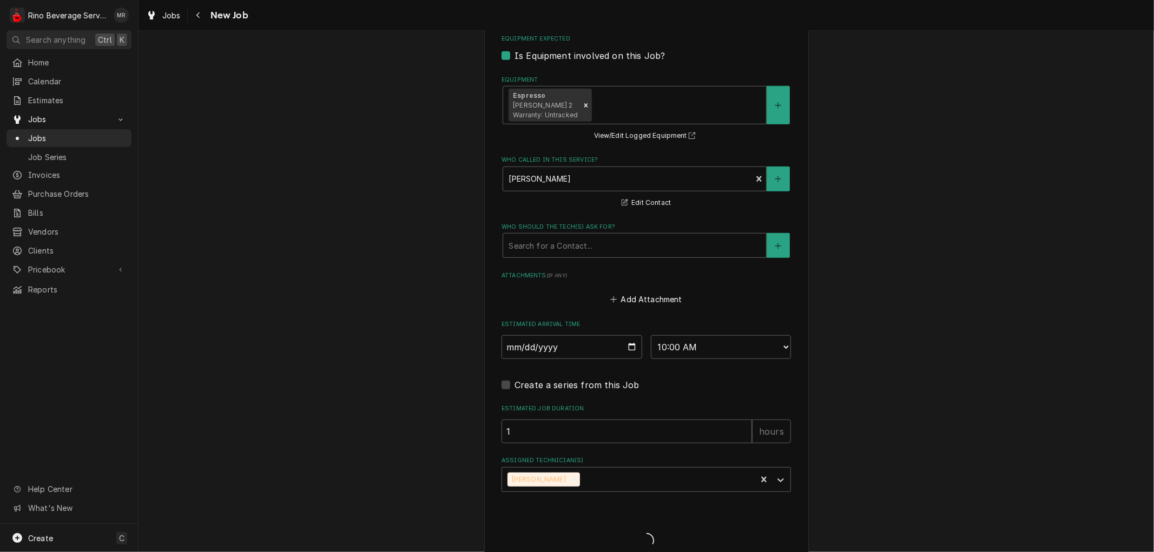
type textarea "x"
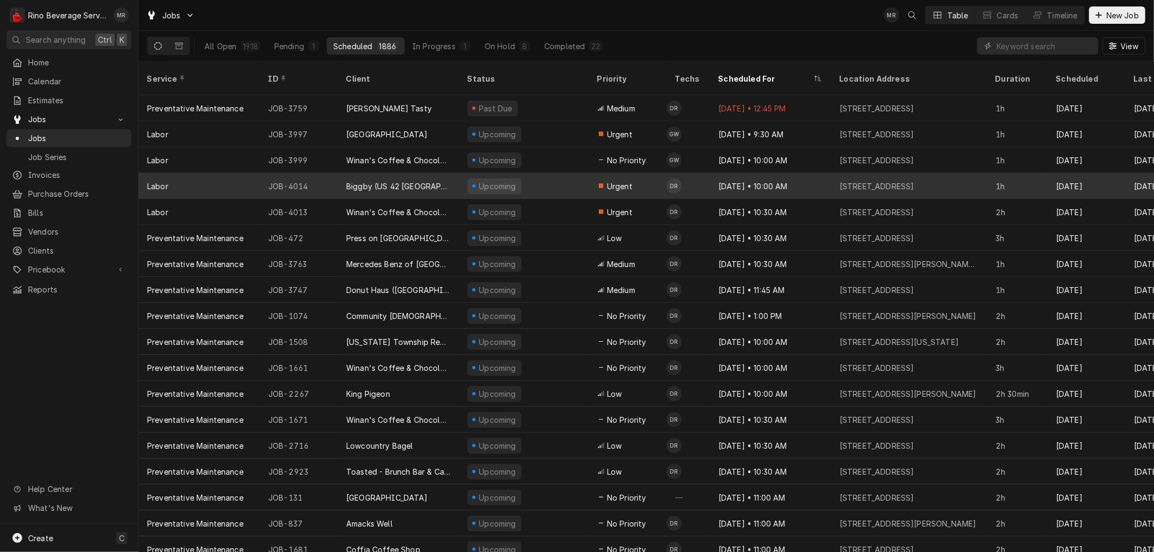
click at [532, 173] on div "Upcoming" at bounding box center [524, 186] width 130 height 26
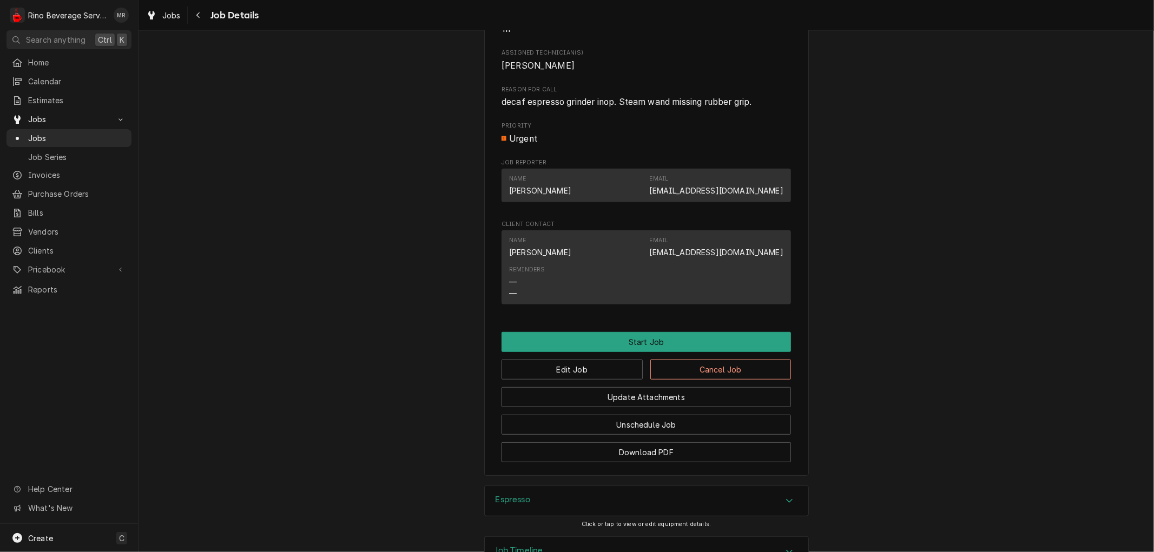
scroll to position [525, 0]
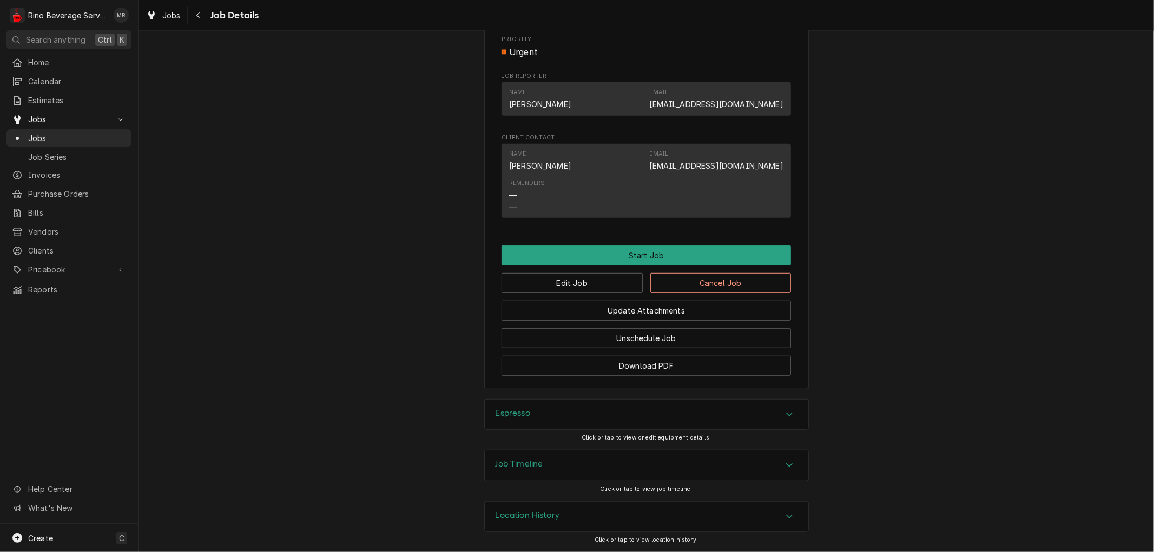
click at [591, 515] on div "Location History" at bounding box center [647, 517] width 324 height 30
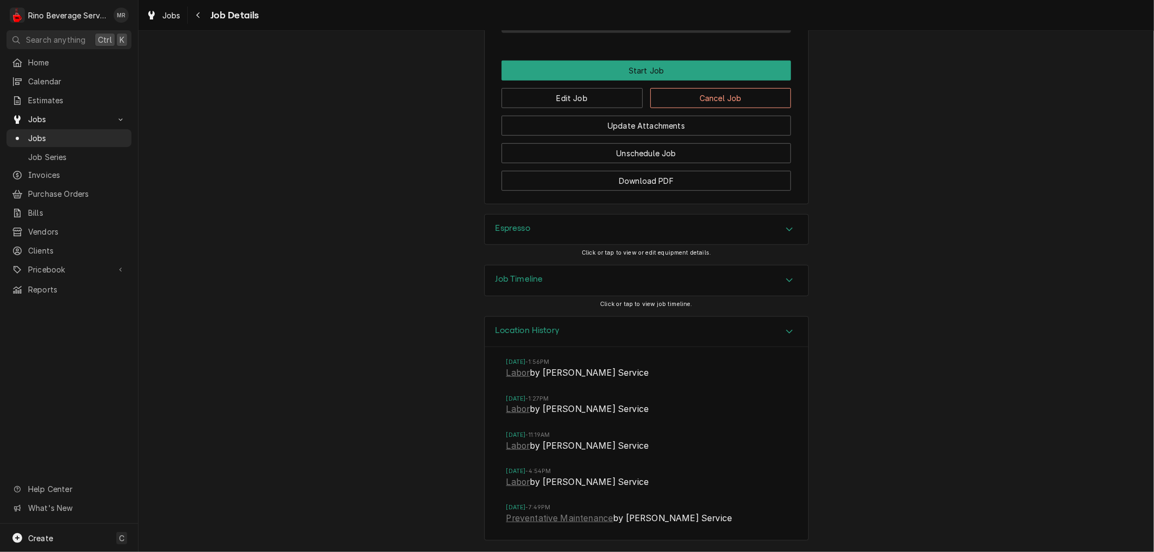
scroll to position [710, 0]
click at [510, 377] on link "Labor" at bounding box center [518, 373] width 24 height 13
click at [90, 133] on span "Jobs" at bounding box center [77, 138] width 98 height 11
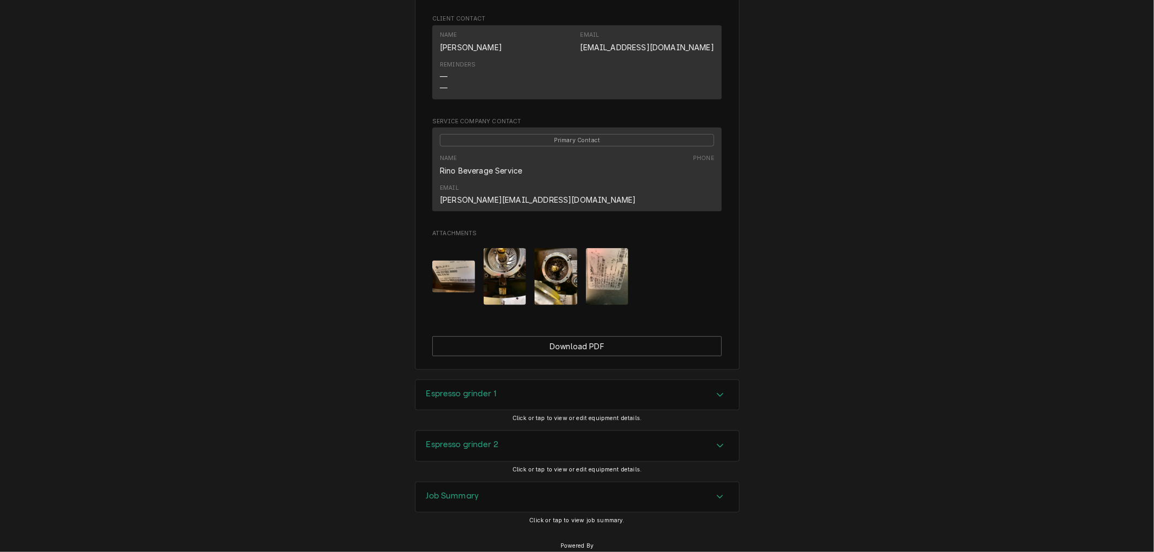
scroll to position [640, 0]
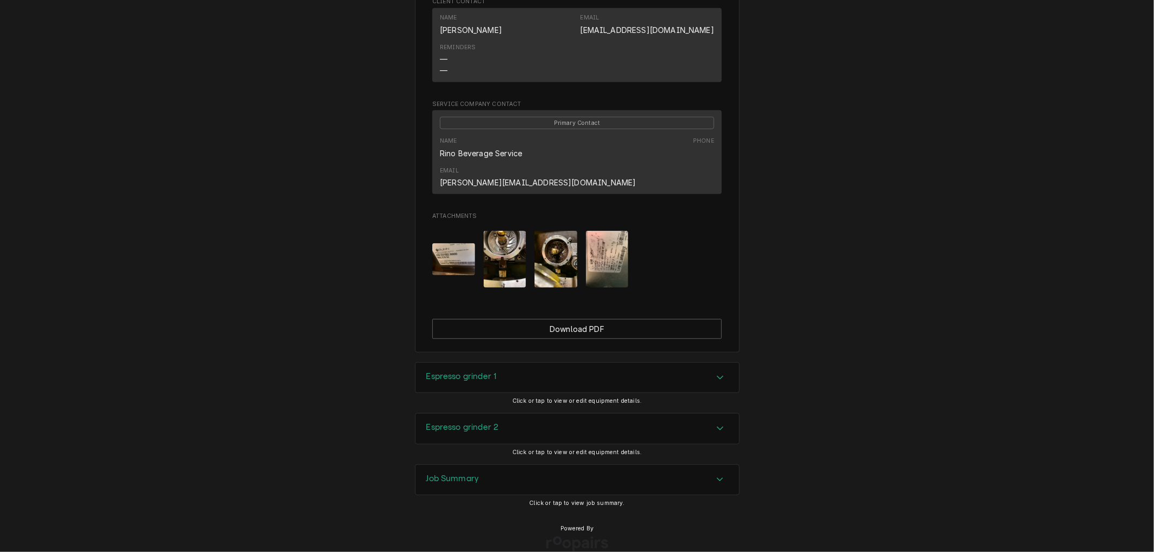
click at [460, 474] on h3 "Job Summary" at bounding box center [452, 479] width 53 height 10
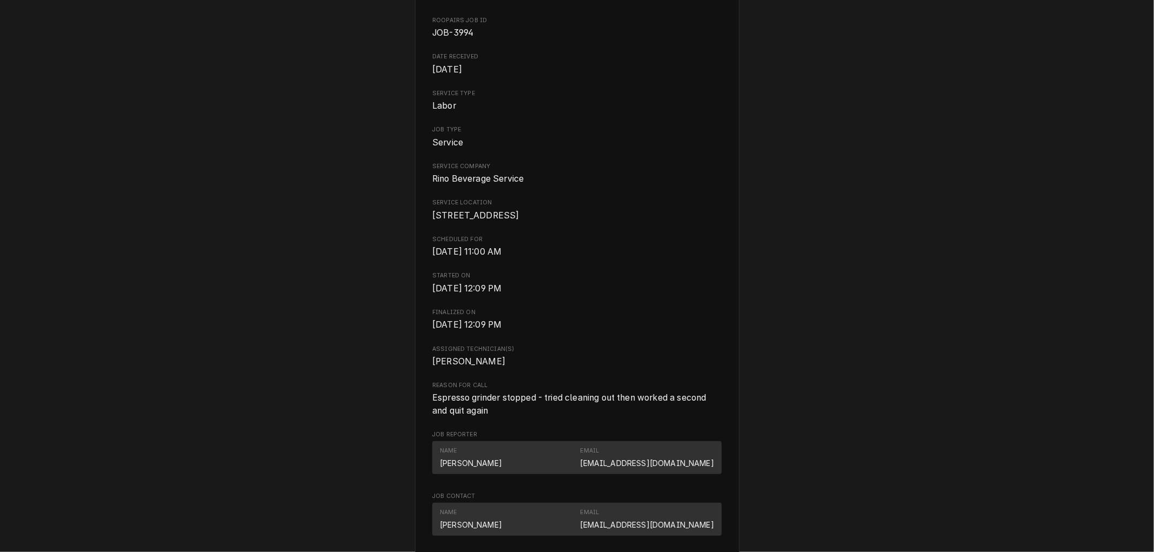
scroll to position [0, 0]
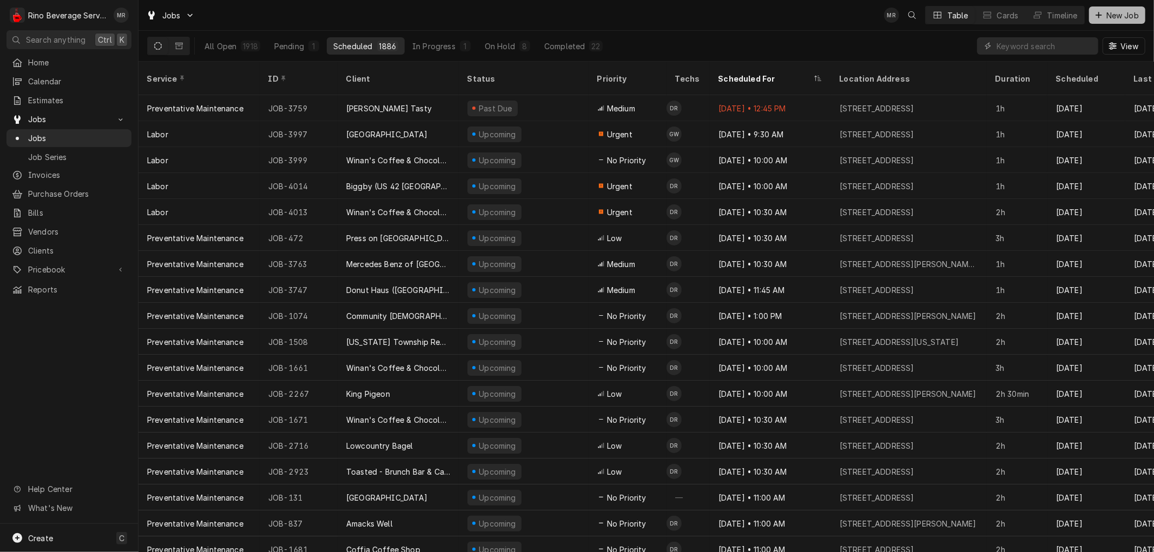
click at [1109, 15] on span "New Job" at bounding box center [1122, 15] width 37 height 11
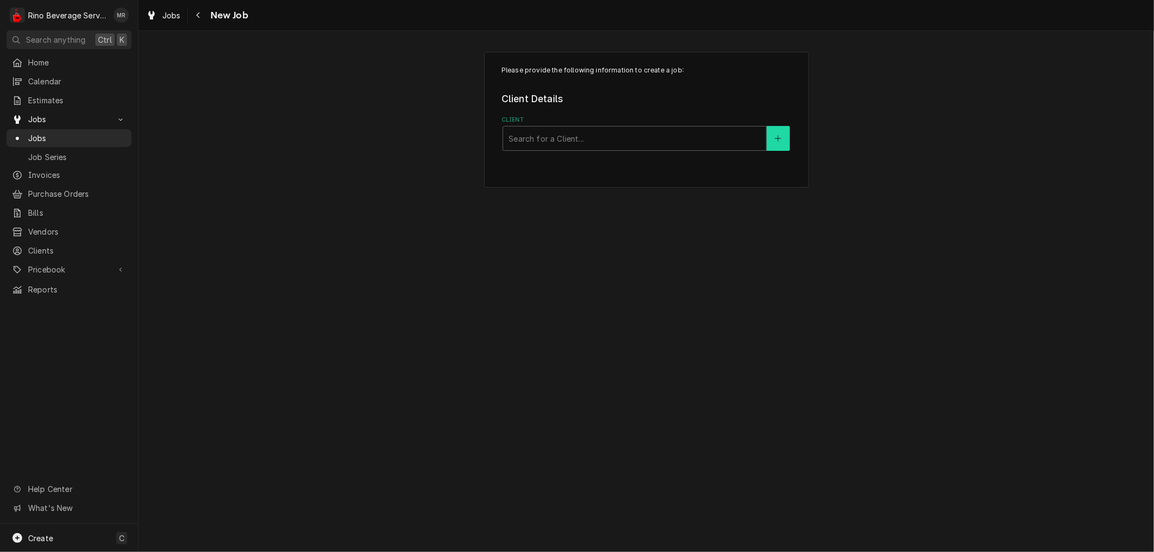
click at [775, 139] on icon "Create New Client" at bounding box center [778, 139] width 6 height 8
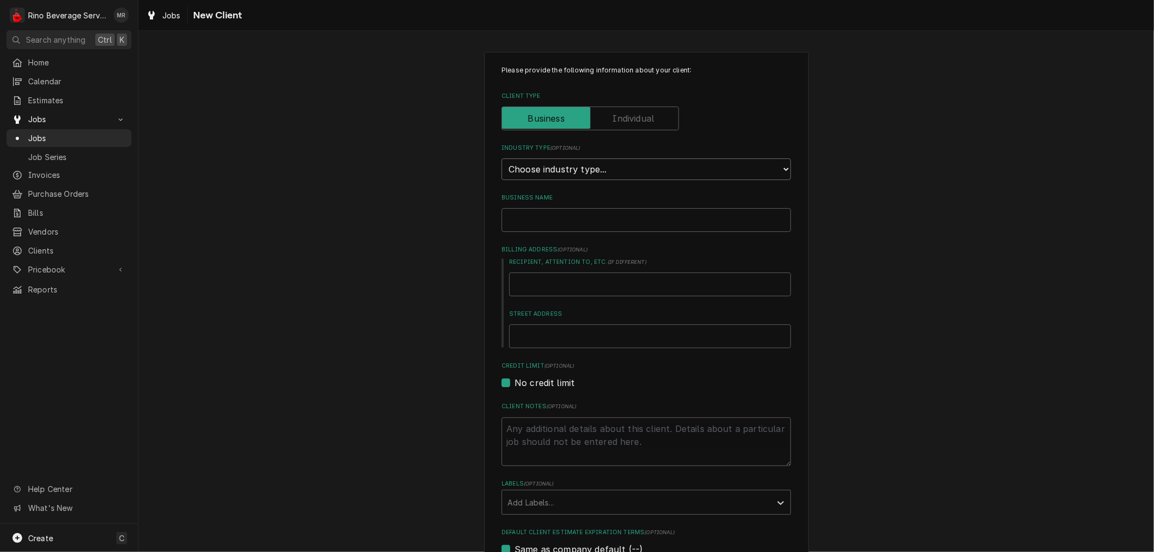
click at [672, 169] on select "Choose industry type... Residential Commercial Industrial Government" at bounding box center [646, 170] width 289 height 22
click at [431, 292] on div "Please provide the following information about your client: Client Type Industr…" at bounding box center [647, 397] width 1016 height 711
click at [92, 133] on span "Jobs" at bounding box center [77, 138] width 98 height 11
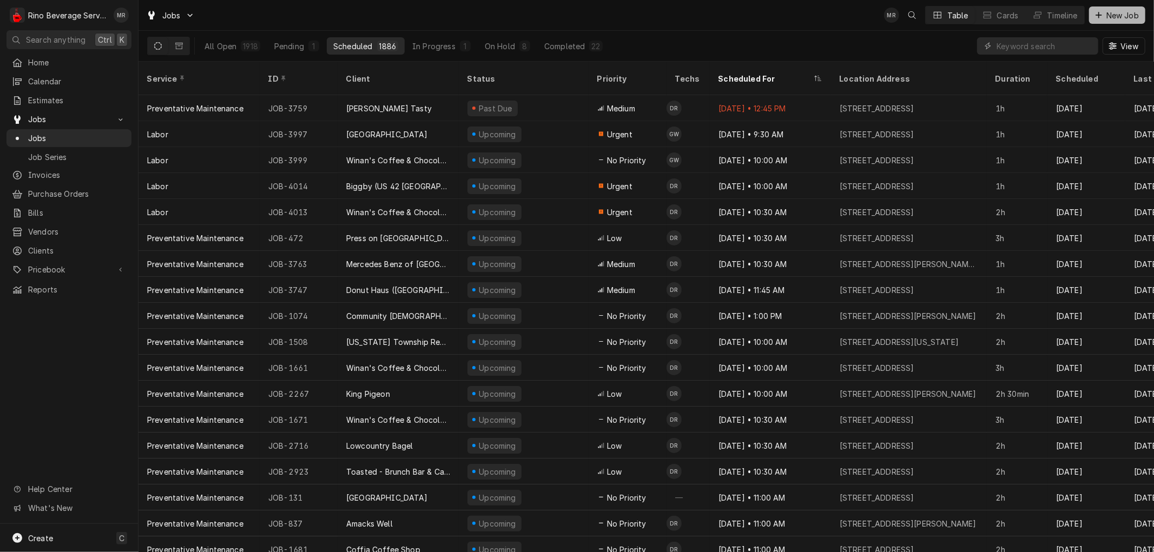
click at [1119, 17] on span "New Job" at bounding box center [1122, 15] width 37 height 11
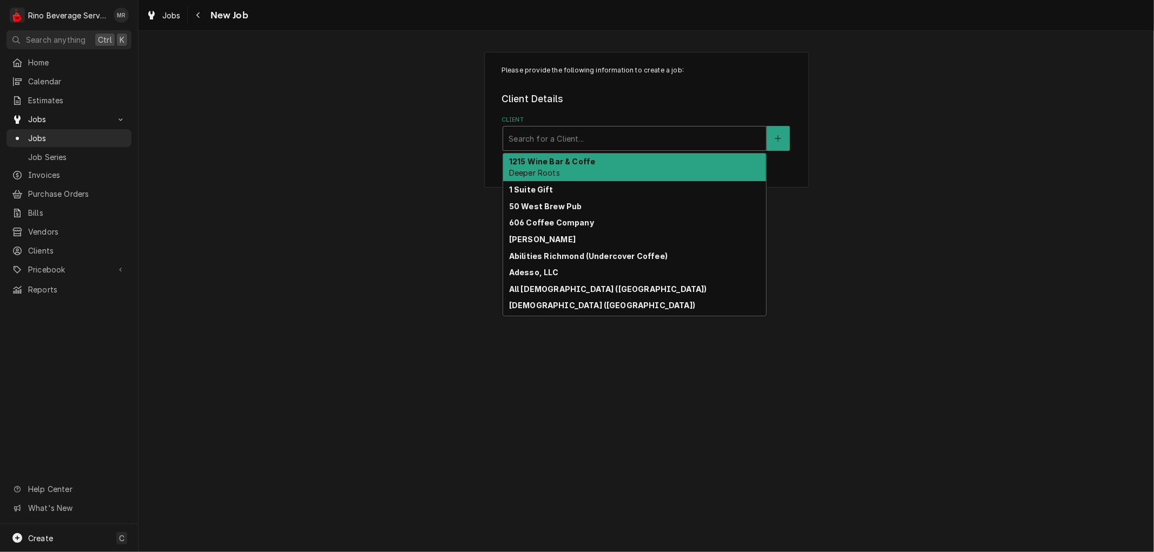
click at [666, 142] on div "Client" at bounding box center [635, 138] width 252 height 19
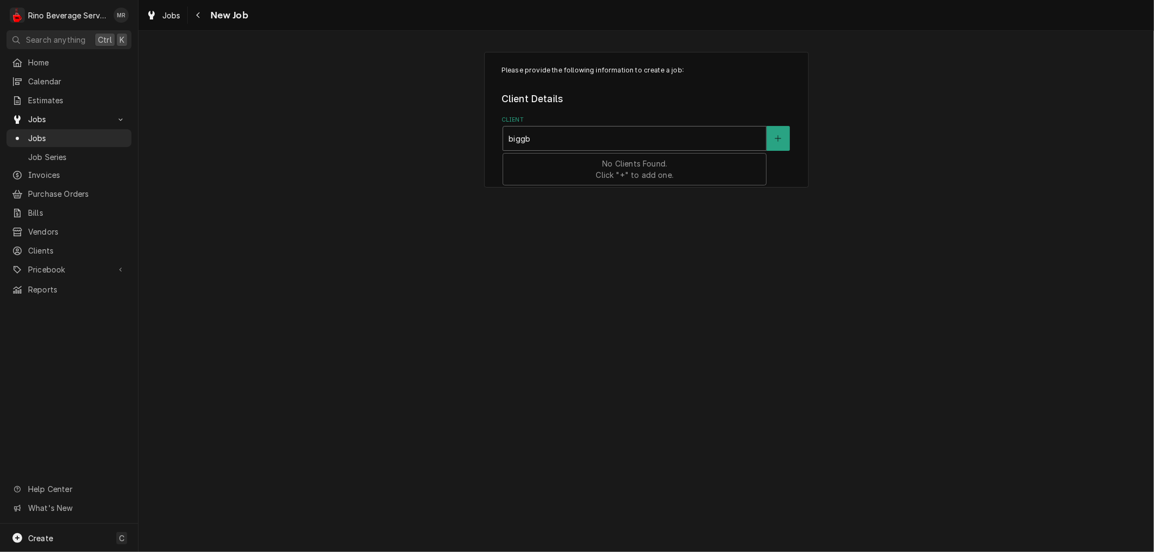
type input "biggby"
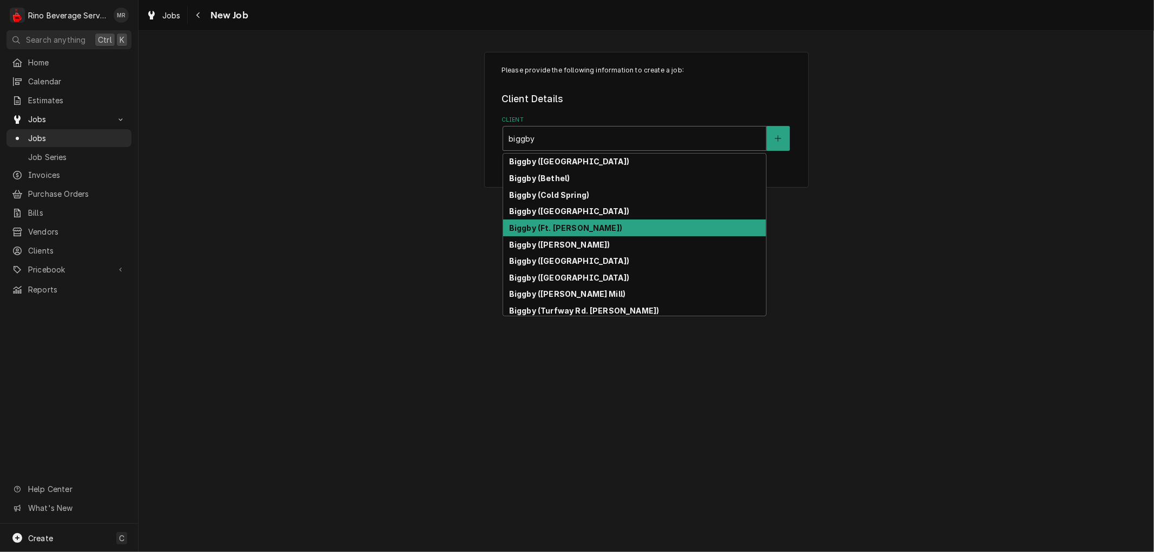
click at [651, 231] on div "Biggby (Ft. [PERSON_NAME])" at bounding box center [634, 228] width 263 height 17
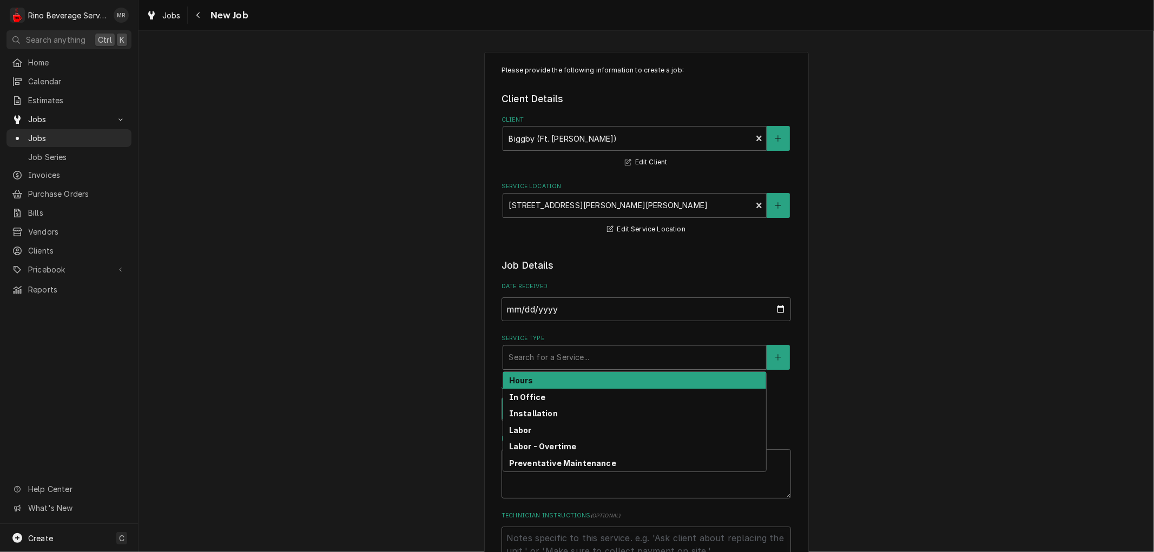
click at [571, 359] on div "Service Type" at bounding box center [635, 357] width 252 height 19
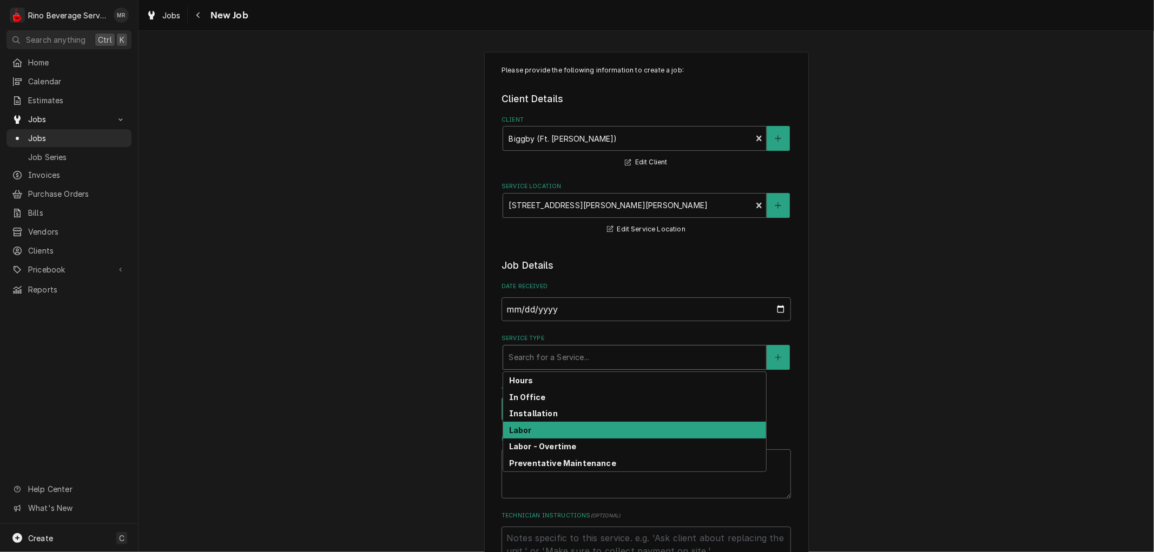
click at [559, 431] on div "Labor" at bounding box center [634, 430] width 263 height 17
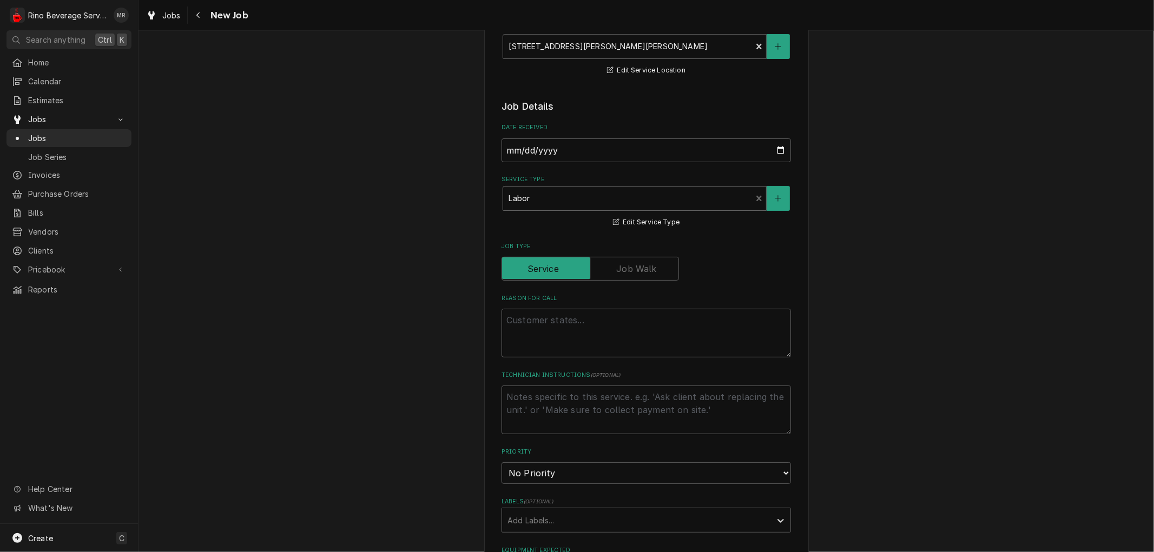
scroll to position [240, 0]
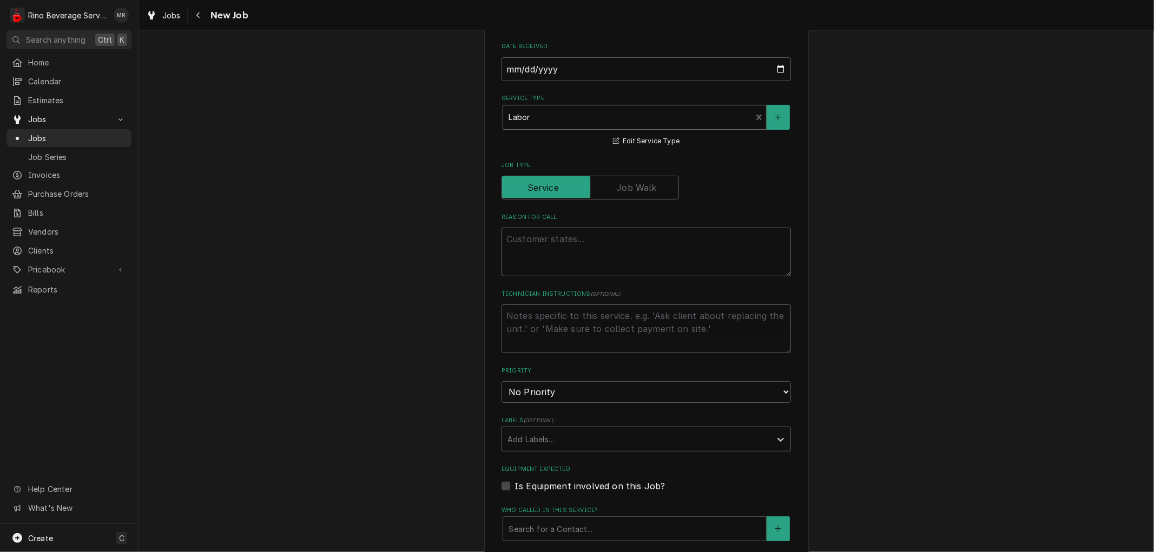
click at [512, 246] on textarea "Reason For Call" at bounding box center [646, 252] width 289 height 49
type textarea "x"
type textarea "e"
type textarea "x"
type textarea "es"
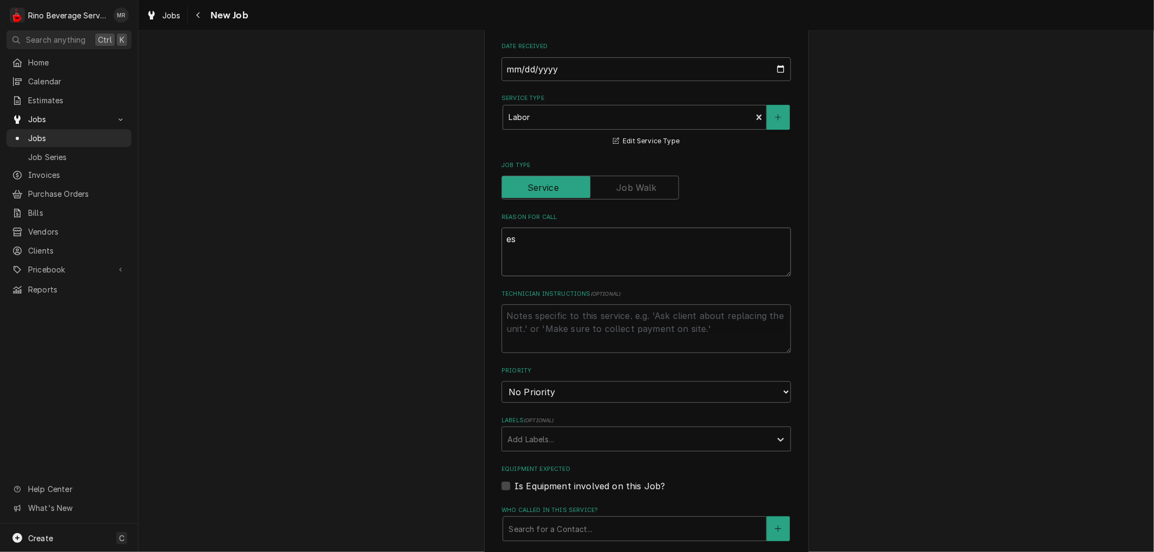
type textarea "x"
type textarea "esp"
type textarea "x"
type textarea "espr"
type textarea "x"
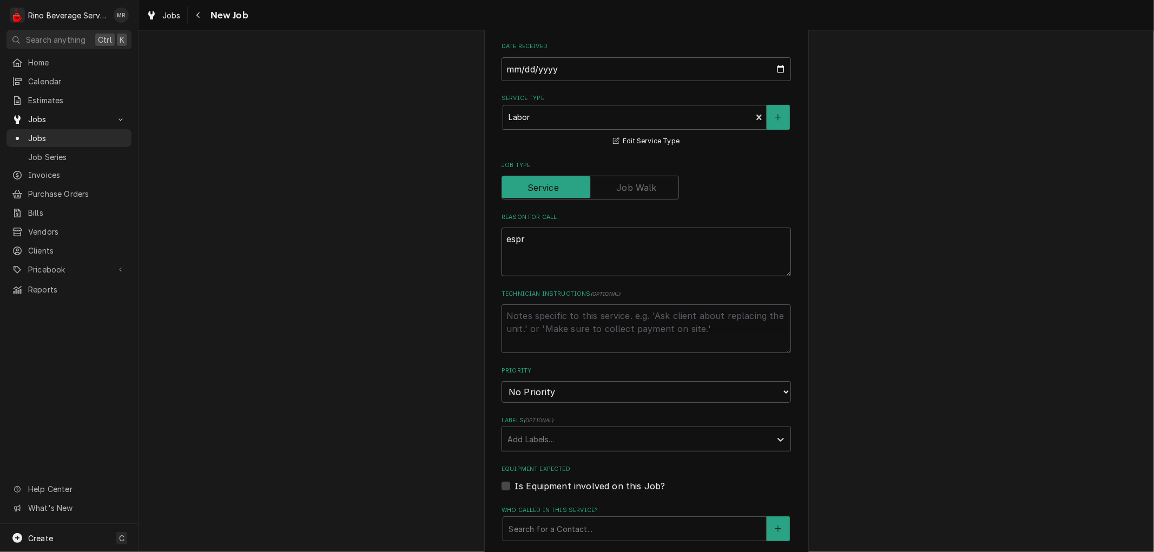
type textarea "espre"
type textarea "x"
type textarea "espres"
type textarea "x"
type textarea "espress"
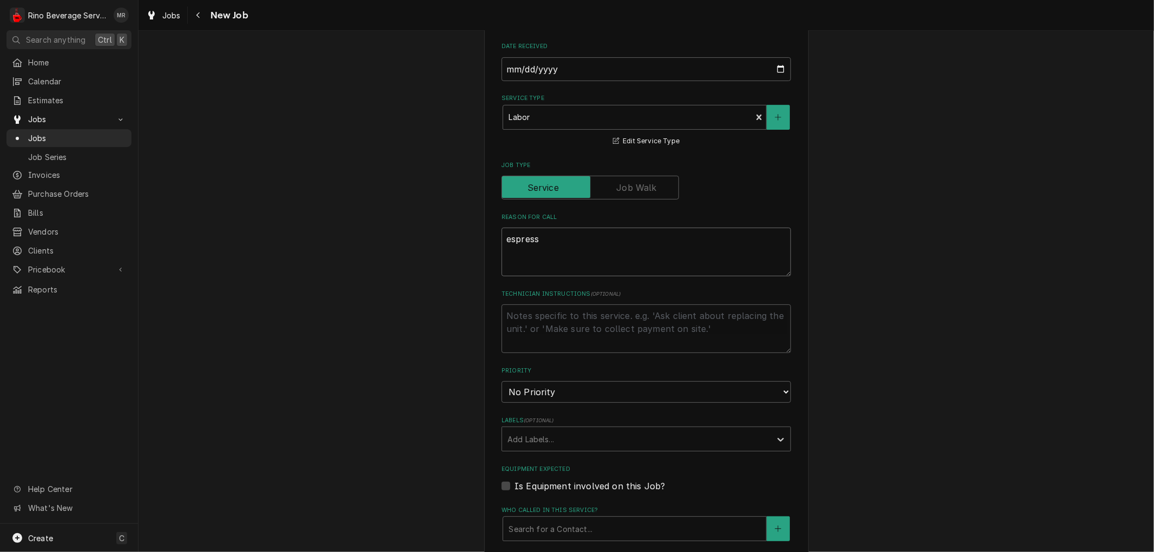
type textarea "x"
type textarea "espresso"
type textarea "x"
type textarea "espresso"
type textarea "x"
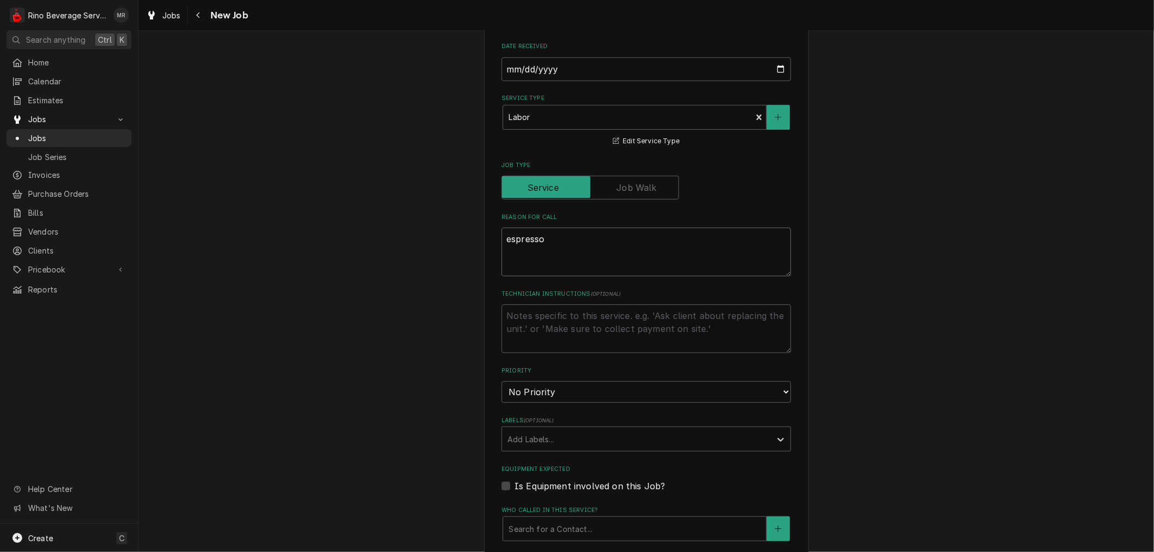
type textarea "espresso m"
type textarea "x"
type textarea "espresso ma"
type textarea "x"
type textarea "espresso mac"
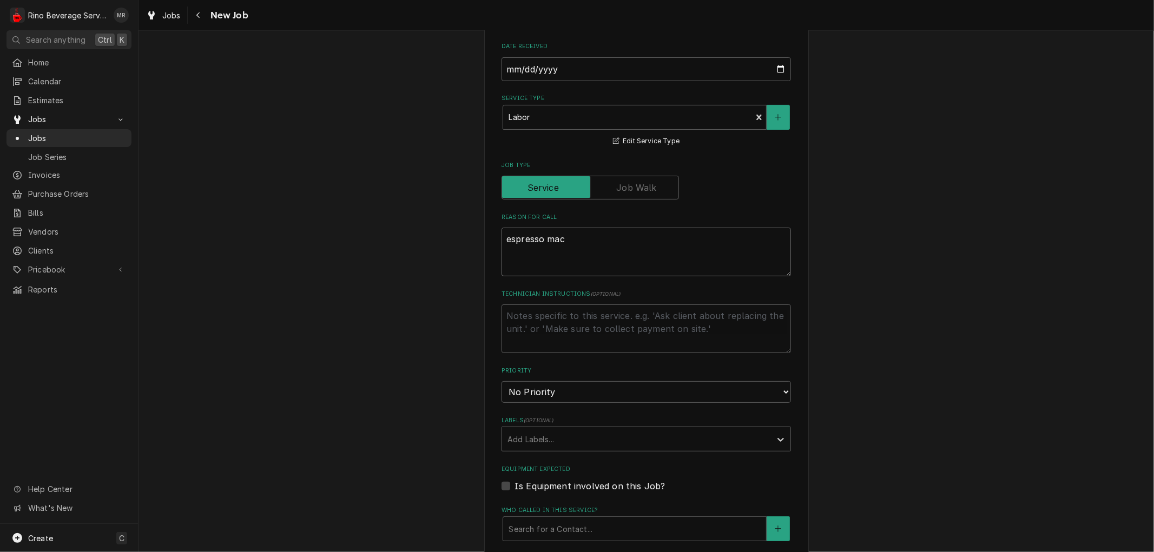
type textarea "x"
type textarea "espresso mach"
type textarea "x"
type textarea "espresso machi"
type textarea "x"
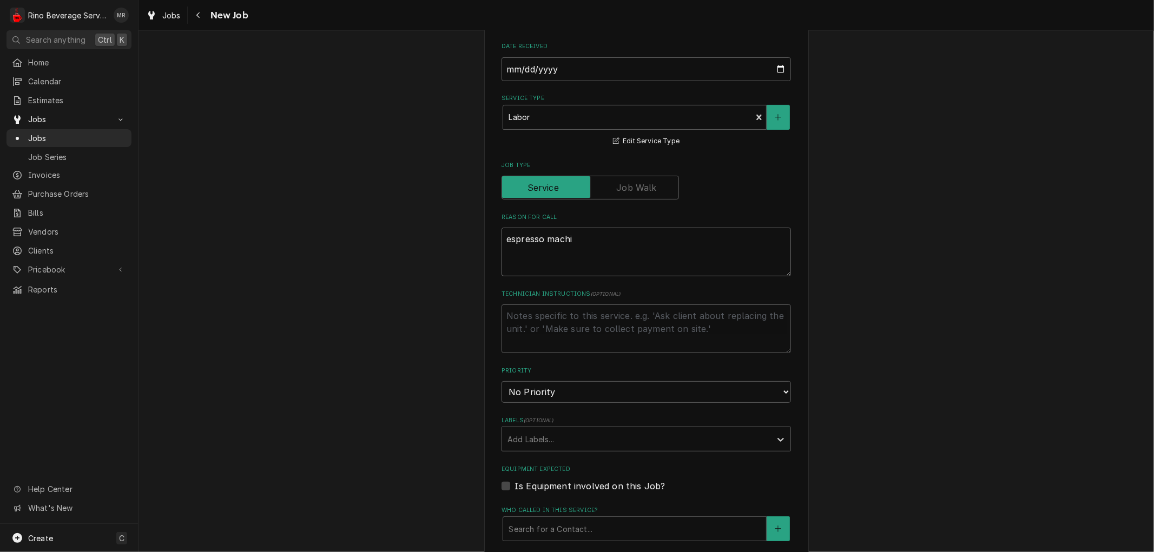
type textarea "espresso machin"
type textarea "x"
type textarea "espresso machine"
type textarea "x"
type textarea "espresso machine"
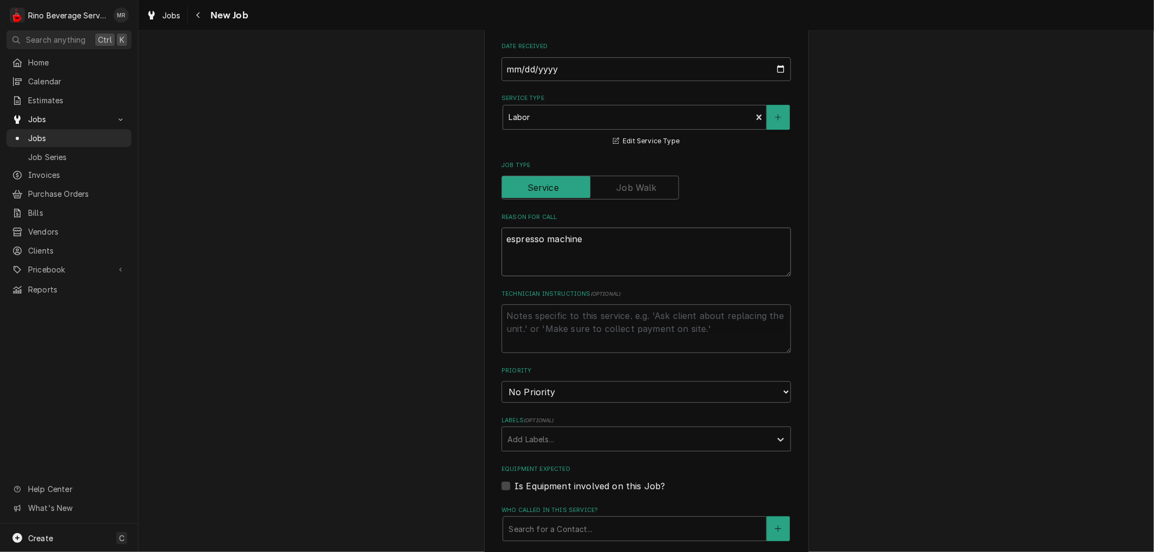
type textarea "x"
type textarea "espresso machine h"
type textarea "x"
type textarea "espresso machine ha"
type textarea "x"
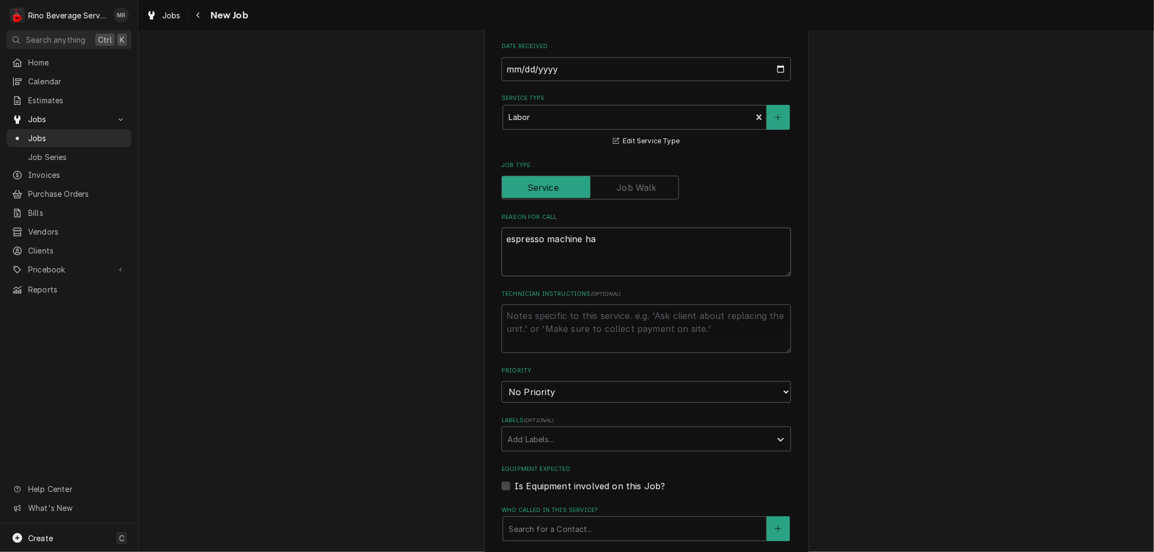
type textarea "espresso machine has"
type textarea "x"
type textarea "espresso machine has"
type textarea "x"
type textarea "espresso machine has a"
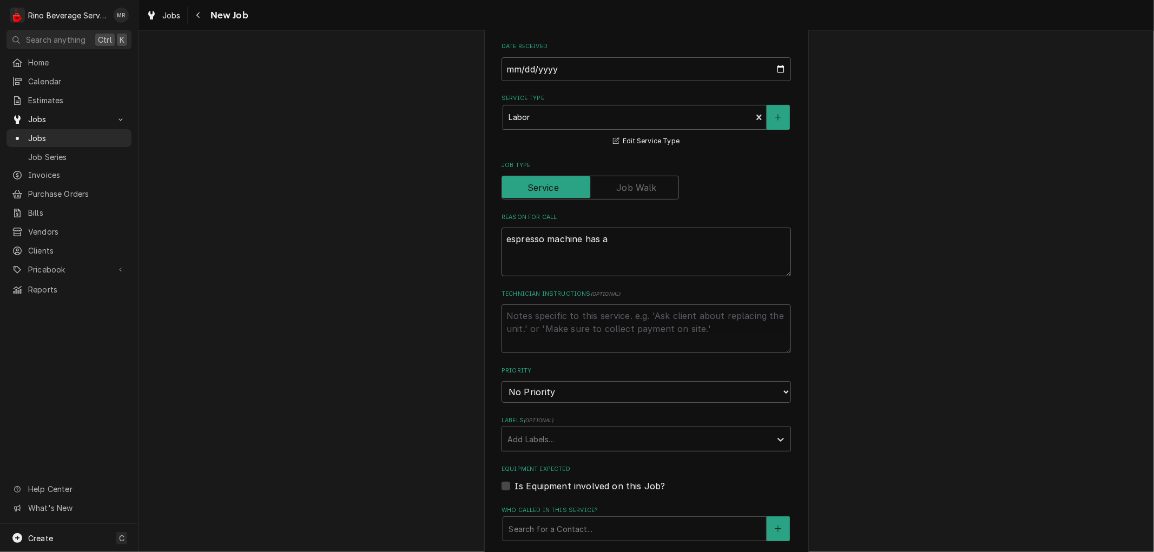
type textarea "x"
type textarea "espresso machine has a"
type textarea "x"
type textarea "espresso machine has a l"
type textarea "x"
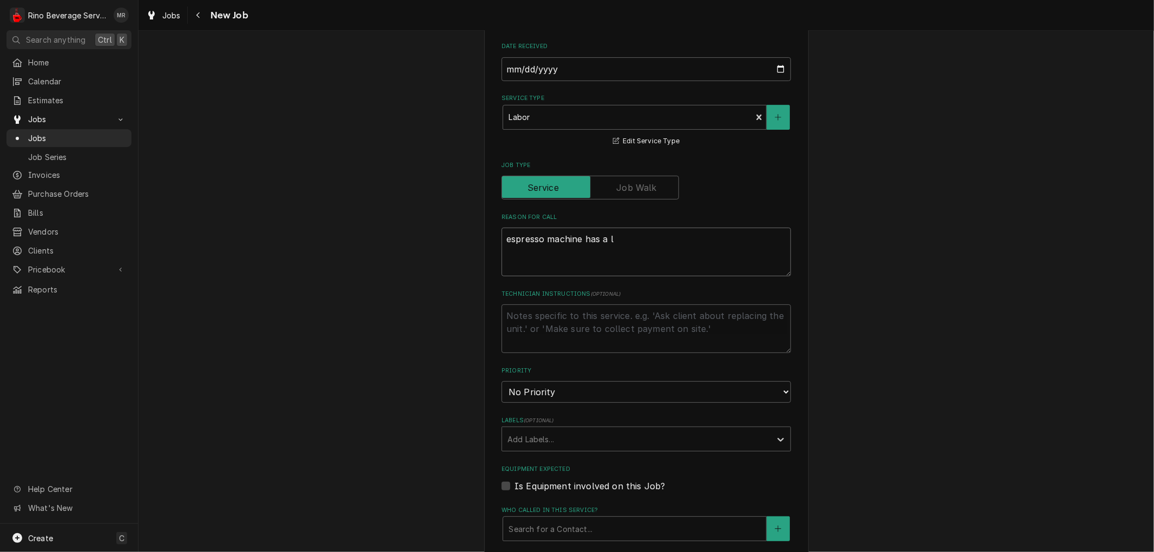
type textarea "espresso machine has a le"
type textarea "x"
type textarea "espresso machine has a lea"
type textarea "x"
type textarea "espresso machine has a leak"
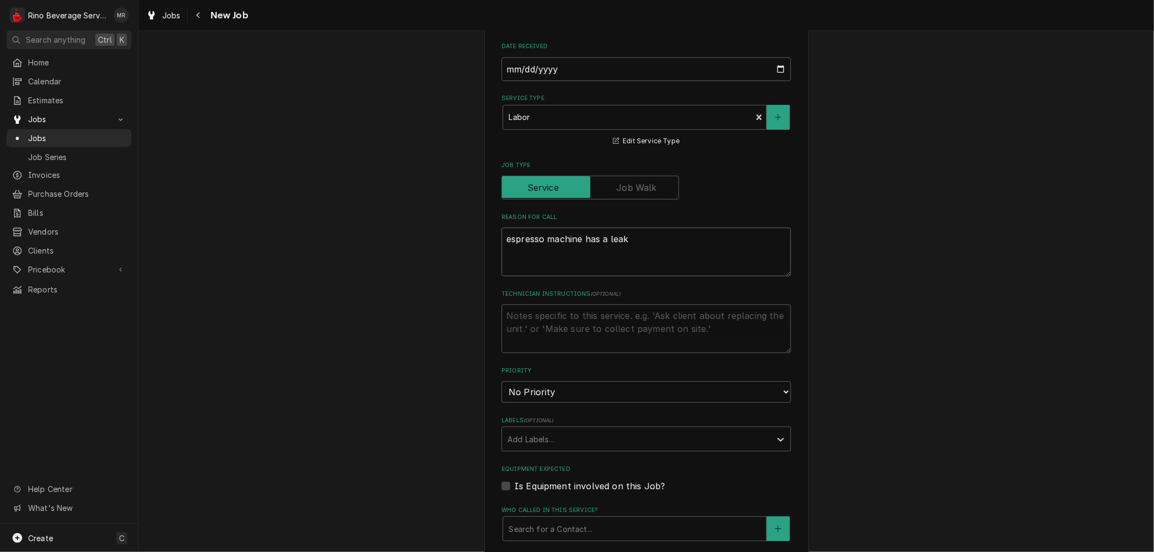
type textarea "x"
type textarea "espresso machine has a leak"
type textarea "x"
type textarea "espresso machine has a leak"
type textarea "x"
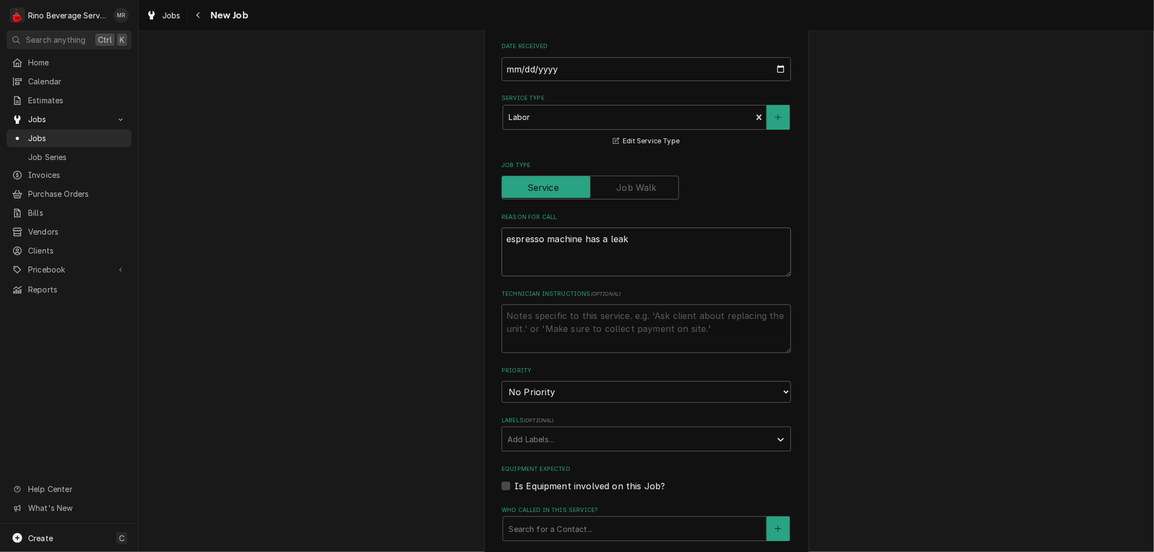
type textarea "espresso machine has a leak"
type textarea "x"
type textarea "espresso machine has a leak u"
type textarea "x"
type textarea "espresso machine has a leak un"
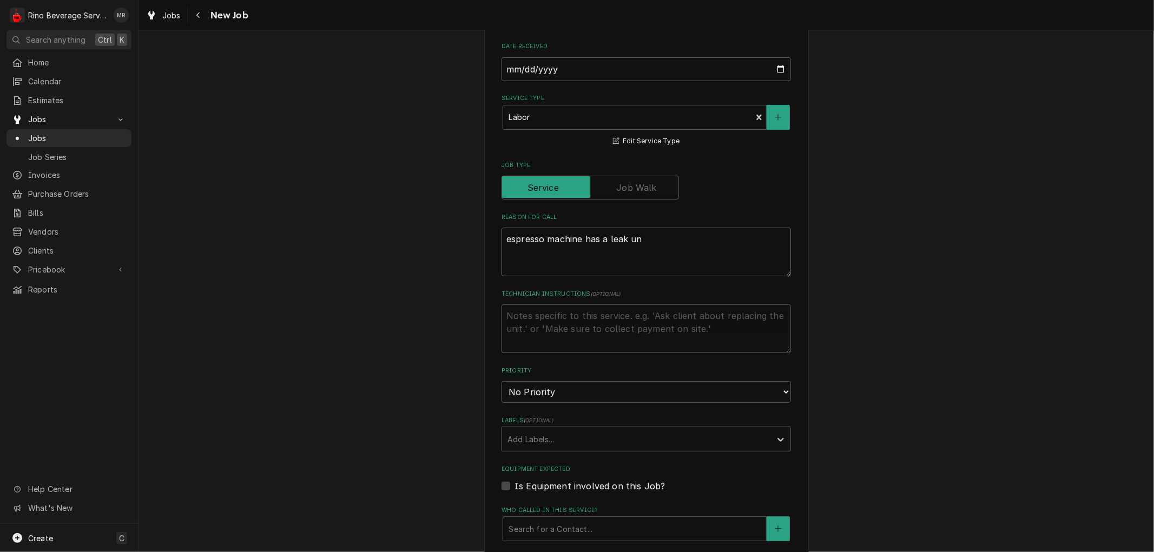
type textarea "x"
type textarea "espresso machine has a leak und"
type textarea "x"
type textarea "espresso machine has a leak unde"
type textarea "x"
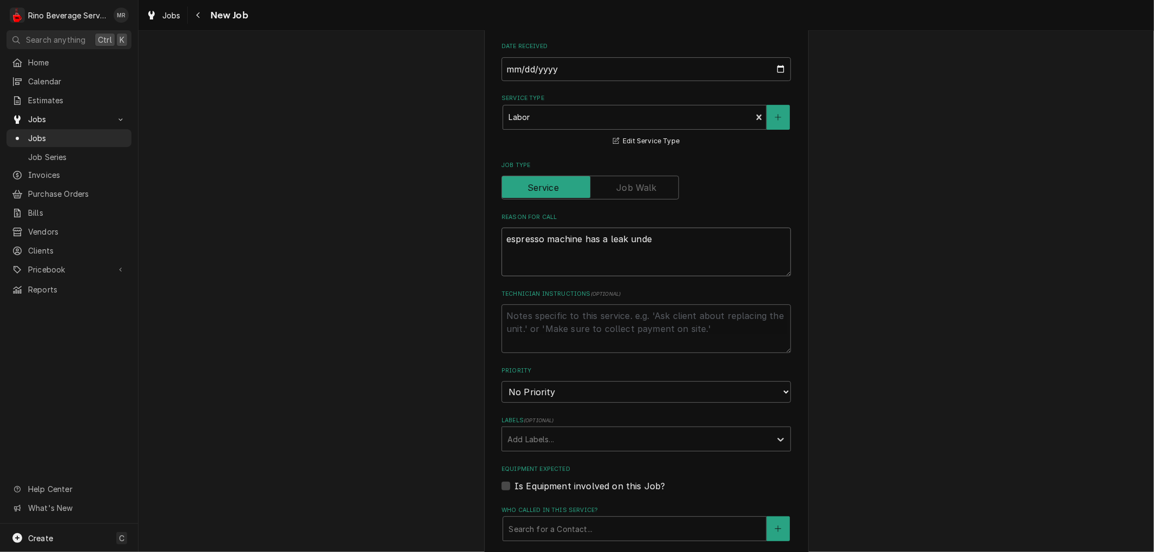
type textarea "espresso machine has a leak under"
type textarea "x"
type textarea "espresso machine has a leak under"
type textarea "x"
type textarea "espresso machine has a leak under i"
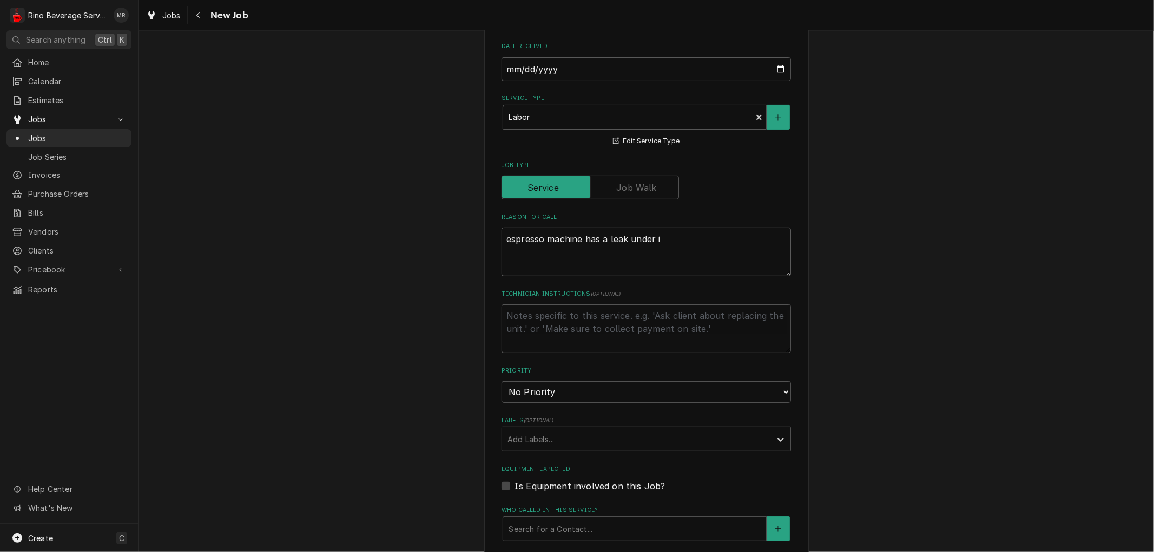
type textarea "x"
type textarea "espresso machine has a leak under it"
type textarea "x"
type textarea "espresso machine has a leak under it."
type textarea "x"
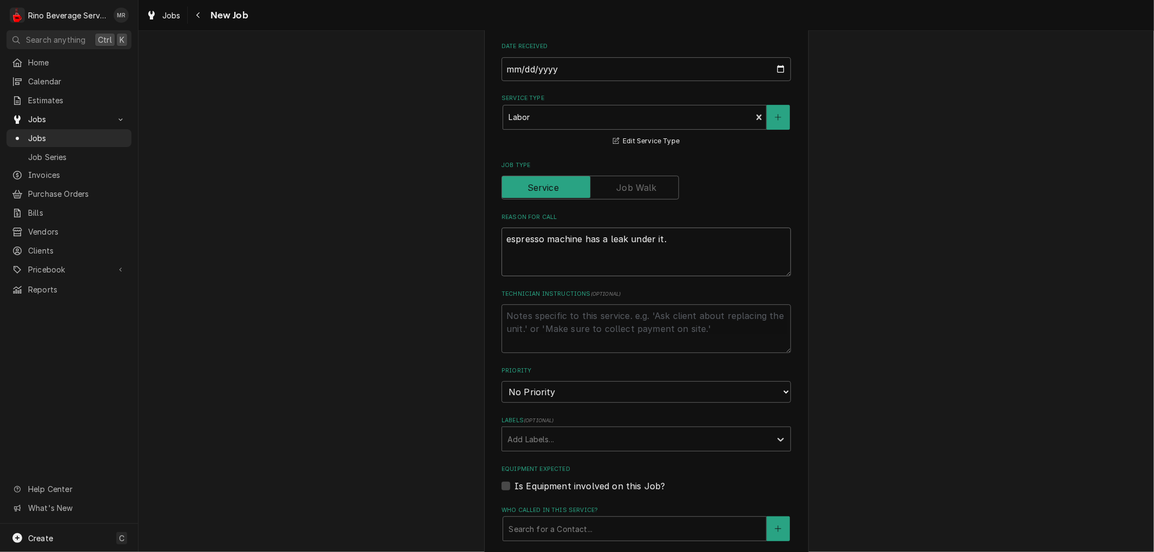
type textarea "espresso machine has a leak under it."
type textarea "x"
type textarea "espresso machine has a leak under it. e"
type textarea "x"
type textarea "espresso machine has a leak under it. es"
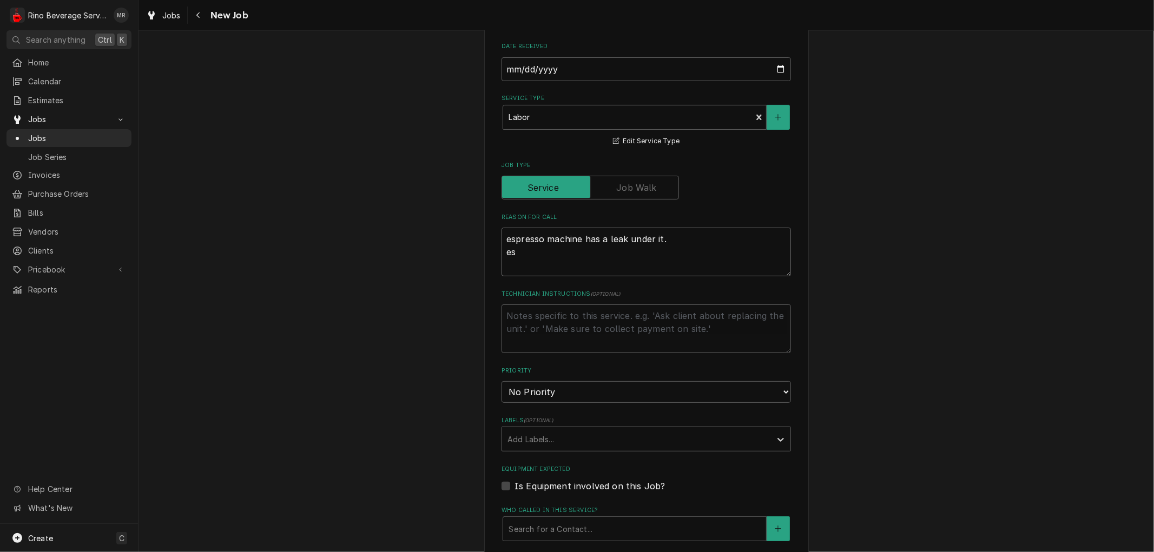
type textarea "x"
type textarea "espresso machine has a leak under it. esp"
type textarea "x"
type textarea "espresso machine has a leak under it. espr"
type textarea "x"
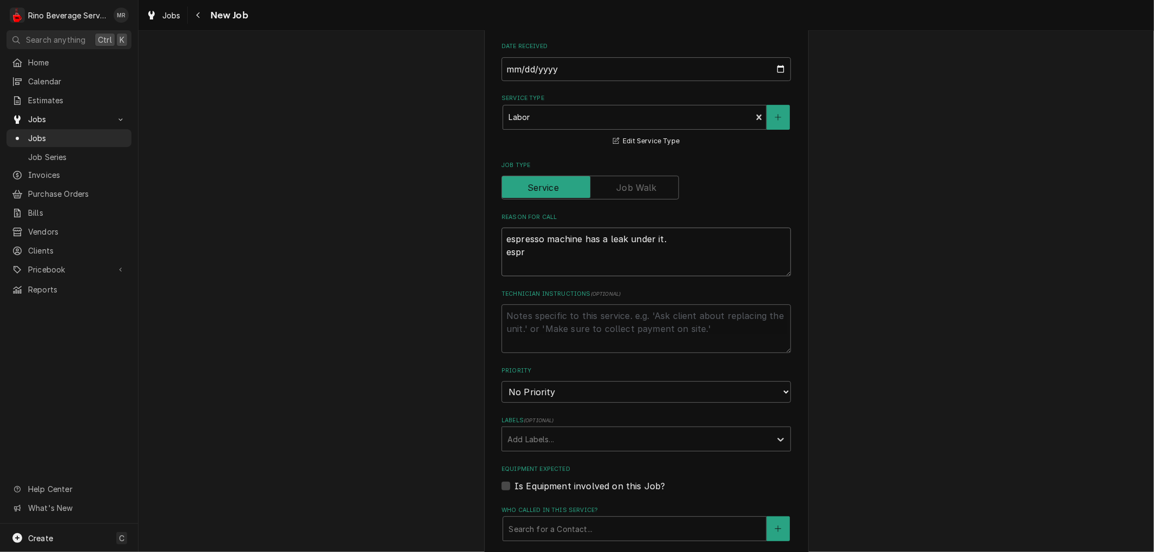
type textarea "espresso machine has a leak under it. espre"
type textarea "x"
type textarea "espresso machine has a leak under it. espres"
type textarea "x"
type textarea "espresso machine has a leak under it. espress"
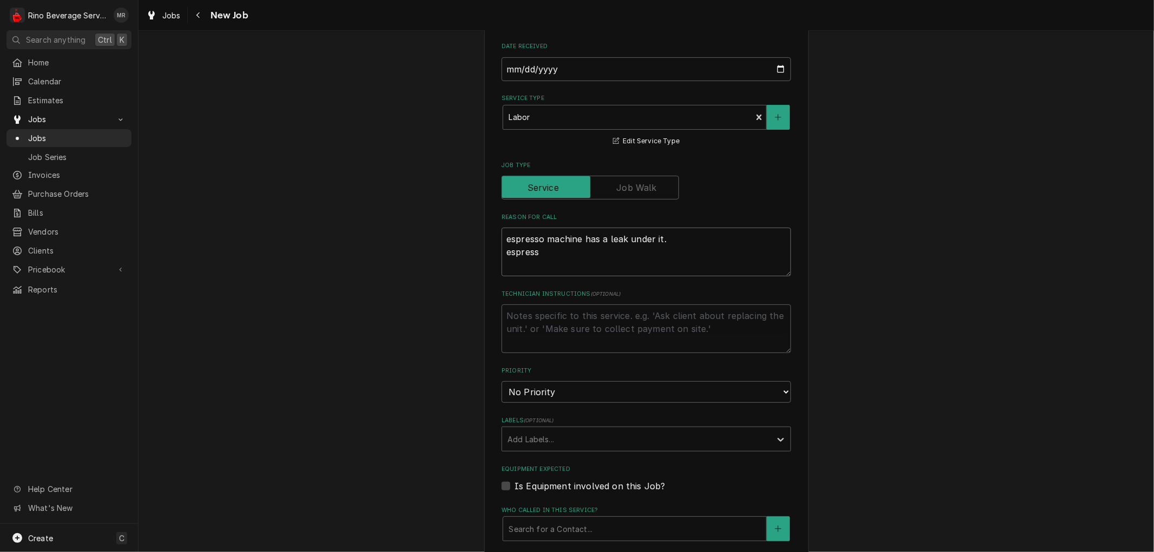
type textarea "x"
type textarea "espresso machine has a leak under it. espresso"
type textarea "x"
type textarea "espresso machine has a leak under it. espresso"
type textarea "x"
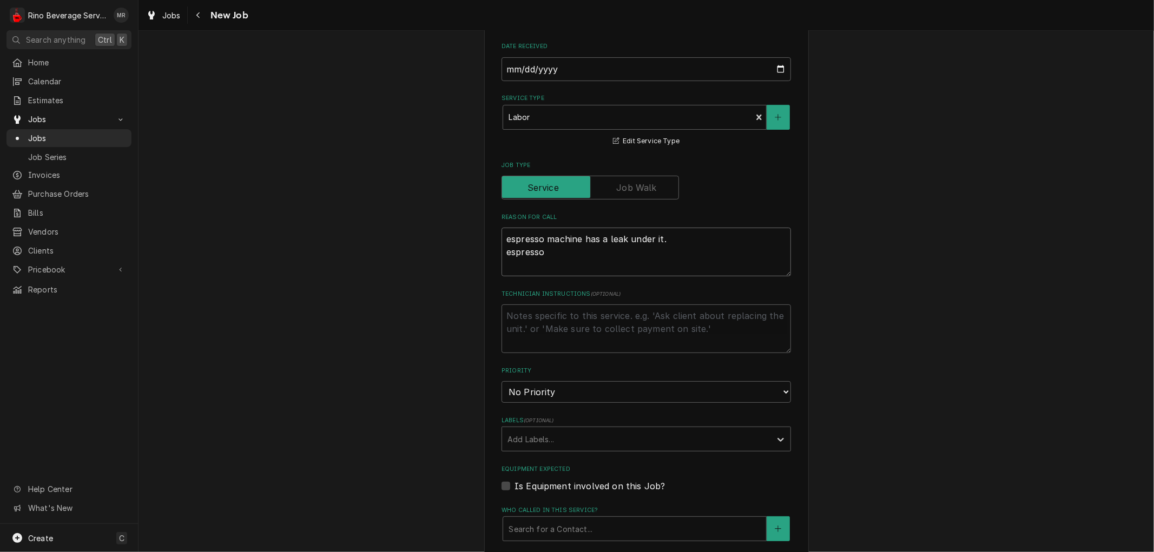
type textarea "espresso machine has a leak under it. espresso g"
type textarea "x"
type textarea "espresso machine has a leak under it. espresso gr"
type textarea "x"
type textarea "espresso machine has a leak under it. espresso gri"
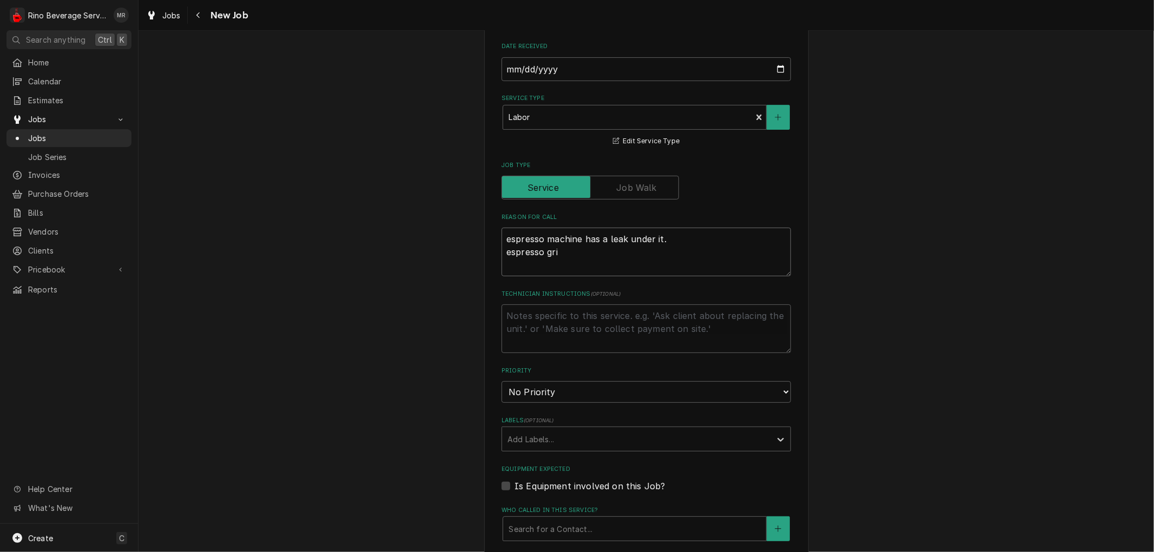
type textarea "x"
type textarea "espresso machine has a leak under it. espresso grin"
type textarea "x"
type textarea "espresso machine has a leak under it. espresso grind"
type textarea "x"
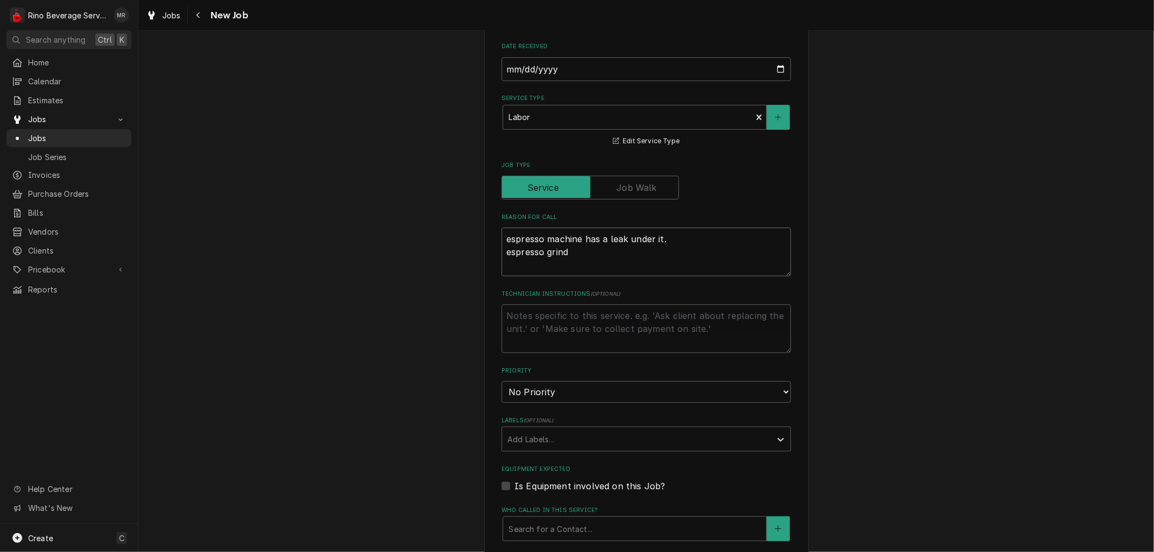
type textarea "espresso machine has a leak under it. espresso grinde"
type textarea "x"
type textarea "espresso machine has a leak under it. espresso grinder"
type textarea "x"
type textarea "espresso machine has a leak under it. espresso grinder"
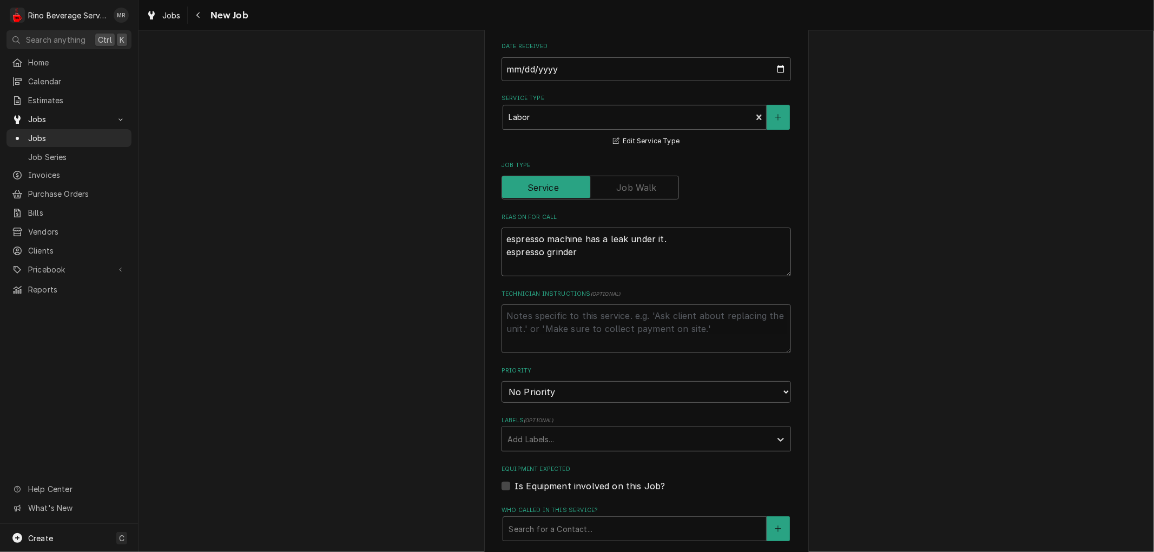
type textarea "x"
type textarea "espresso machine has a leak under it. espresso grinder c"
type textarea "x"
type textarea "espresso machine has a leak under it. espresso grinder cl"
type textarea "x"
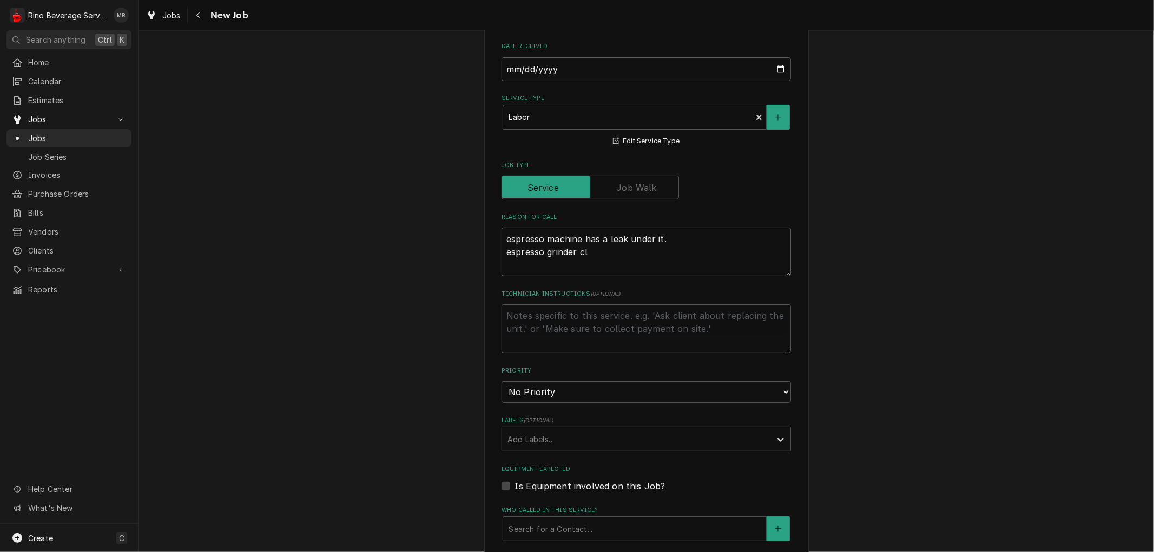
type textarea "espresso machine has a leak under it. espresso grinder clo"
type textarea "x"
type textarea "espresso machine has a leak under it. espresso grinder clog"
type textarea "x"
type textarea "espresso machine has a leak under it. espresso grinder clogg"
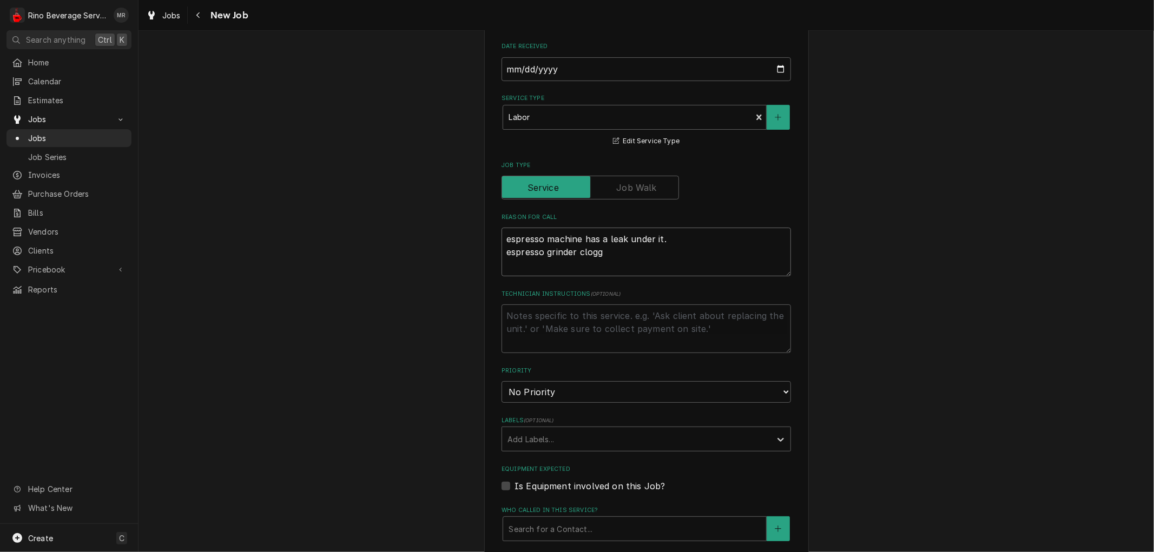
type textarea "x"
type textarea "espresso machine has a leak under it. espresso grinder cloggs"
type textarea "x"
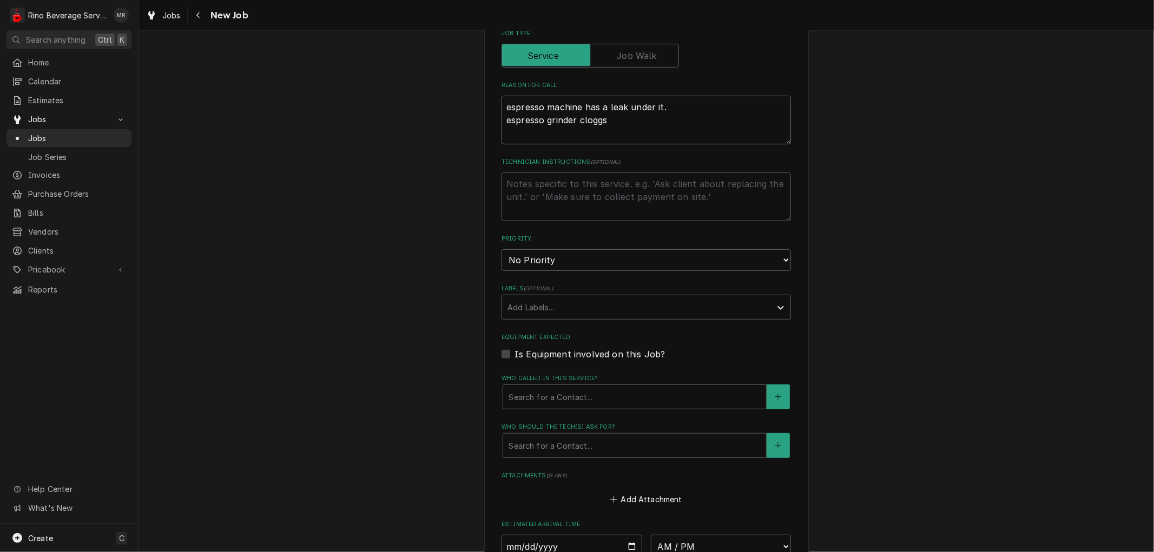
scroll to position [420, 0]
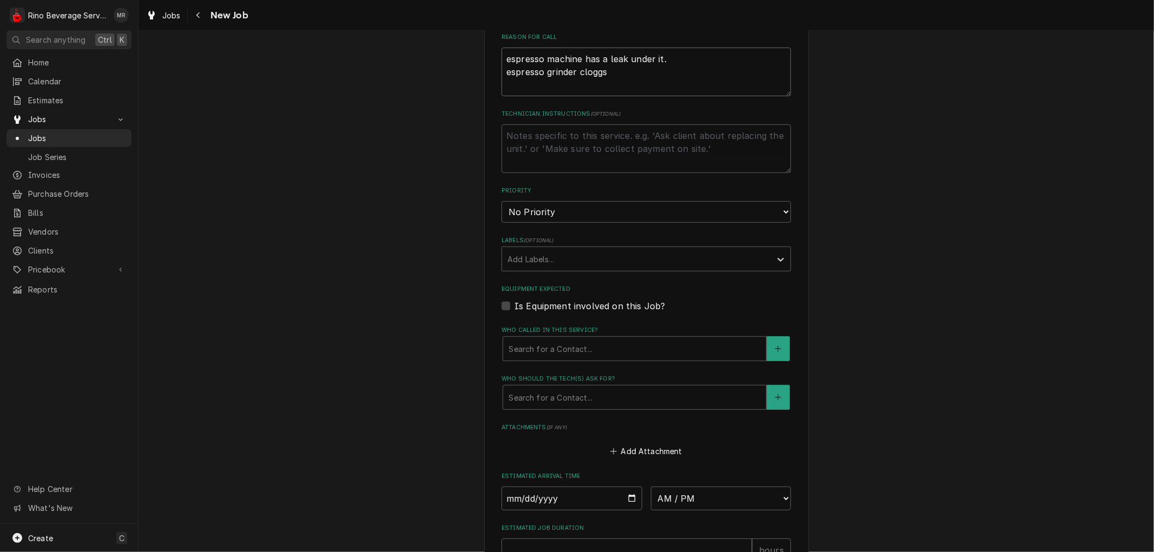
type textarea "espresso machine has a leak under it. espresso grinder cloggs"
click at [605, 209] on select "No Priority Urgent High Medium Low" at bounding box center [646, 212] width 289 height 22
select select "1"
click at [502, 201] on select "No Priority Urgent High Medium Low" at bounding box center [646, 212] width 289 height 22
type textarea "x"
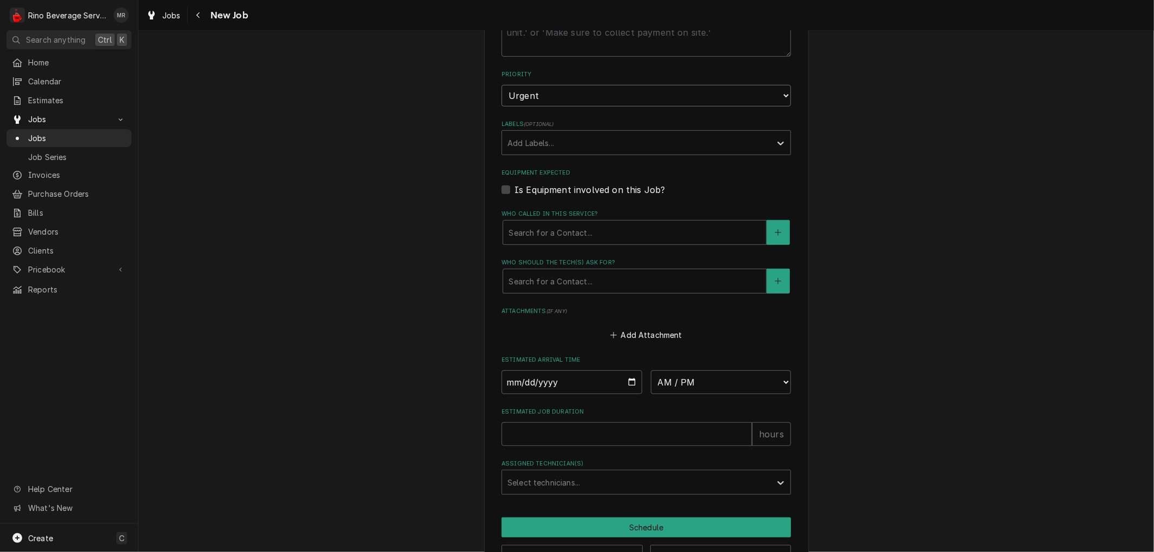
scroll to position [541, 0]
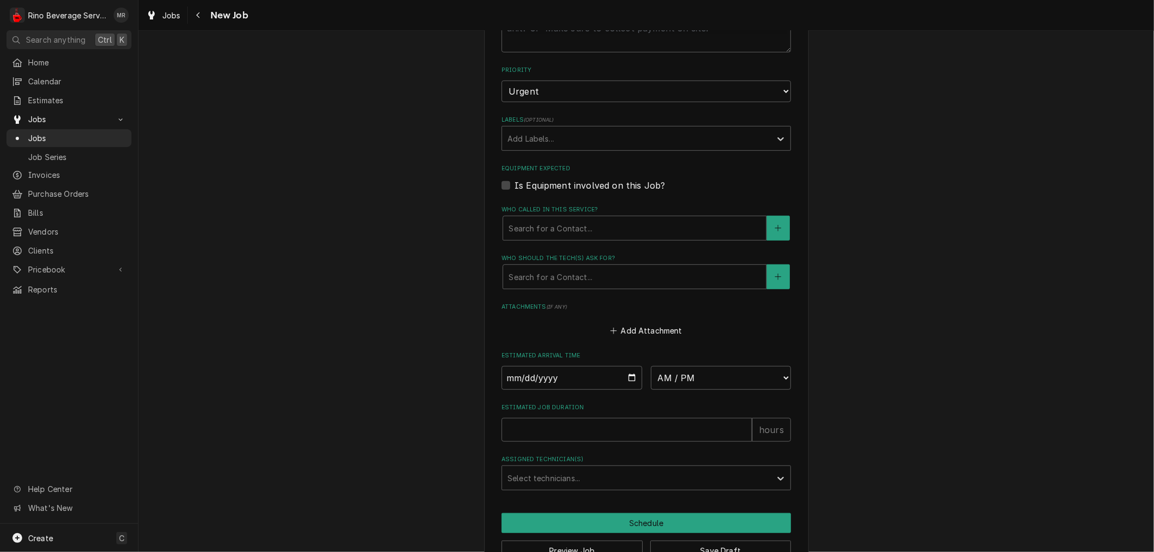
click at [515, 186] on label "Is Equipment involved on this Job?" at bounding box center [590, 185] width 150 height 13
click at [515, 186] on input "Equipment Expected" at bounding box center [659, 191] width 289 height 24
checkbox input "true"
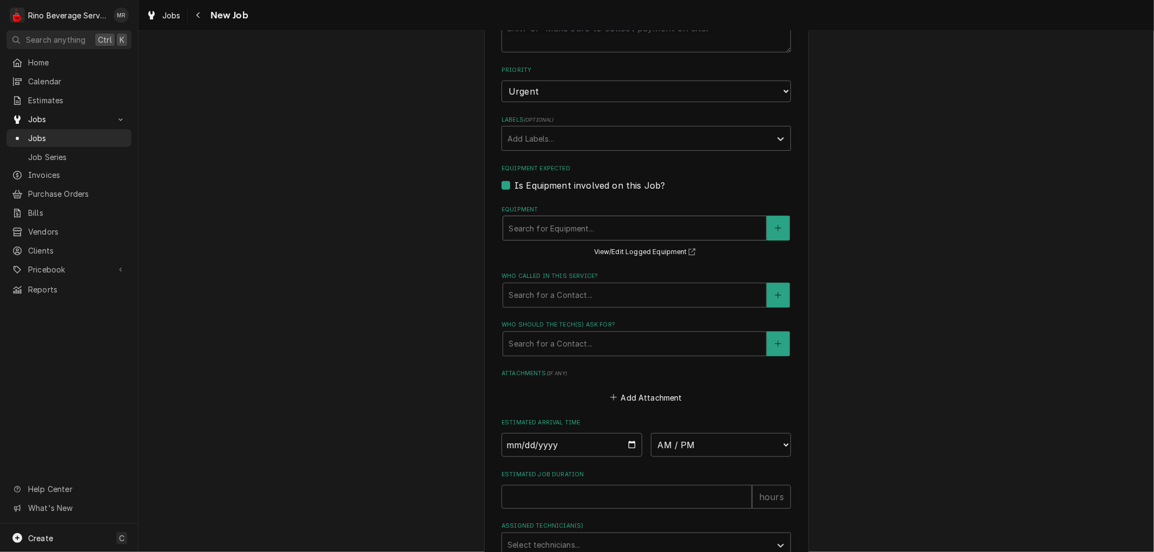
click at [536, 226] on div "Equipment" at bounding box center [635, 228] width 252 height 19
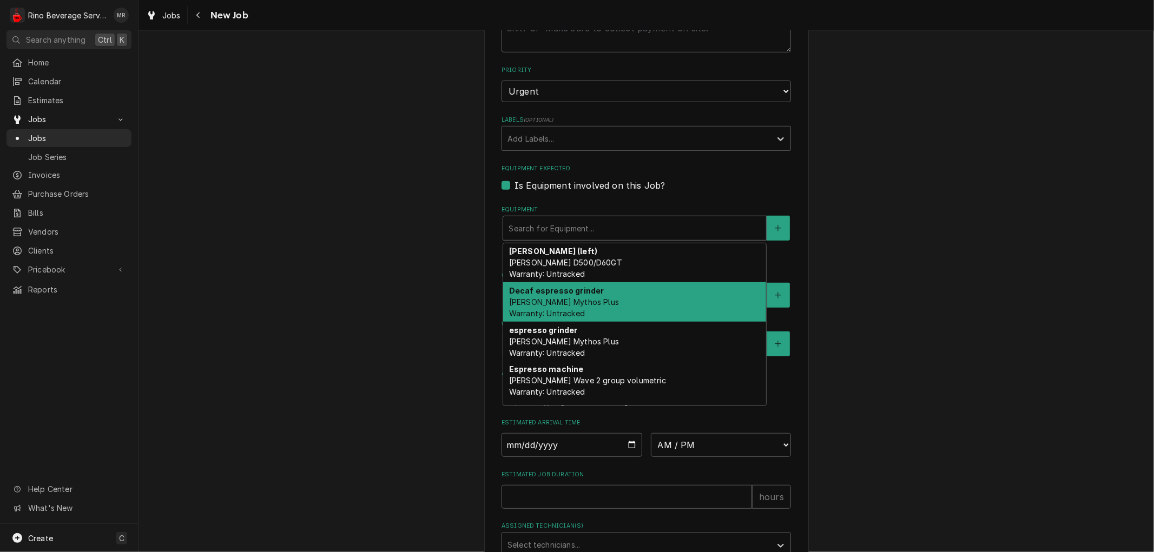
scroll to position [73, 0]
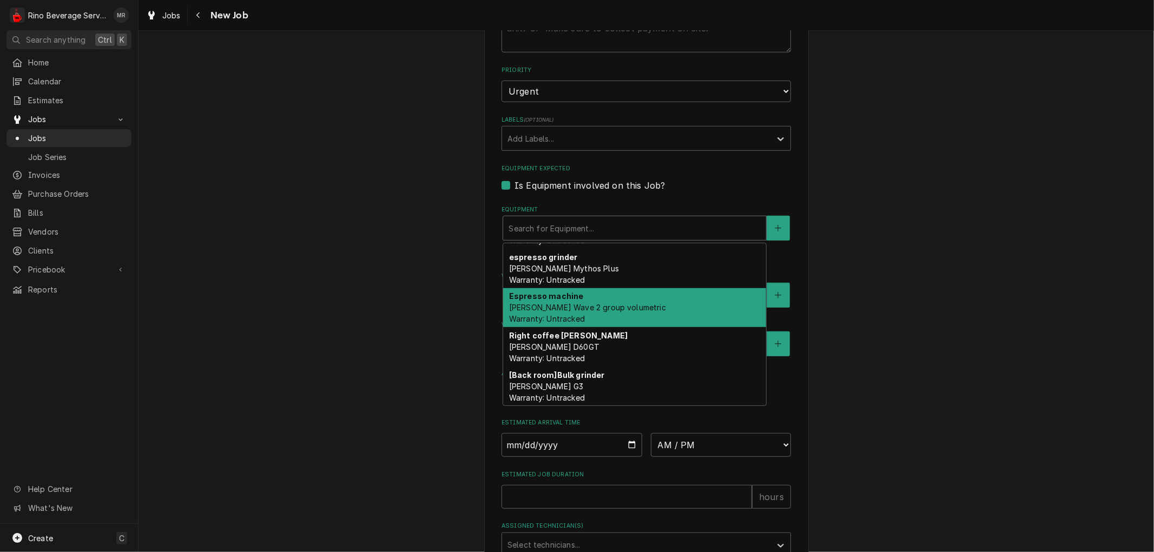
click at [623, 304] on span "Simonelli Aurelia Wave 2 group volumetric Warranty: Untracked" at bounding box center [587, 313] width 157 height 21
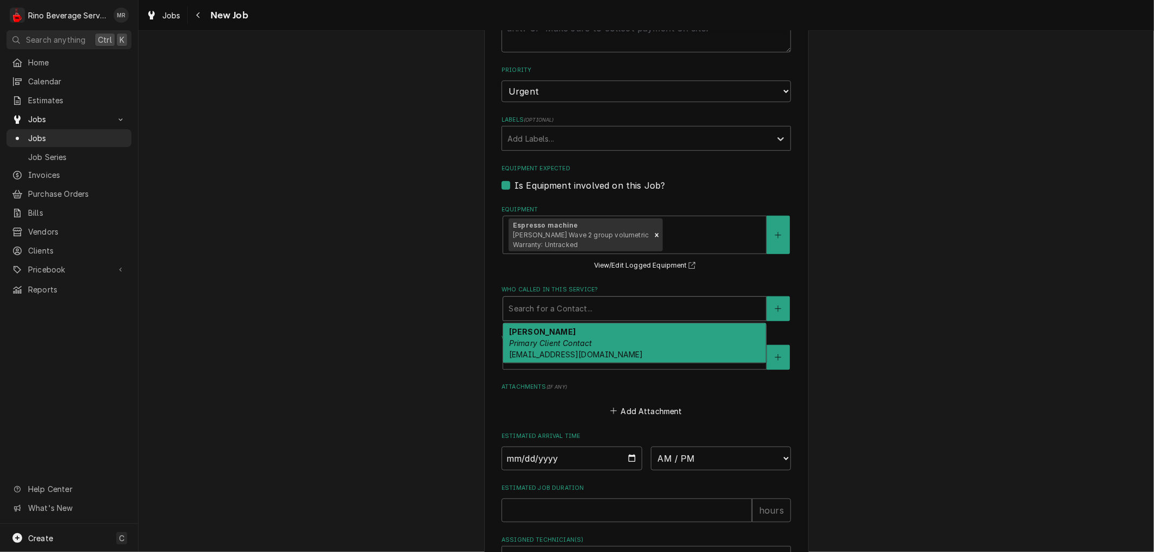
click at [543, 308] on div "Who called in this service?" at bounding box center [635, 308] width 252 height 19
click at [543, 330] on div "Lela Primary Client Contact Ljaynes@biggby.com" at bounding box center [634, 344] width 263 height 40
type textarea "x"
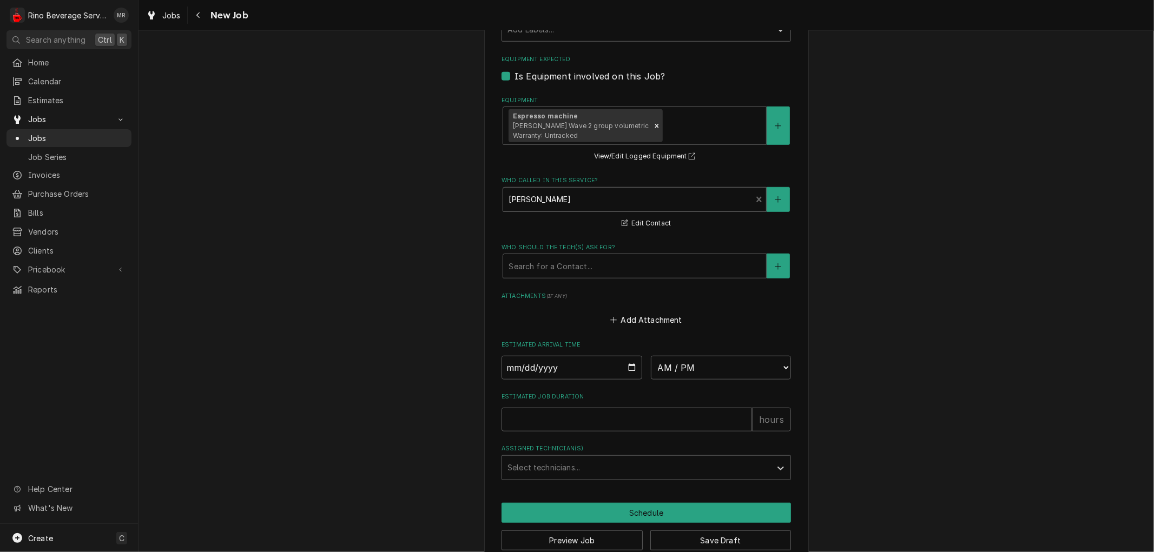
scroll to position [671, 0]
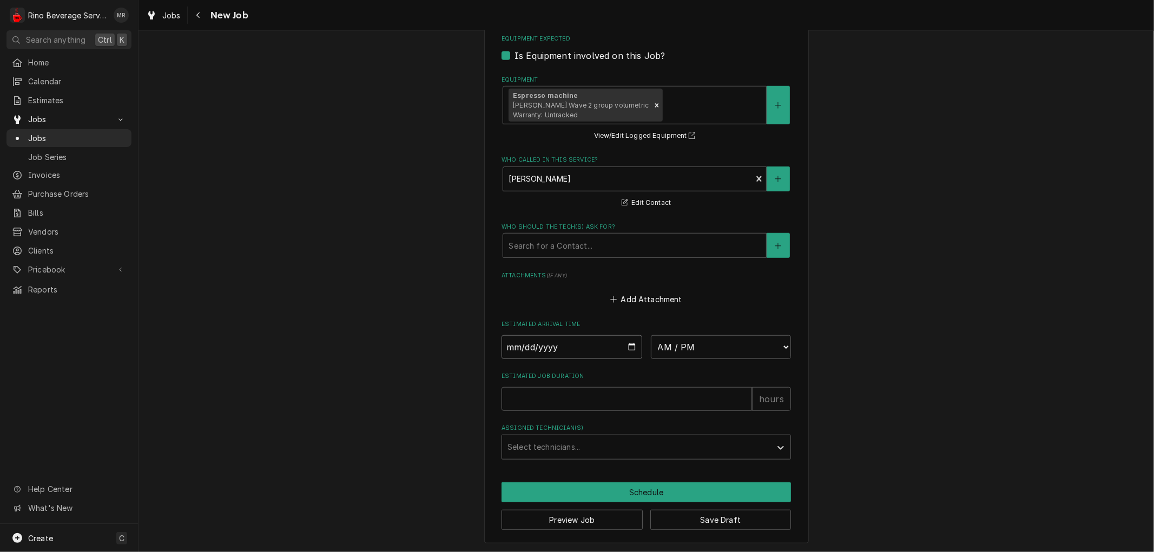
click at [625, 346] on input "Date" at bounding box center [572, 347] width 141 height 24
type input "2025-08-25"
type textarea "x"
click at [779, 347] on select "AM / PM 6:00 AM 6:15 AM 6:30 AM 6:45 AM 7:00 AM 7:15 AM 7:30 AM 7:45 AM 8:00 AM…" at bounding box center [721, 347] width 141 height 24
select select "11:30:00"
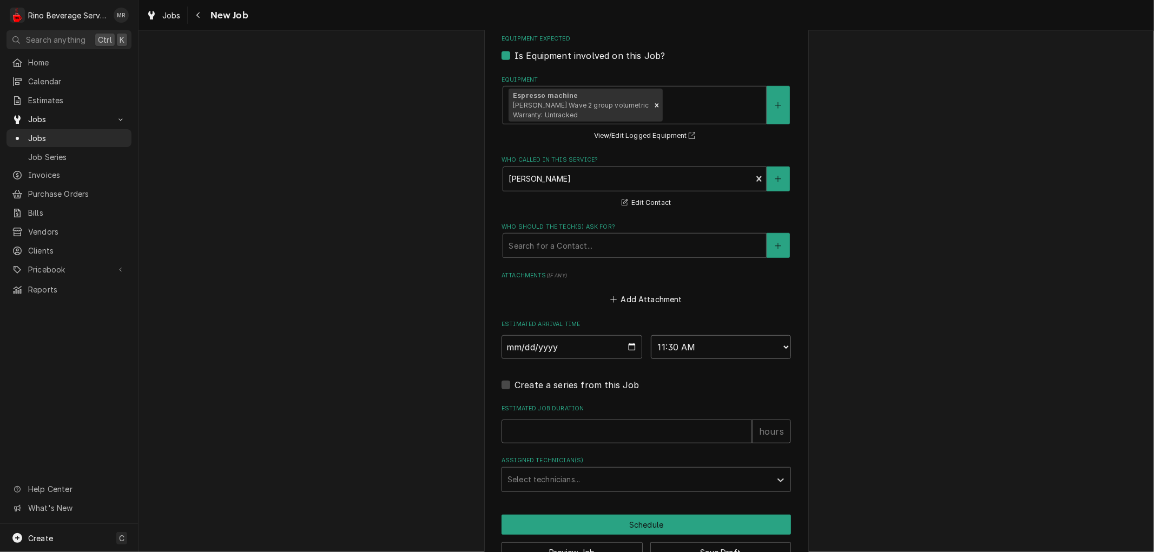
type textarea "x"
click at [782, 345] on select "AM / PM 6:00 AM 6:15 AM 6:30 AM 6:45 AM 7:00 AM 7:15 AM 7:30 AM 7:45 AM 8:00 AM…" at bounding box center [721, 347] width 141 height 24
select select "12:30:00"
click at [651, 335] on select "AM / PM 6:00 AM 6:15 AM 6:30 AM 6:45 AM 7:00 AM 7:15 AM 7:30 AM 7:45 AM 8:00 AM…" at bounding box center [721, 347] width 141 height 24
type textarea "x"
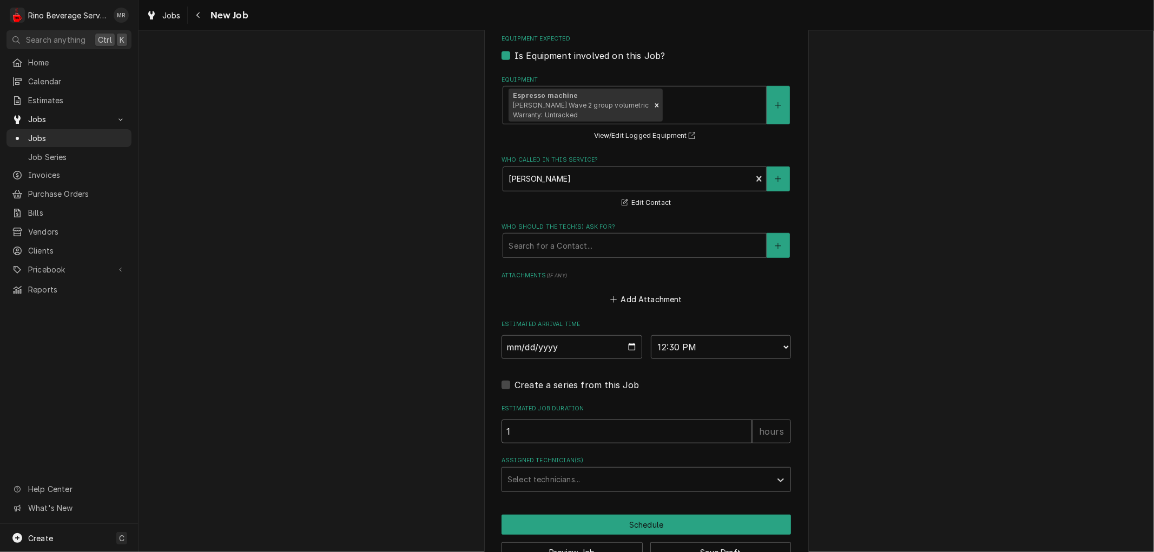
type input "1"
click at [739, 428] on input "1" at bounding box center [627, 432] width 251 height 24
type textarea "x"
type input "1.5"
type textarea "x"
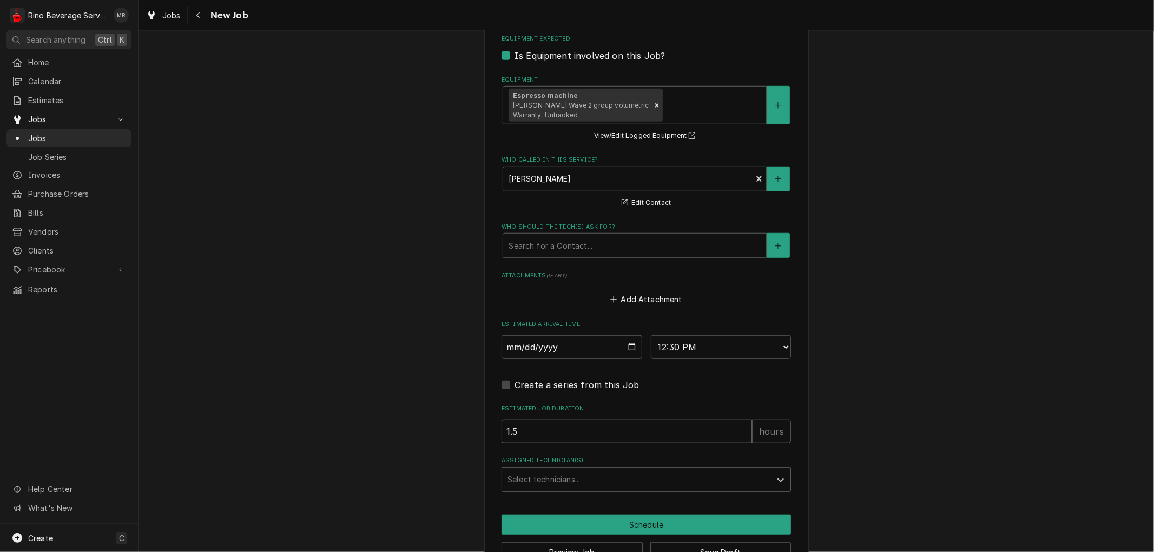
type input "1.5"
click at [685, 483] on div "Assigned Technician(s)" at bounding box center [637, 479] width 258 height 19
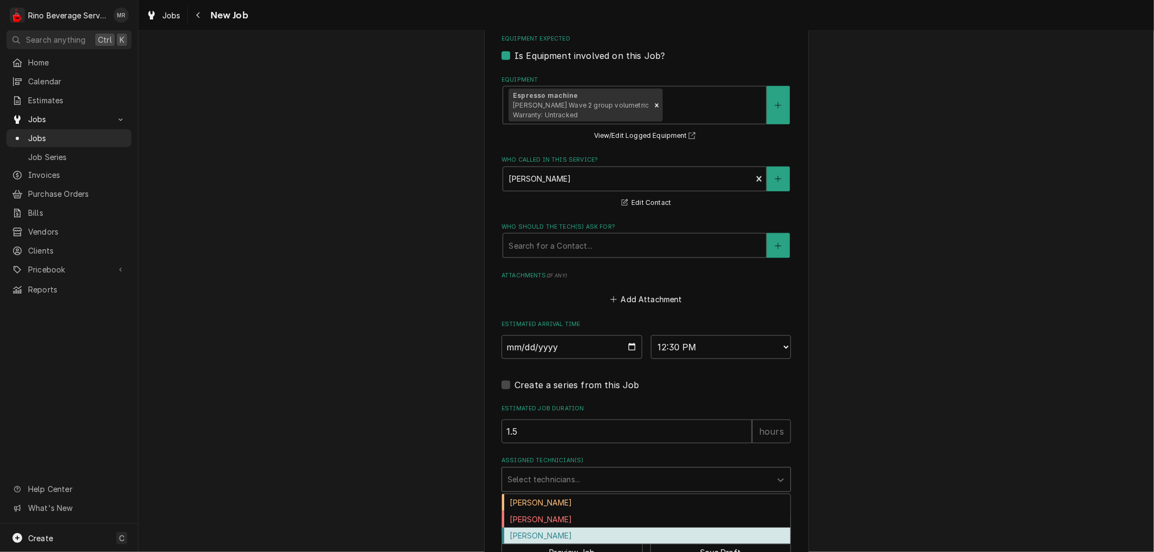
click at [647, 531] on div "Graham Wick" at bounding box center [646, 536] width 288 height 17
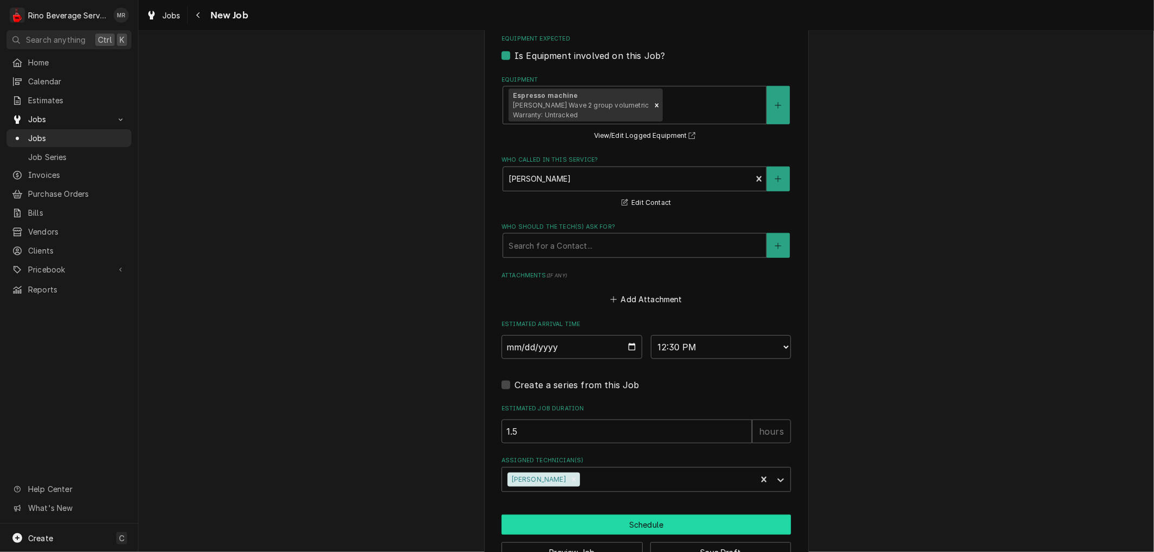
click at [604, 528] on button "Schedule" at bounding box center [646, 525] width 289 height 20
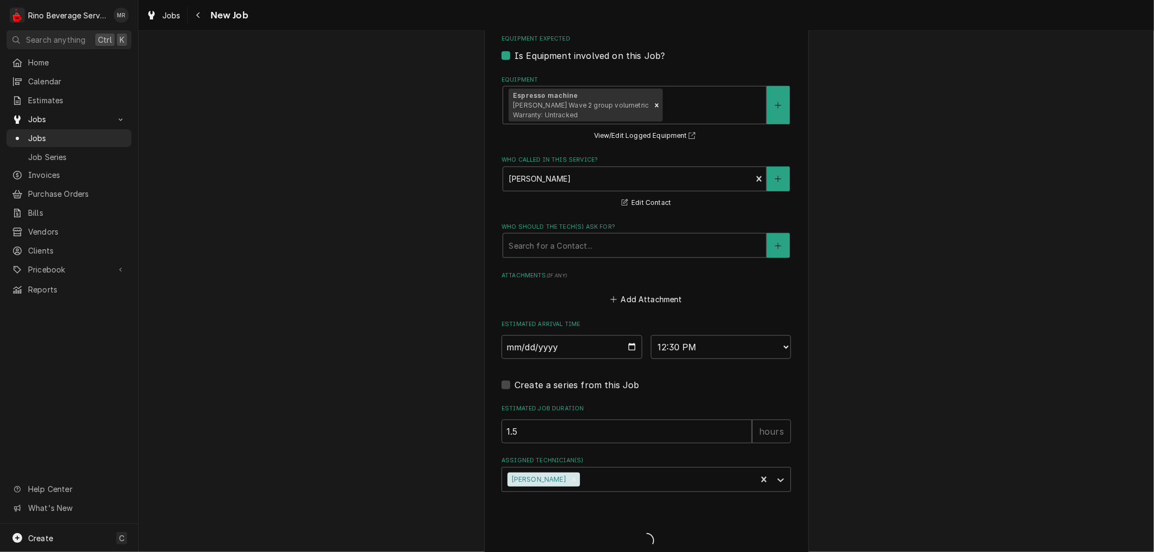
type textarea "x"
